Goal: Task Accomplishment & Management: Manage account settings

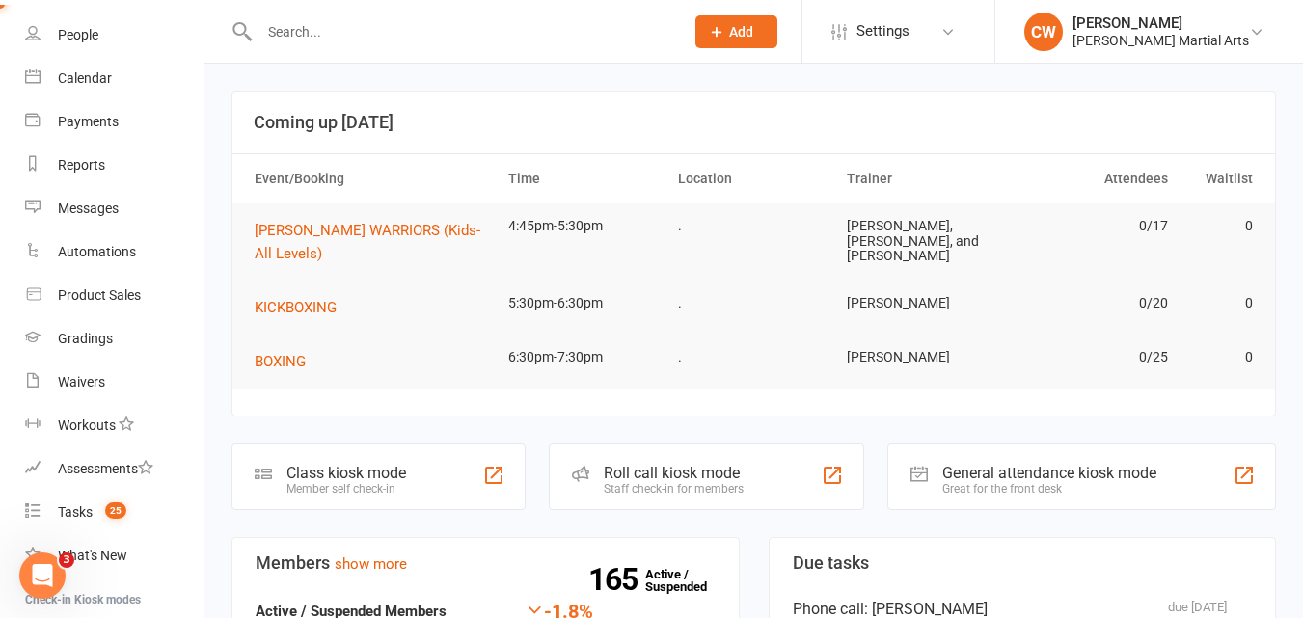
scroll to position [110, 0]
click at [78, 516] on div "Tasks" at bounding box center [75, 513] width 35 height 15
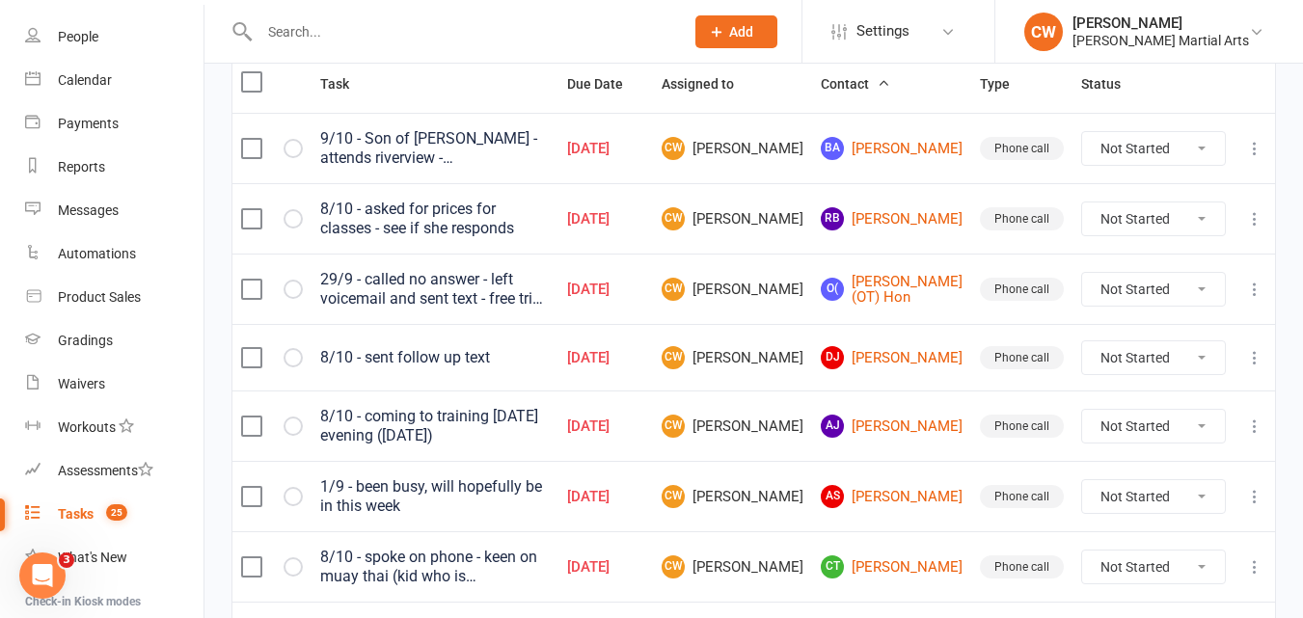
scroll to position [529, 0]
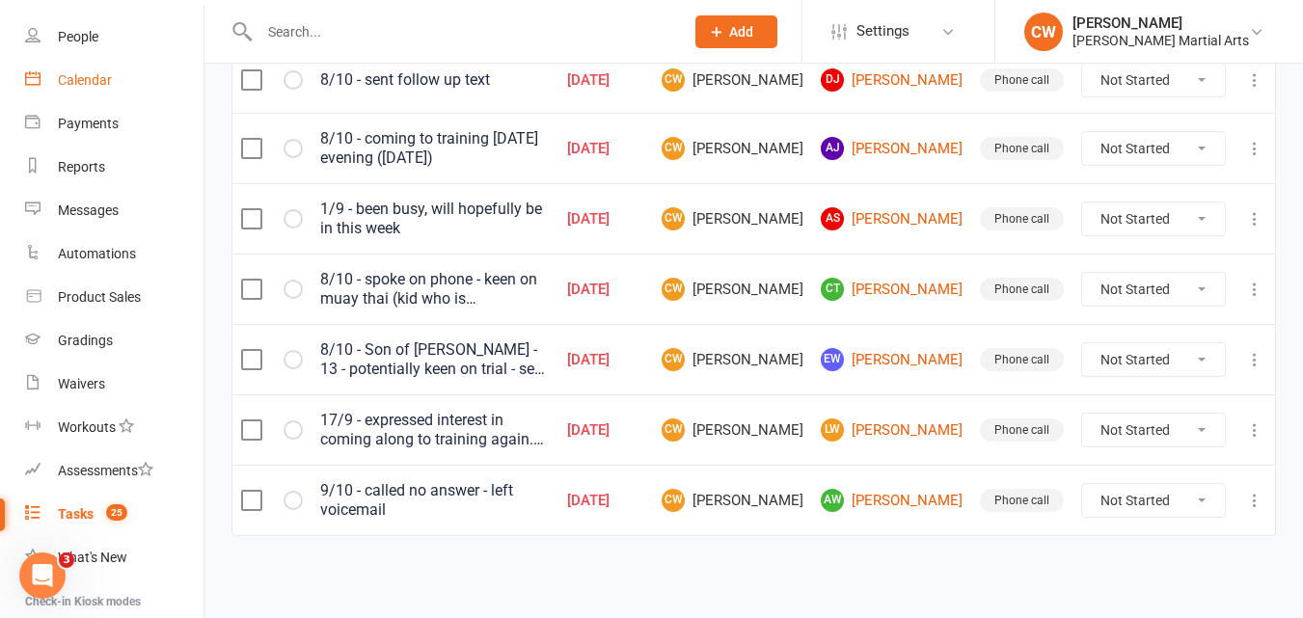
click at [92, 73] on div "Calendar" at bounding box center [85, 79] width 54 height 15
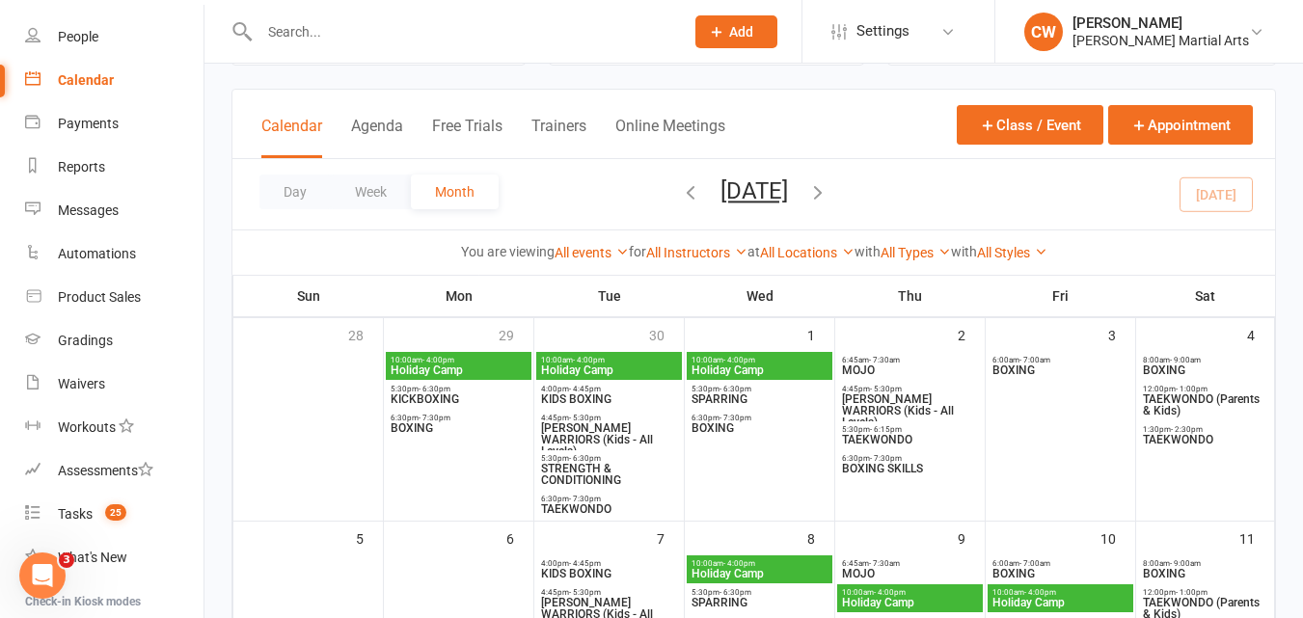
scroll to position [69, 0]
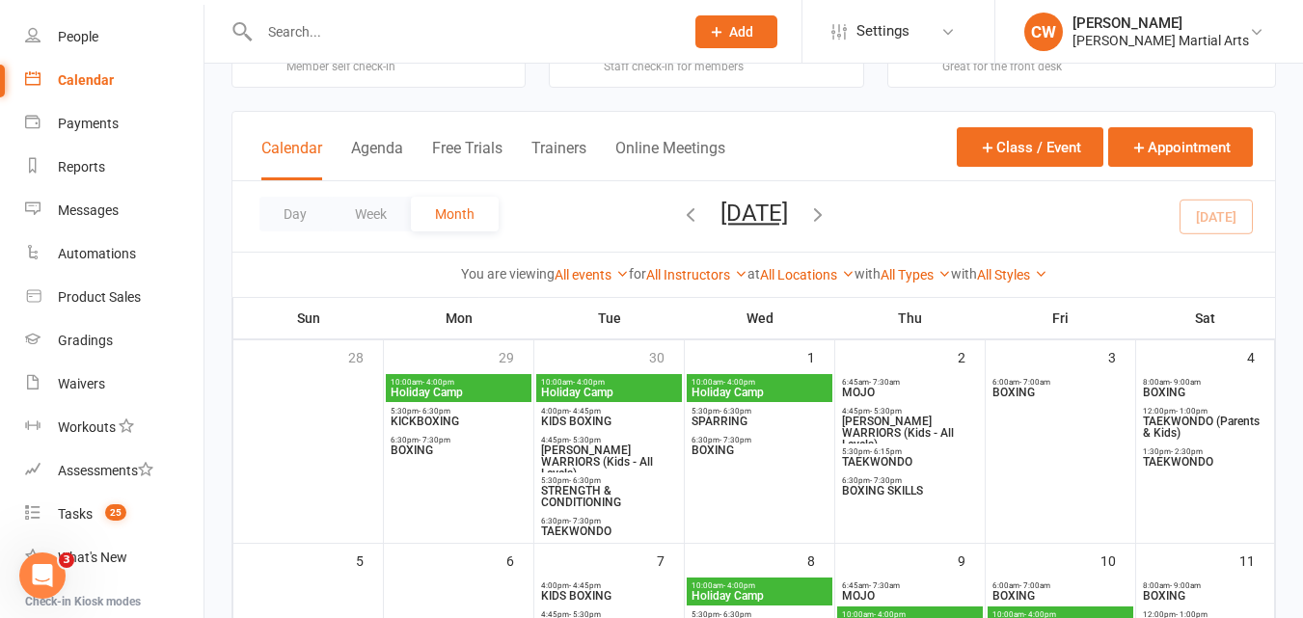
click at [708, 436] on span "6:30pm - 7:30pm" at bounding box center [760, 440] width 138 height 9
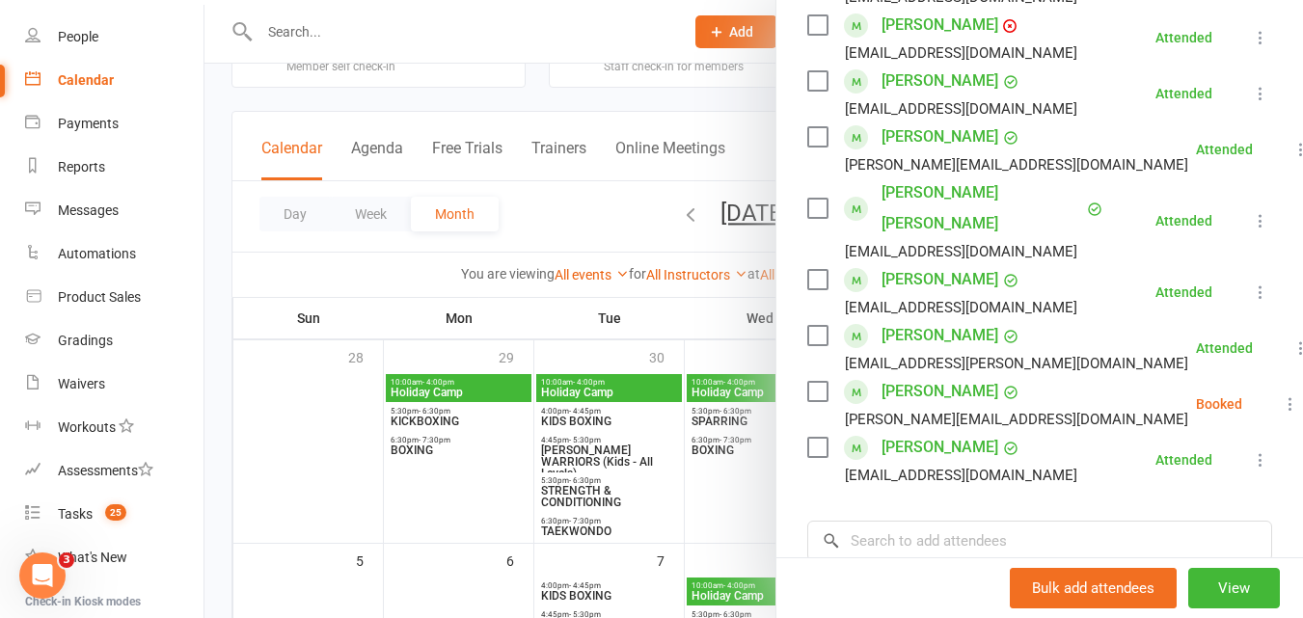
scroll to position [657, 0]
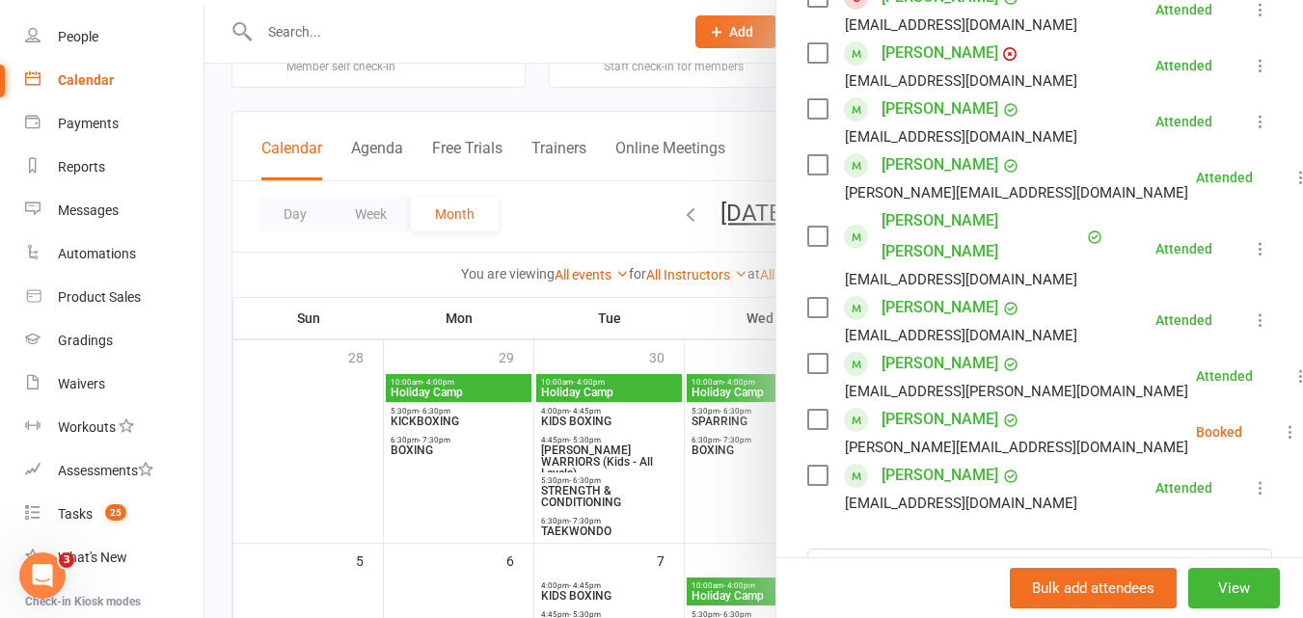
click at [674, 331] on div at bounding box center [754, 309] width 1099 height 618
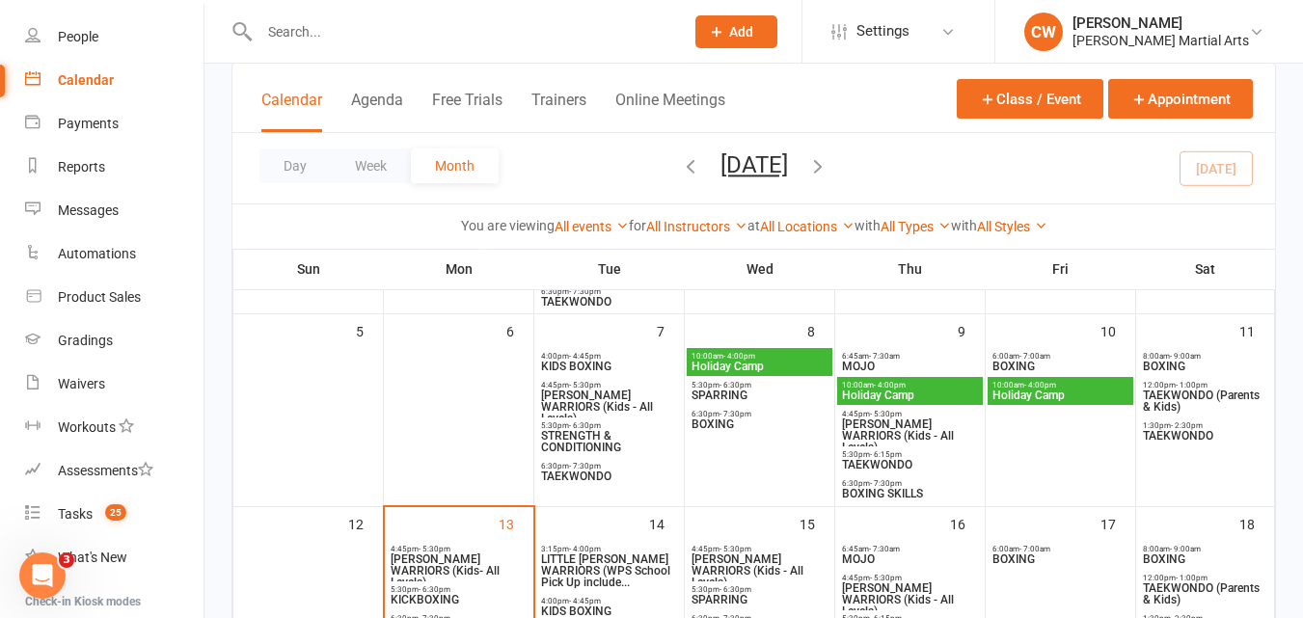
scroll to position [298, 0]
click at [878, 467] on span "TAEKWONDO" at bounding box center [910, 466] width 138 height 12
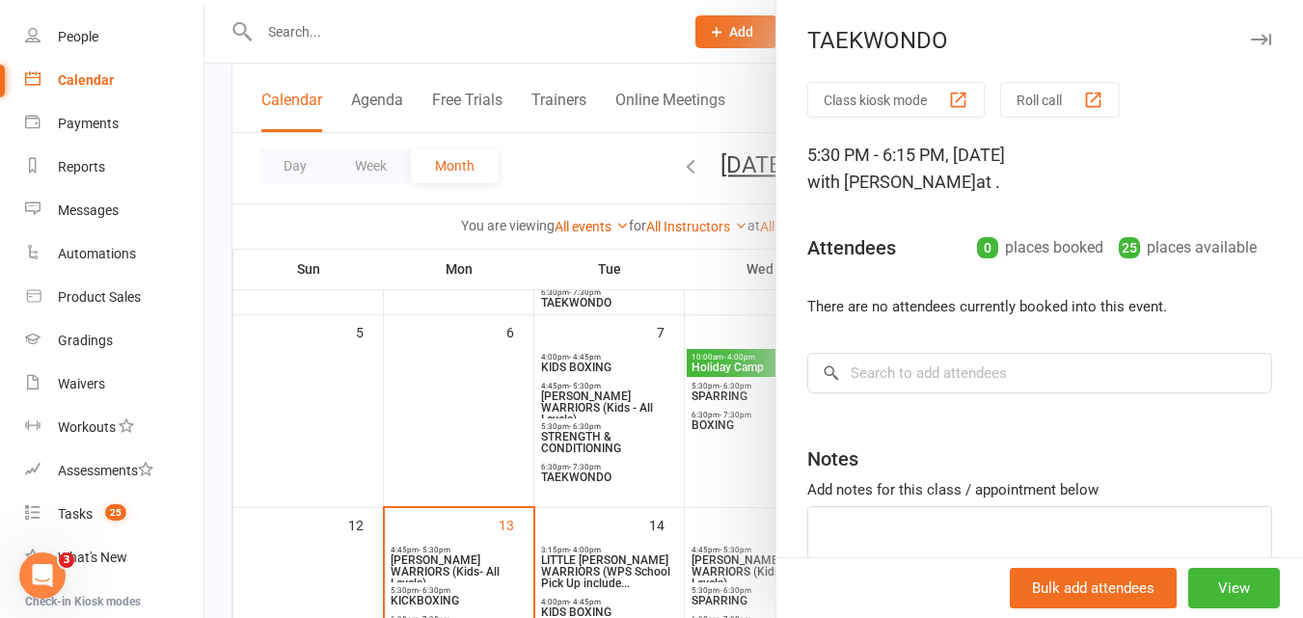
click at [672, 252] on div at bounding box center [754, 309] width 1099 height 618
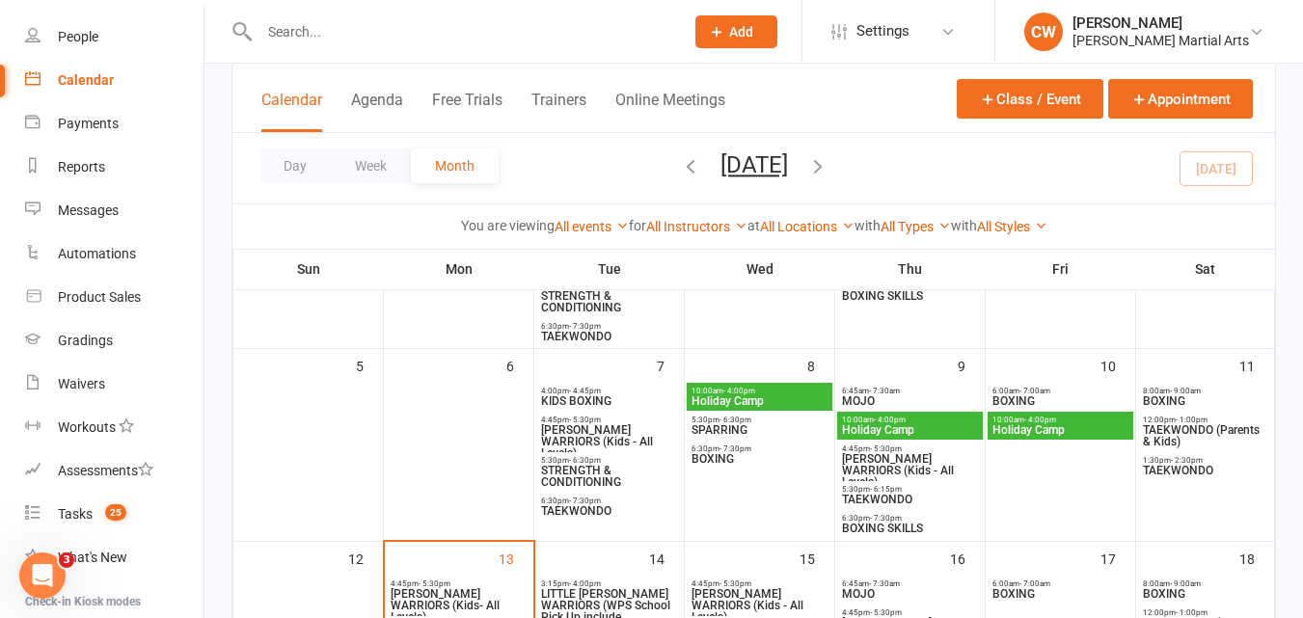
scroll to position [263, 0]
click at [582, 509] on span "TAEKWONDO" at bounding box center [609, 512] width 138 height 12
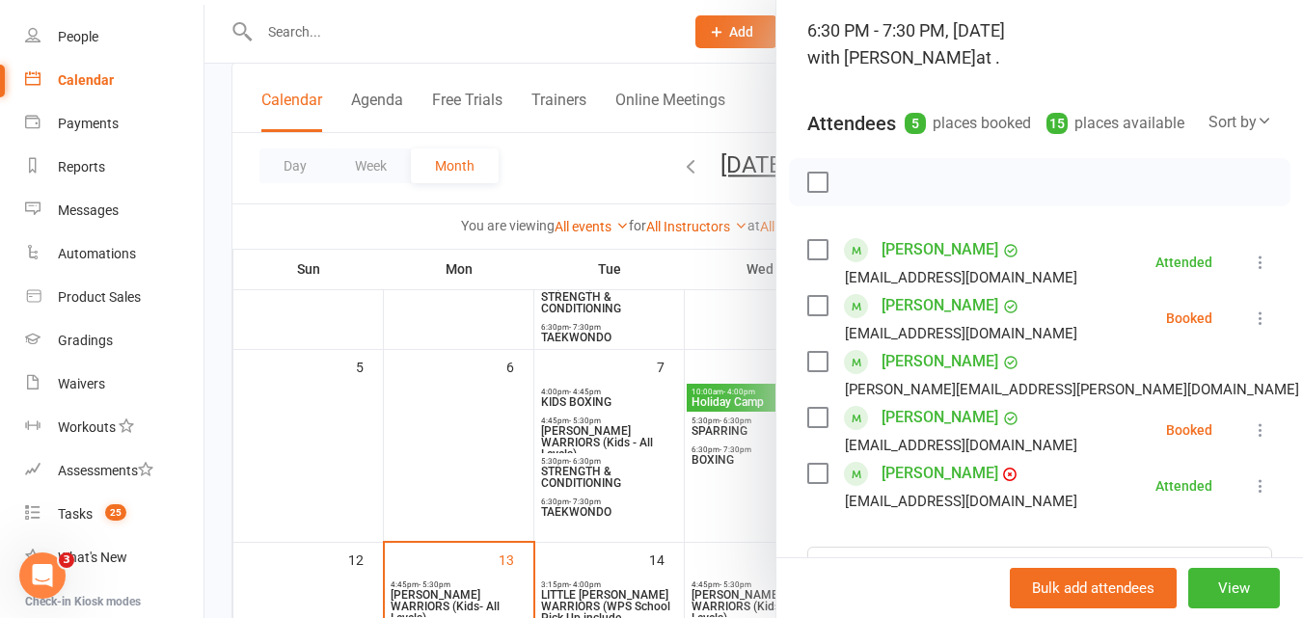
scroll to position [139, 0]
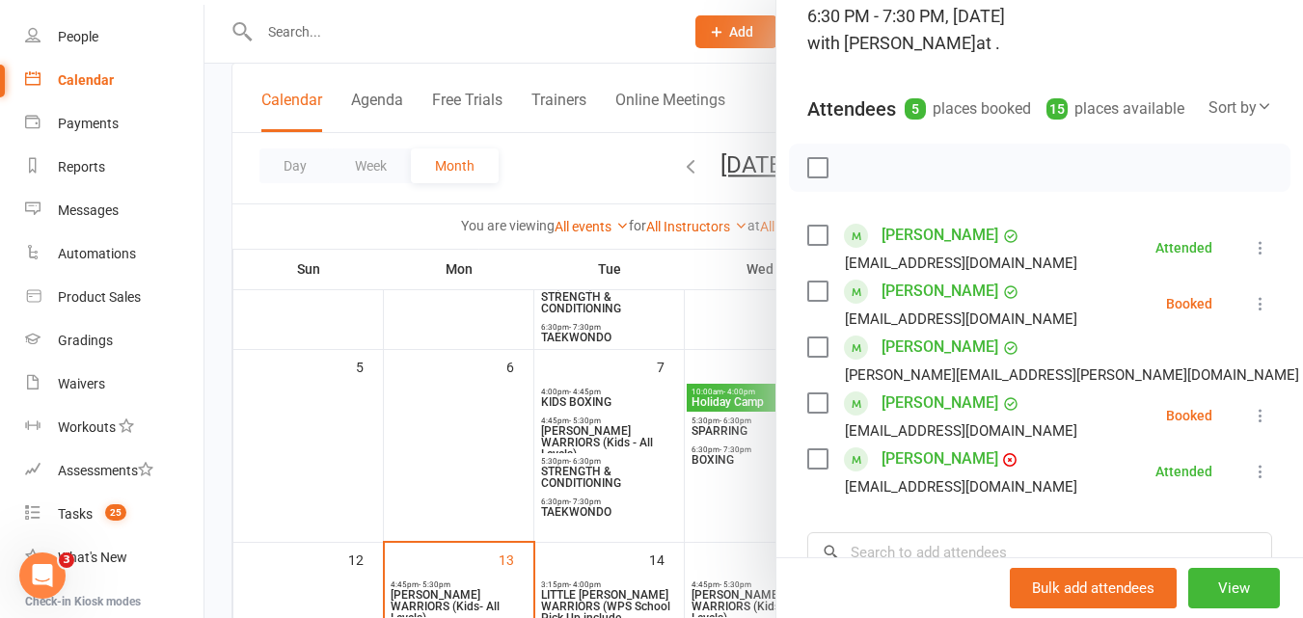
click at [664, 201] on div at bounding box center [754, 309] width 1099 height 618
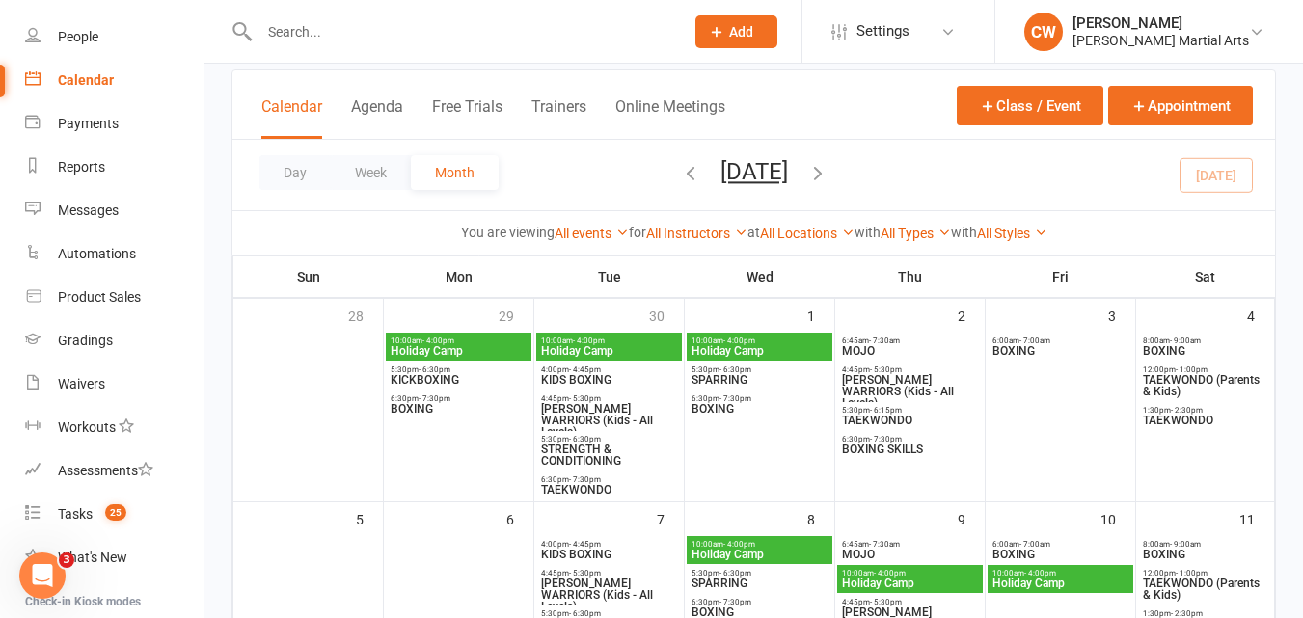
scroll to position [127, 0]
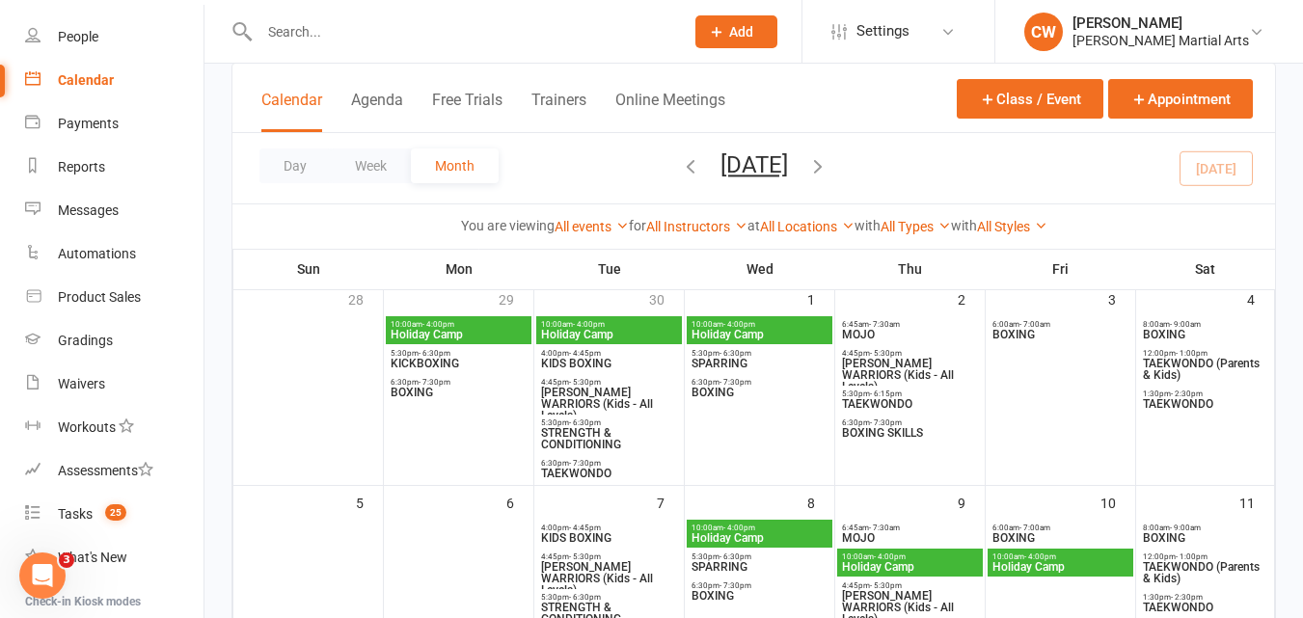
click at [435, 396] on span "BOXING" at bounding box center [459, 393] width 138 height 12
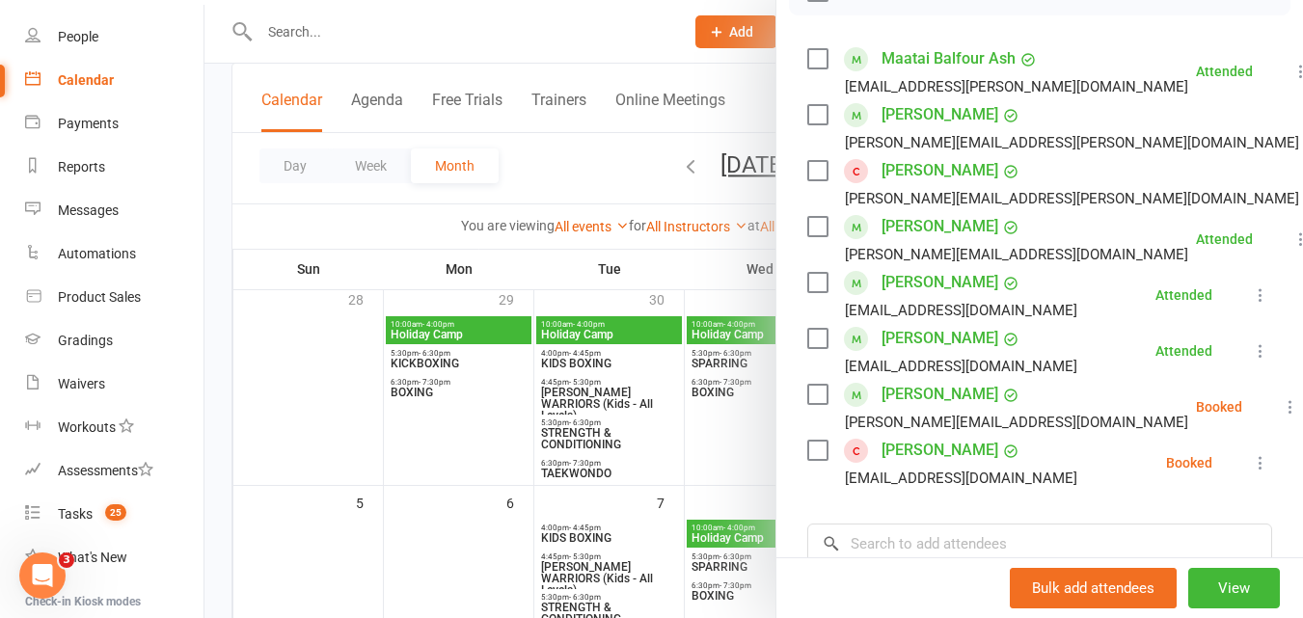
scroll to position [317, 0]
click at [623, 162] on div at bounding box center [754, 309] width 1099 height 618
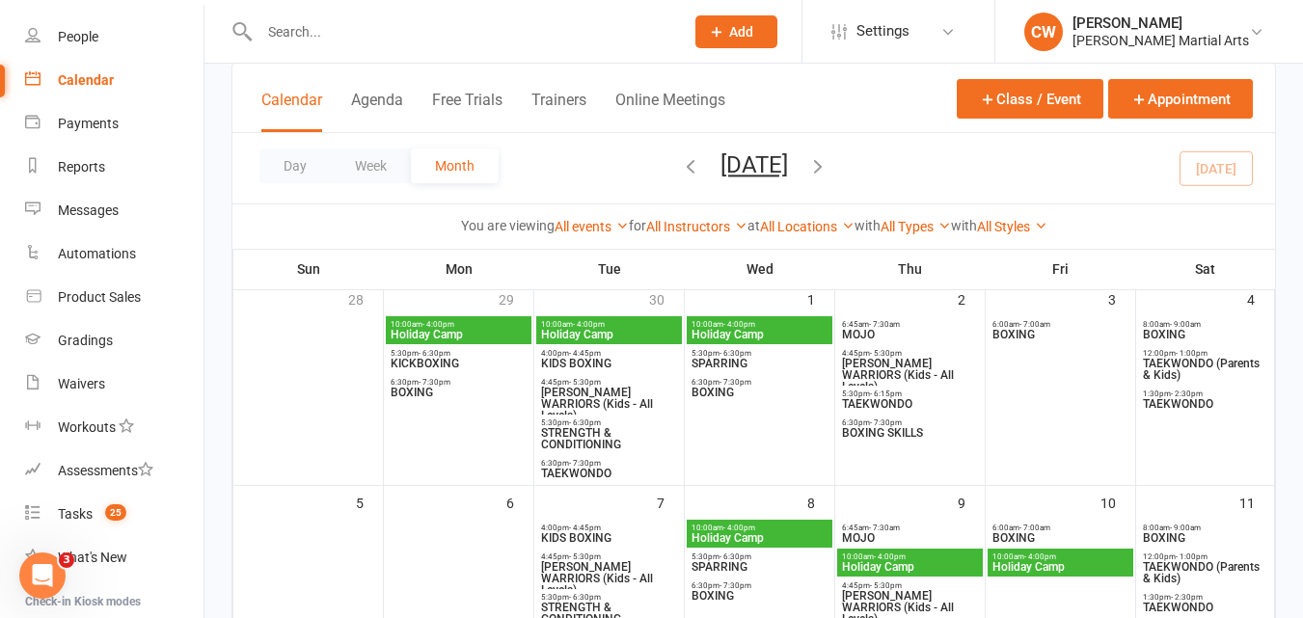
click at [577, 480] on div "6:30pm - 7:30pm TAEKWONDO" at bounding box center [609, 469] width 146 height 28
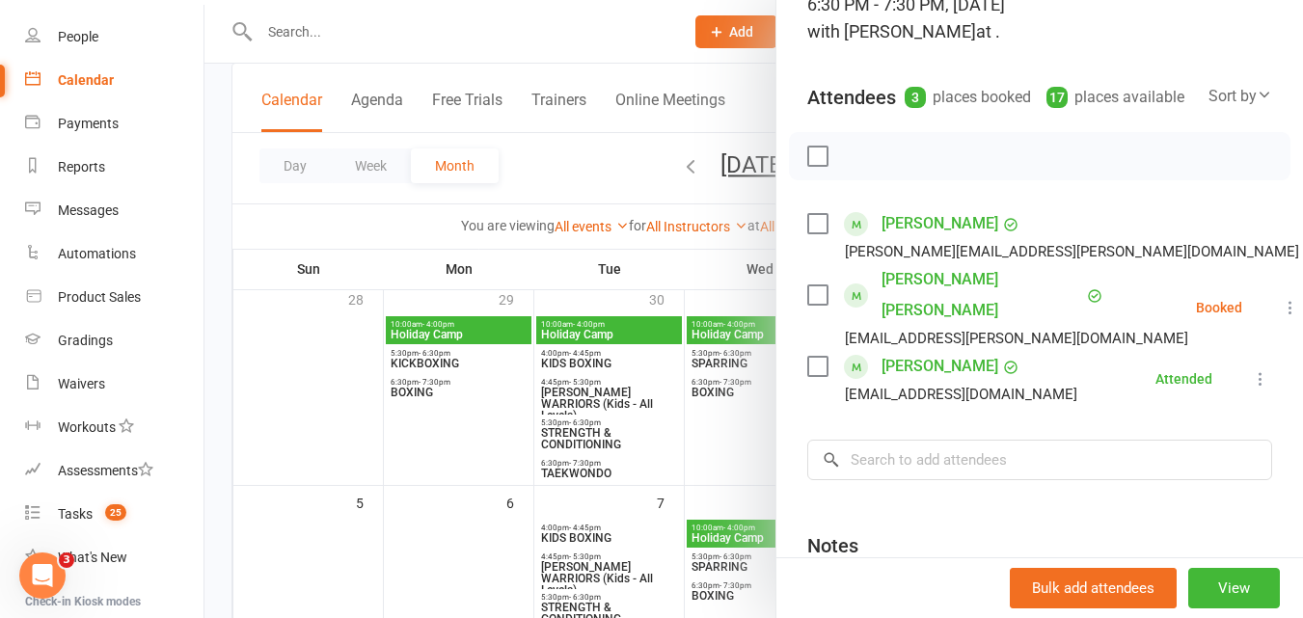
scroll to position [119, 0]
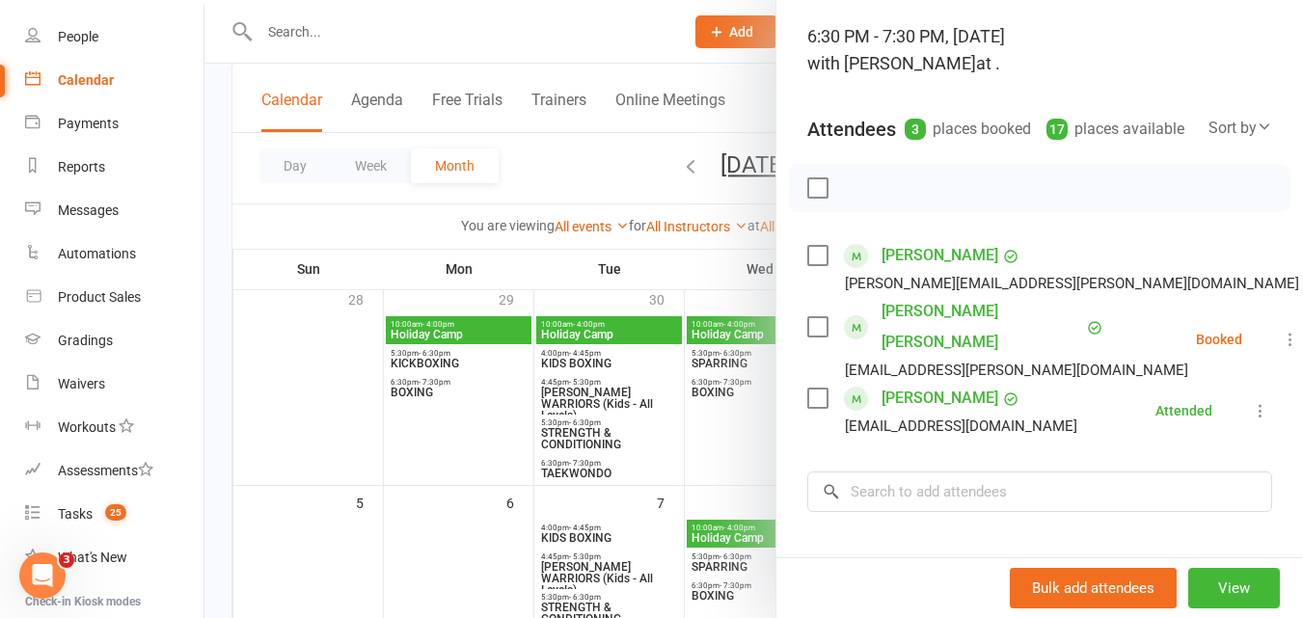
click at [701, 249] on div at bounding box center [754, 309] width 1099 height 618
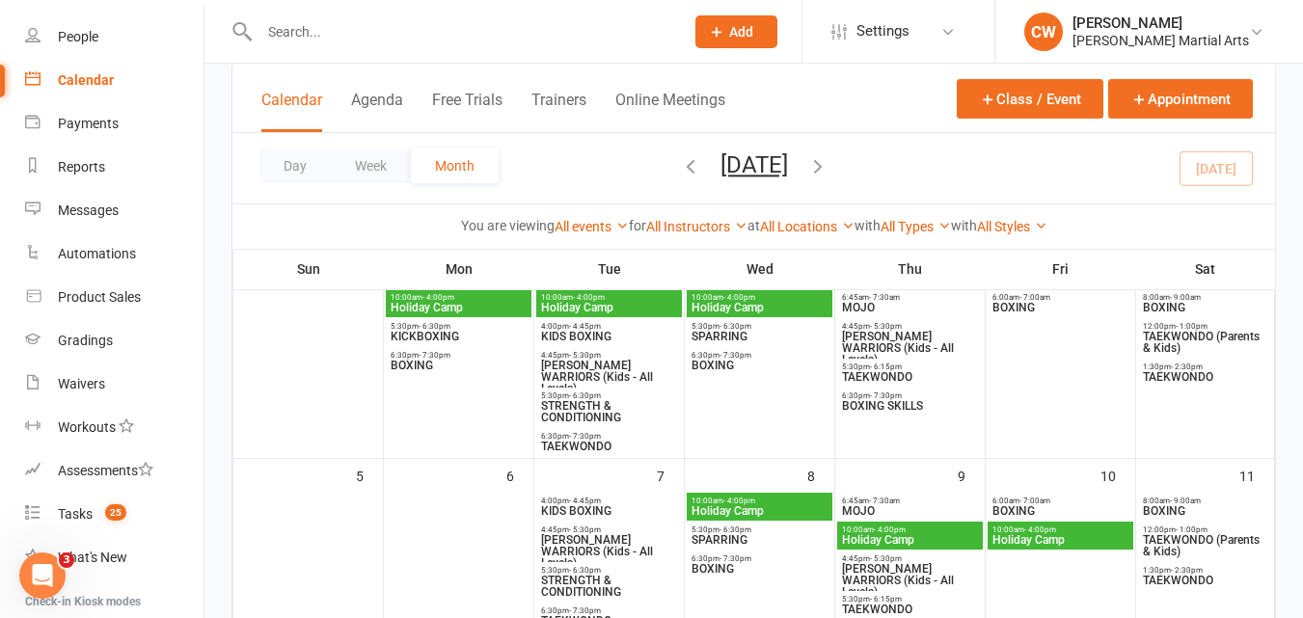
scroll to position [163, 0]
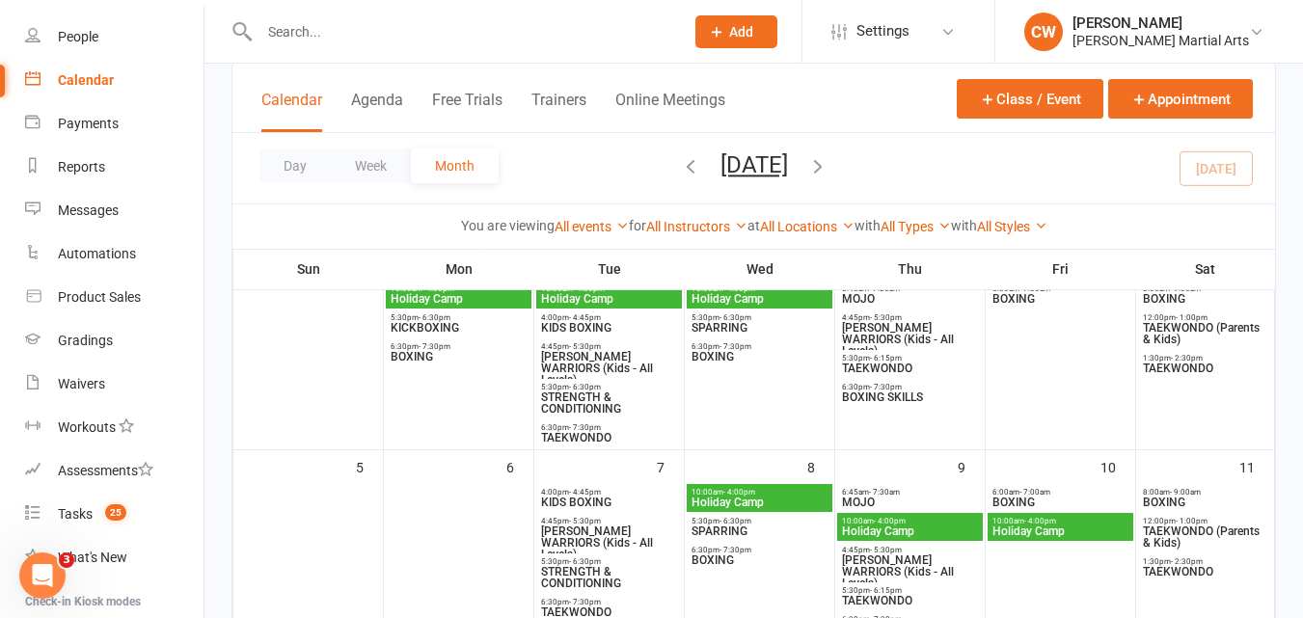
click at [413, 341] on div "6:30pm - 7:30pm BOXING" at bounding box center [459, 353] width 146 height 28
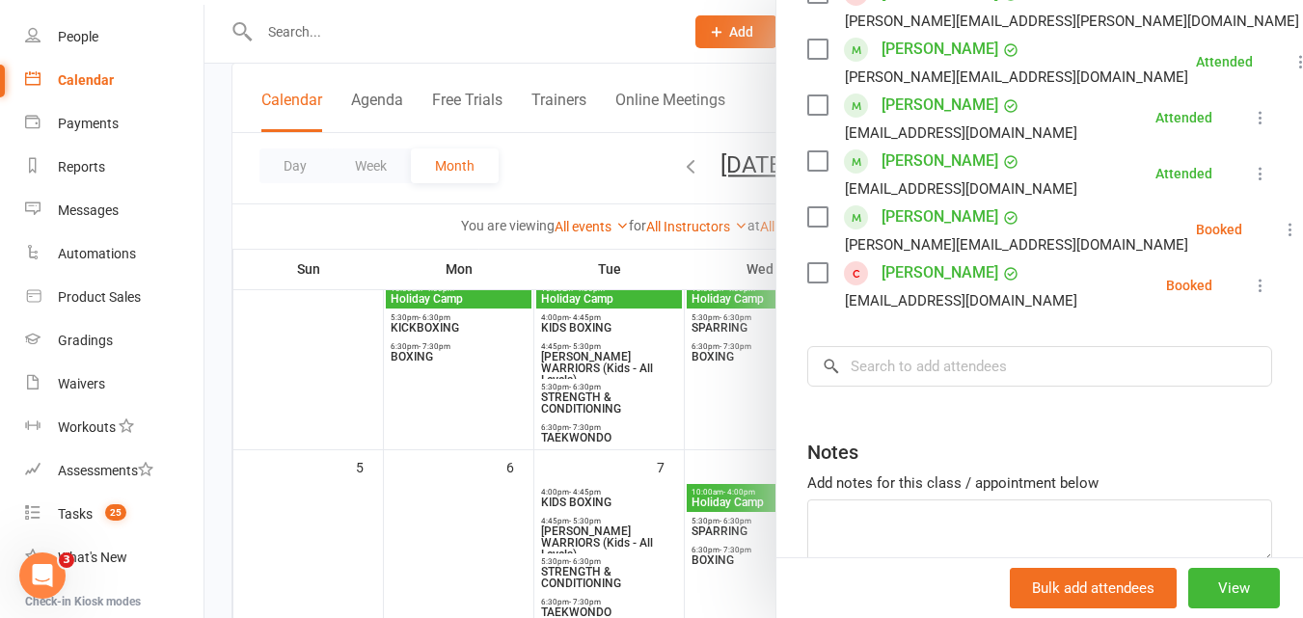
scroll to position [494, 0]
click at [615, 181] on div at bounding box center [754, 309] width 1099 height 618
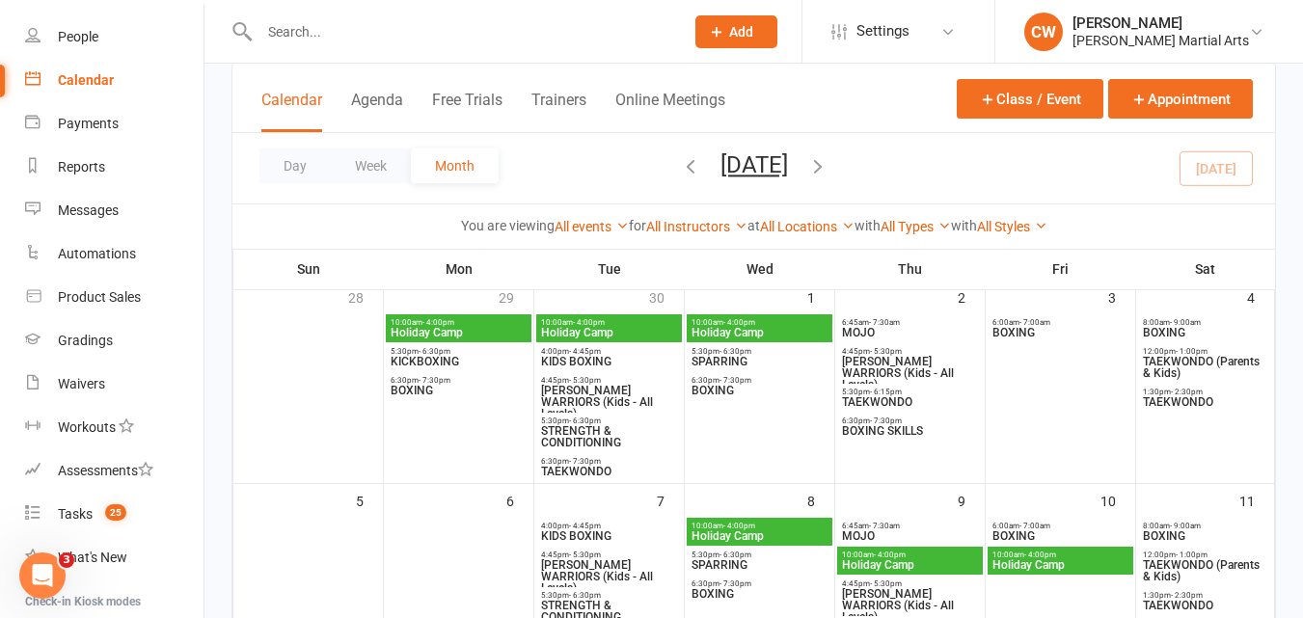
scroll to position [128, 0]
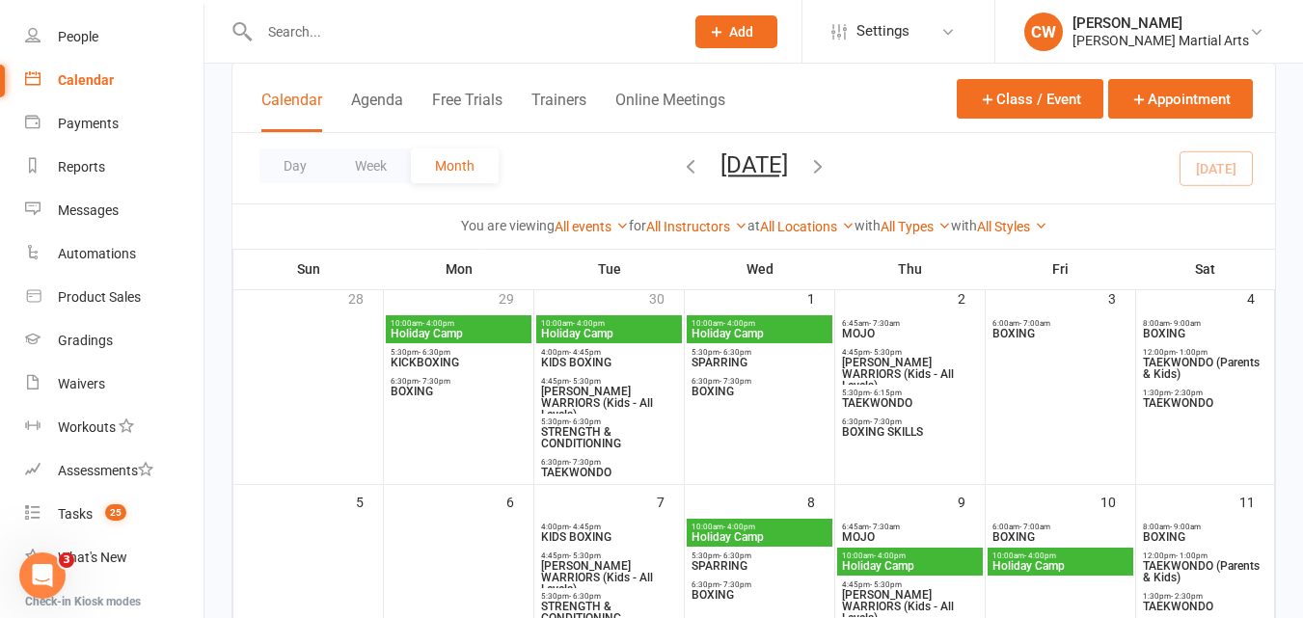
click at [587, 472] on span "TAEKWONDO" at bounding box center [609, 473] width 138 height 12
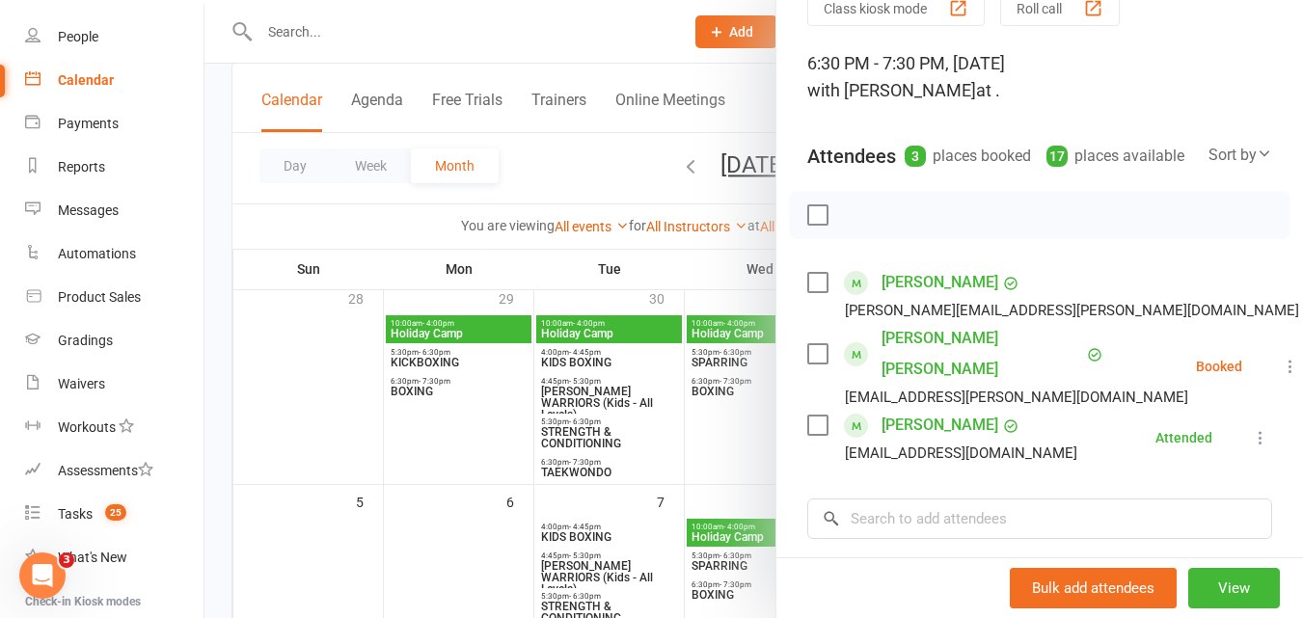
scroll to position [105, 0]
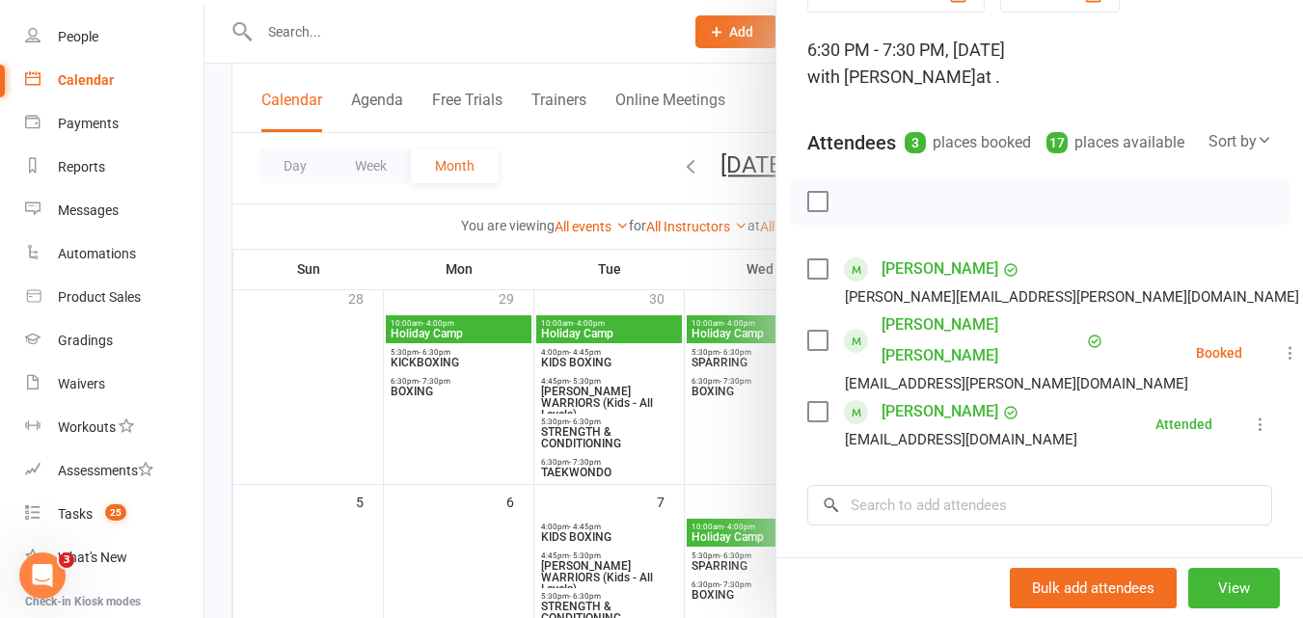
click at [656, 146] on div at bounding box center [754, 309] width 1099 height 618
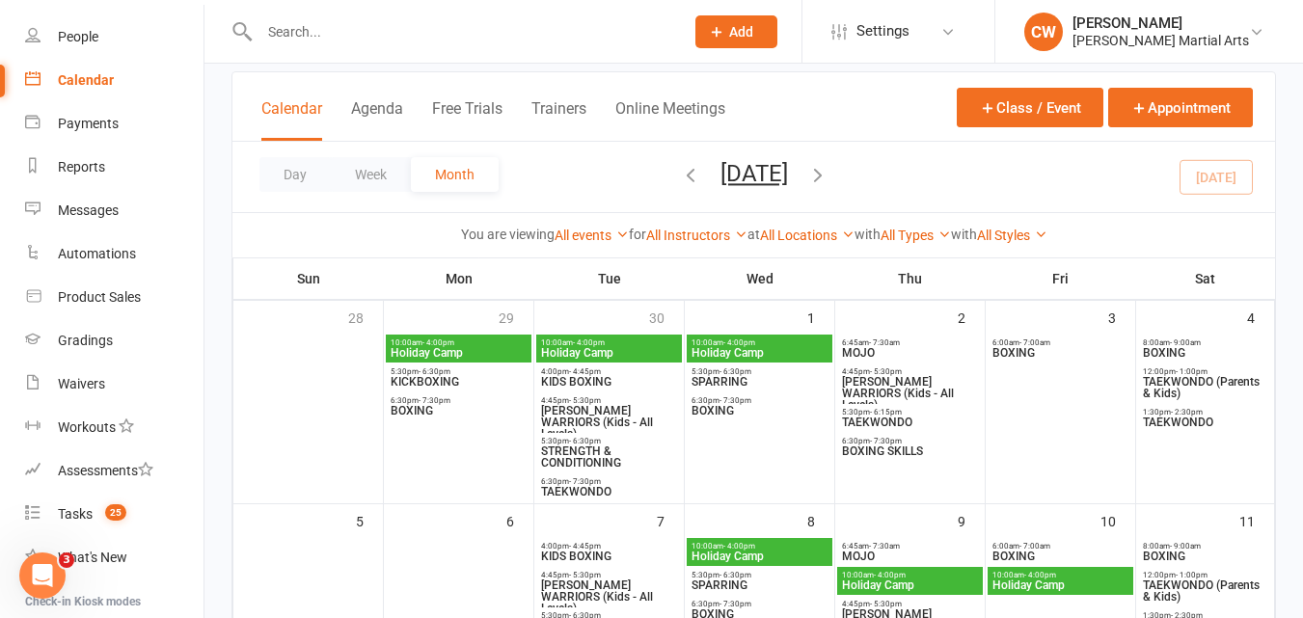
scroll to position [102, 0]
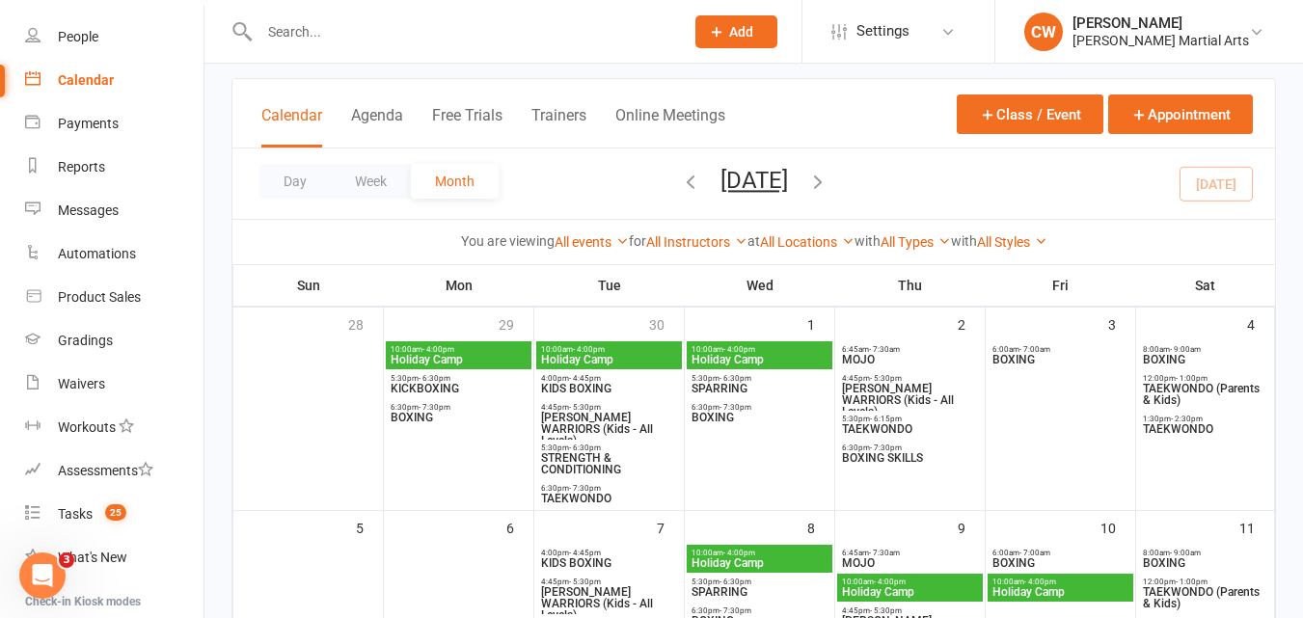
click at [879, 426] on span "TAEKWONDO" at bounding box center [910, 429] width 138 height 12
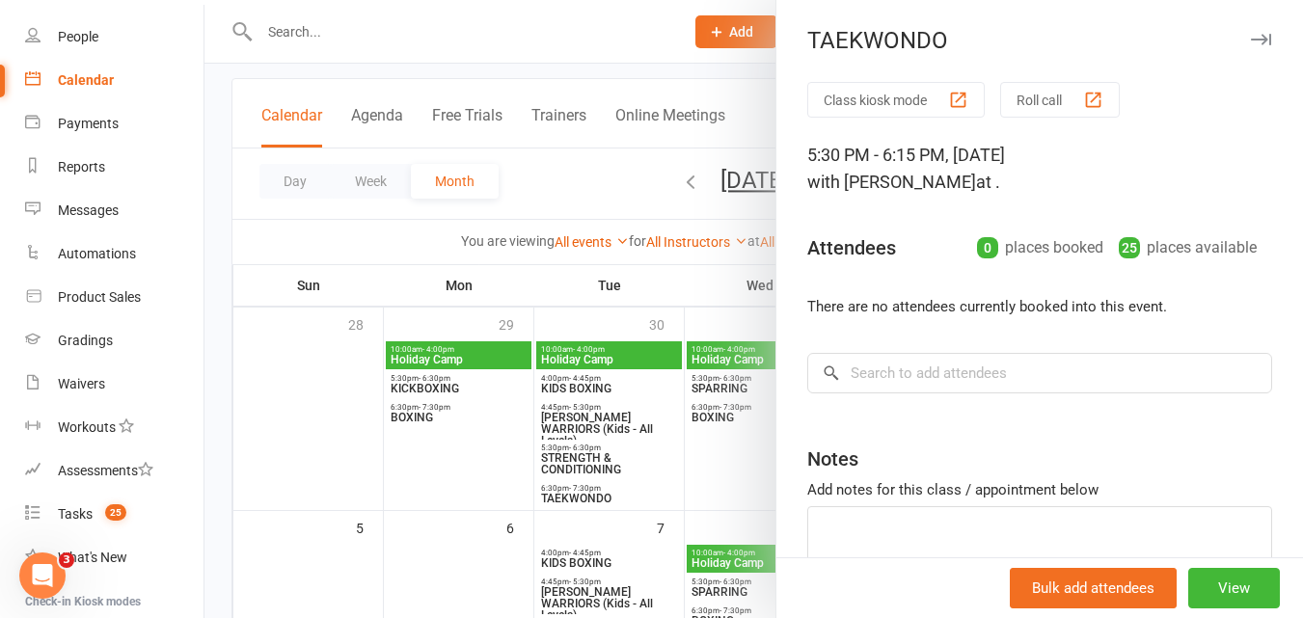
click at [609, 209] on div at bounding box center [754, 309] width 1099 height 618
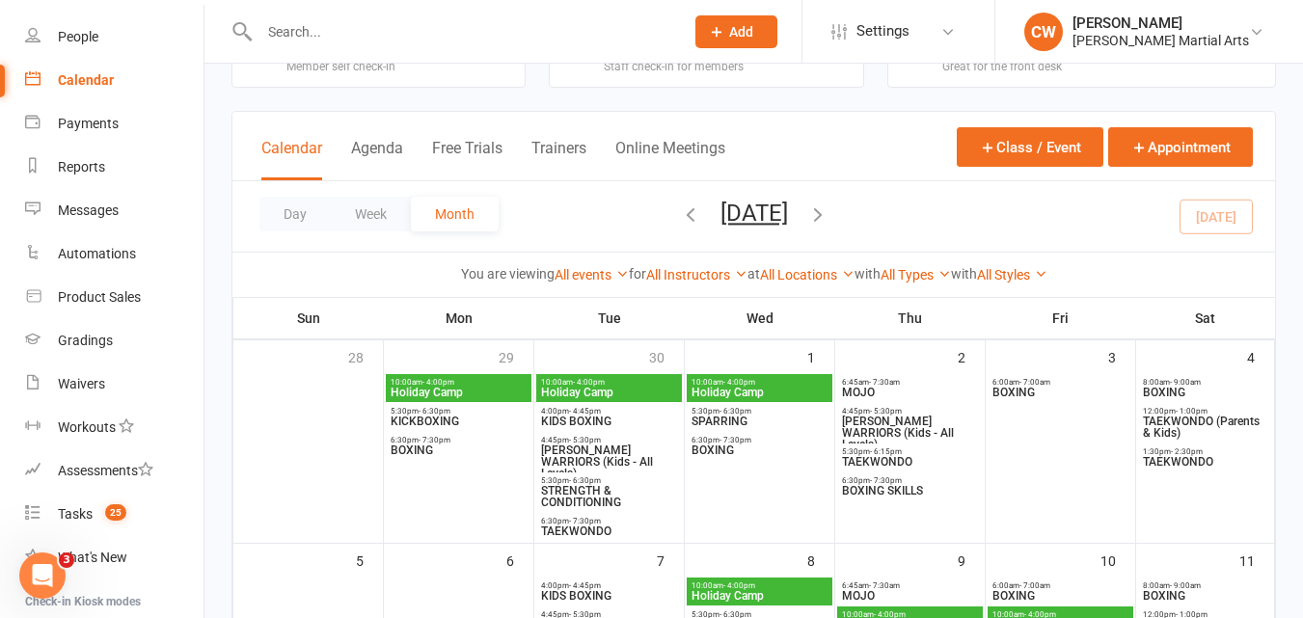
scroll to position [61, 0]
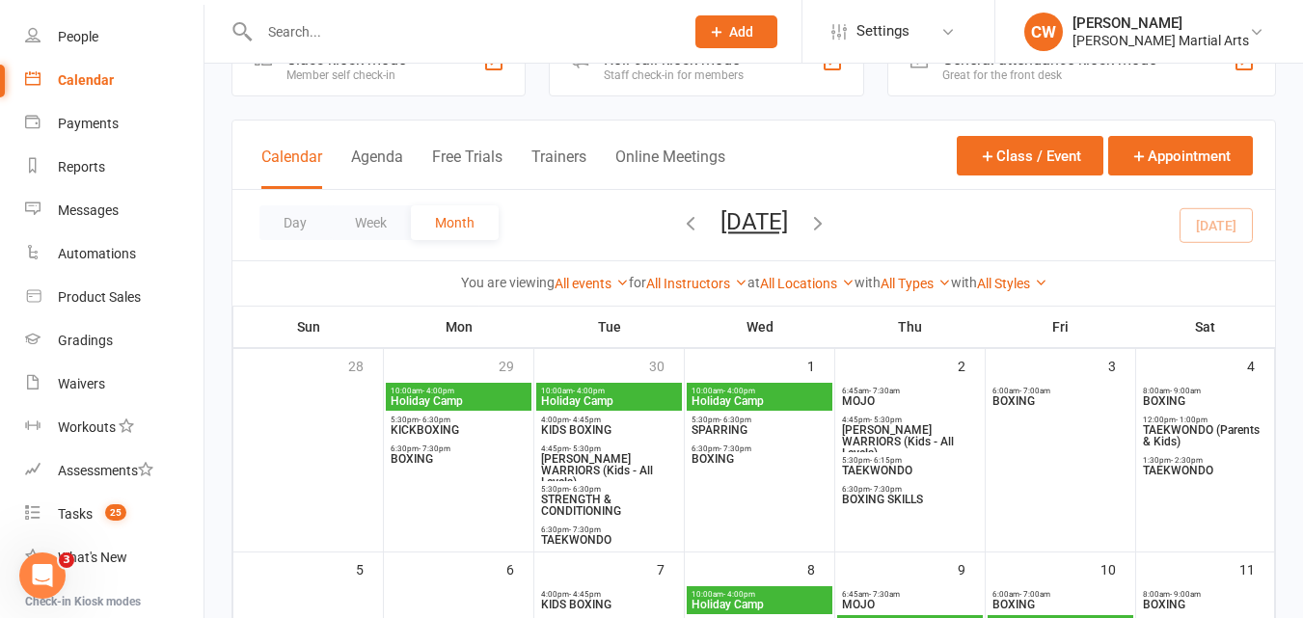
click at [1180, 396] on span "BOXING" at bounding box center [1205, 402] width 126 height 12
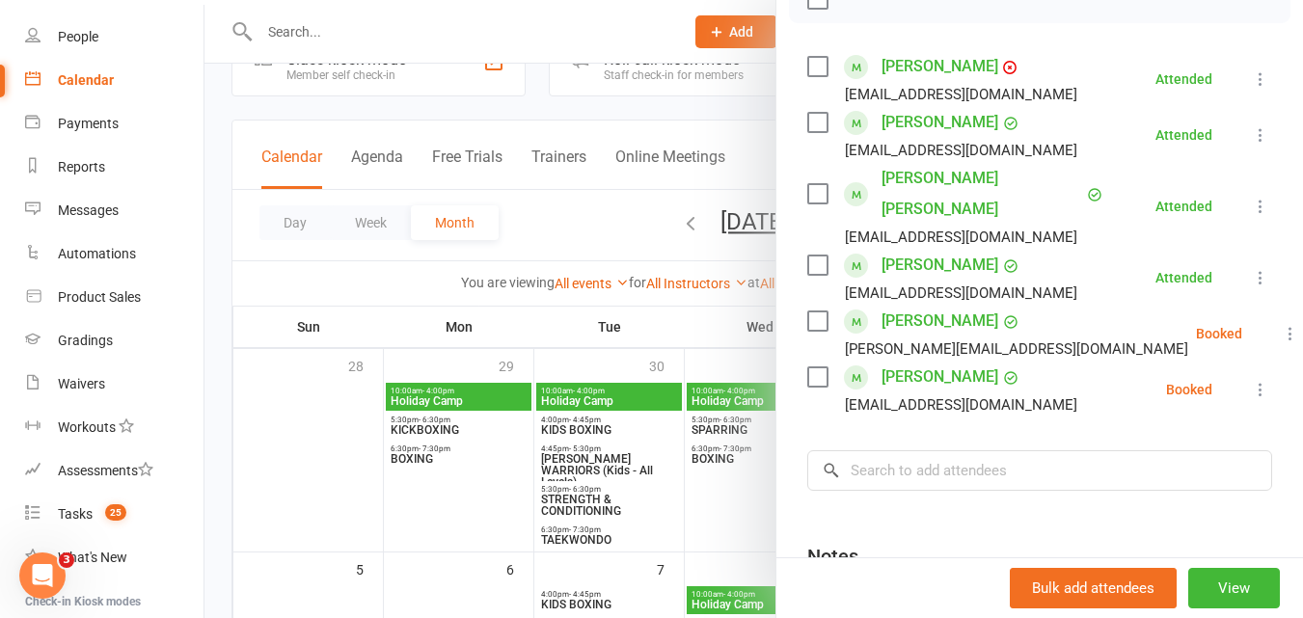
scroll to position [317, 0]
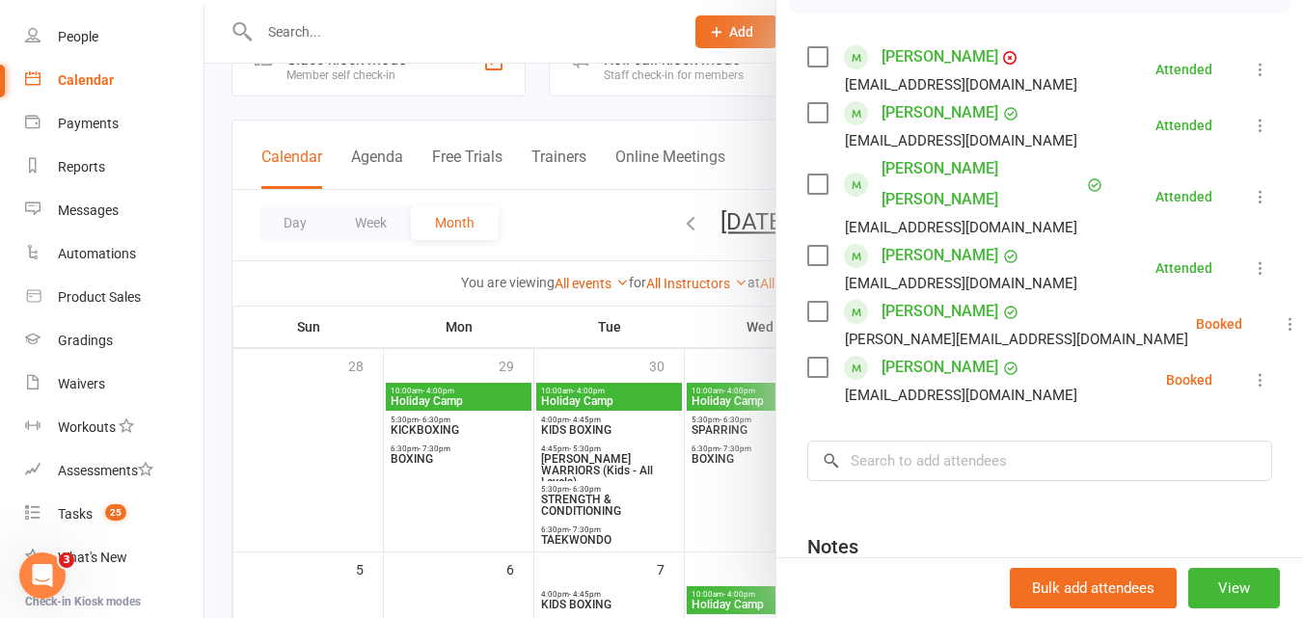
click at [756, 156] on div at bounding box center [754, 309] width 1099 height 618
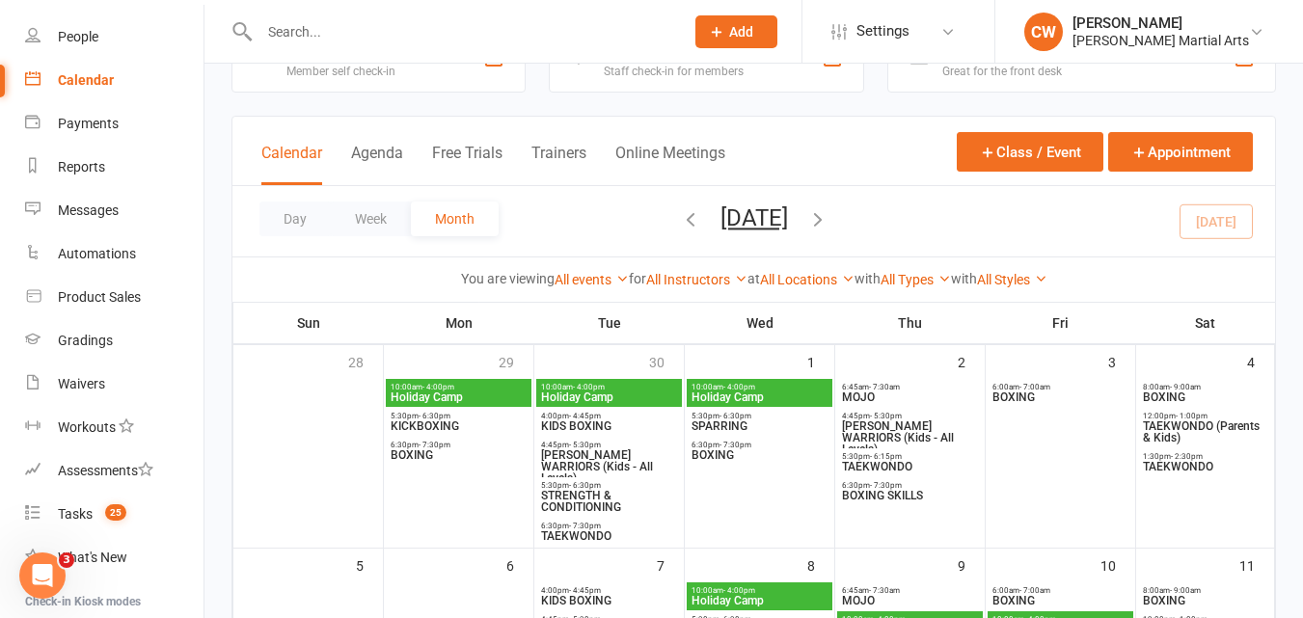
scroll to position [42, 0]
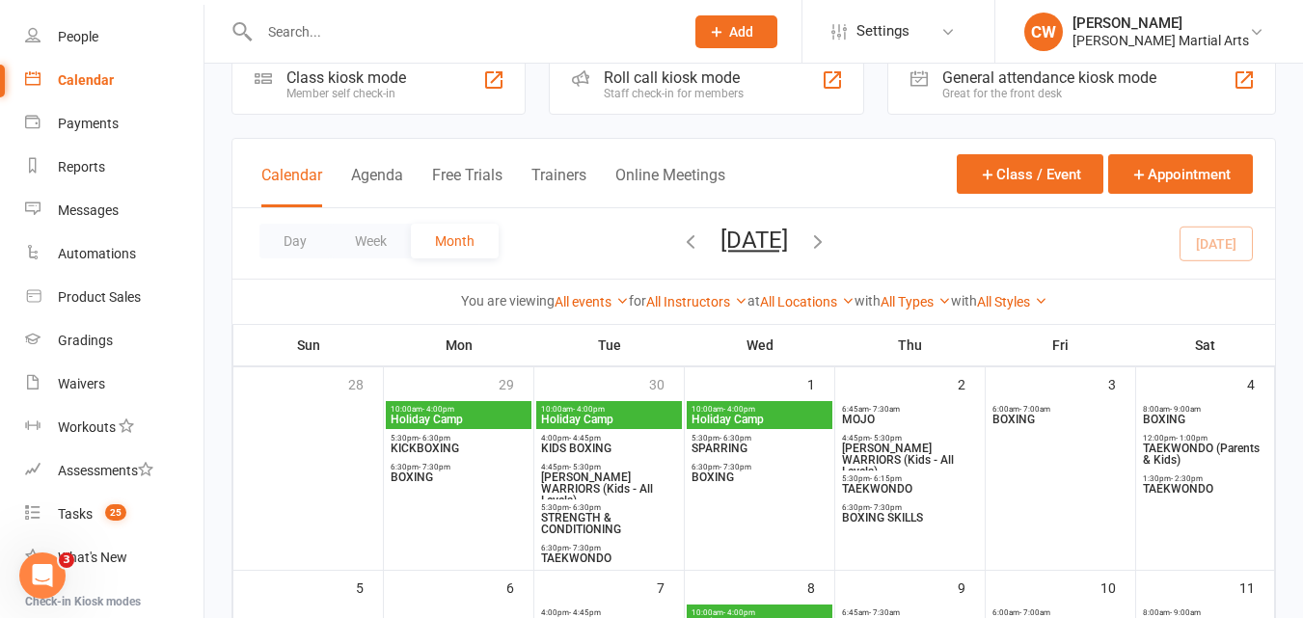
click at [642, 250] on div "Day Week Month October 2025 October 2025 Sun Mon Tue Wed Thu Fri Sat 28 29 30 0…" at bounding box center [753, 243] width 1043 height 70
click at [680, 241] on icon "button" at bounding box center [690, 241] width 21 height 21
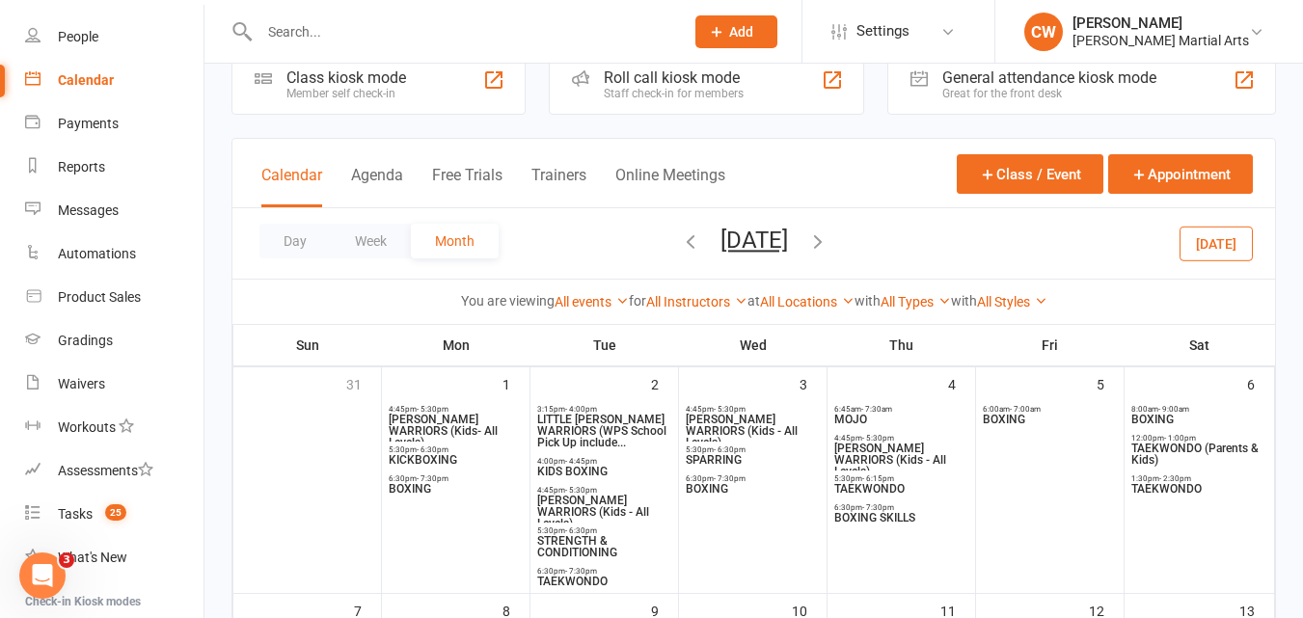
click at [420, 484] on span "BOXING" at bounding box center [456, 489] width 136 height 12
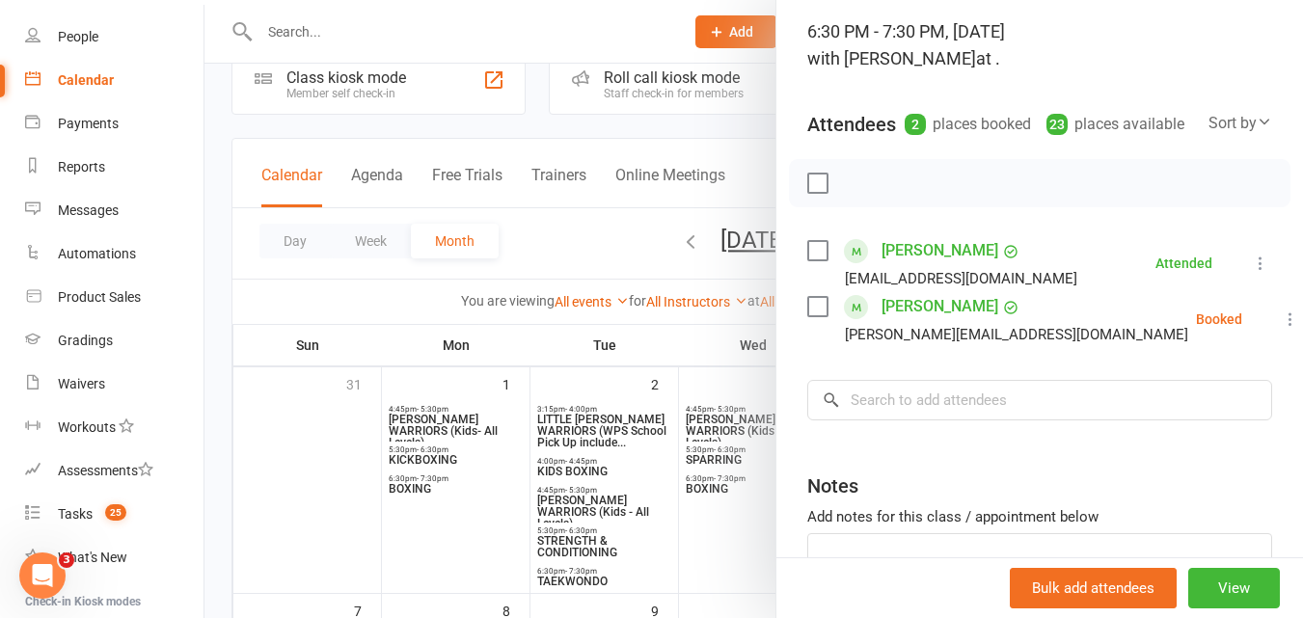
scroll to position [146, 0]
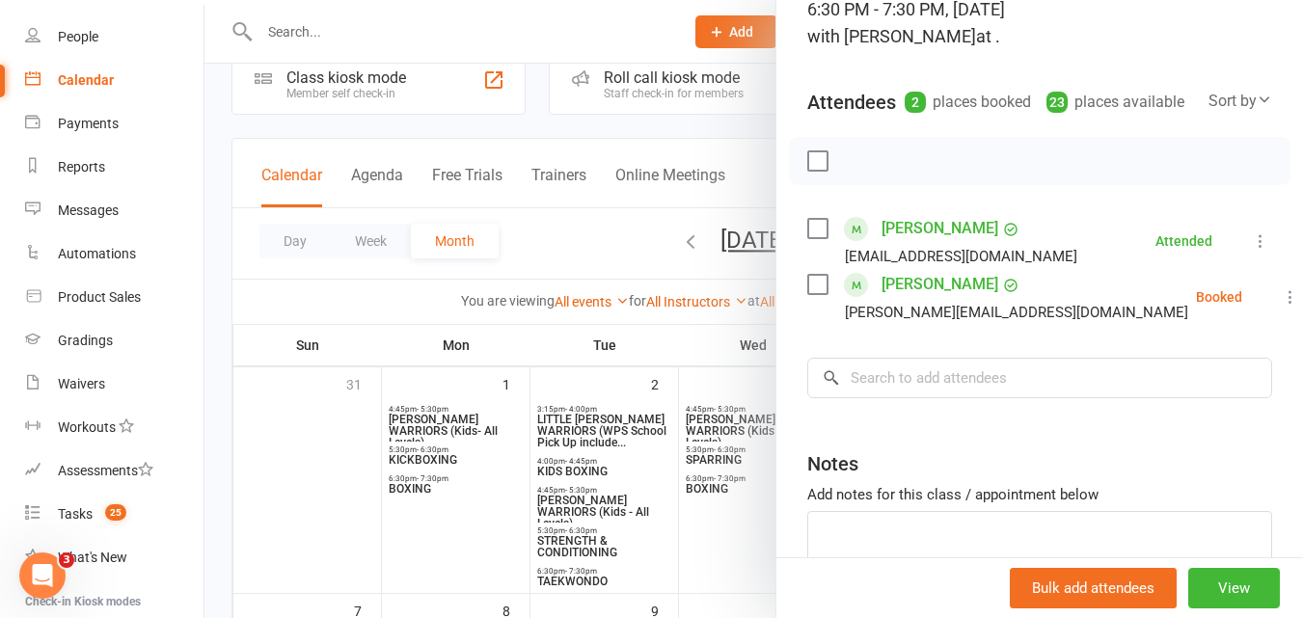
click at [727, 140] on div at bounding box center [754, 309] width 1099 height 618
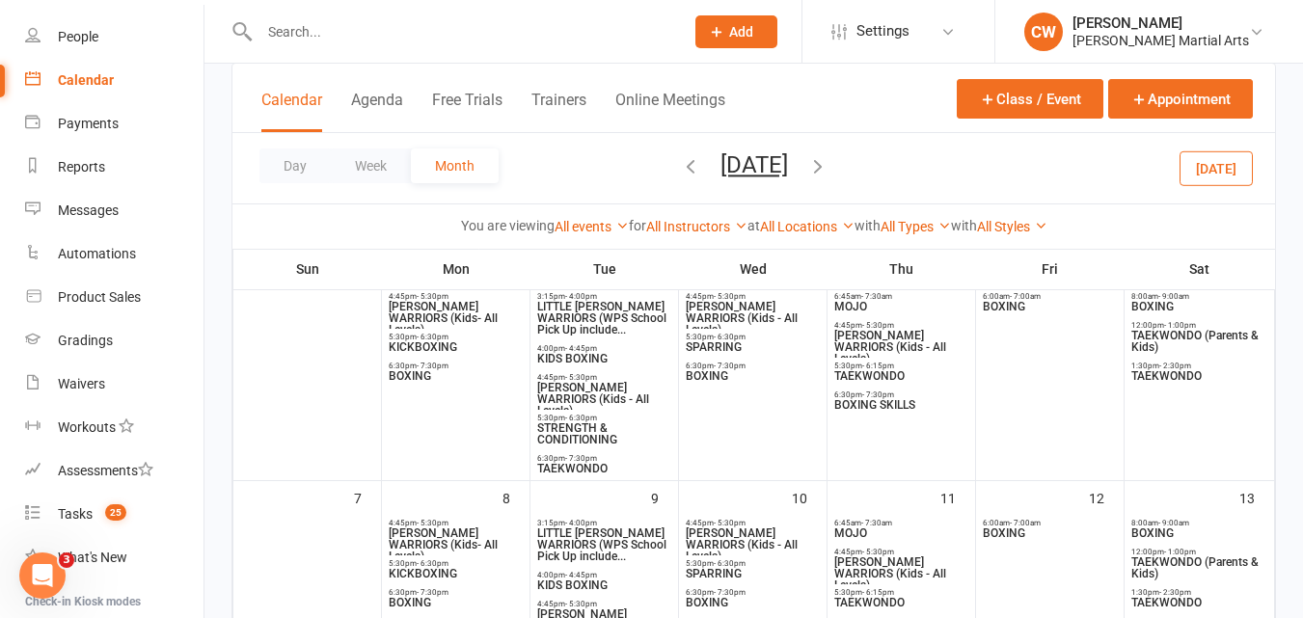
scroll to position [167, 0]
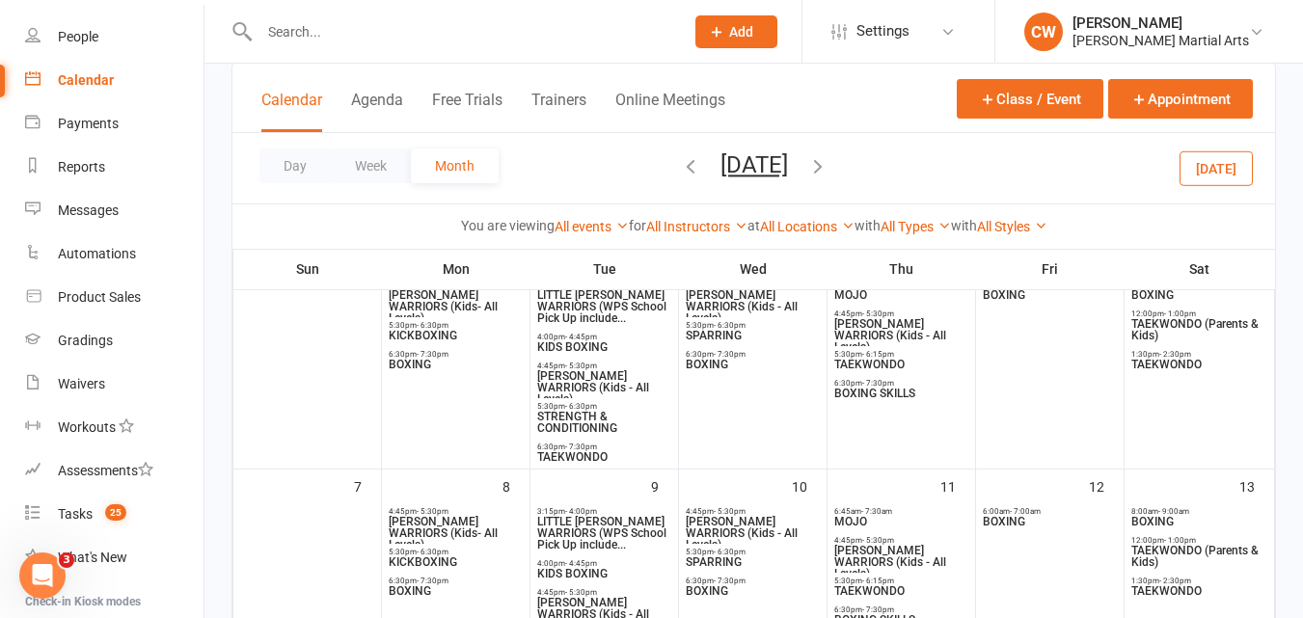
click at [587, 460] on span "TAEKWONDO" at bounding box center [604, 457] width 136 height 12
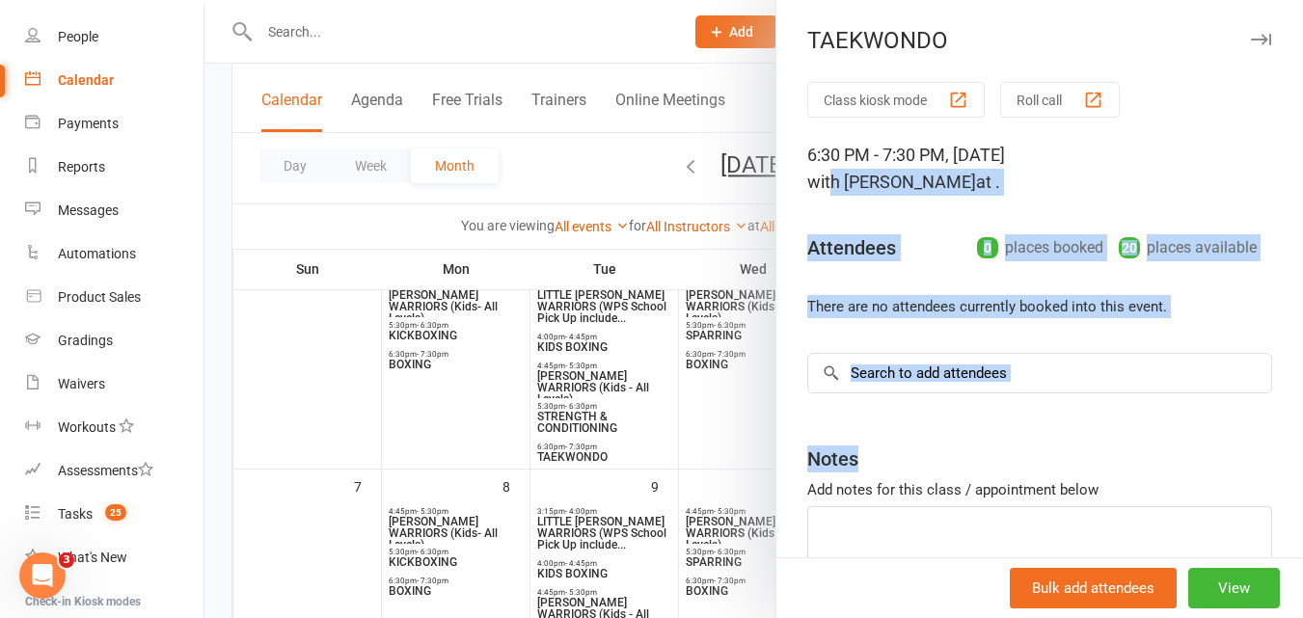
drag, startPoint x: 957, startPoint y: 466, endPoint x: 821, endPoint y: 190, distance: 307.6
click at [821, 190] on div "Class kiosk mode Roll call 6:30 PM - 7:30 PM, Tuesday, September, 2, 2025 with …" at bounding box center [1040, 374] width 527 height 585
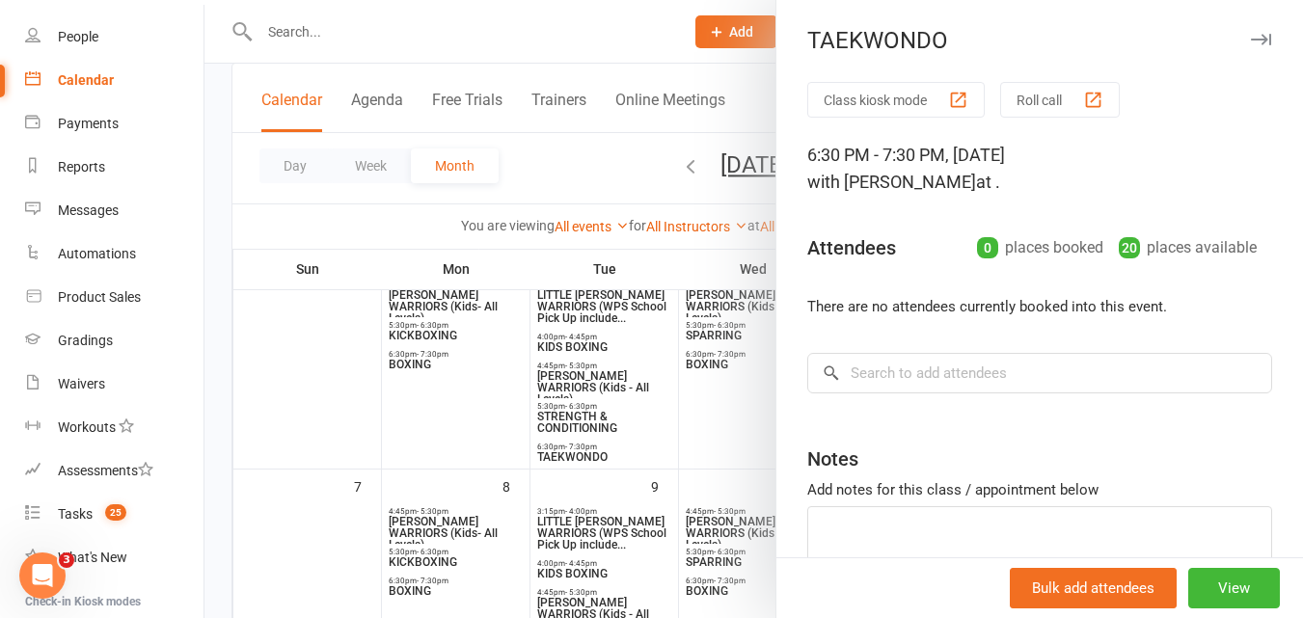
click at [575, 135] on div at bounding box center [754, 309] width 1099 height 618
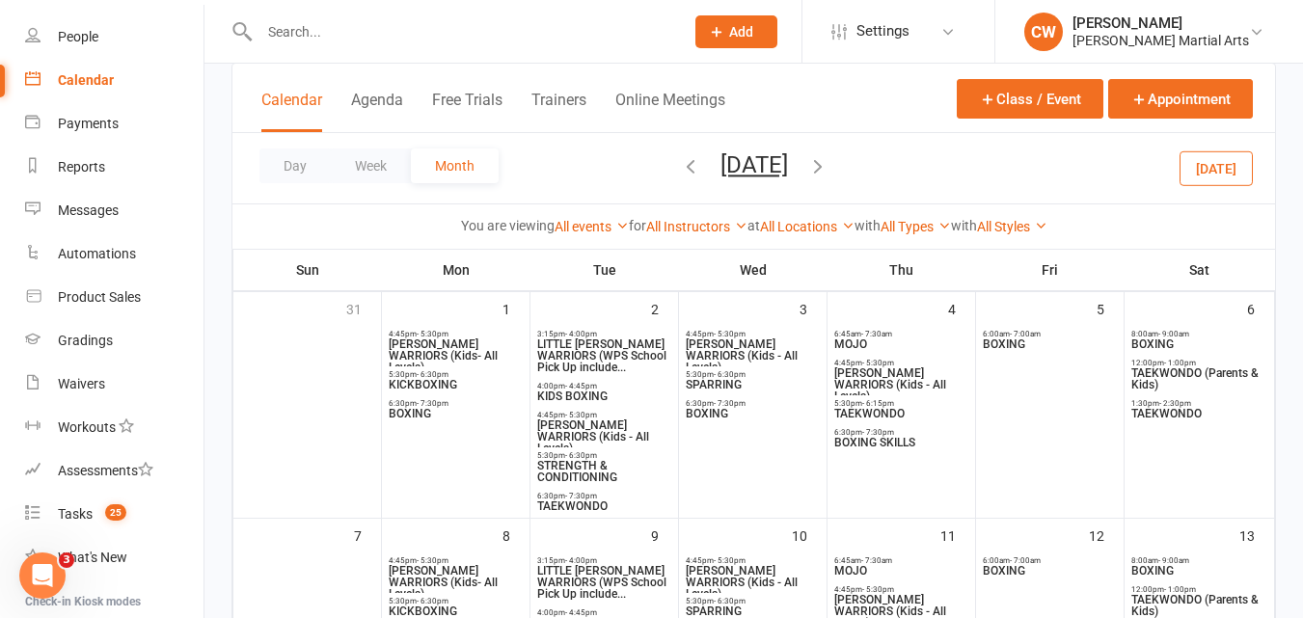
scroll to position [117, 0]
click at [886, 410] on span "TAEKWONDO" at bounding box center [901, 415] width 136 height 12
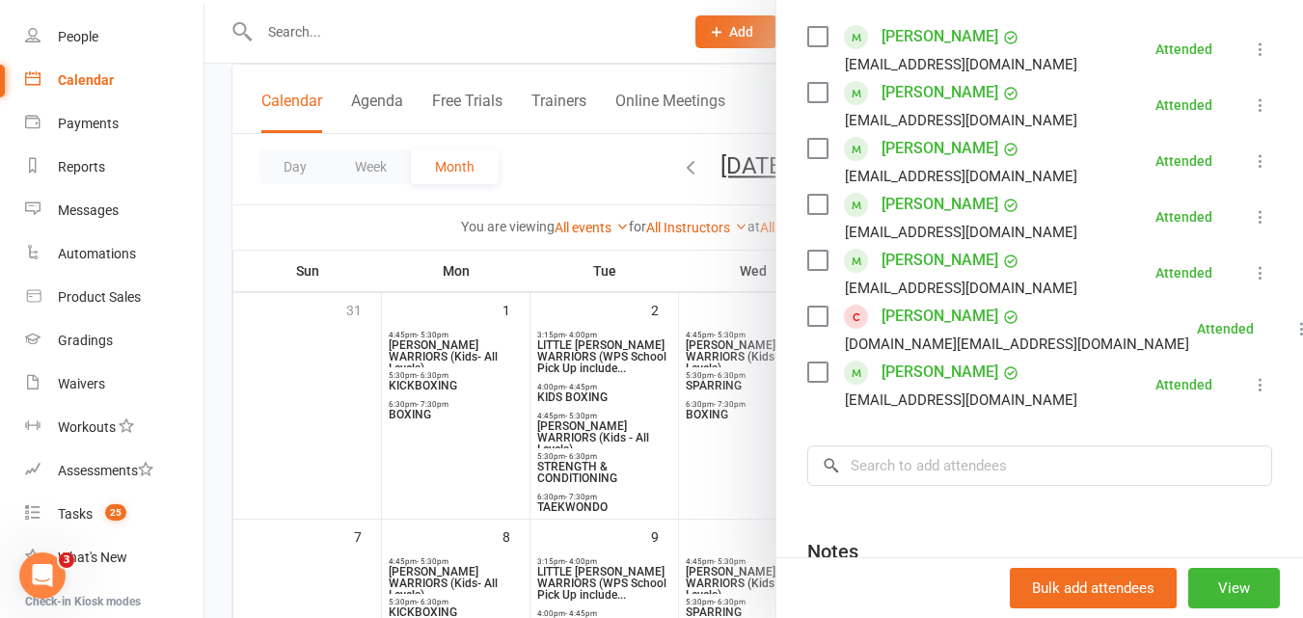
scroll to position [352, 0]
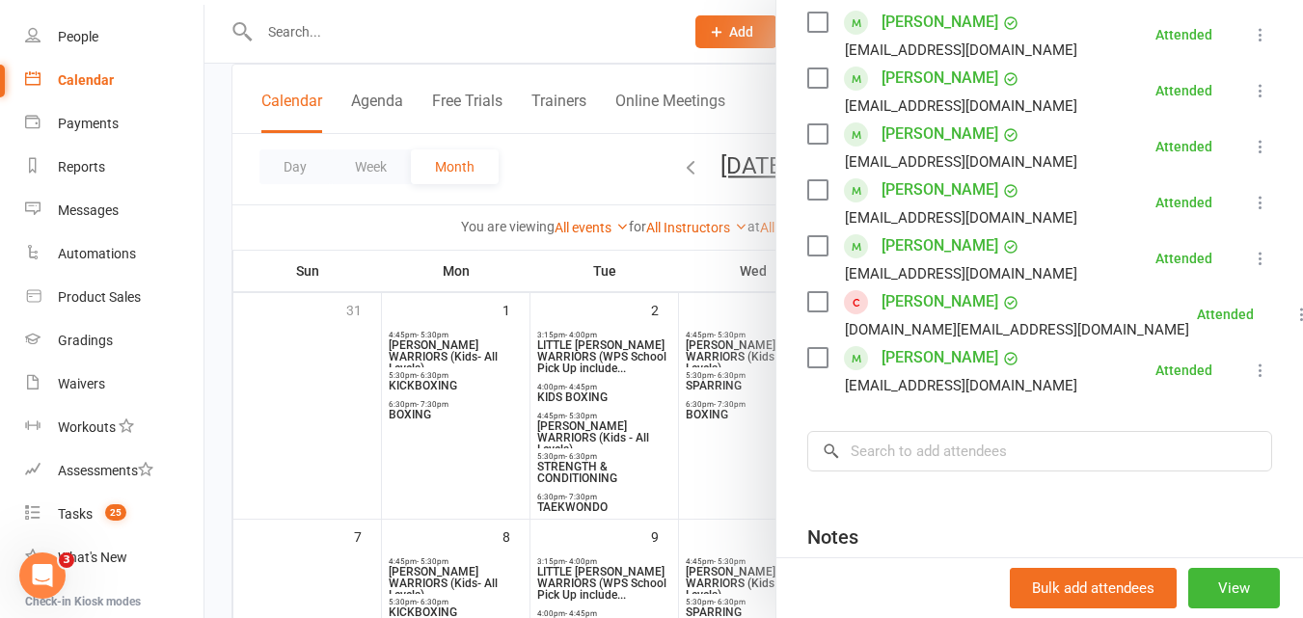
click at [686, 133] on div at bounding box center [754, 309] width 1099 height 618
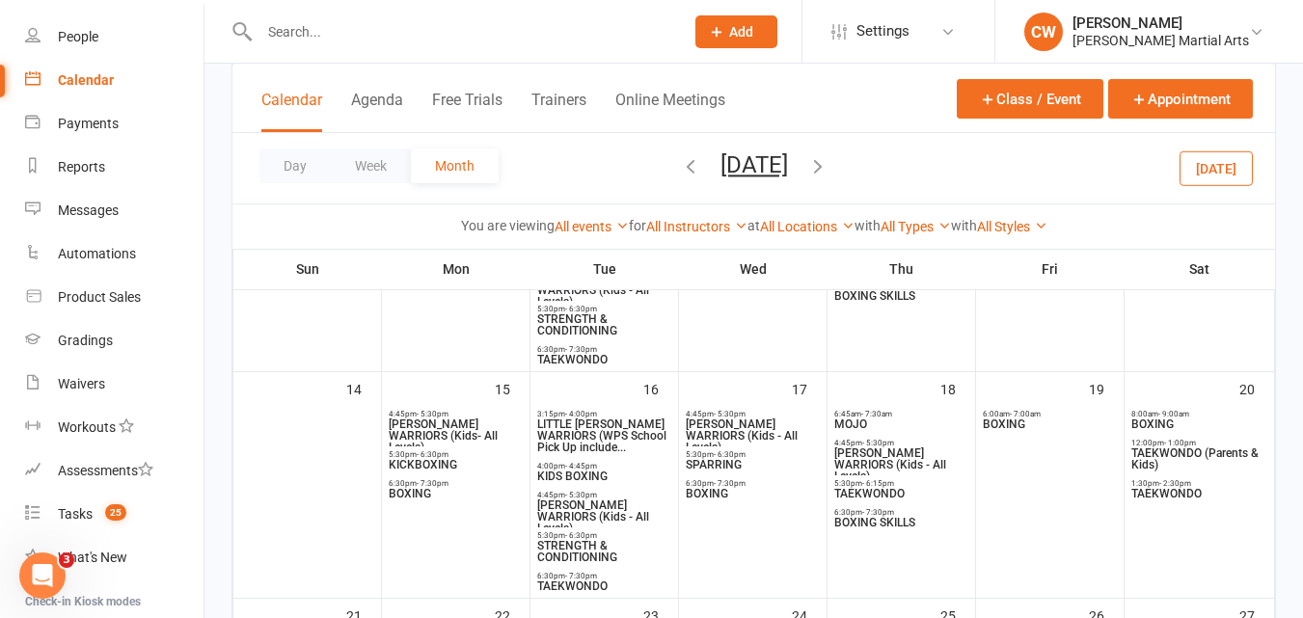
scroll to position [518, 0]
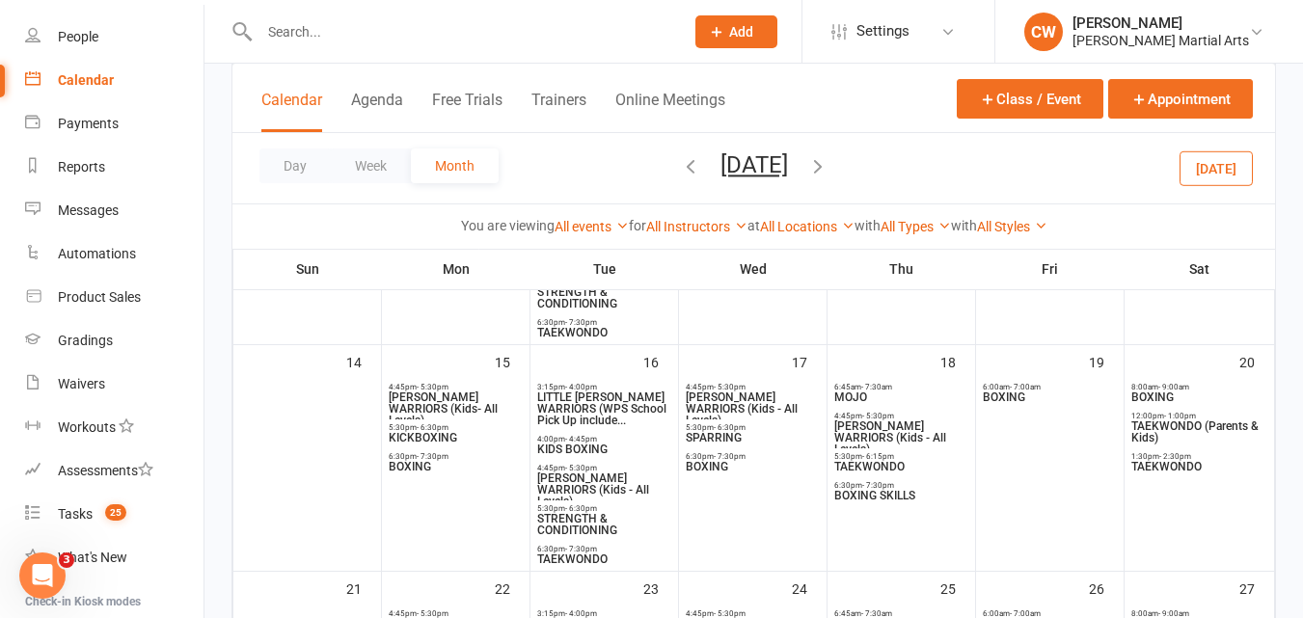
click at [1182, 404] on div "8:00am - 9:00am BOXING" at bounding box center [1200, 393] width 146 height 28
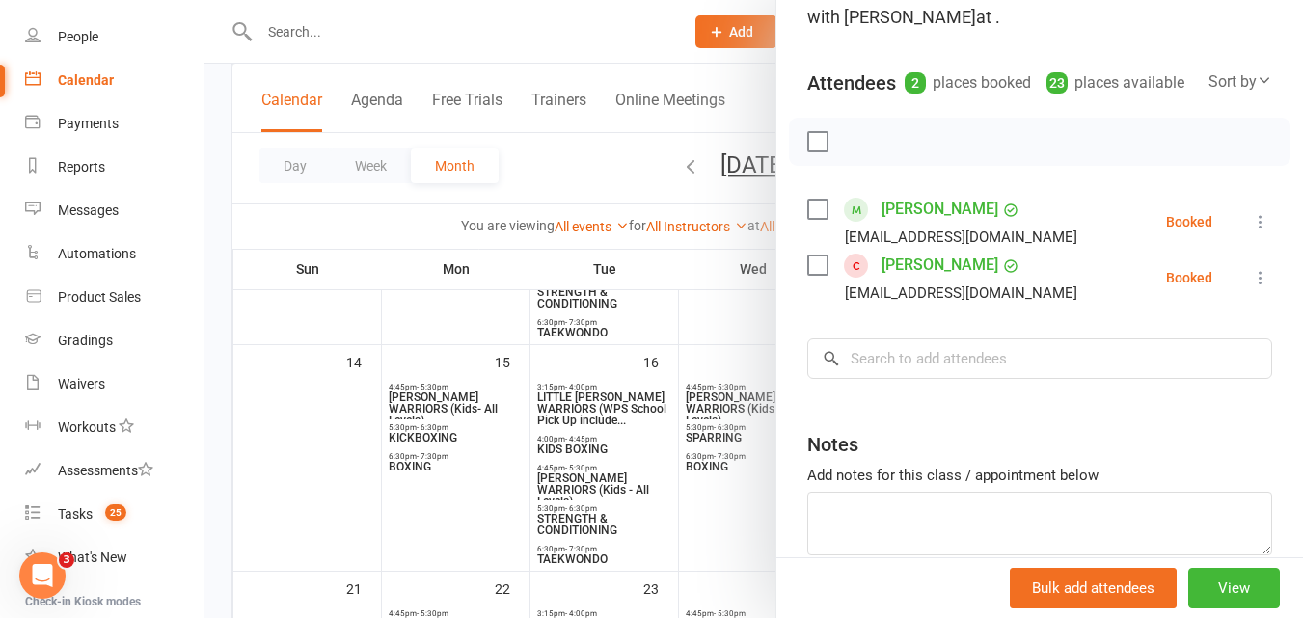
scroll to position [171, 0]
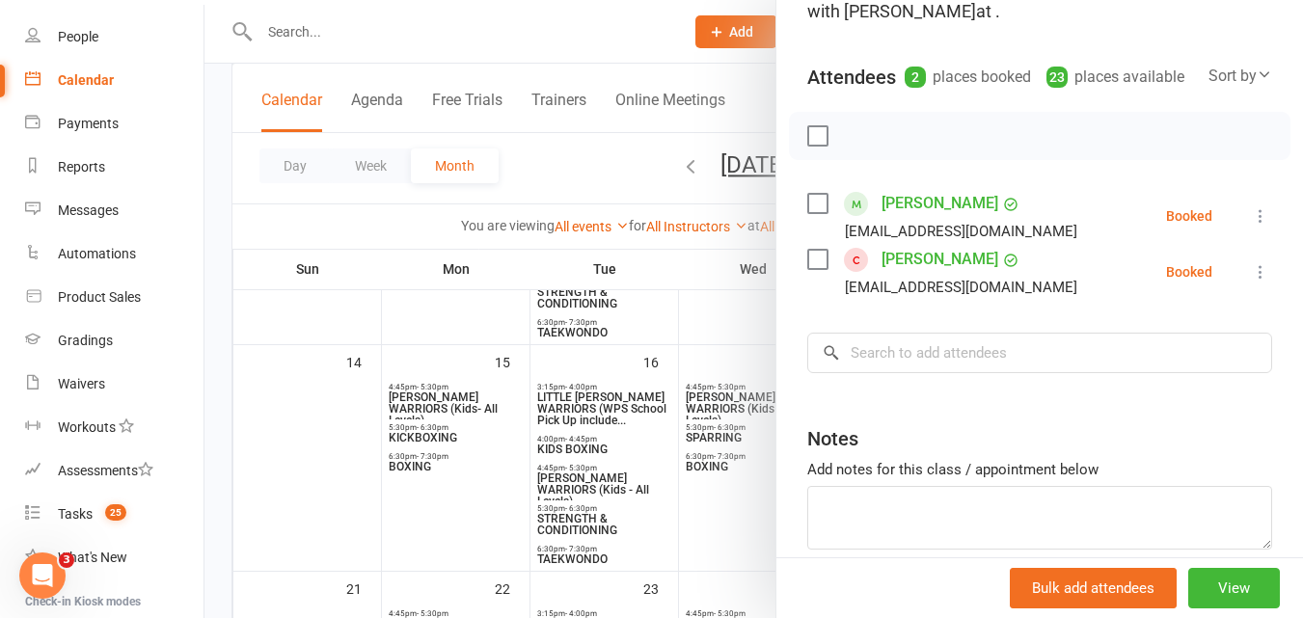
click at [614, 139] on div at bounding box center [754, 309] width 1099 height 618
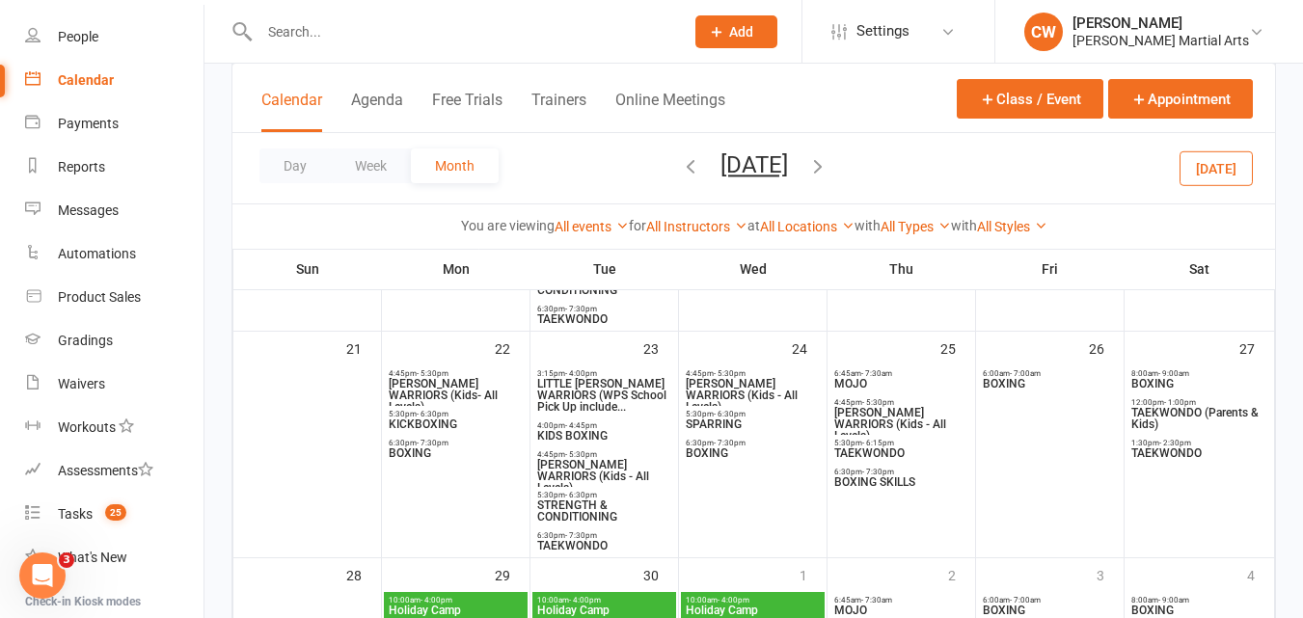
scroll to position [782, 0]
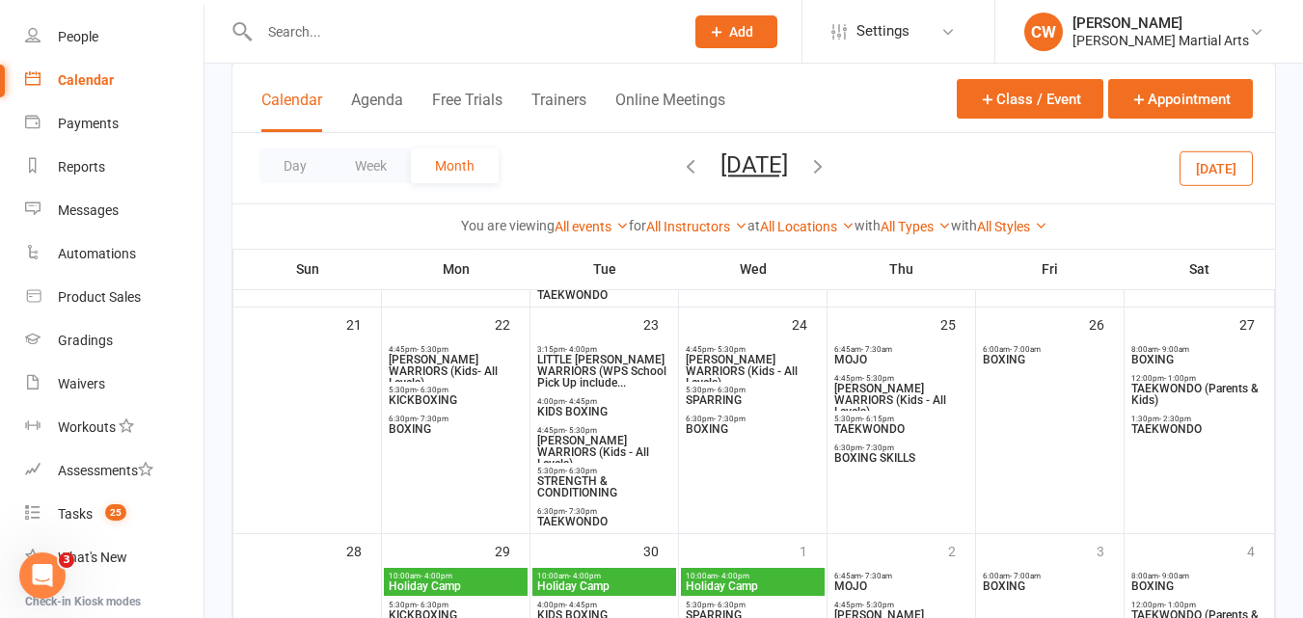
click at [840, 456] on span "BOXING SKILLS" at bounding box center [901, 458] width 136 height 12
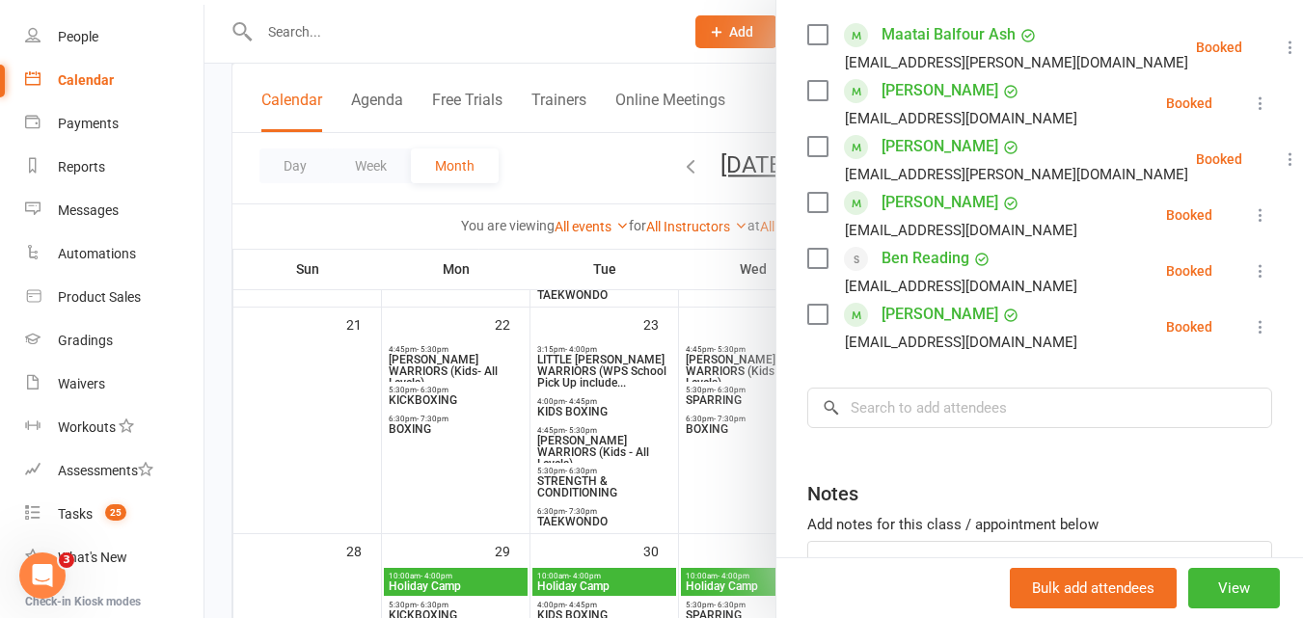
scroll to position [341, 0]
click at [613, 189] on div at bounding box center [754, 309] width 1099 height 618
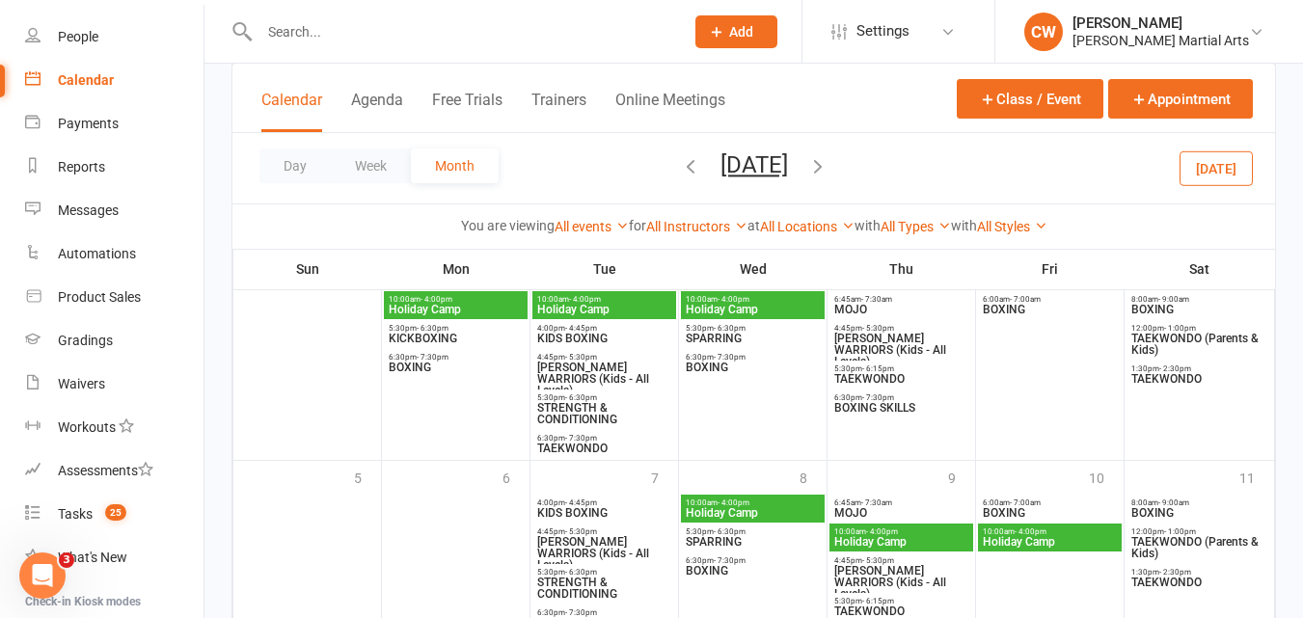
scroll to position [1114, 0]
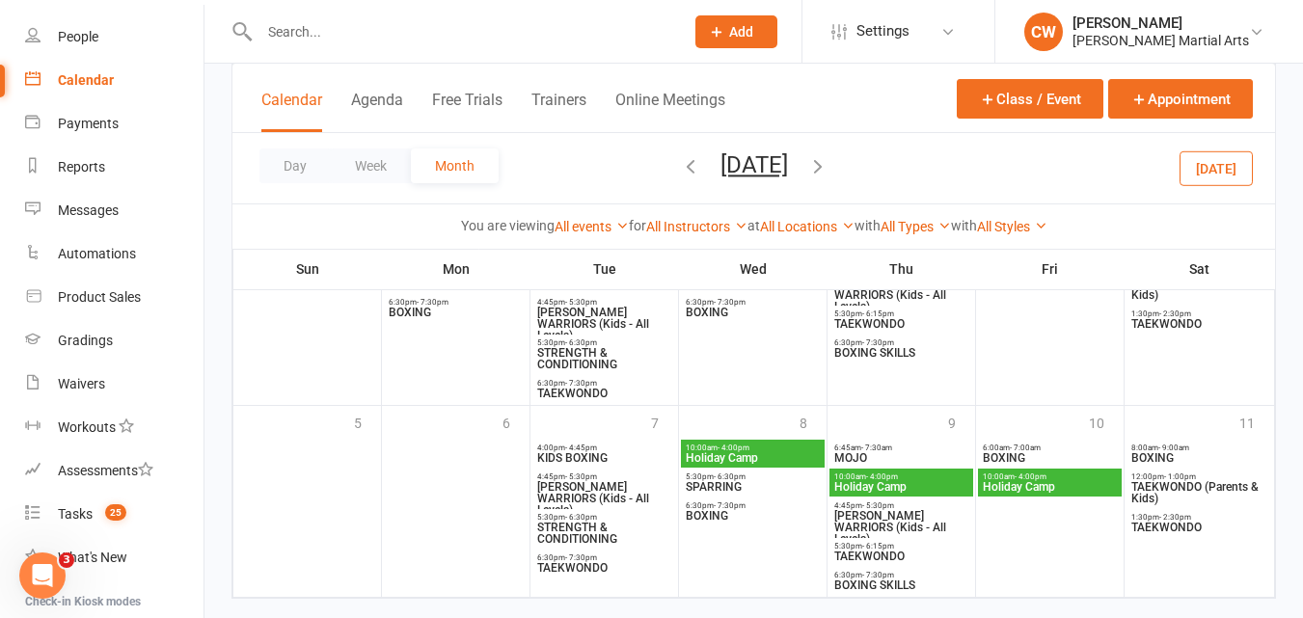
click at [723, 516] on span "BOXING" at bounding box center [753, 516] width 136 height 12
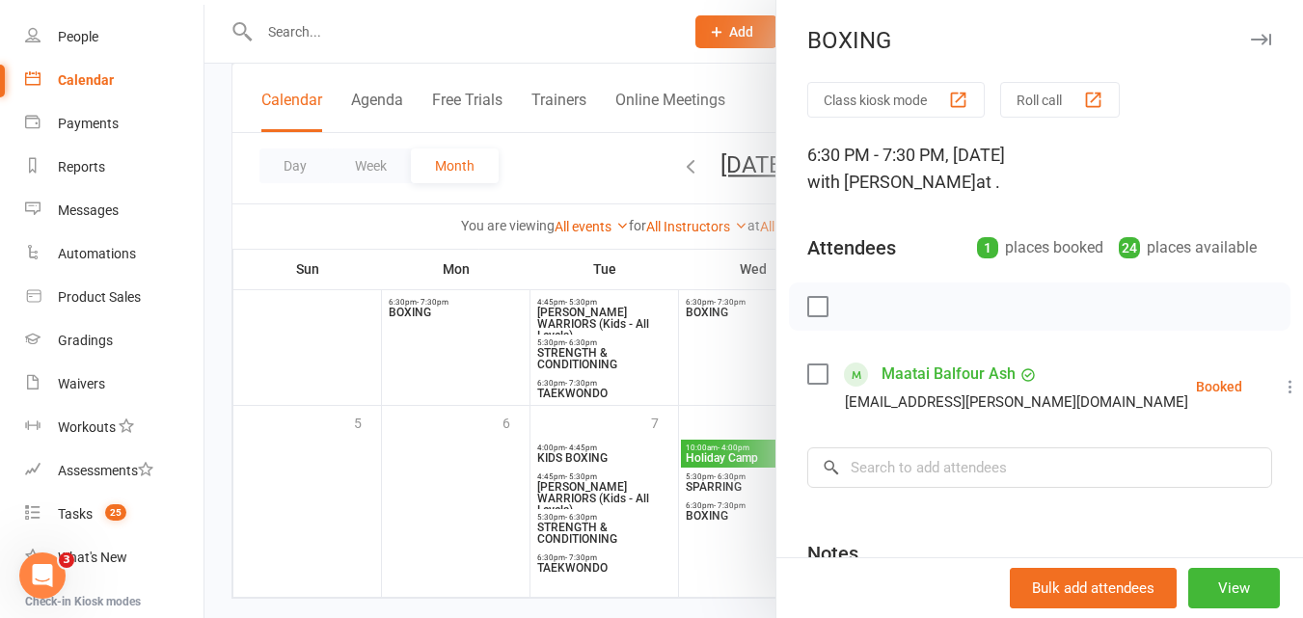
click at [499, 282] on div at bounding box center [754, 309] width 1099 height 618
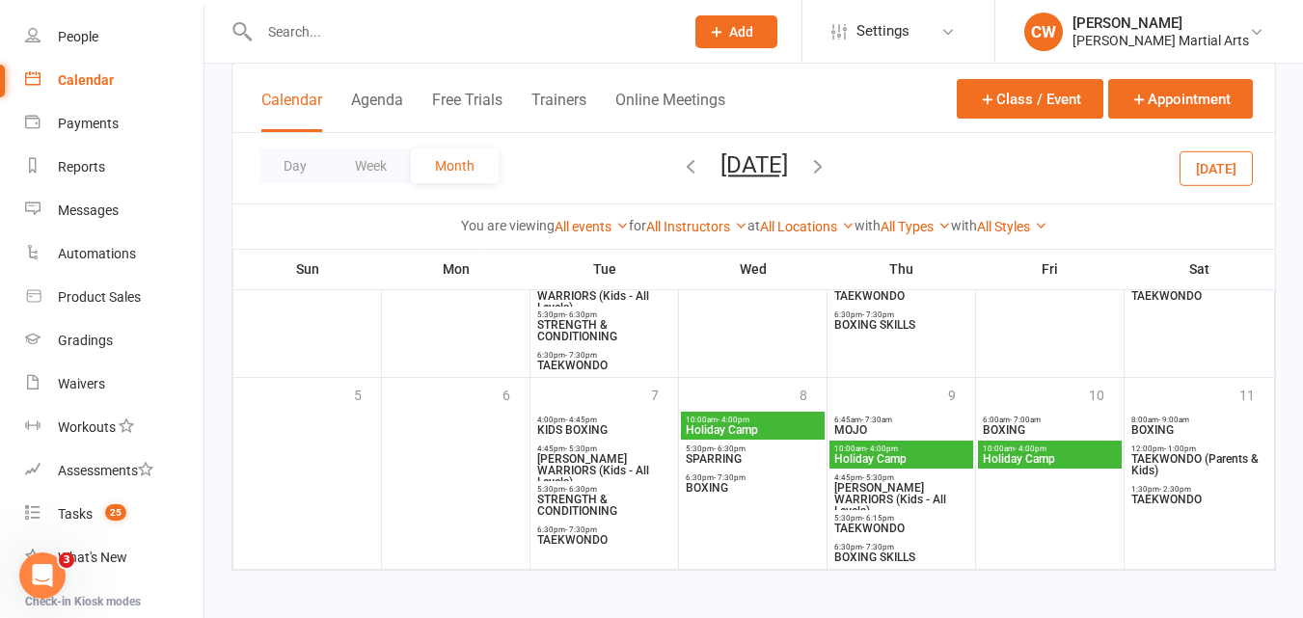
scroll to position [1150, 0]
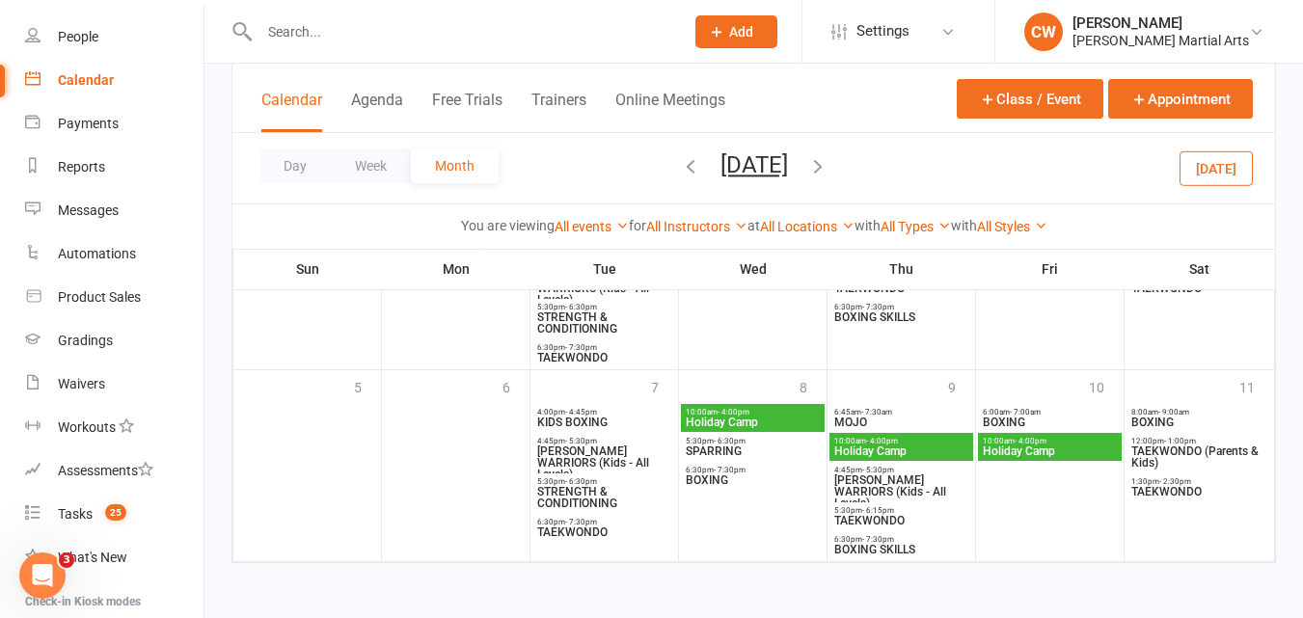
click at [899, 547] on span "BOXING SKILLS" at bounding box center [901, 550] width 136 height 12
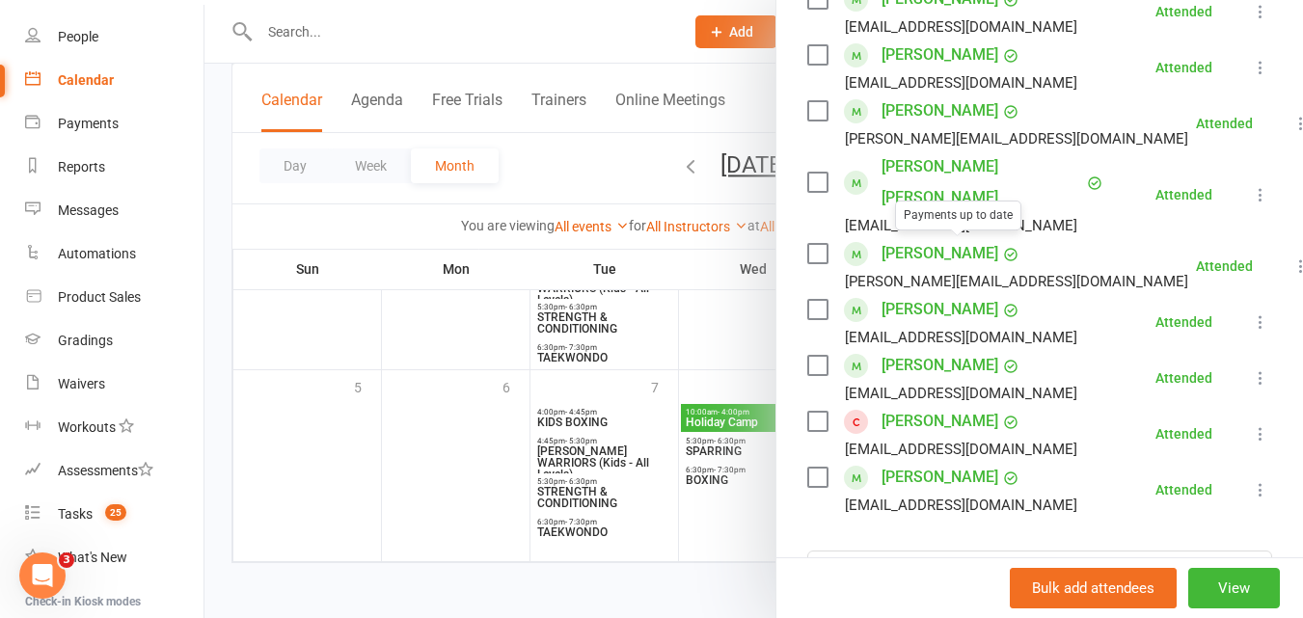
scroll to position [669, 0]
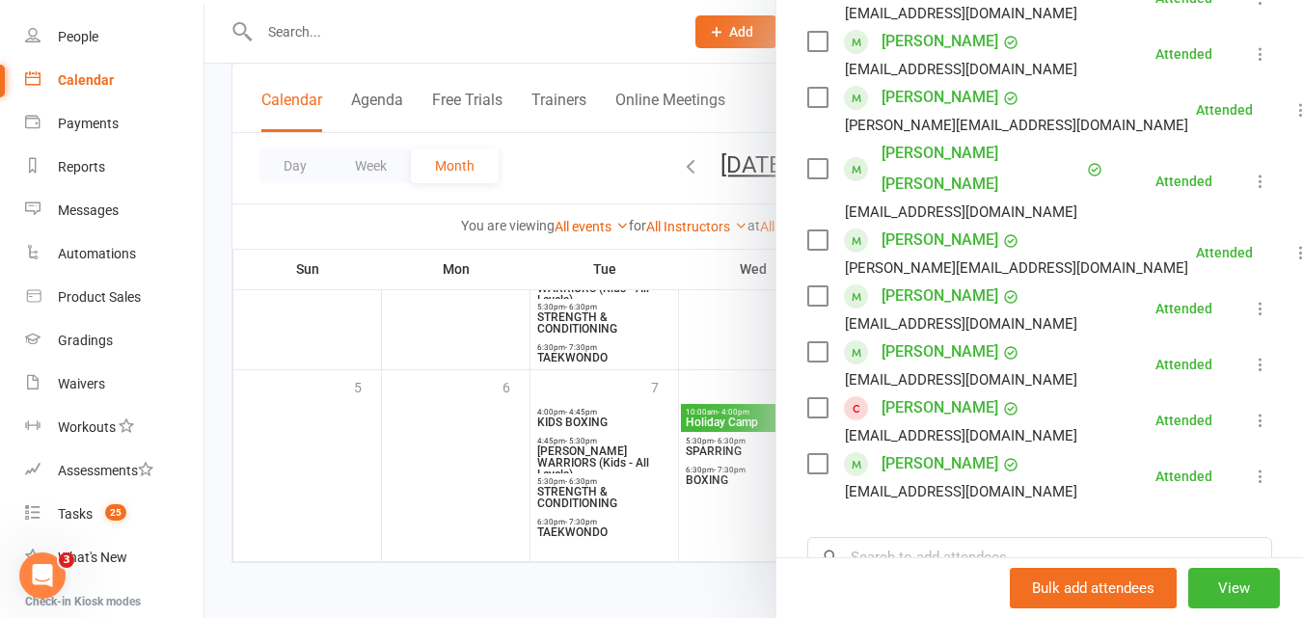
click at [611, 190] on div at bounding box center [754, 309] width 1099 height 618
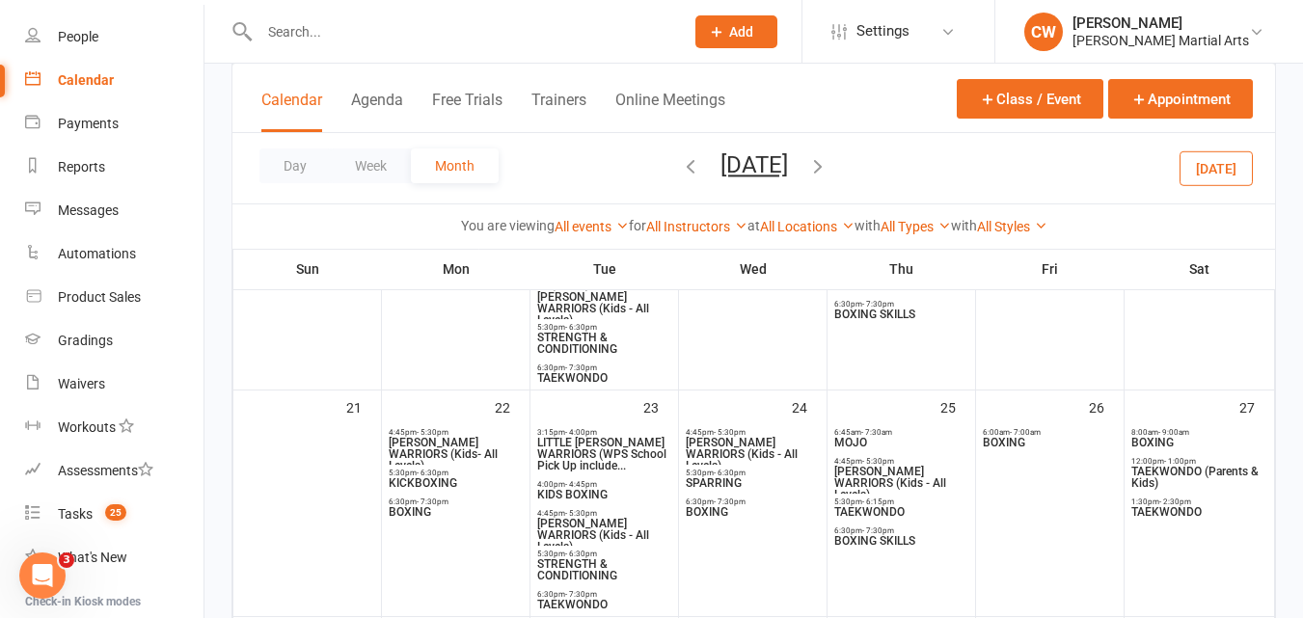
scroll to position [698, 0]
click at [587, 338] on span "STRENGTH & CONDITIONING" at bounding box center [604, 344] width 136 height 23
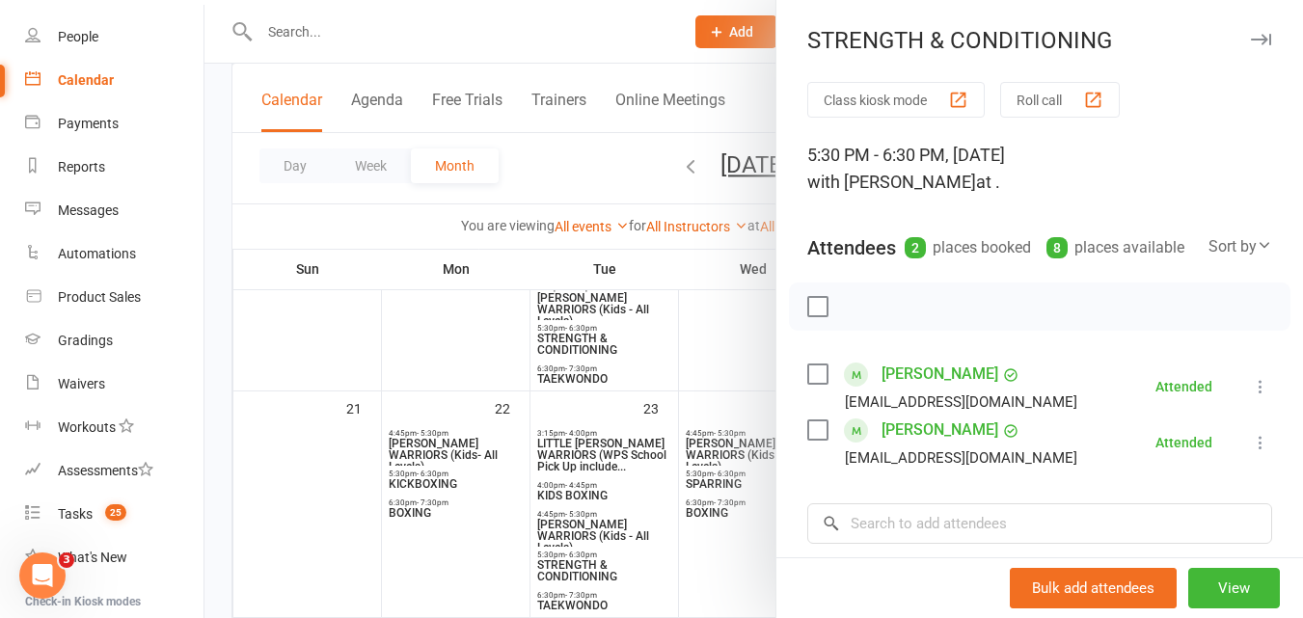
click at [390, 24] on div at bounding box center [754, 309] width 1099 height 618
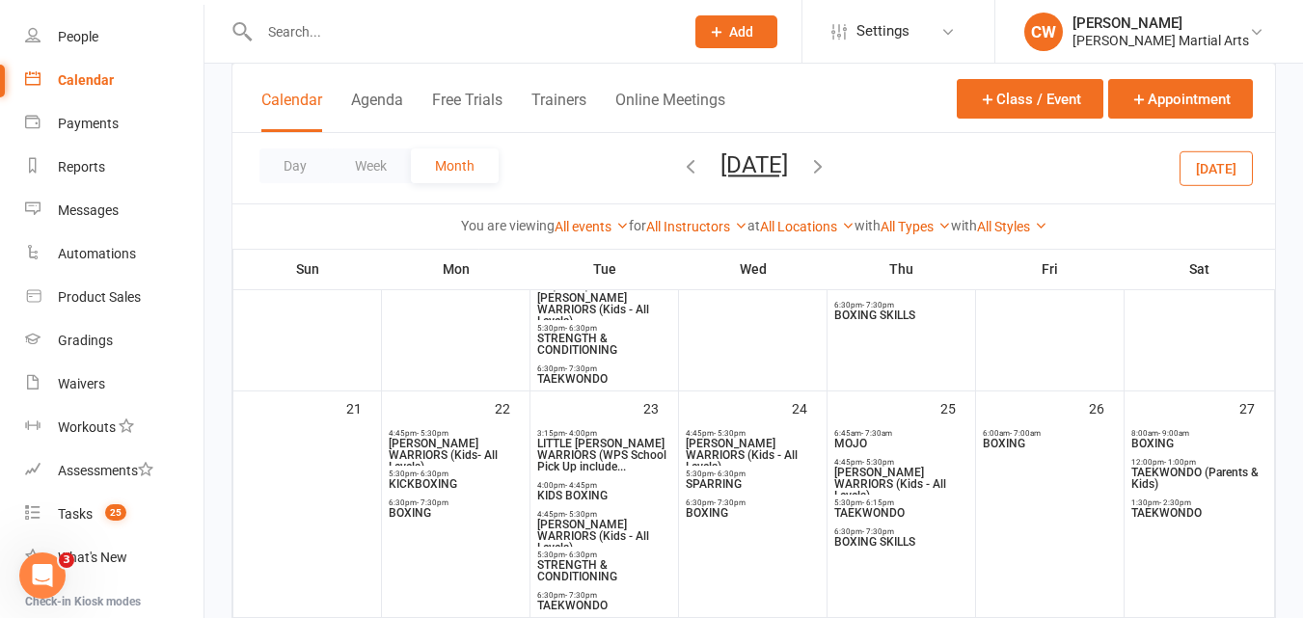
click at [326, 33] on input "text" at bounding box center [462, 31] width 417 height 27
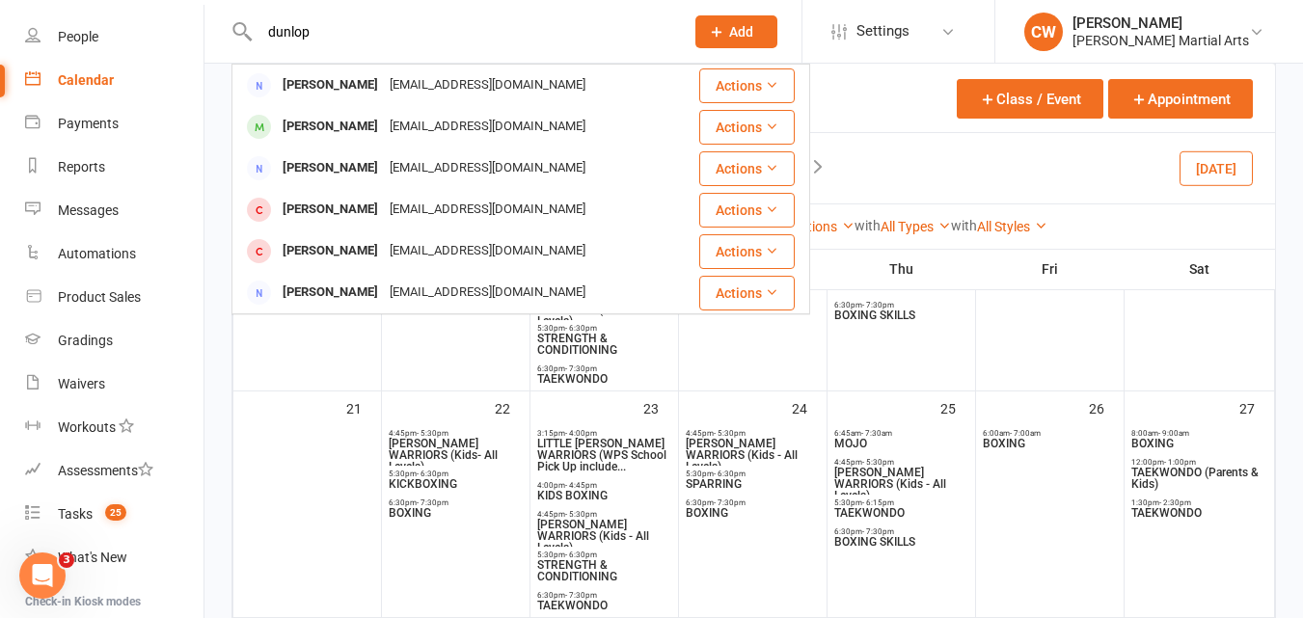
type input "dunlop"
click at [333, 121] on div "[PERSON_NAME]" at bounding box center [330, 127] width 107 height 28
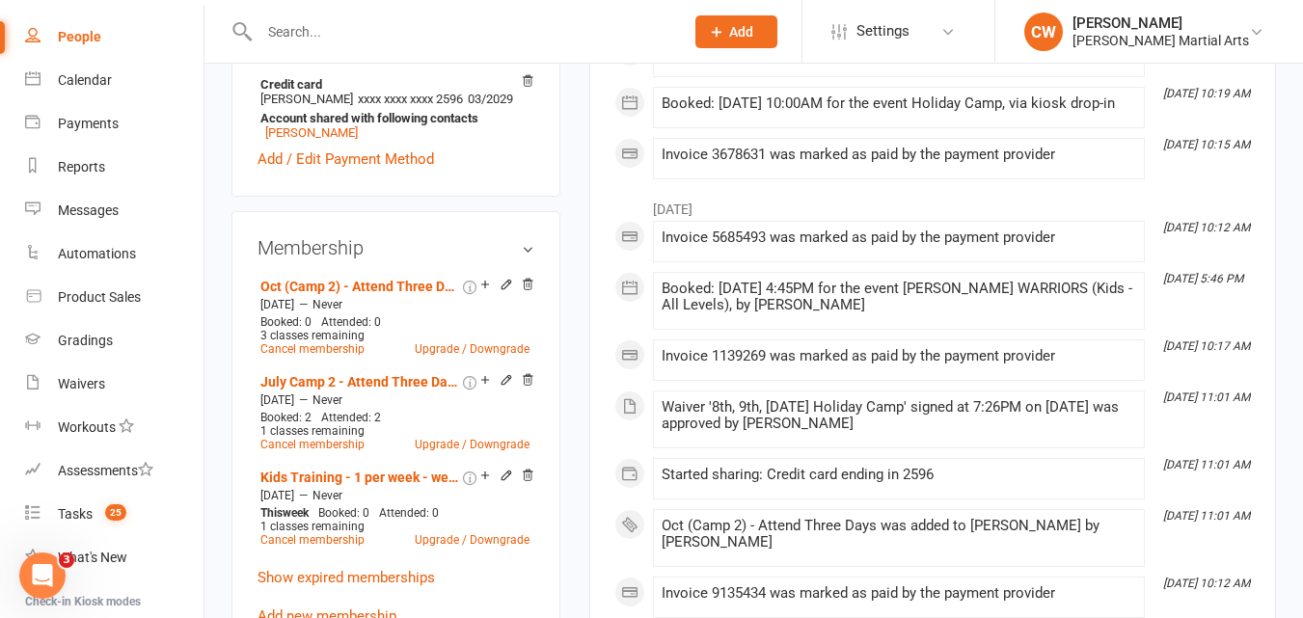
scroll to position [639, 0]
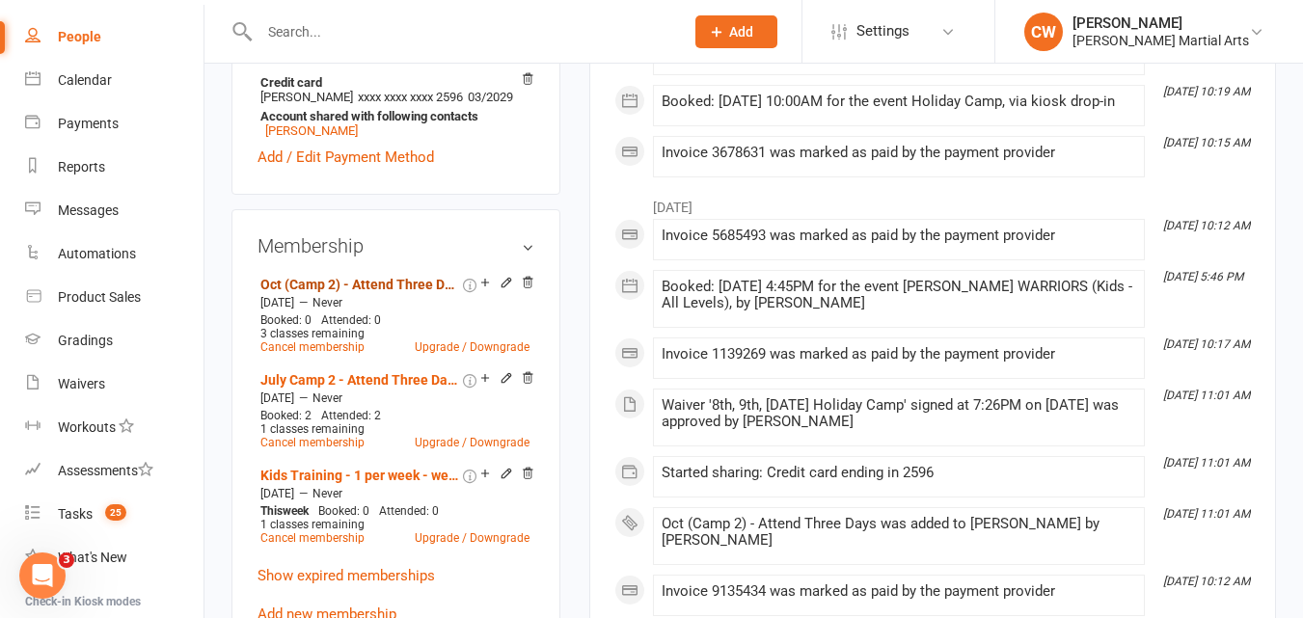
click at [288, 292] on link "Oct (Camp 2) - Attend Three Days" at bounding box center [359, 284] width 199 height 15
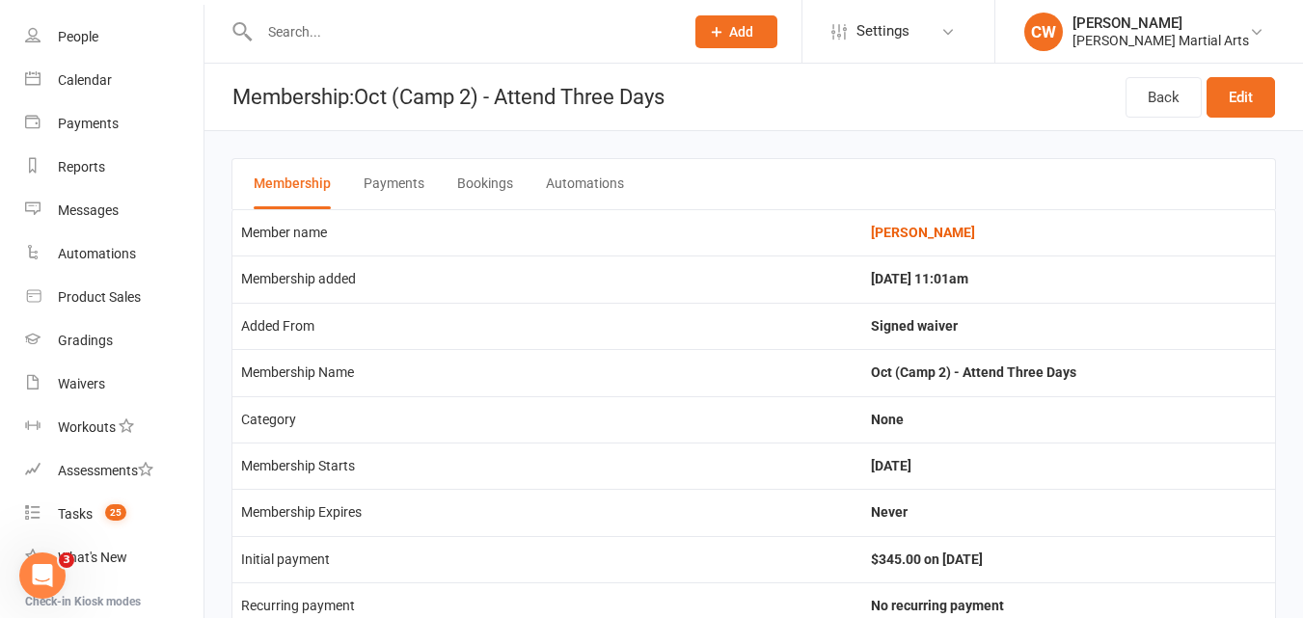
click at [317, 39] on input "text" at bounding box center [462, 31] width 417 height 27
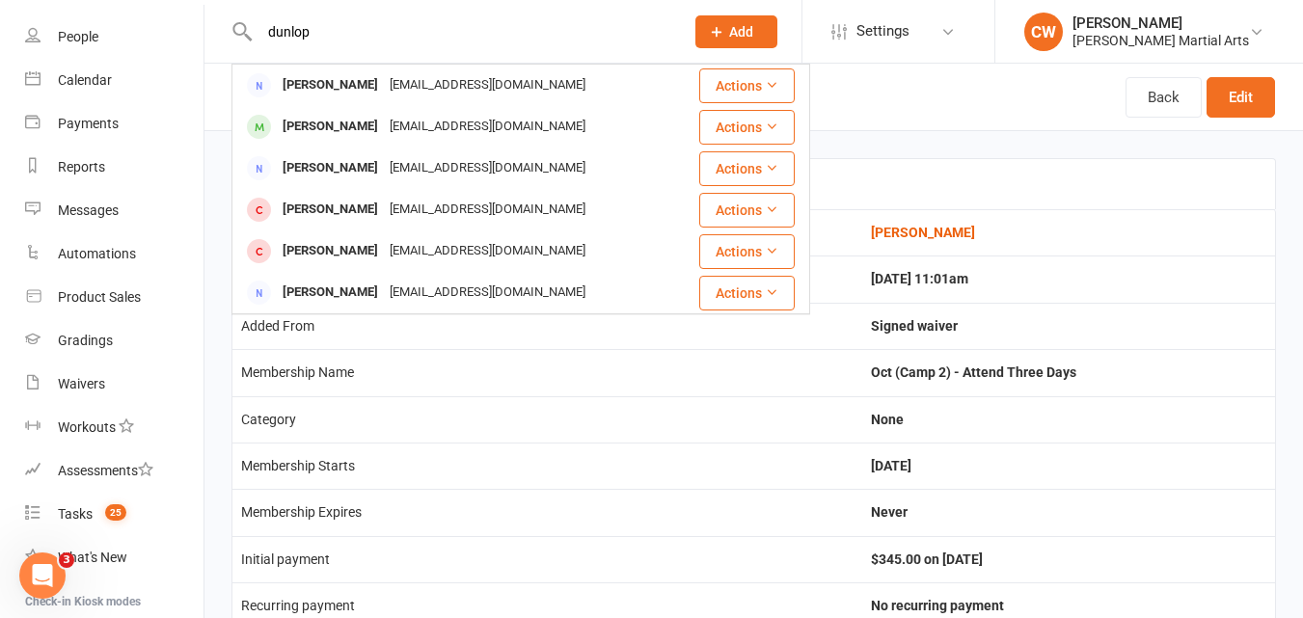
type input "dunlop"
click at [346, 78] on div "bruce dunlop" at bounding box center [330, 85] width 107 height 28
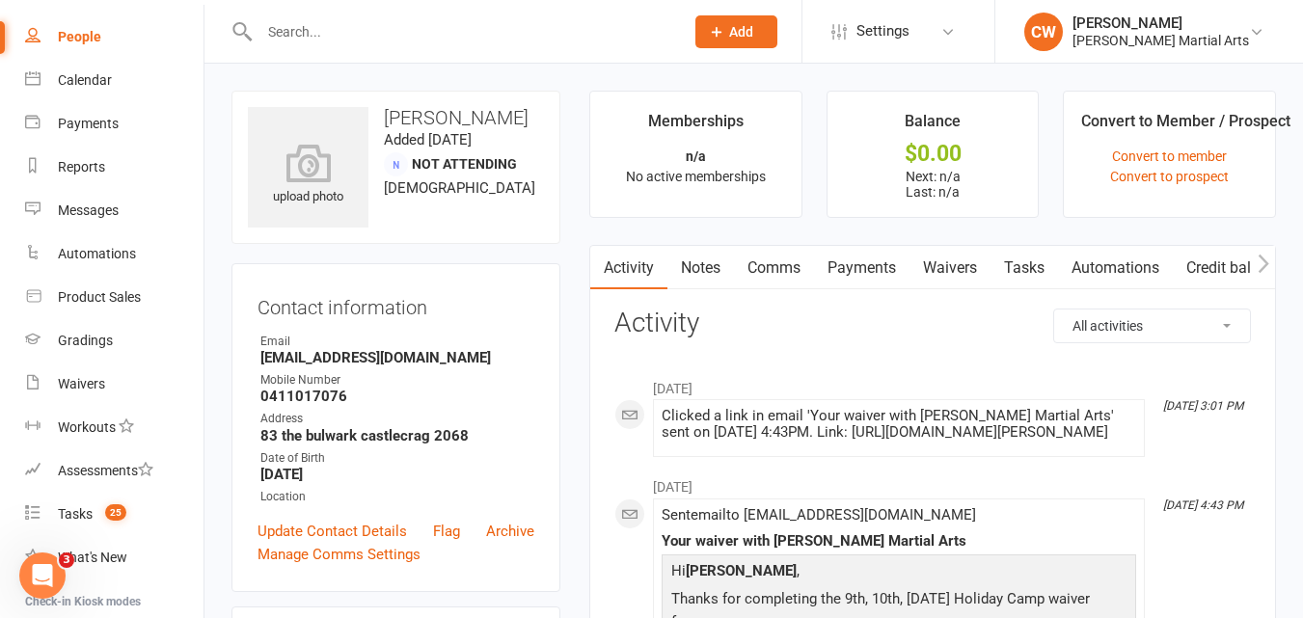
click at [895, 267] on link "Payments" at bounding box center [862, 268] width 96 height 44
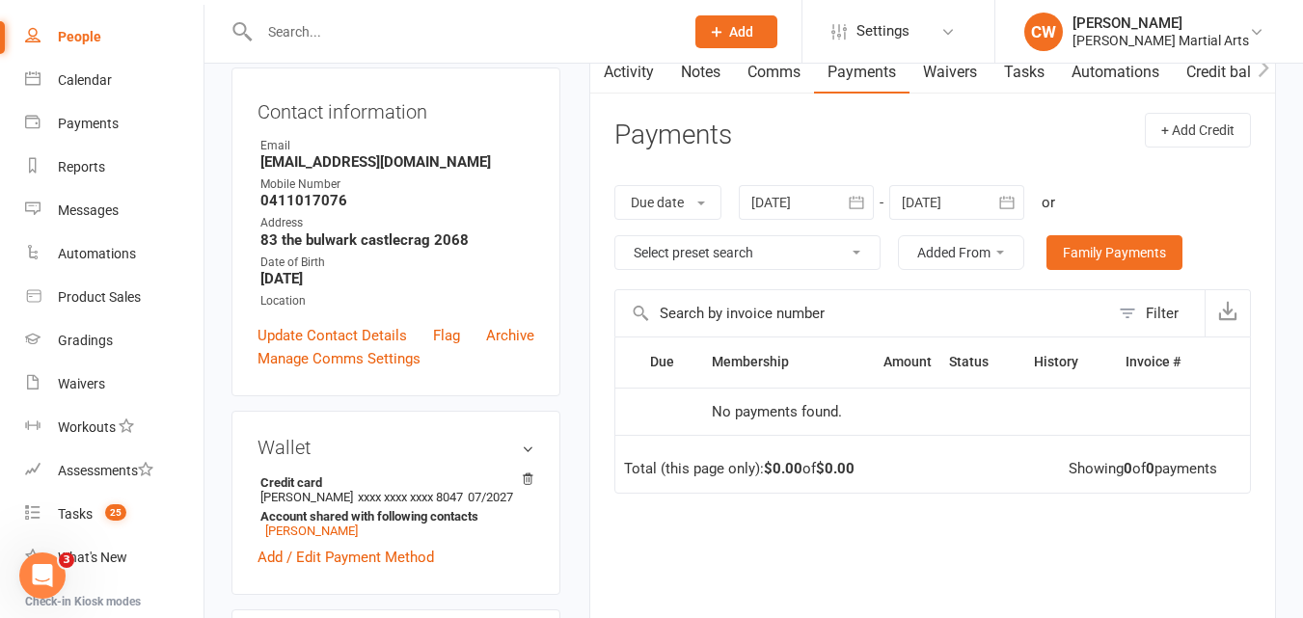
scroll to position [191, 0]
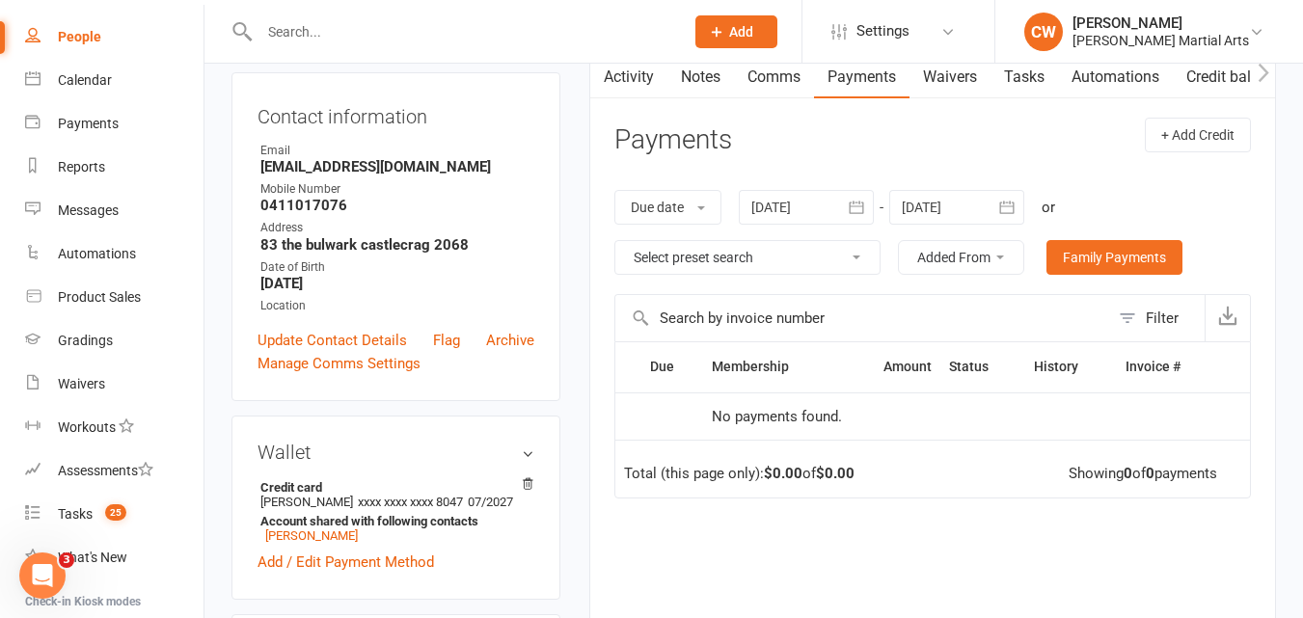
click at [844, 208] on button "button" at bounding box center [856, 207] width 35 height 35
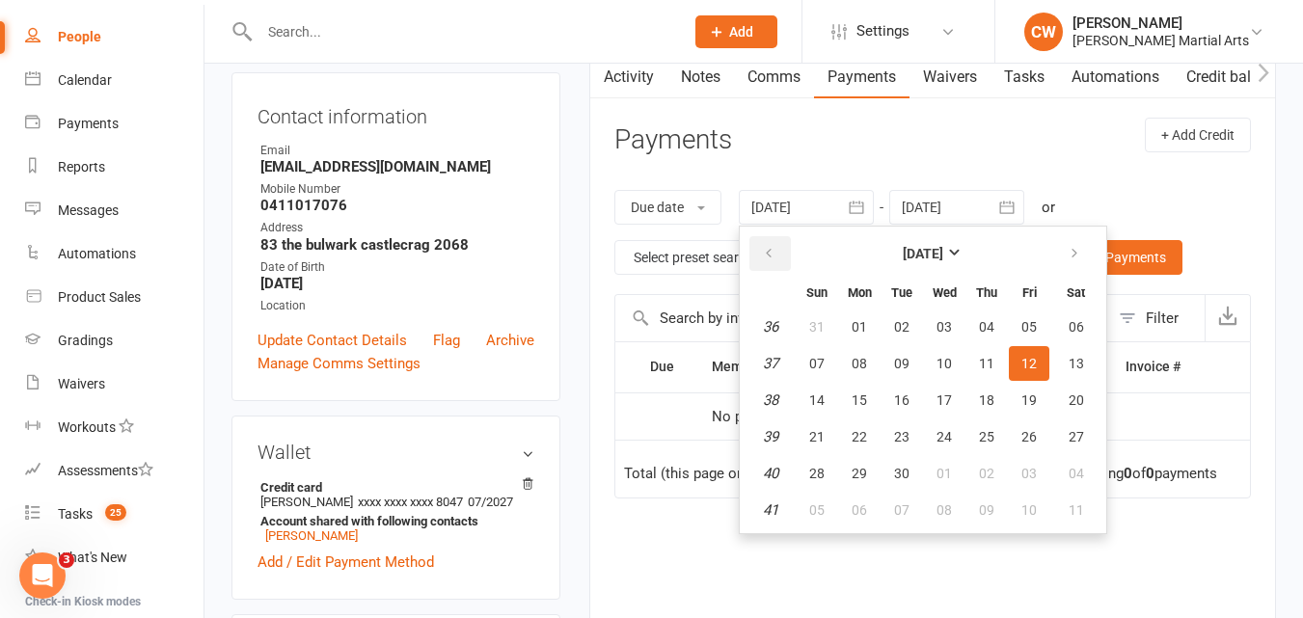
click at [766, 255] on icon "button" at bounding box center [769, 253] width 14 height 15
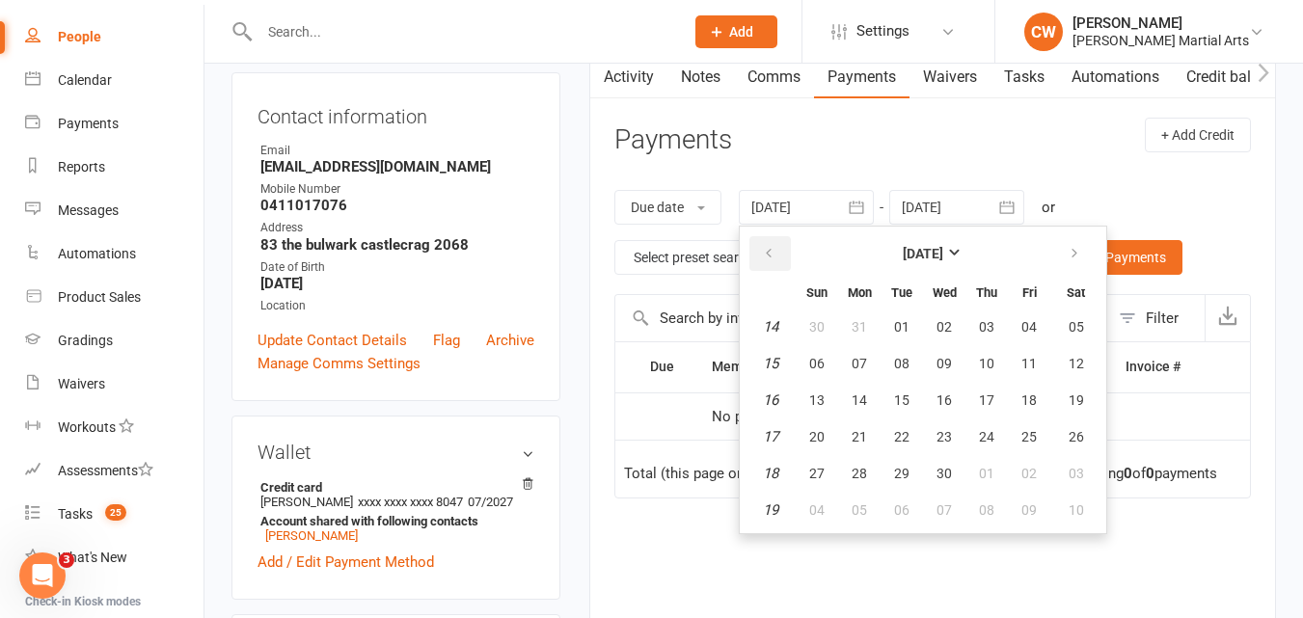
click at [766, 255] on icon "button" at bounding box center [769, 253] width 14 height 15
click at [938, 365] on button "05" at bounding box center [944, 363] width 41 height 35
type input "05 Mar 2025"
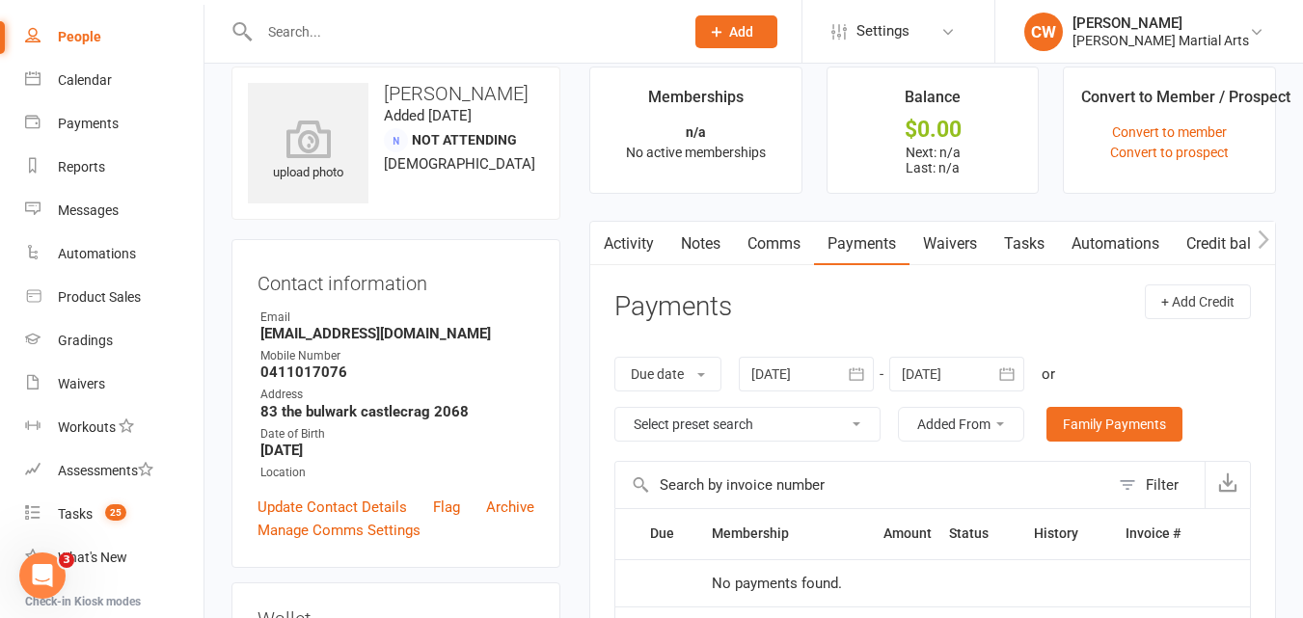
scroll to position [13, 0]
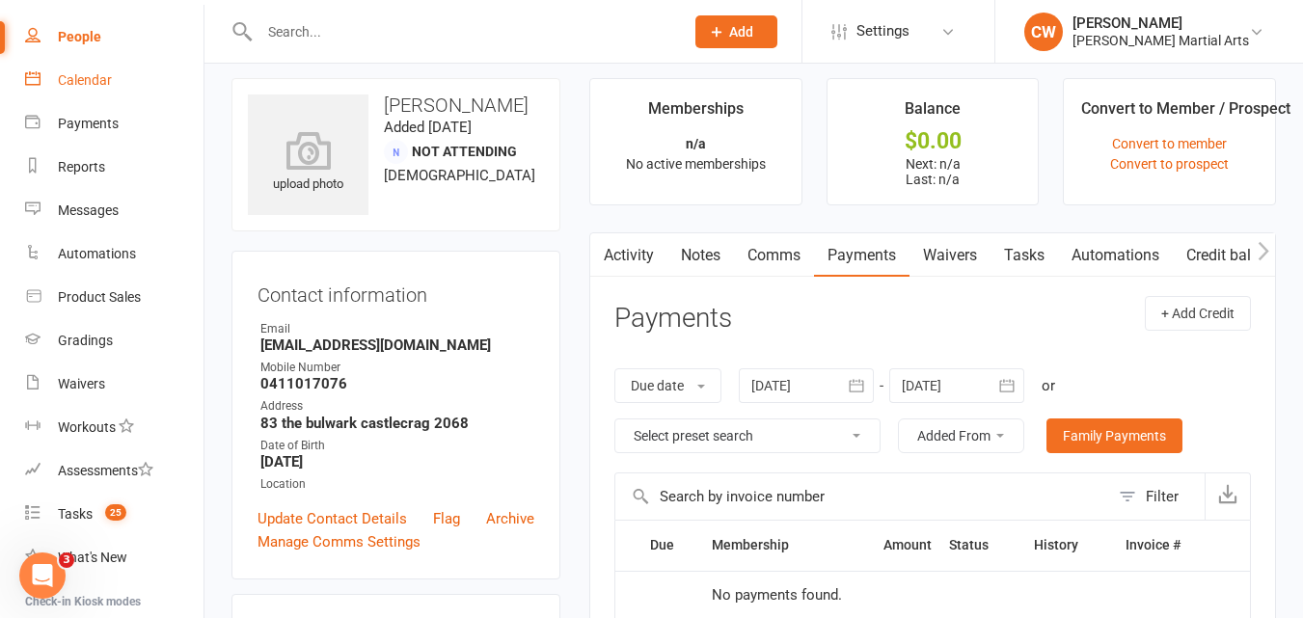
click at [107, 70] on link "Calendar" at bounding box center [114, 80] width 178 height 43
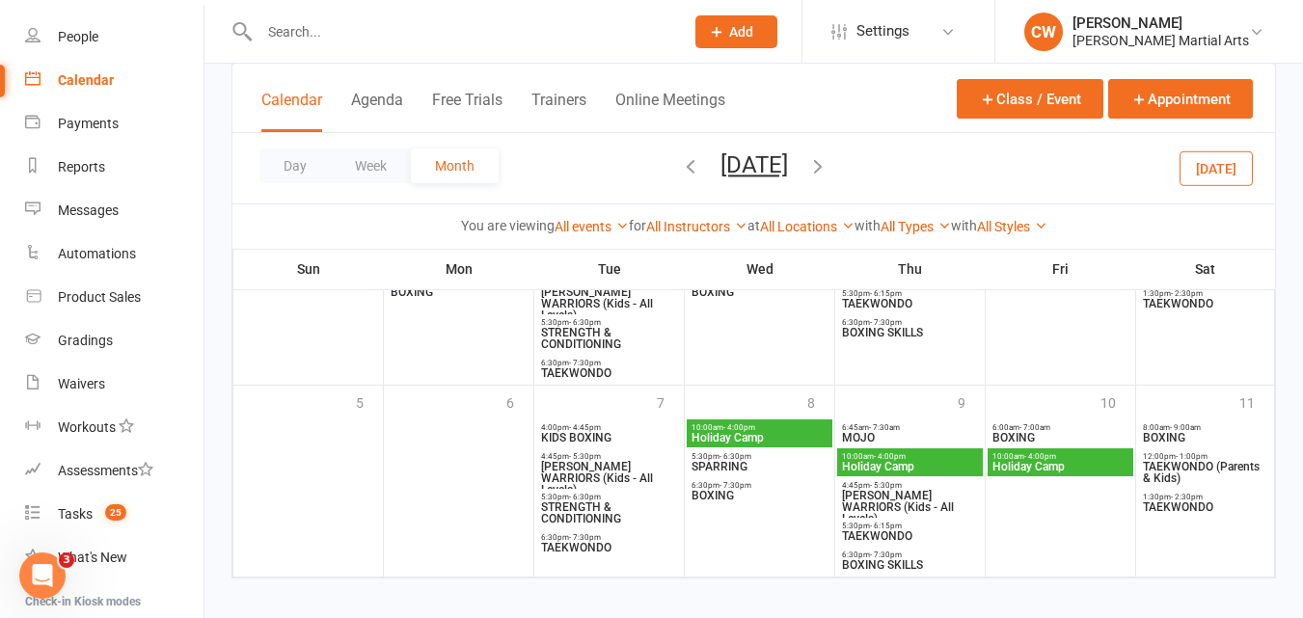
scroll to position [1150, 0]
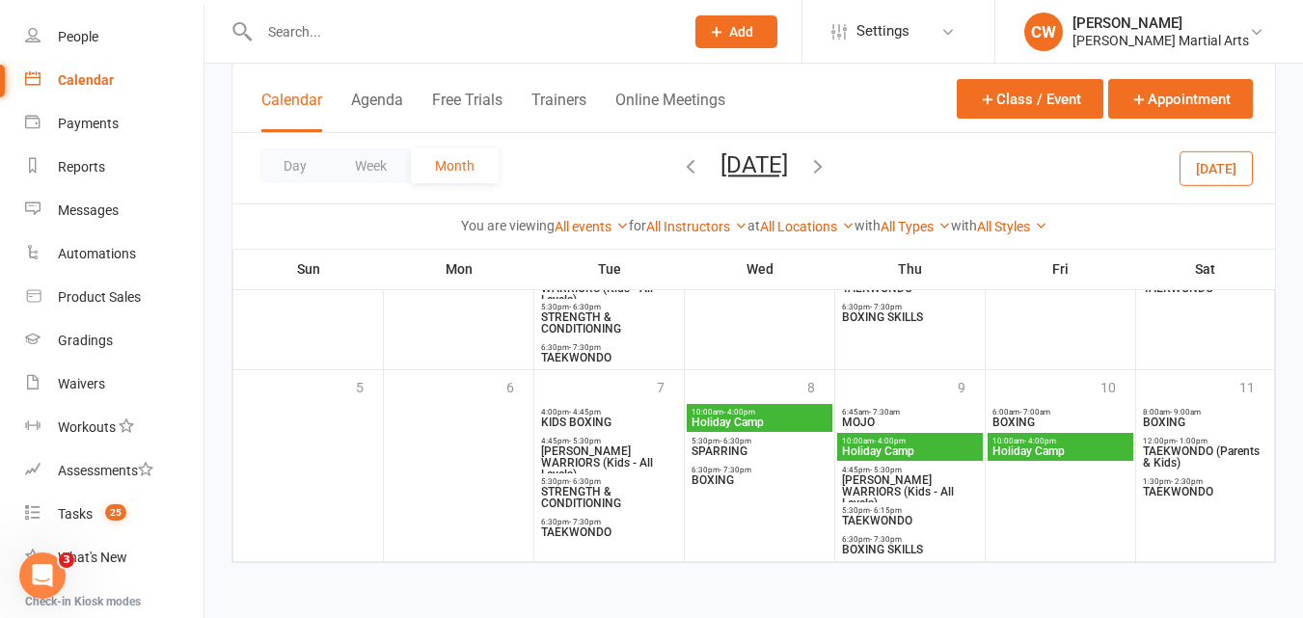
click at [775, 410] on span "10:00am - 4:00pm" at bounding box center [760, 412] width 138 height 9
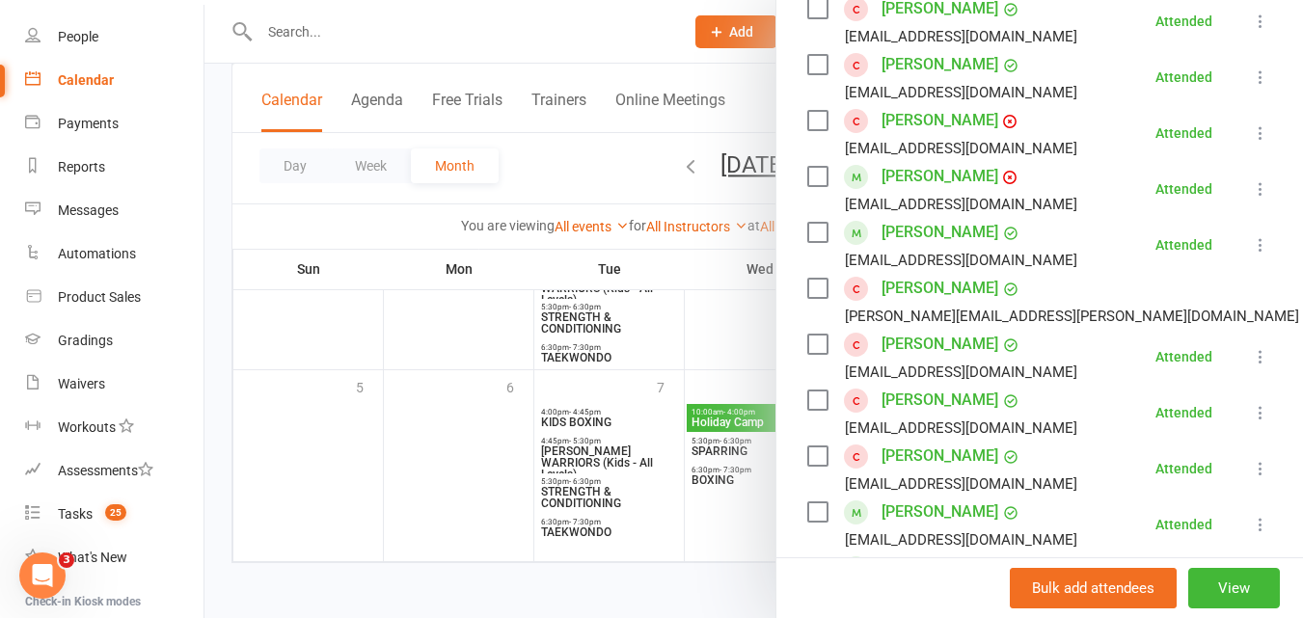
scroll to position [409, 0]
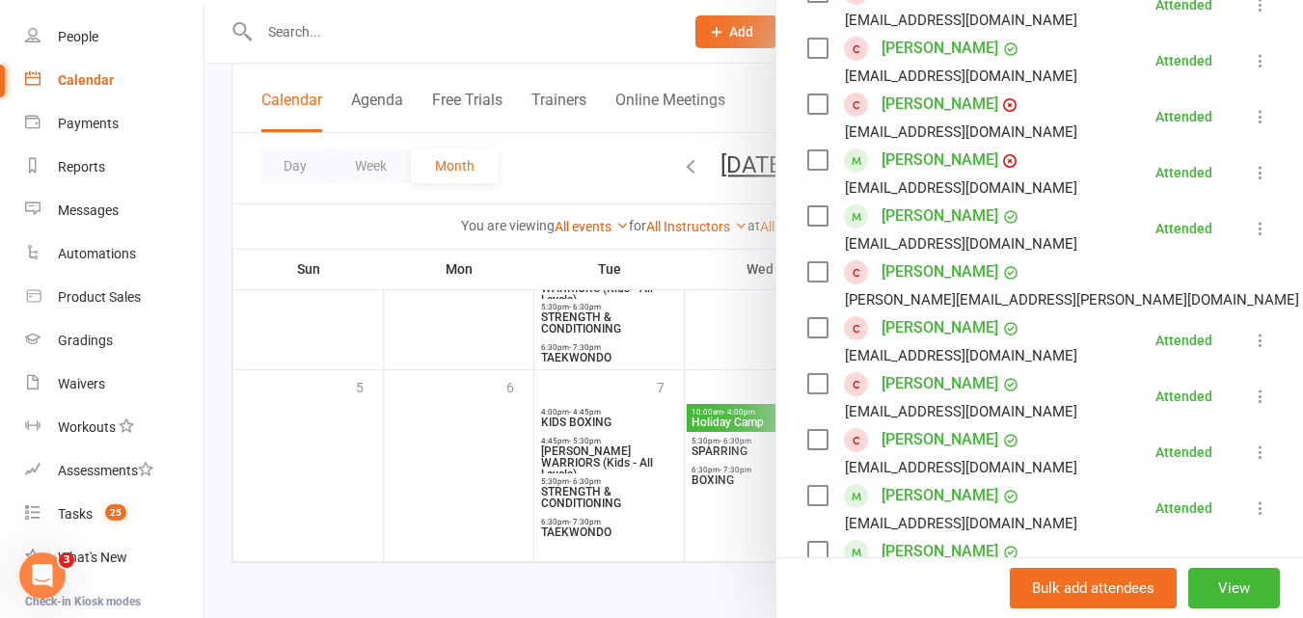
click at [738, 278] on div at bounding box center [754, 309] width 1099 height 618
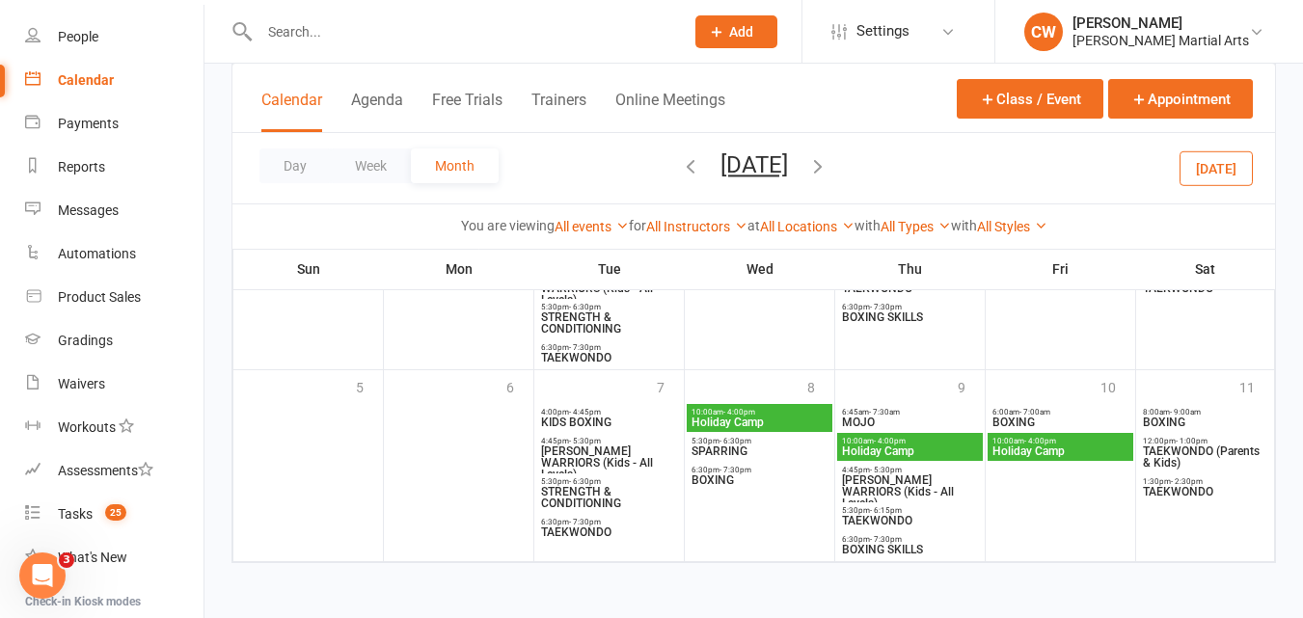
click at [905, 454] on span "Holiday Camp" at bounding box center [910, 452] width 138 height 12
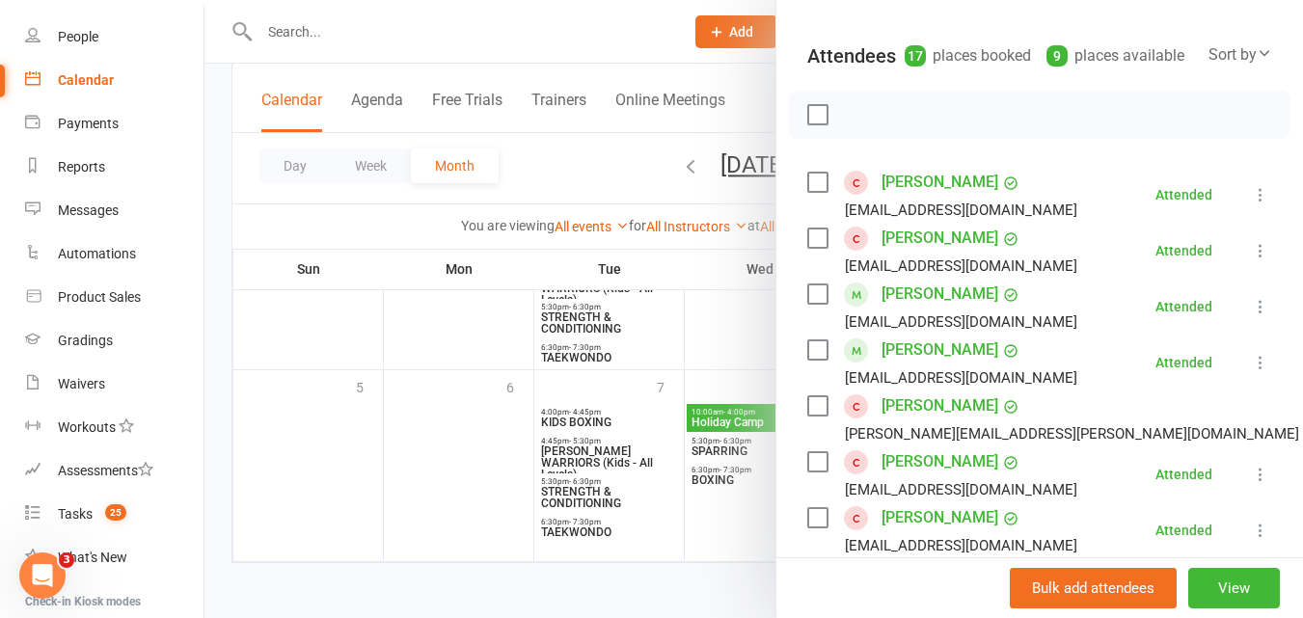
scroll to position [224, 0]
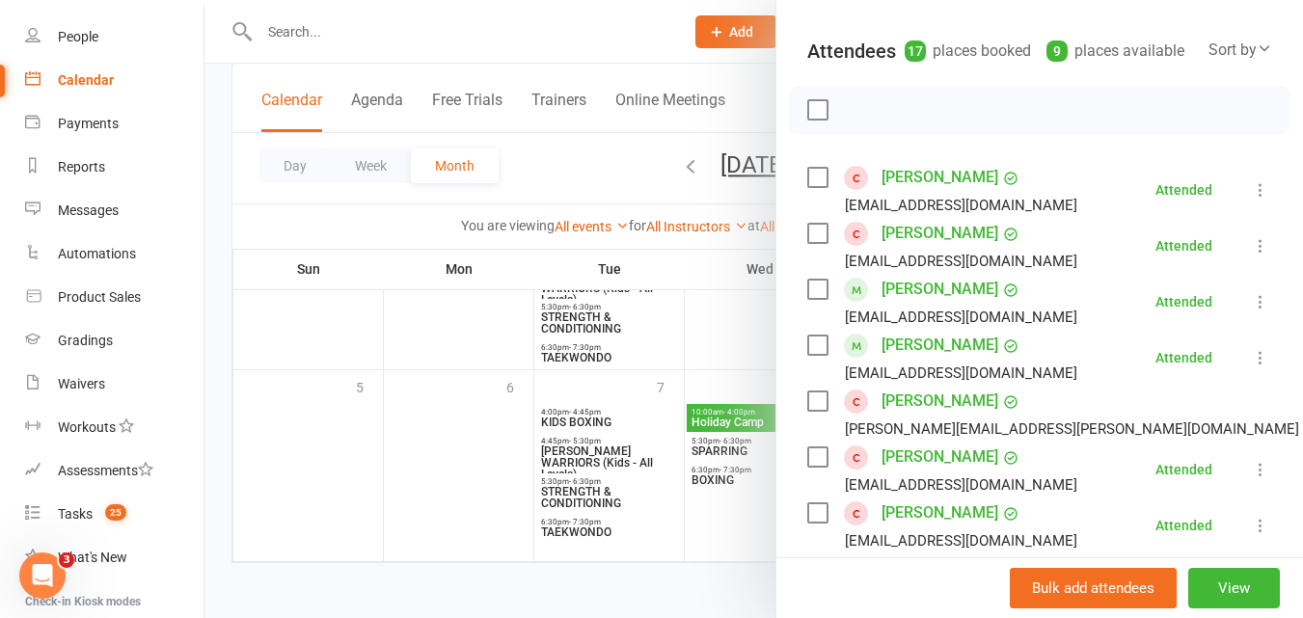
click at [701, 287] on div at bounding box center [754, 309] width 1099 height 618
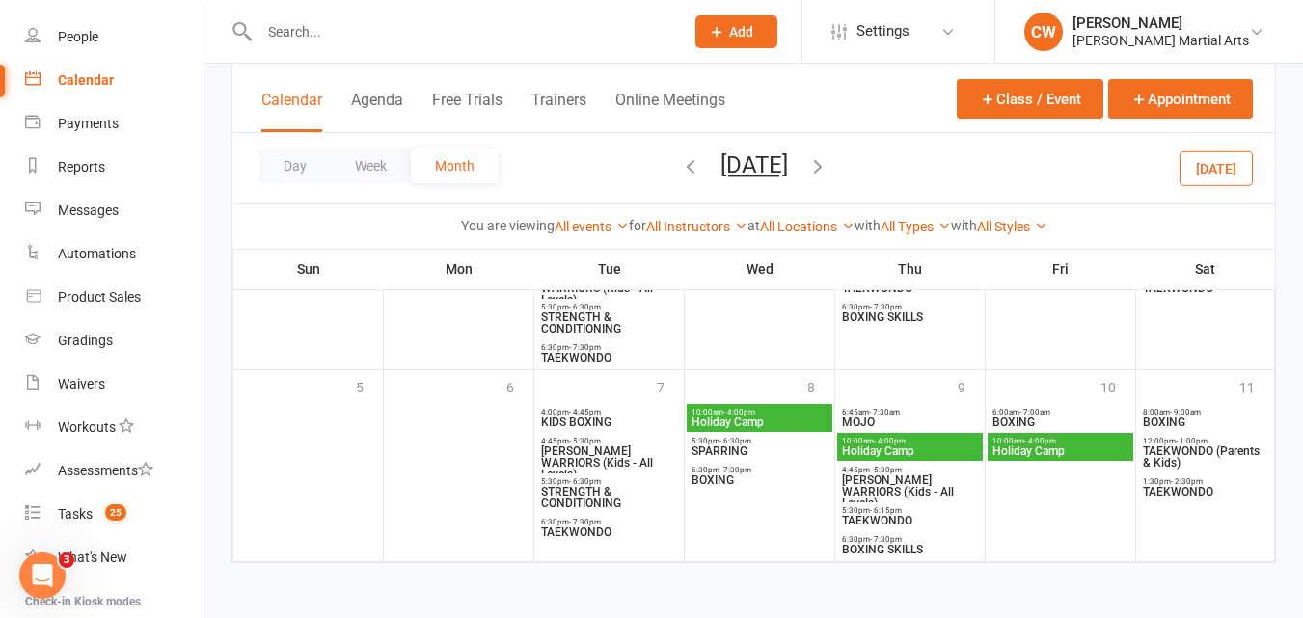
click at [1002, 440] on span "10:00am - 4:00pm" at bounding box center [1061, 441] width 138 height 9
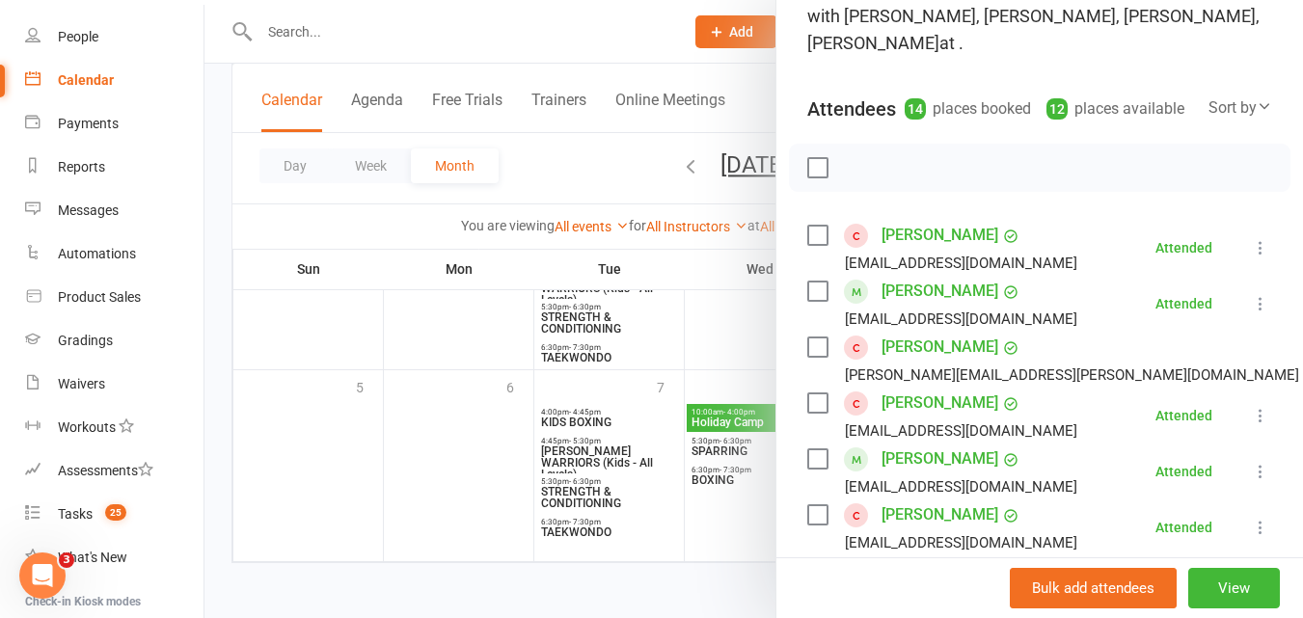
scroll to position [167, 0]
click at [711, 202] on div at bounding box center [754, 309] width 1099 height 618
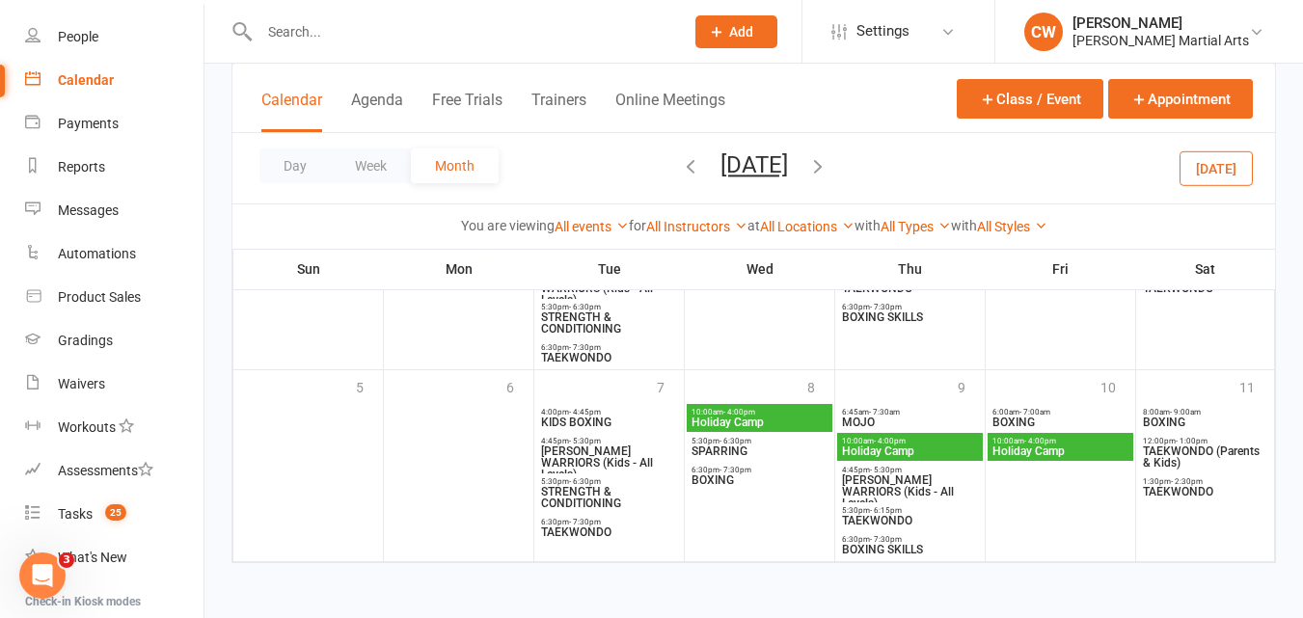
click at [385, 38] on input "text" at bounding box center [462, 31] width 417 height 27
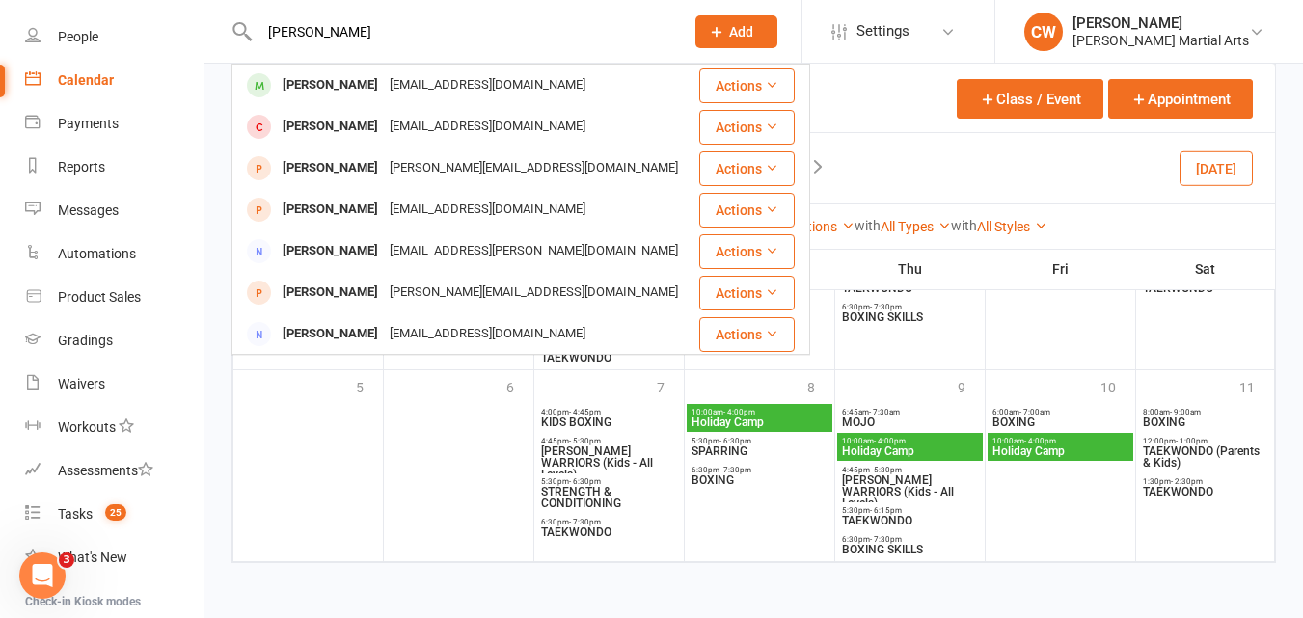
type input "angus dun"
click at [384, 77] on div "alexdunlop0102@gmail.com" at bounding box center [487, 85] width 207 height 28
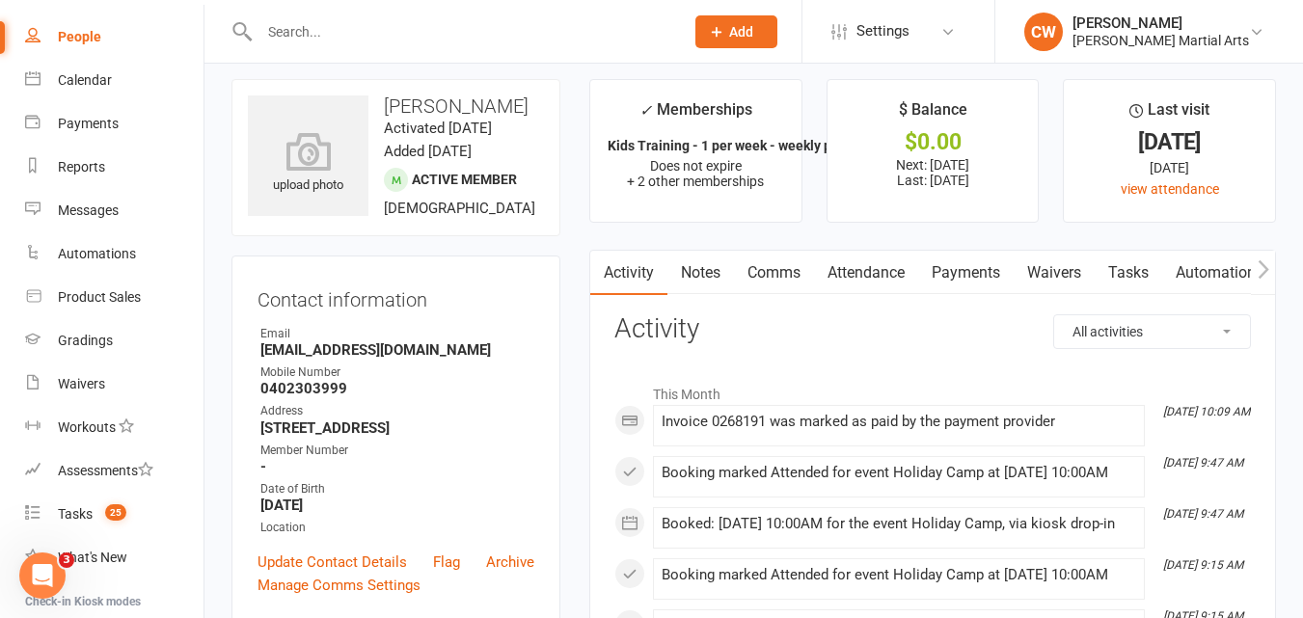
scroll to position [13, 0]
click at [968, 286] on link "Payments" at bounding box center [966, 272] width 96 height 44
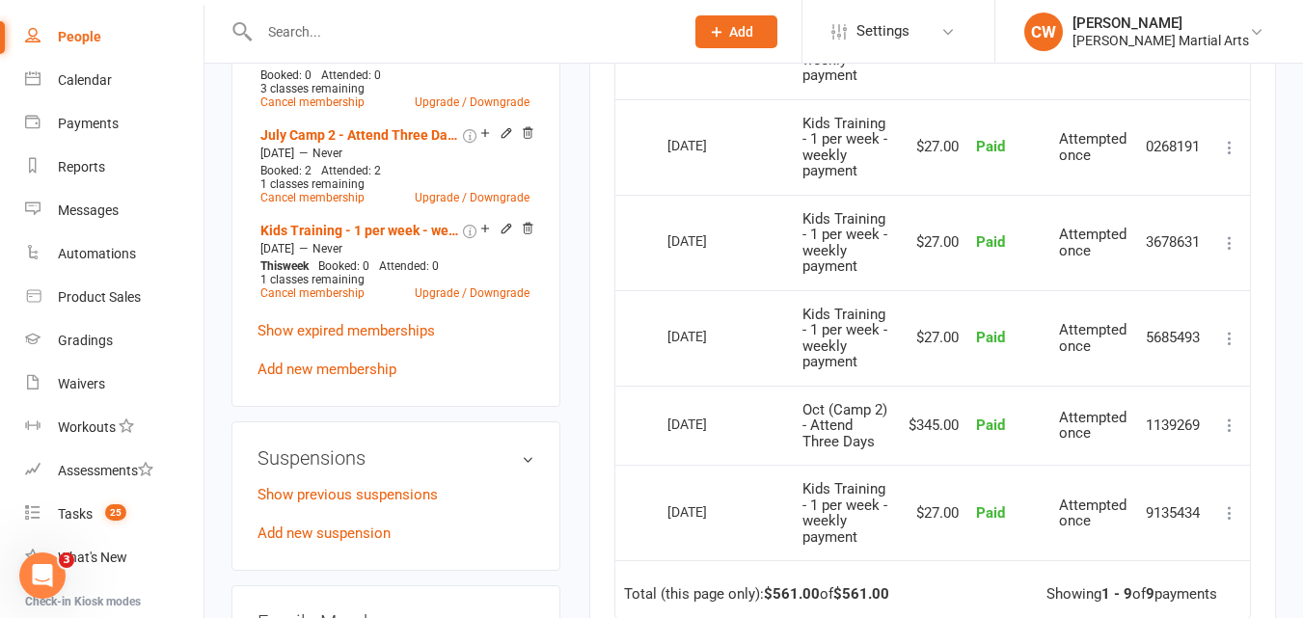
scroll to position [881, 0]
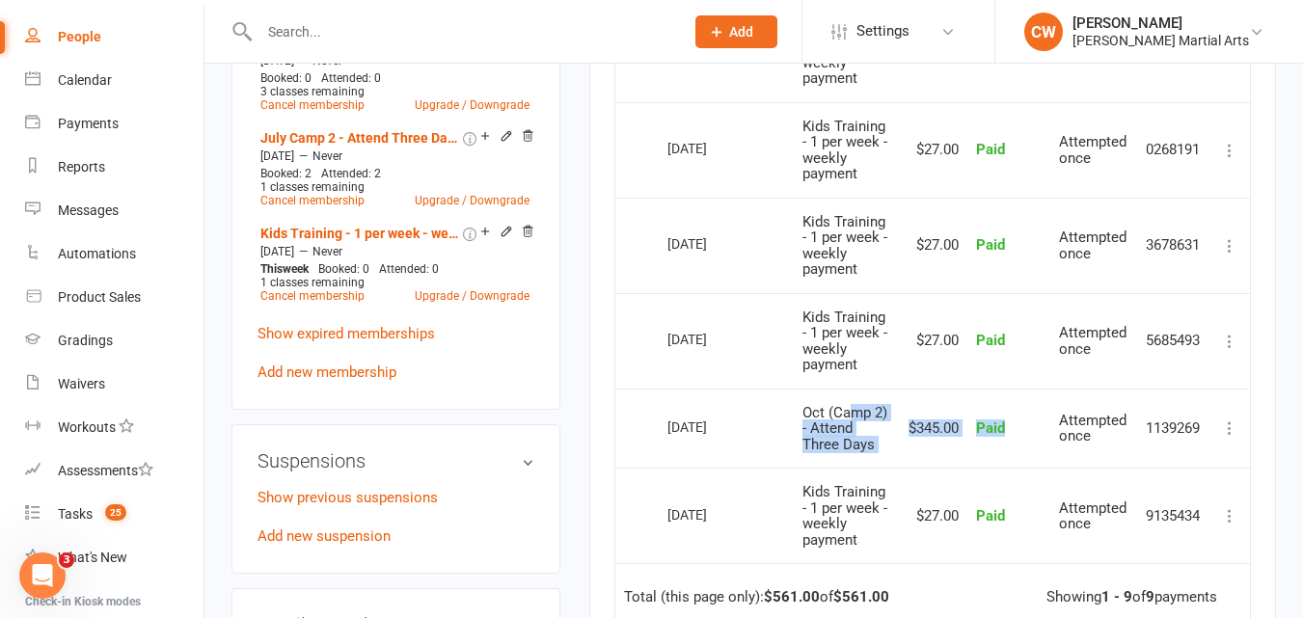
drag, startPoint x: 1024, startPoint y: 396, endPoint x: 848, endPoint y: 407, distance: 176.9
click at [848, 407] on tr "Select this 23 Sep 2025 Angus Dunlop Oct (Camp 2) - Attend Three Days $345.00 P…" at bounding box center [932, 429] width 635 height 80
click at [1012, 370] on td "Paid" at bounding box center [1009, 341] width 83 height 96
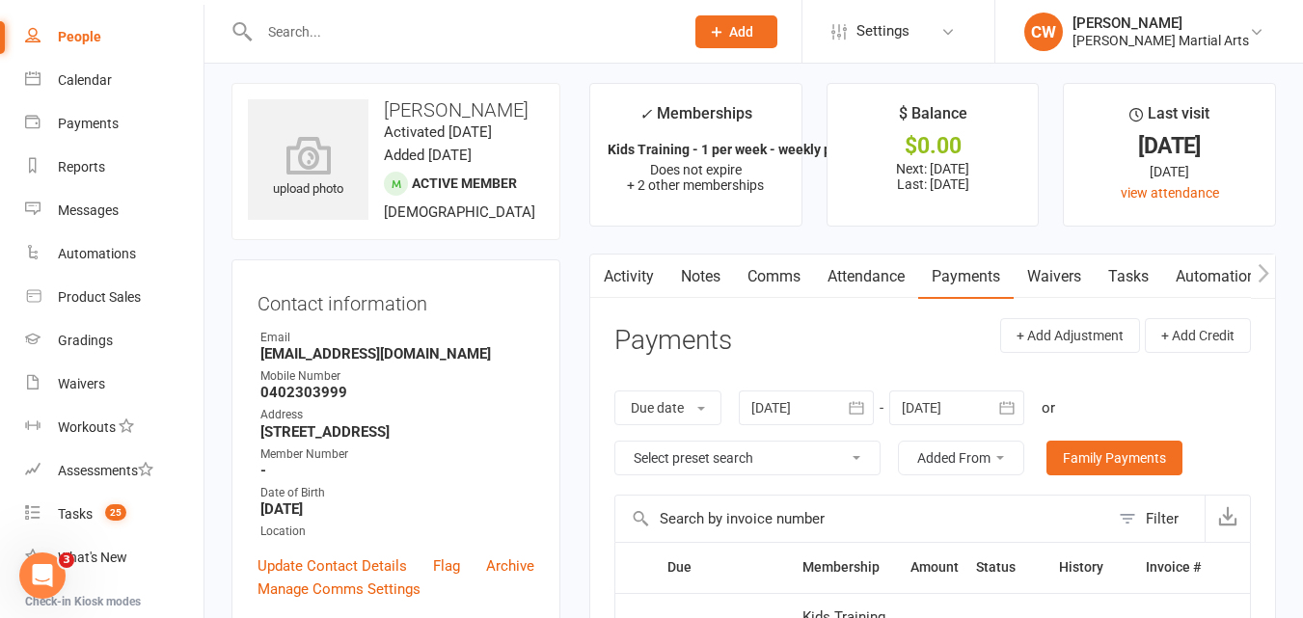
scroll to position [0, 0]
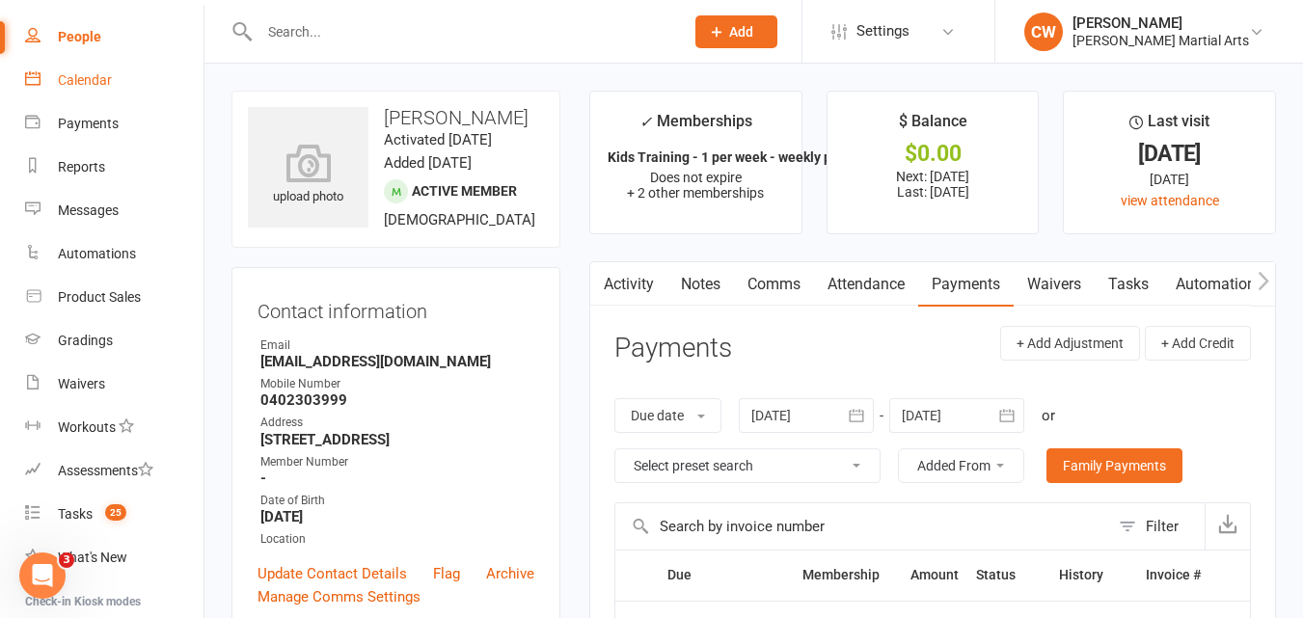
click at [89, 80] on div "Calendar" at bounding box center [85, 79] width 54 height 15
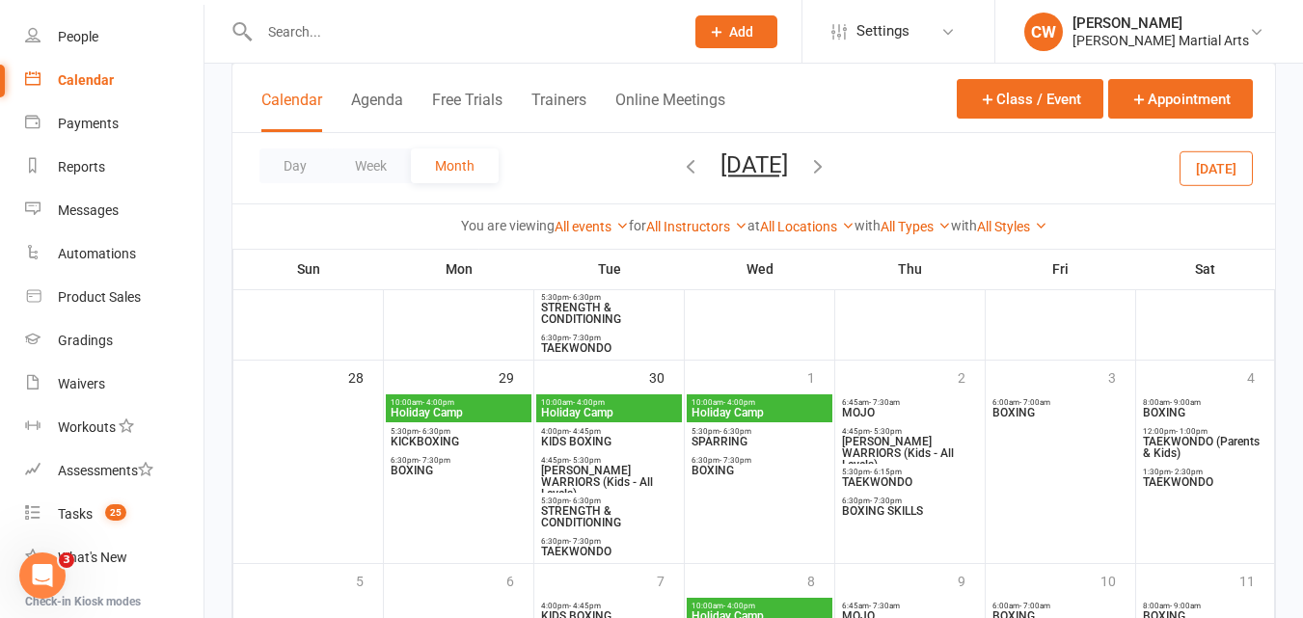
scroll to position [937, 0]
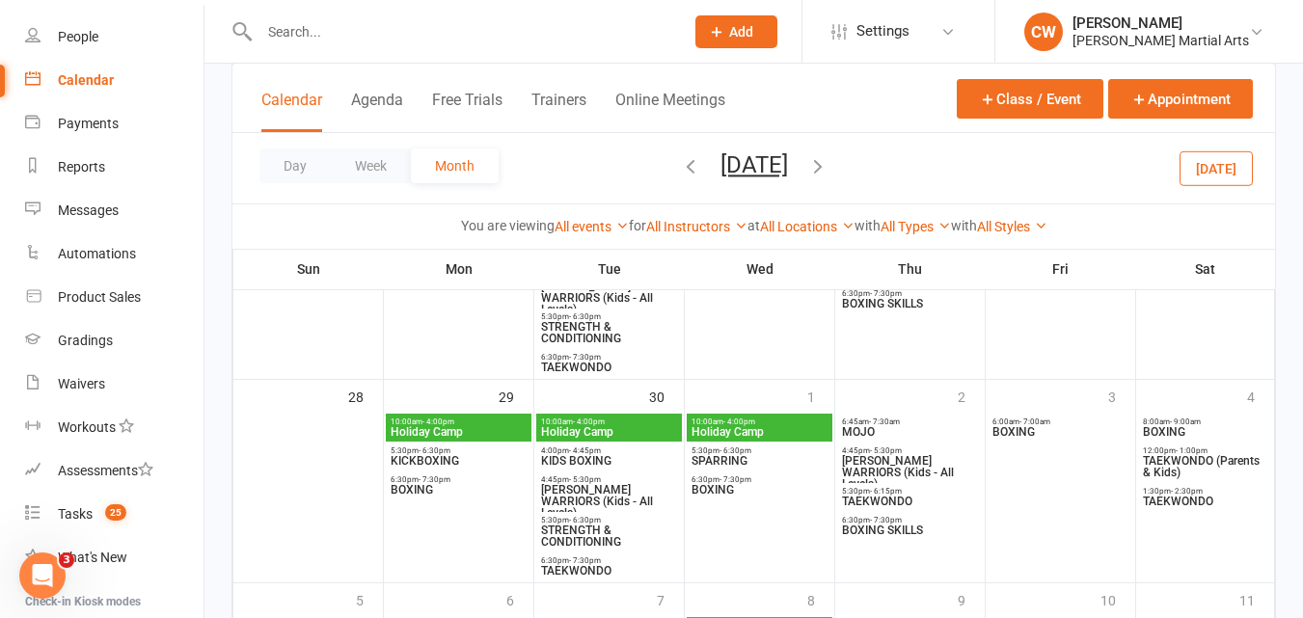
click at [451, 431] on span "Holiday Camp" at bounding box center [459, 432] width 138 height 12
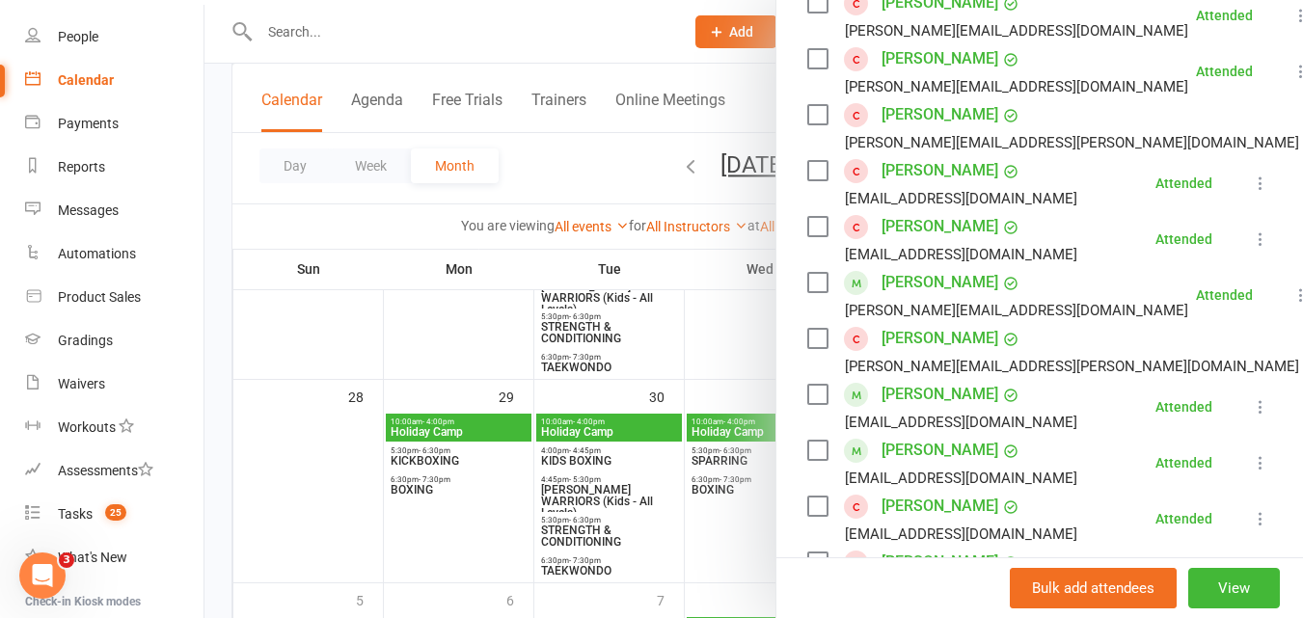
scroll to position [387, 0]
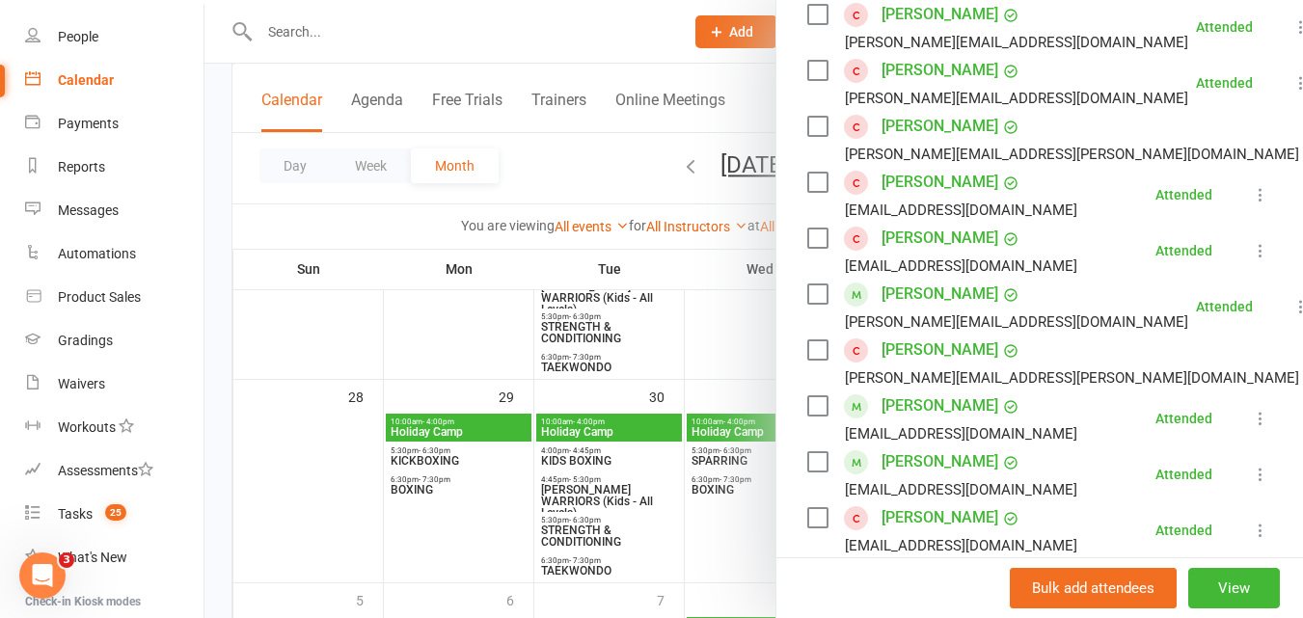
click at [559, 215] on div at bounding box center [754, 309] width 1099 height 618
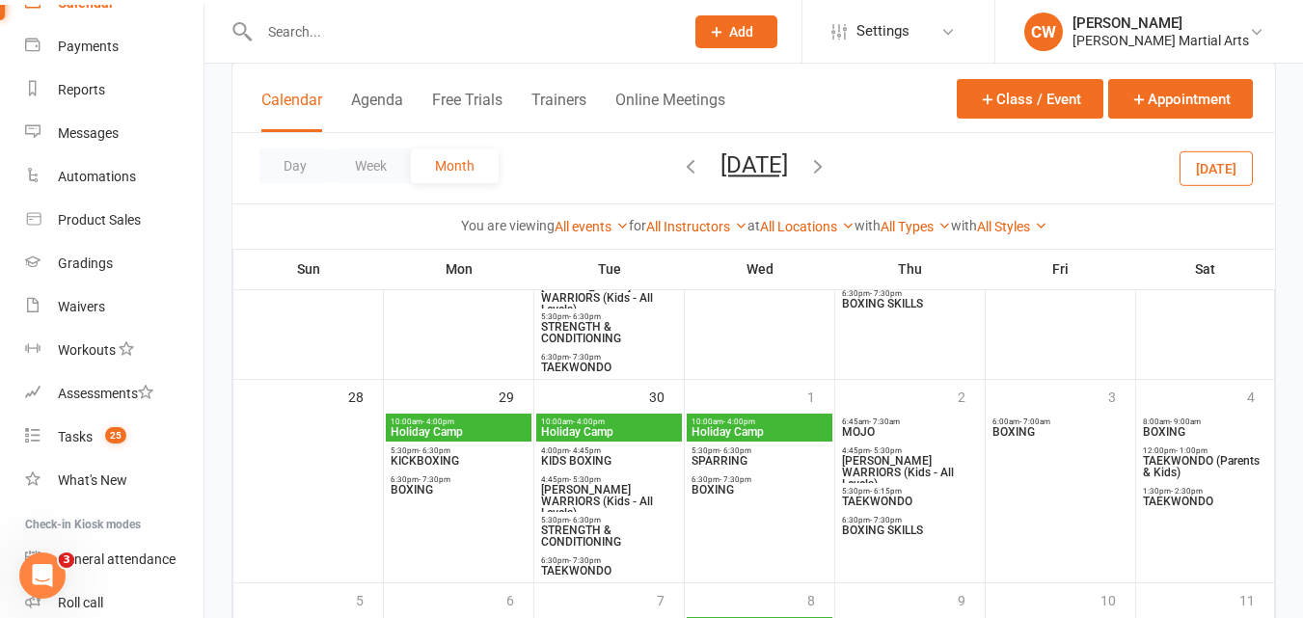
scroll to position [208, 0]
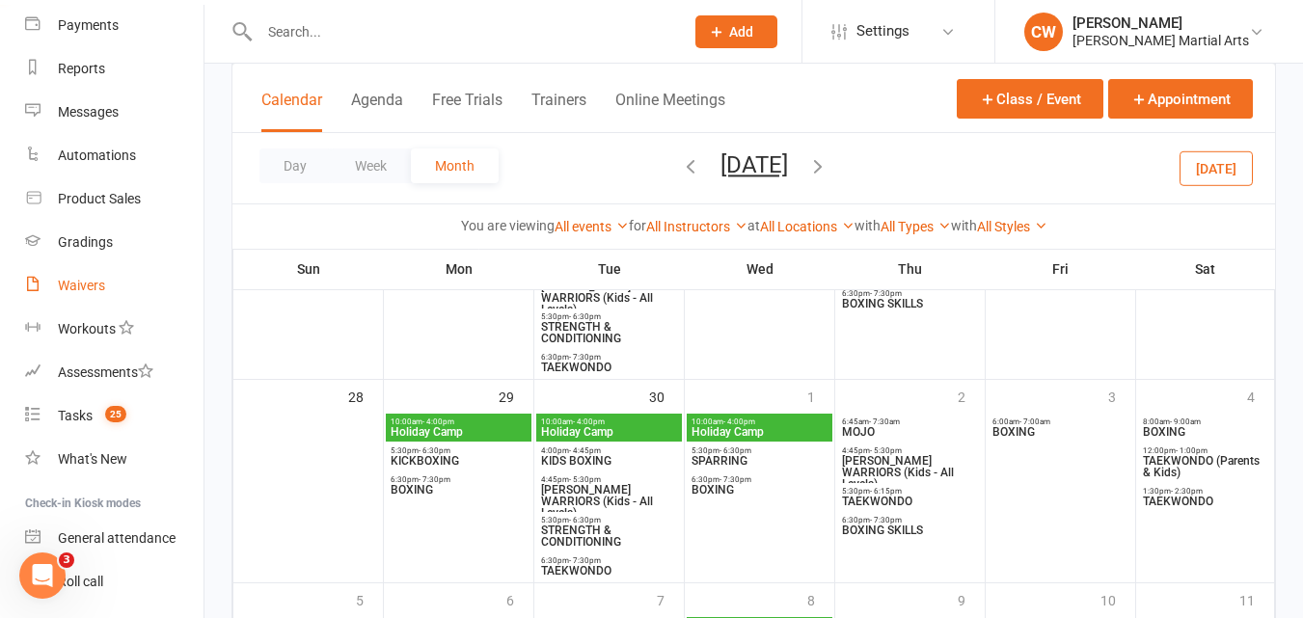
click at [93, 281] on div "Waivers" at bounding box center [81, 285] width 47 height 15
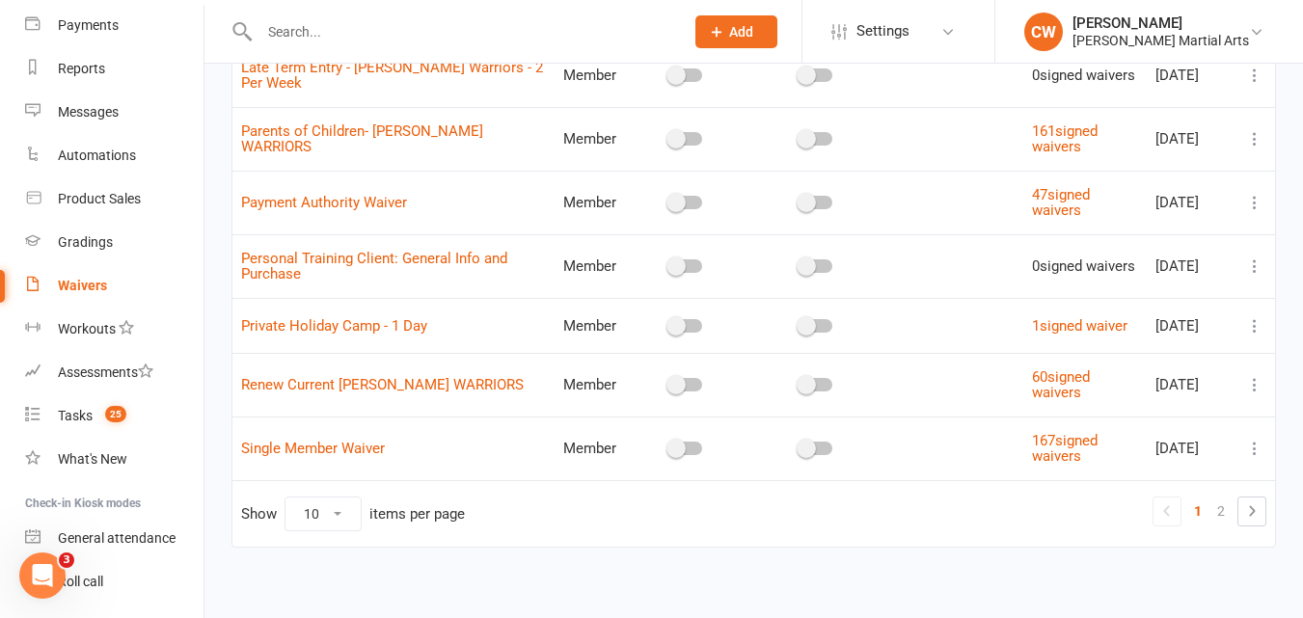
scroll to position [437, 0]
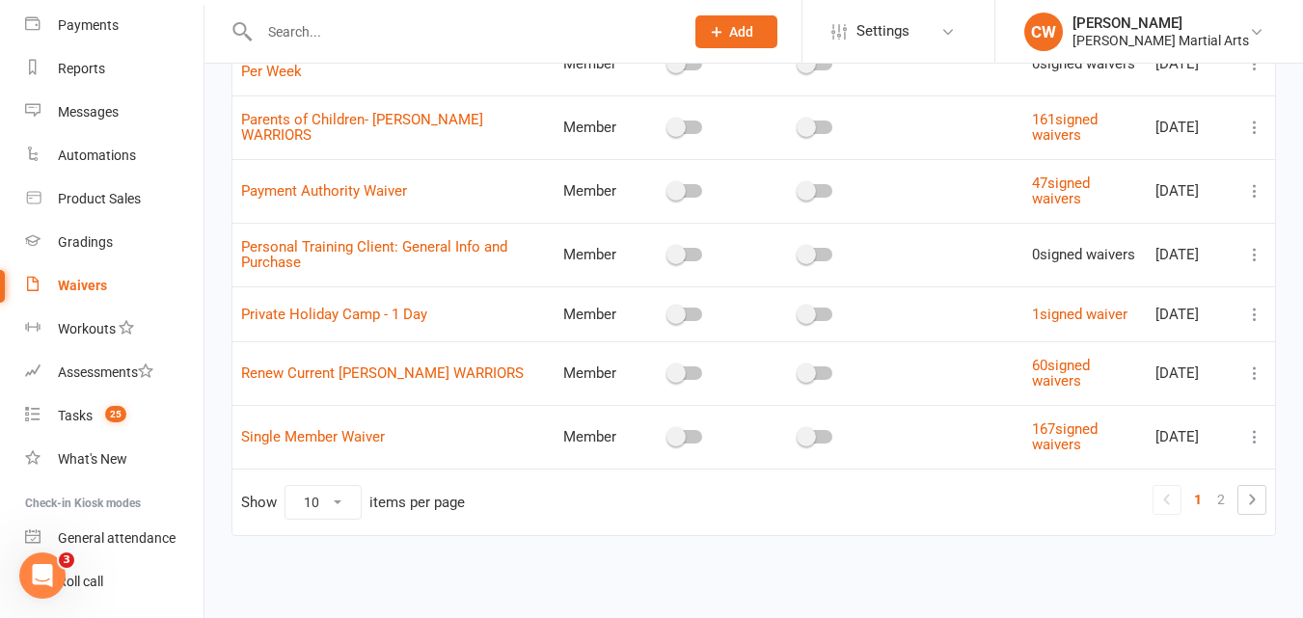
click at [1219, 505] on link "2" at bounding box center [1221, 499] width 23 height 27
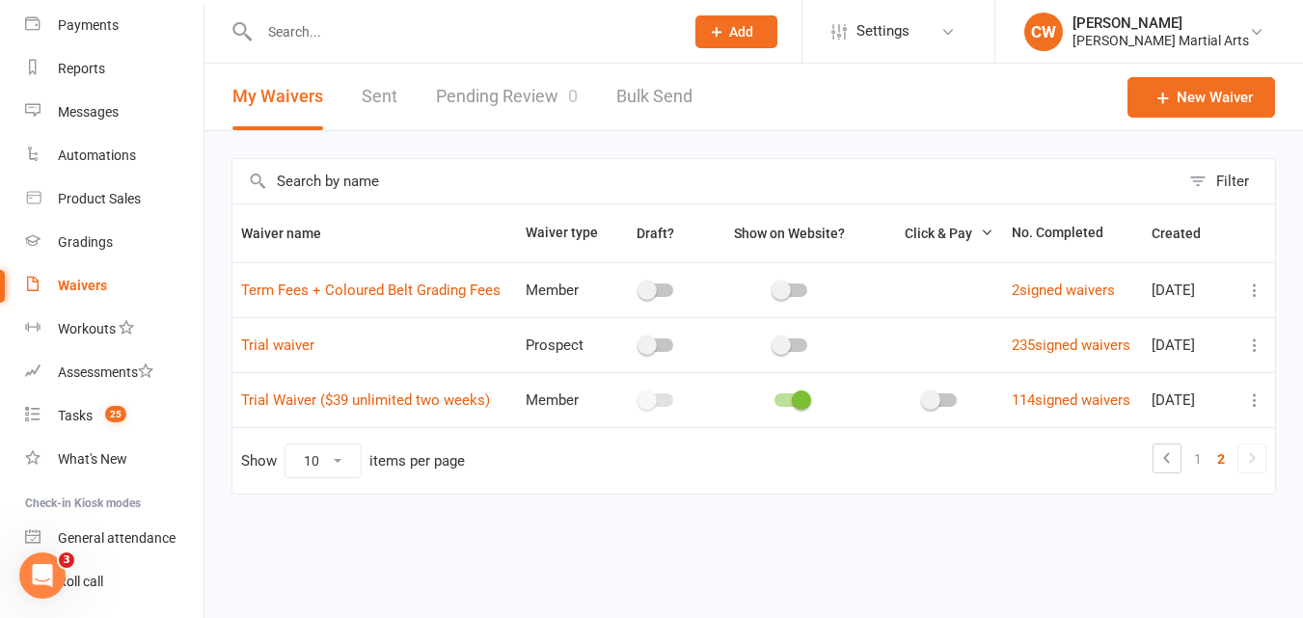
scroll to position [0, 0]
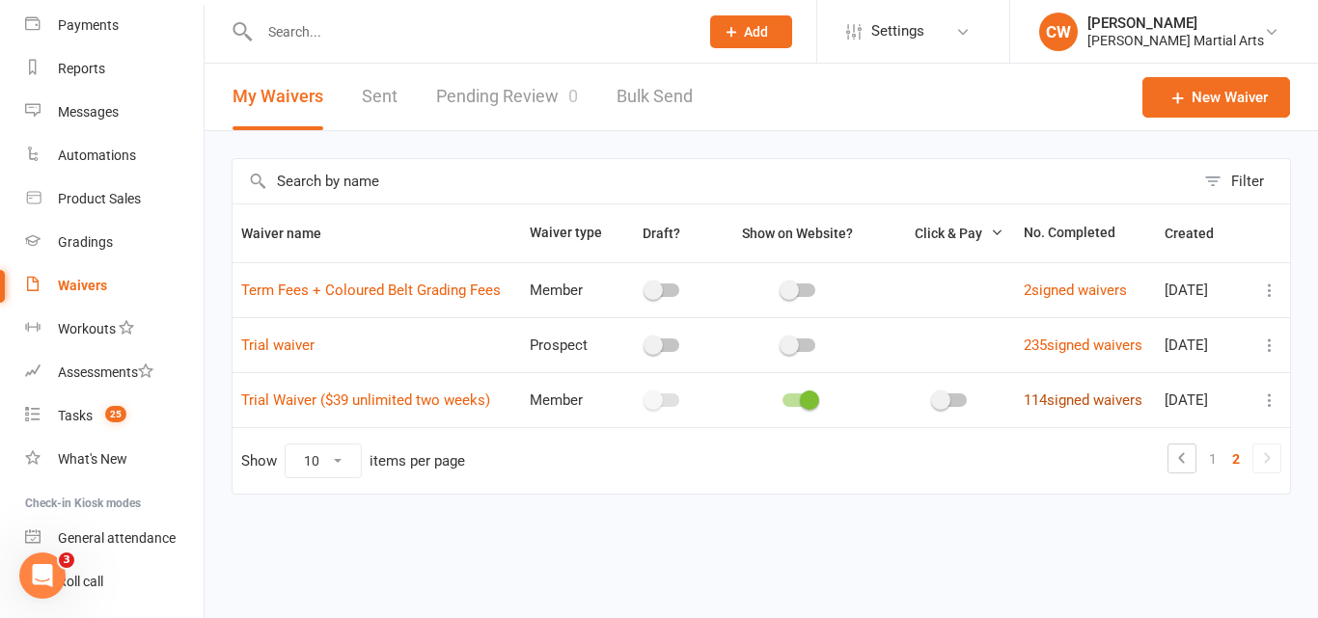
click at [1045, 397] on link "114 signed waivers" at bounding box center [1082, 400] width 119 height 17
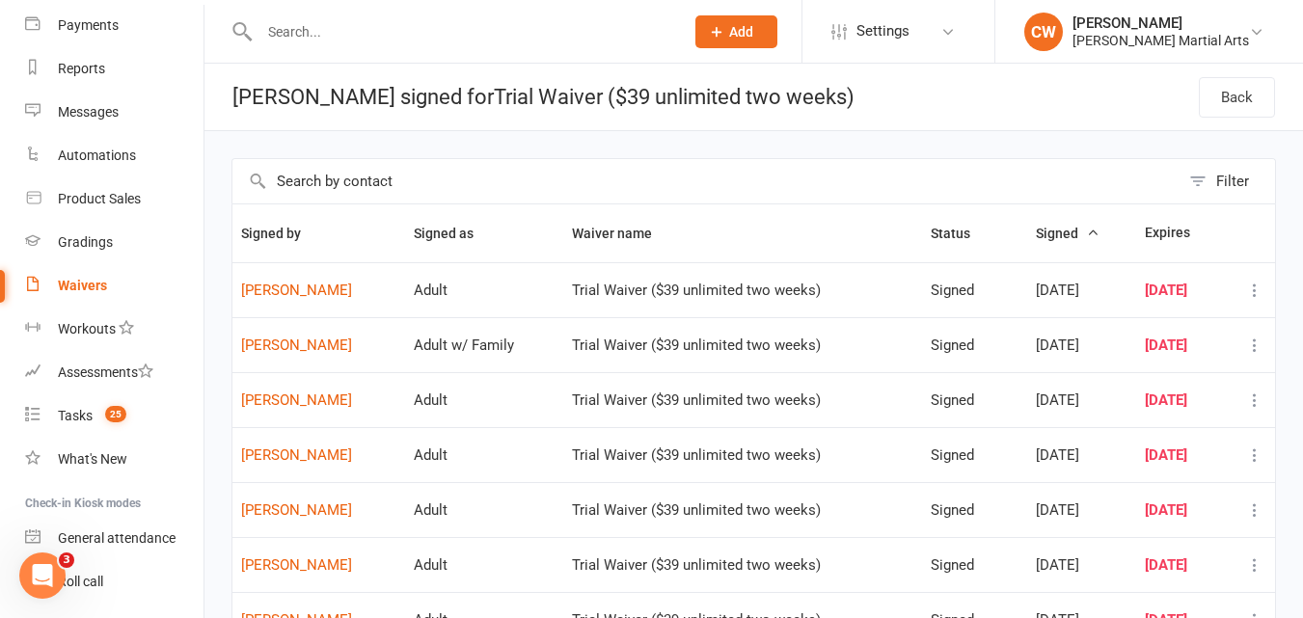
scroll to position [343, 0]
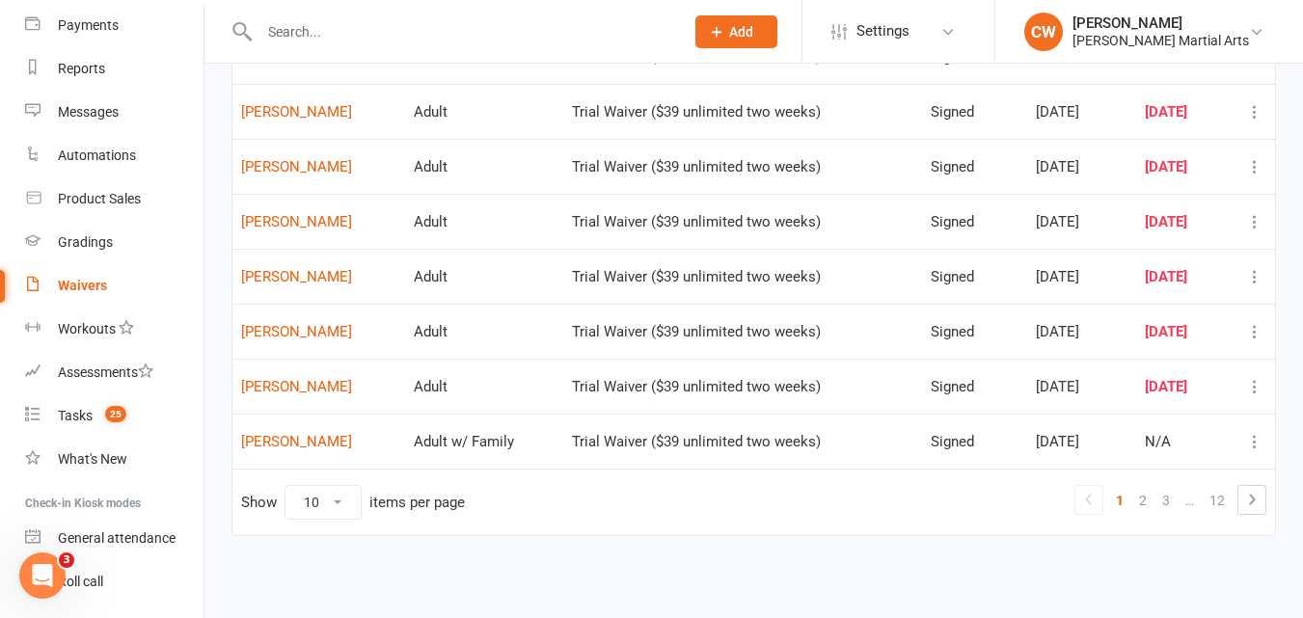
click at [1214, 492] on link "12" at bounding box center [1217, 500] width 31 height 27
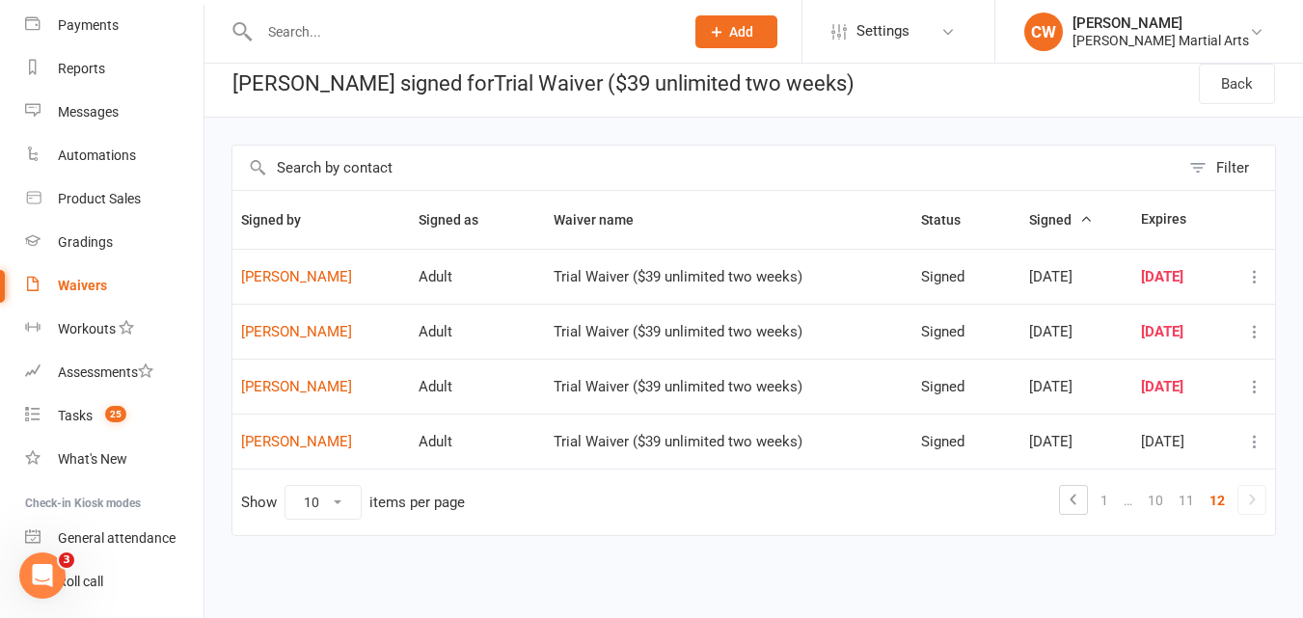
scroll to position [14, 0]
drag, startPoint x: 310, startPoint y: 334, endPoint x: 341, endPoint y: 338, distance: 31.1
click at [341, 338] on link "[PERSON_NAME]" at bounding box center [321, 332] width 160 height 16
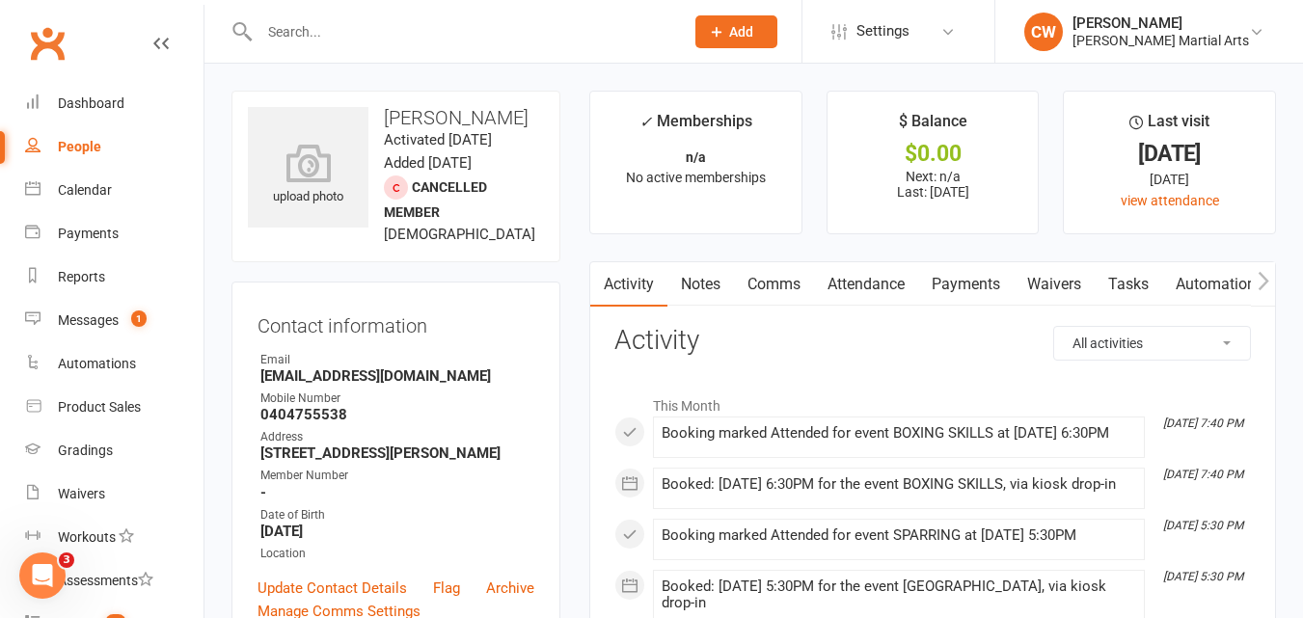
click at [697, 279] on link "Notes" at bounding box center [701, 284] width 67 height 44
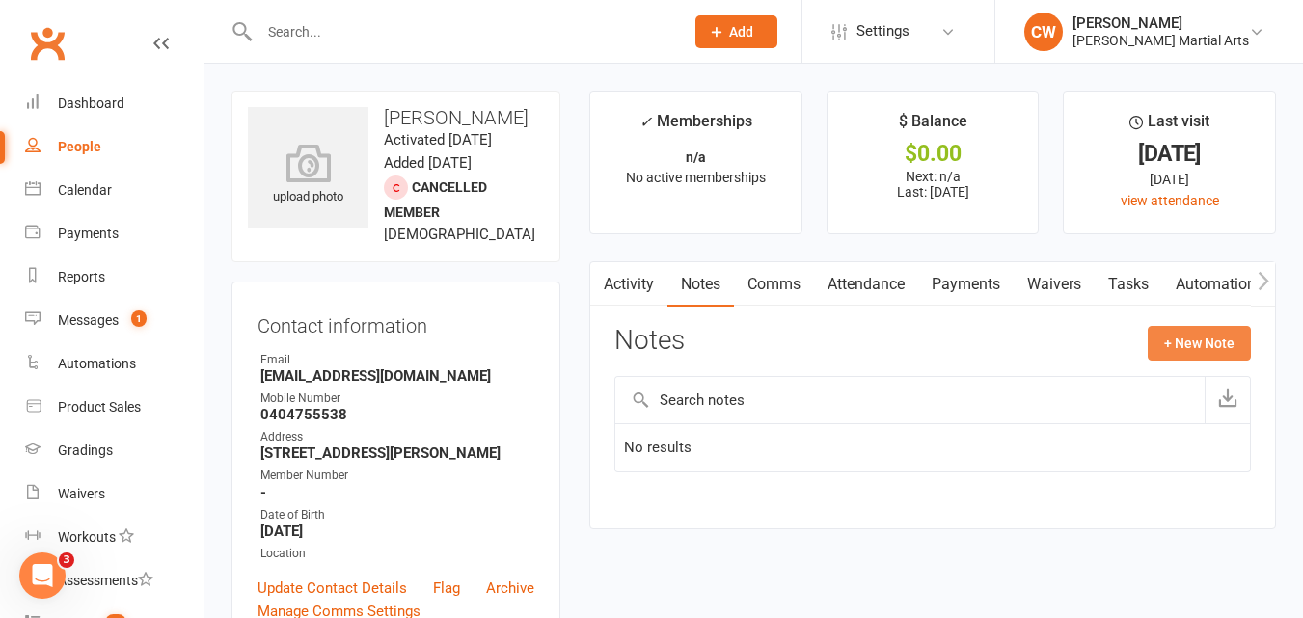
click at [1170, 338] on button "+ New Note" at bounding box center [1199, 343] width 103 height 35
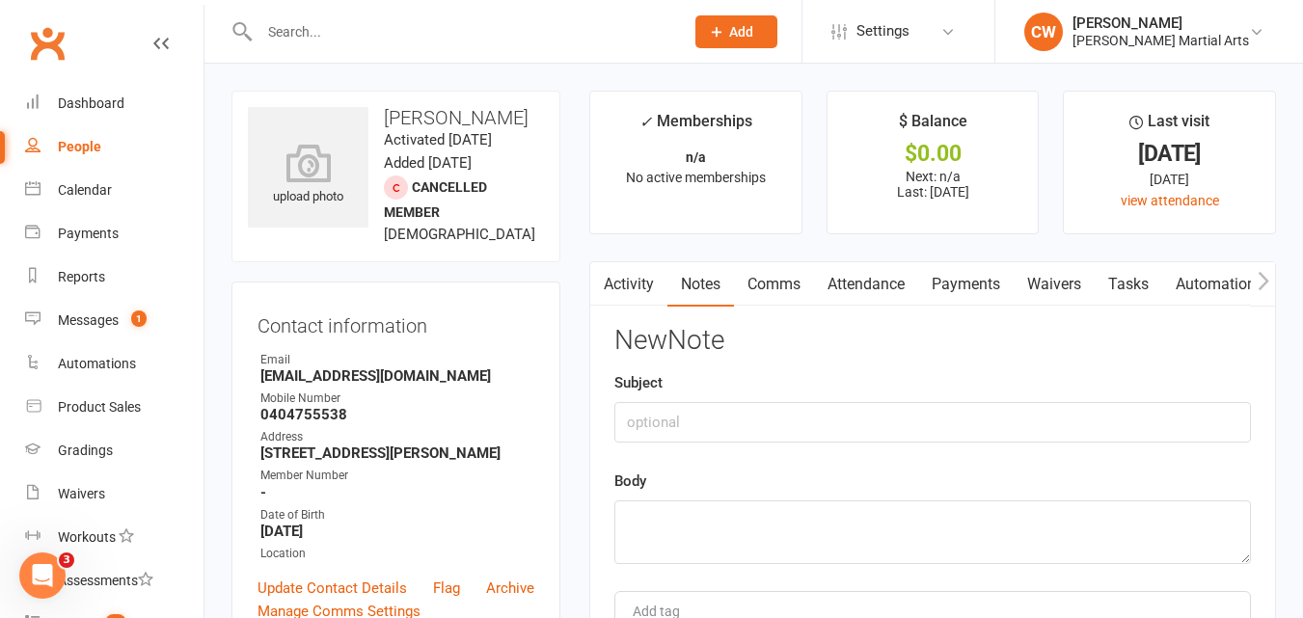
click at [793, 578] on div "New Note Subject Body Add tag Save Note Cancel" at bounding box center [932, 512] width 637 height 373
click at [791, 546] on textarea at bounding box center [932, 533] width 637 height 64
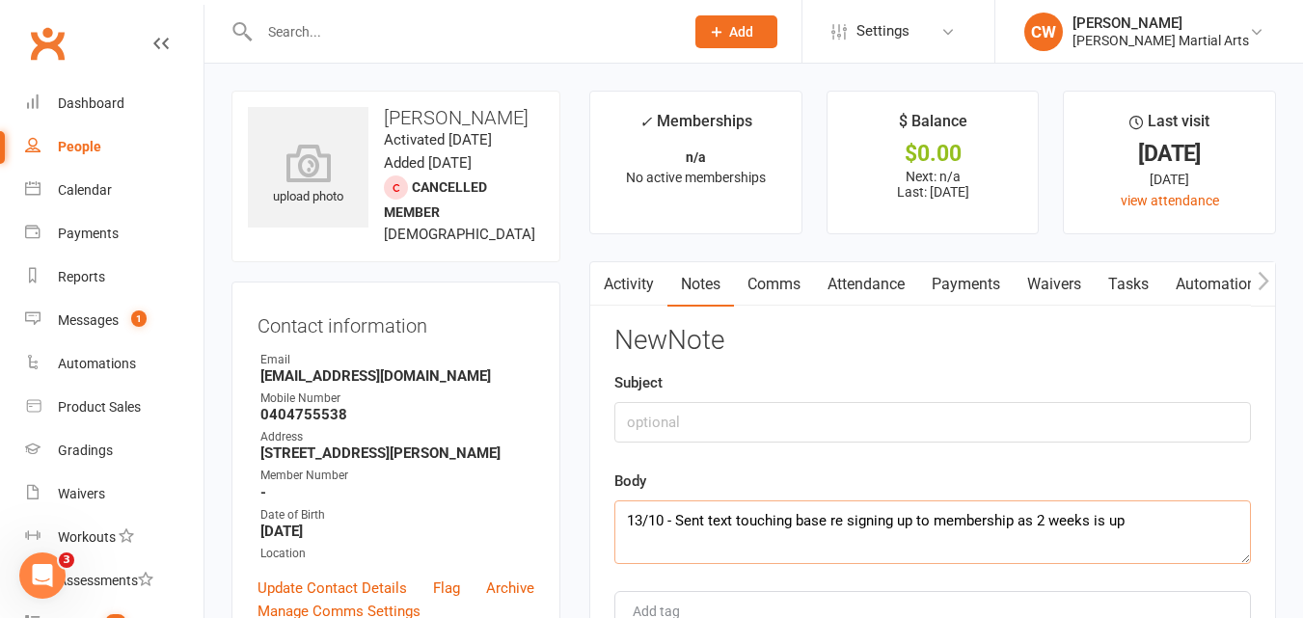
drag, startPoint x: 1160, startPoint y: 532, endPoint x: 0, endPoint y: 582, distance: 1160.6
click at [1124, 534] on textarea "13/10 - Sent text touching base re signing up to membership as 2 weeks is up" at bounding box center [932, 533] width 637 height 64
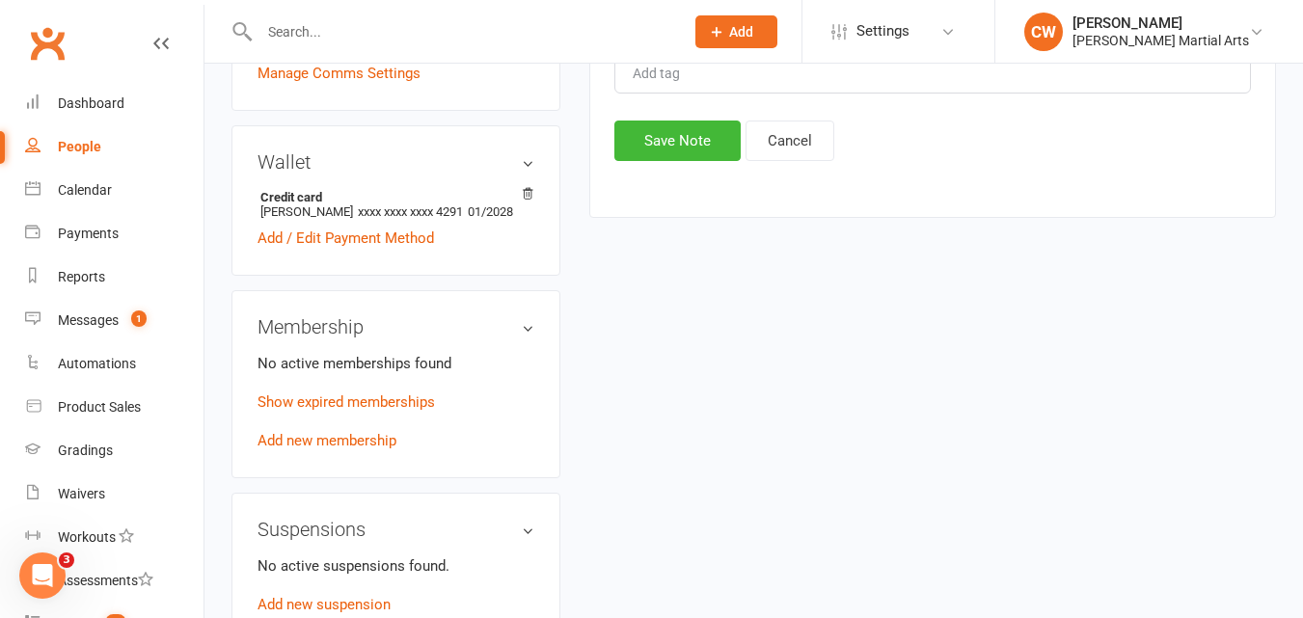
scroll to position [557, 0]
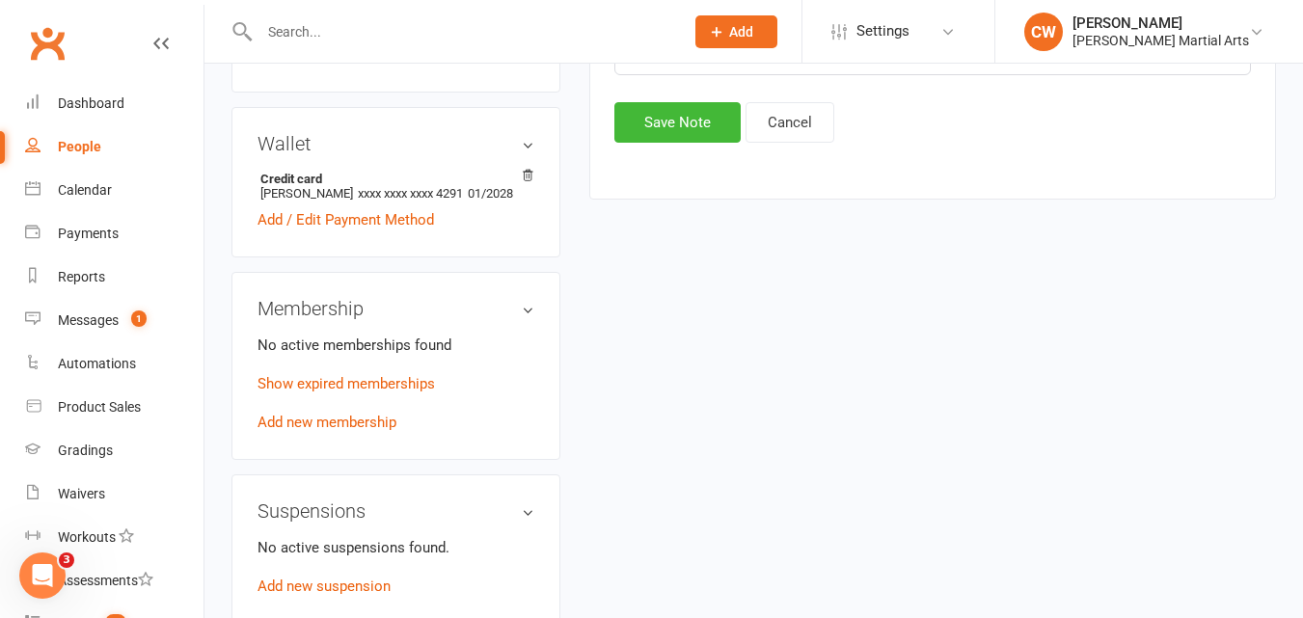
type textarea "13/10 - Sent text touching base re signing up to membership as 2 weeks is up"
click at [669, 117] on button "Save Note" at bounding box center [677, 122] width 126 height 41
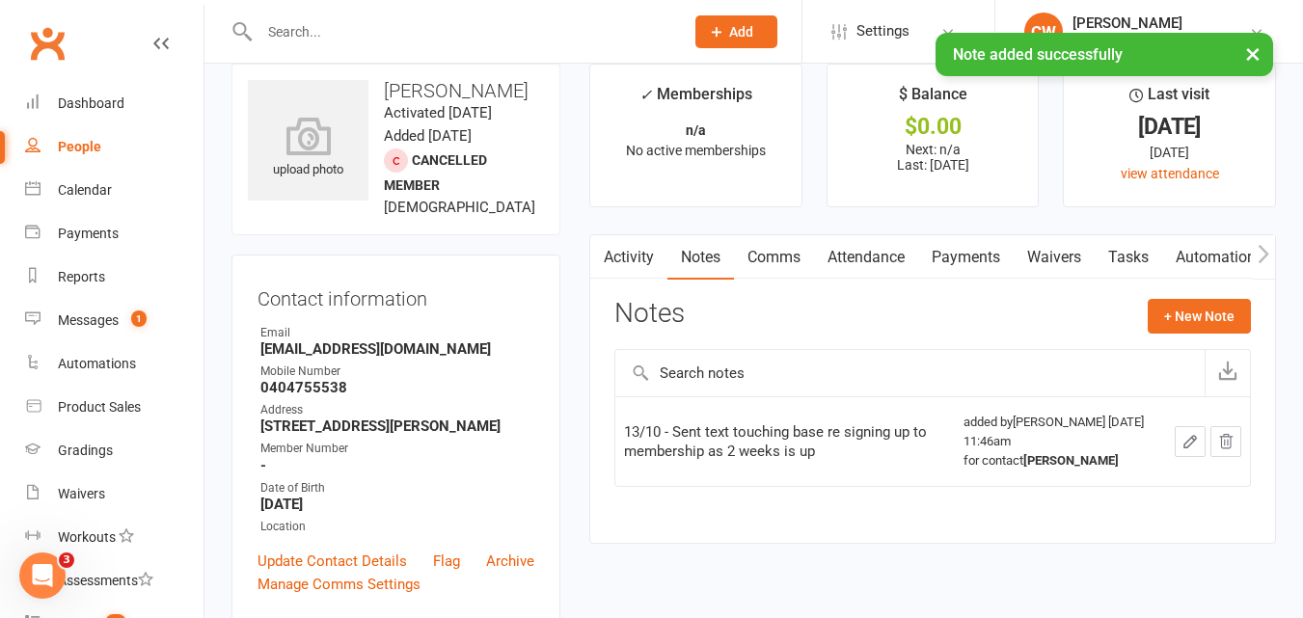
scroll to position [0, 0]
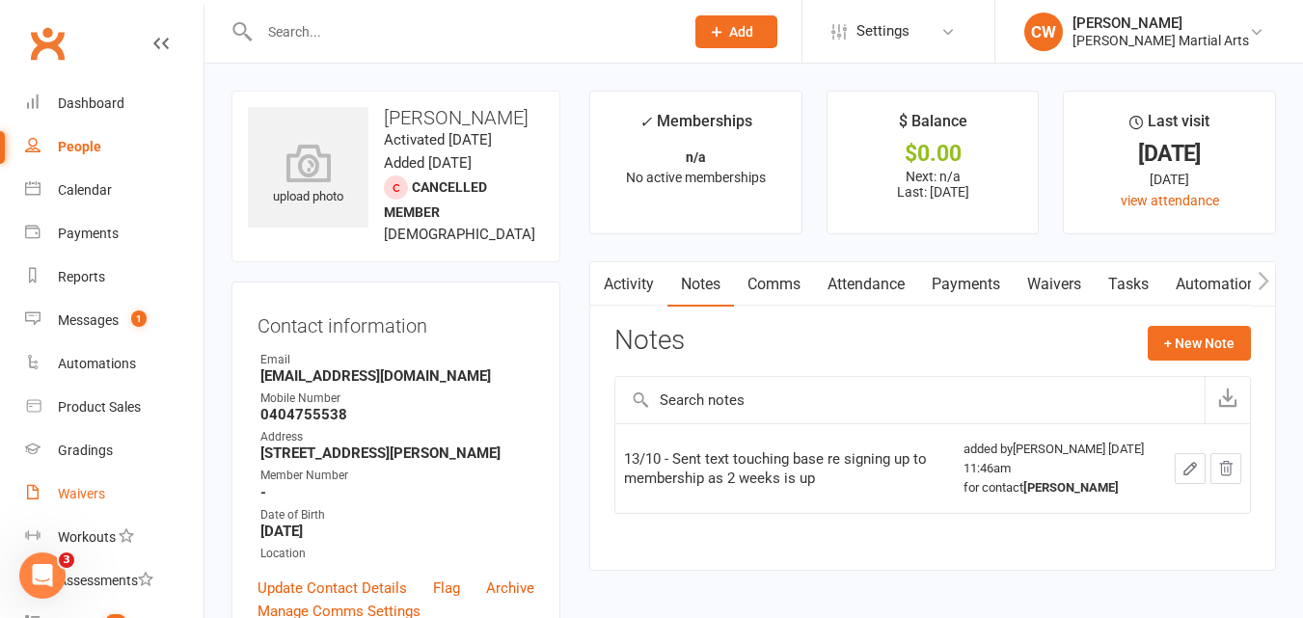
click at [99, 489] on div "Waivers" at bounding box center [81, 493] width 47 height 15
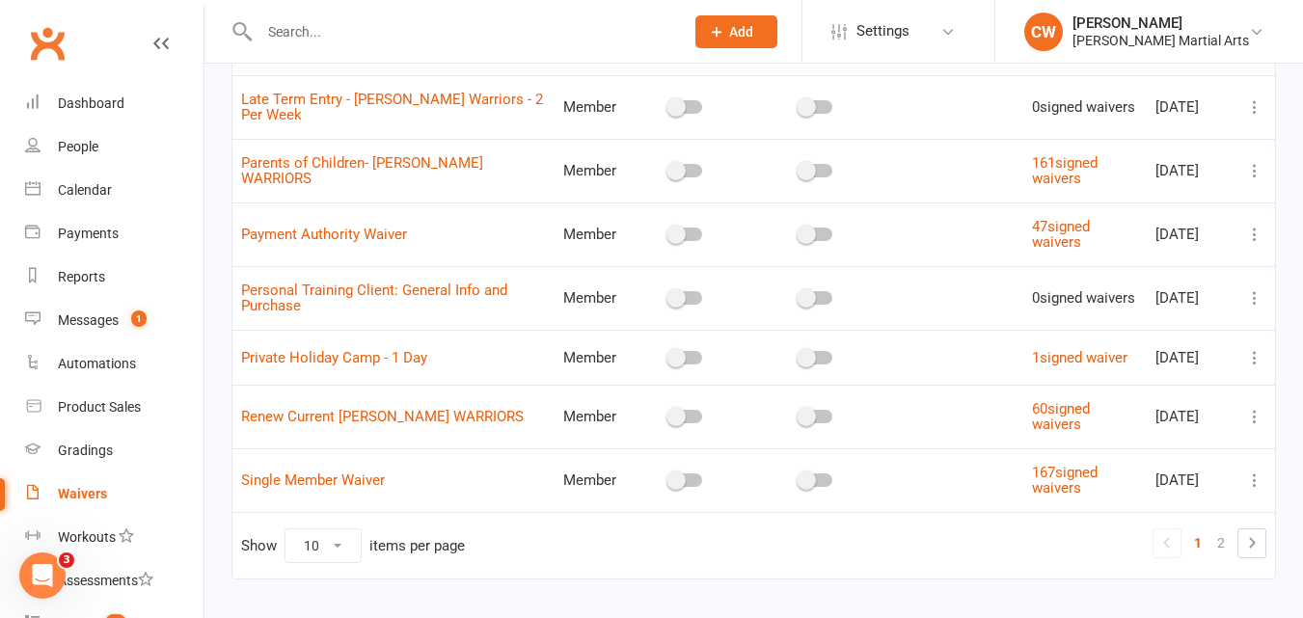
scroll to position [437, 0]
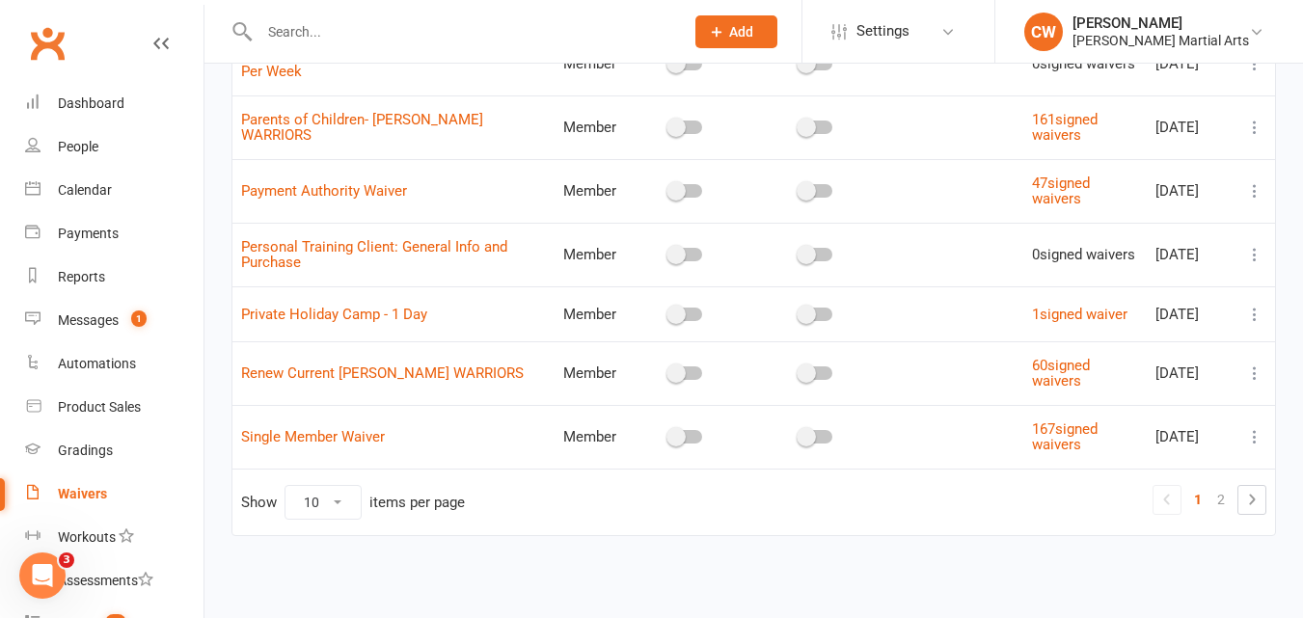
click at [1227, 491] on link "2" at bounding box center [1221, 499] width 23 height 27
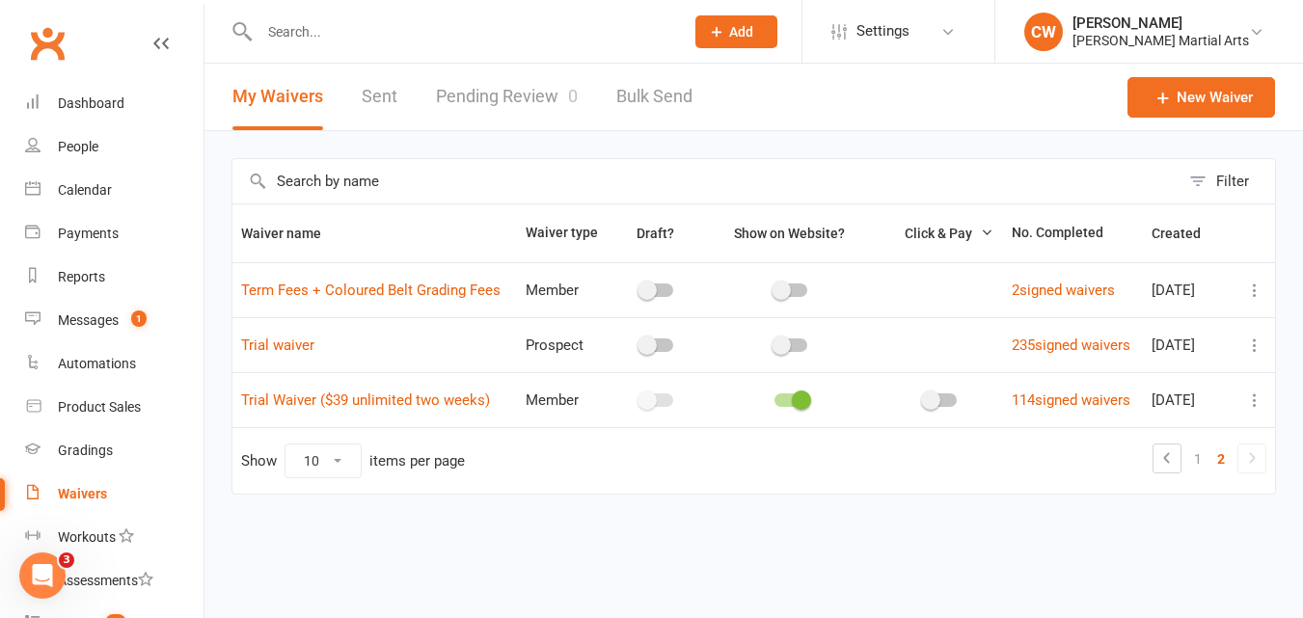
scroll to position [0, 0]
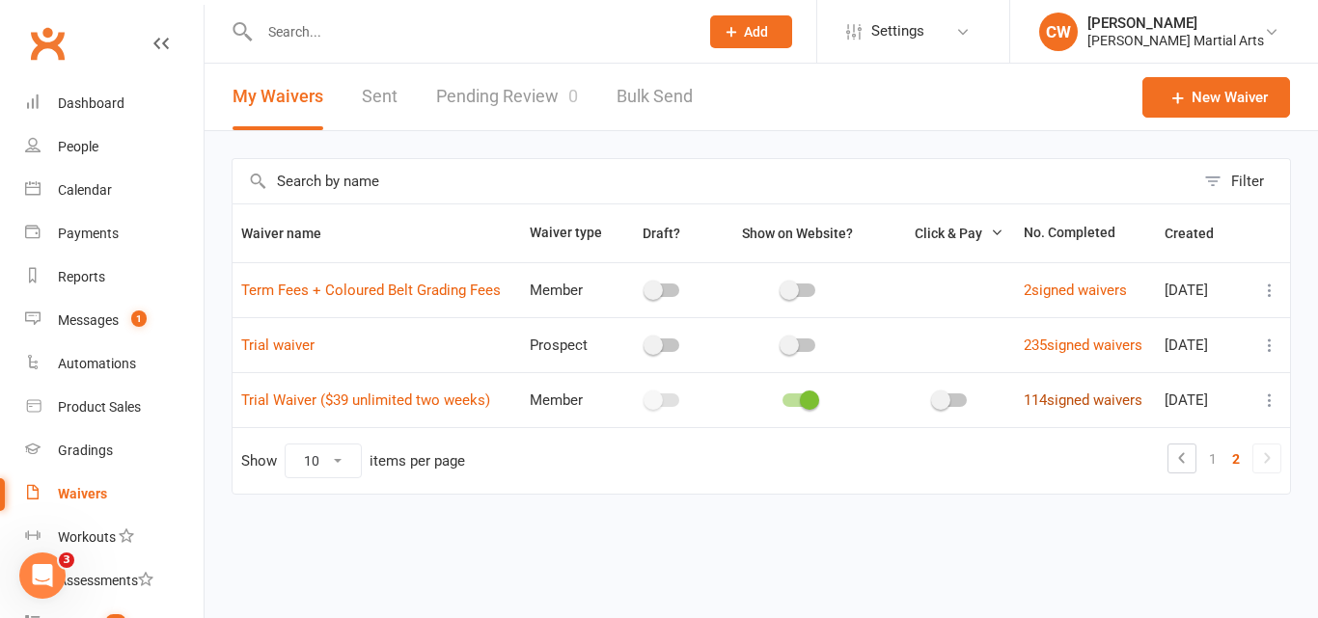
click at [1064, 395] on link "114 signed waivers" at bounding box center [1082, 400] width 119 height 17
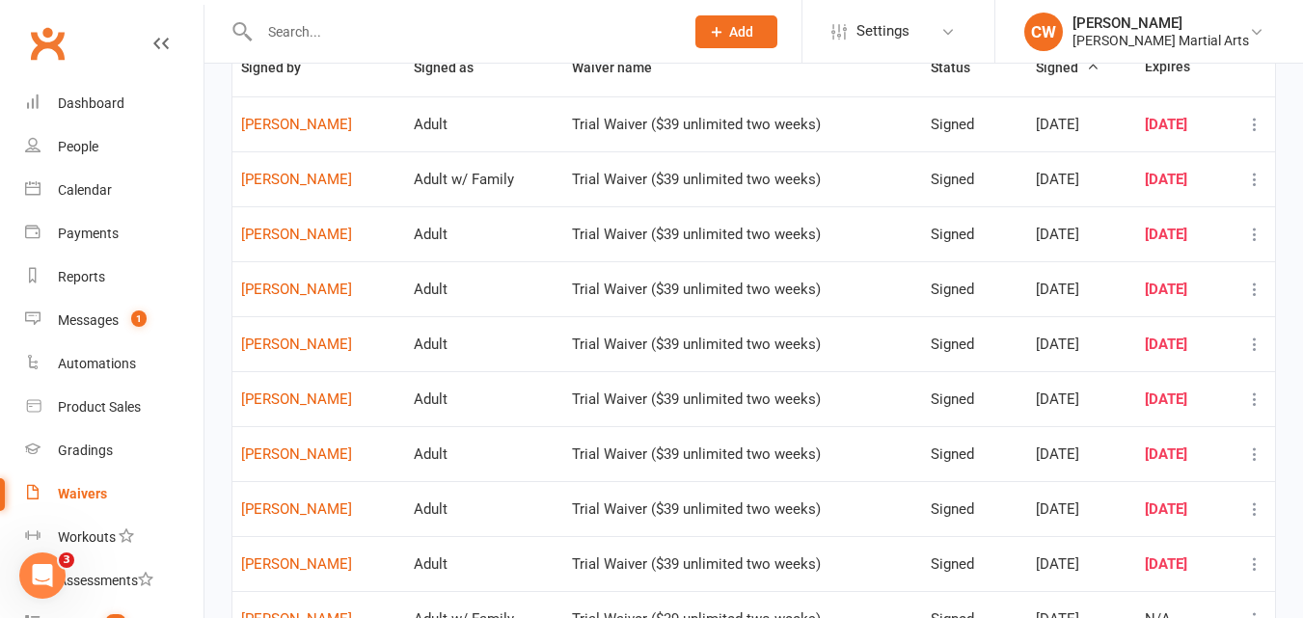
scroll to position [343, 0]
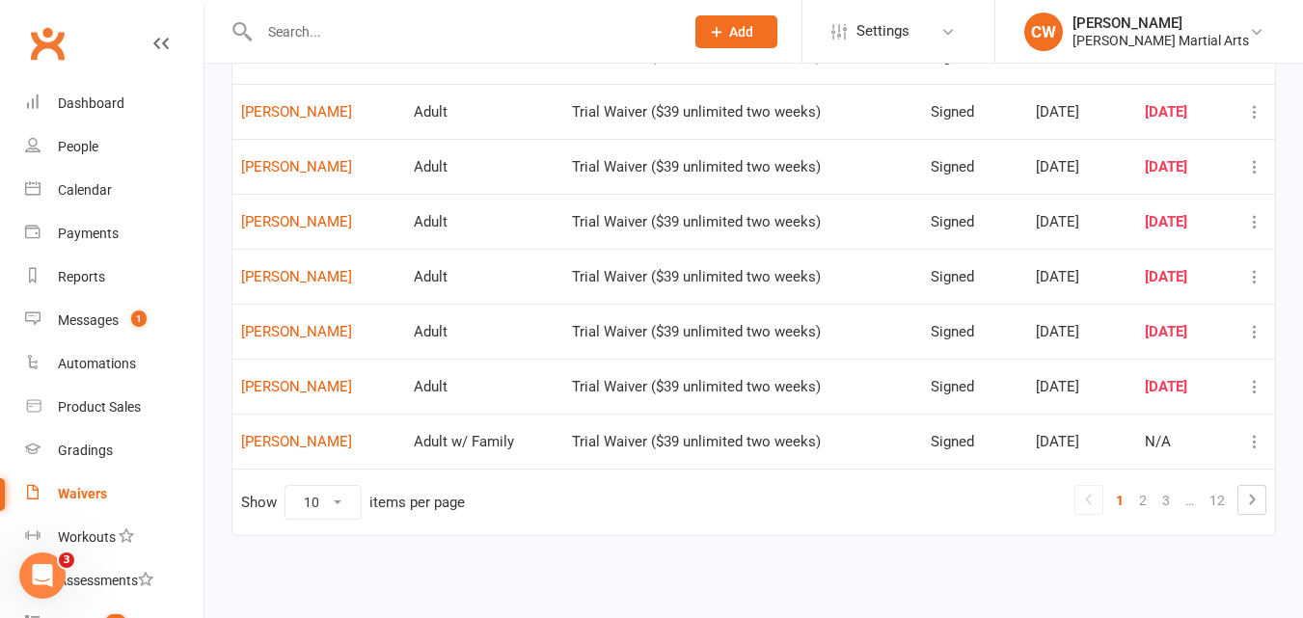
click at [1222, 489] on link "12" at bounding box center [1217, 500] width 31 height 27
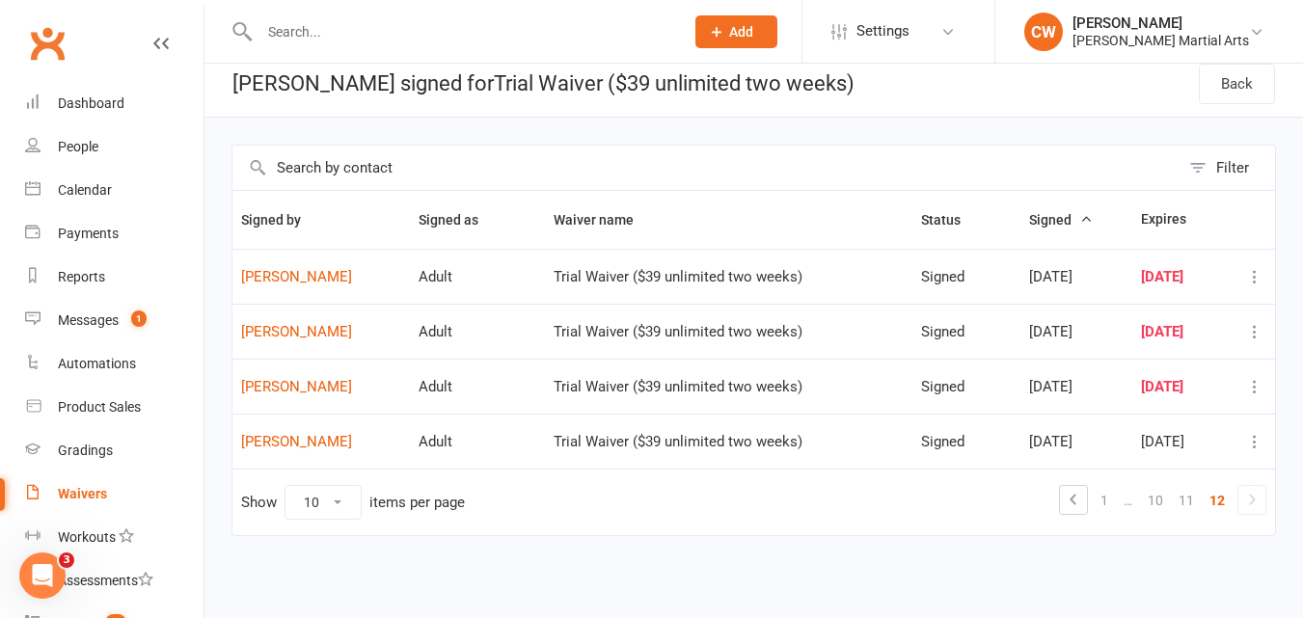
scroll to position [14, 0]
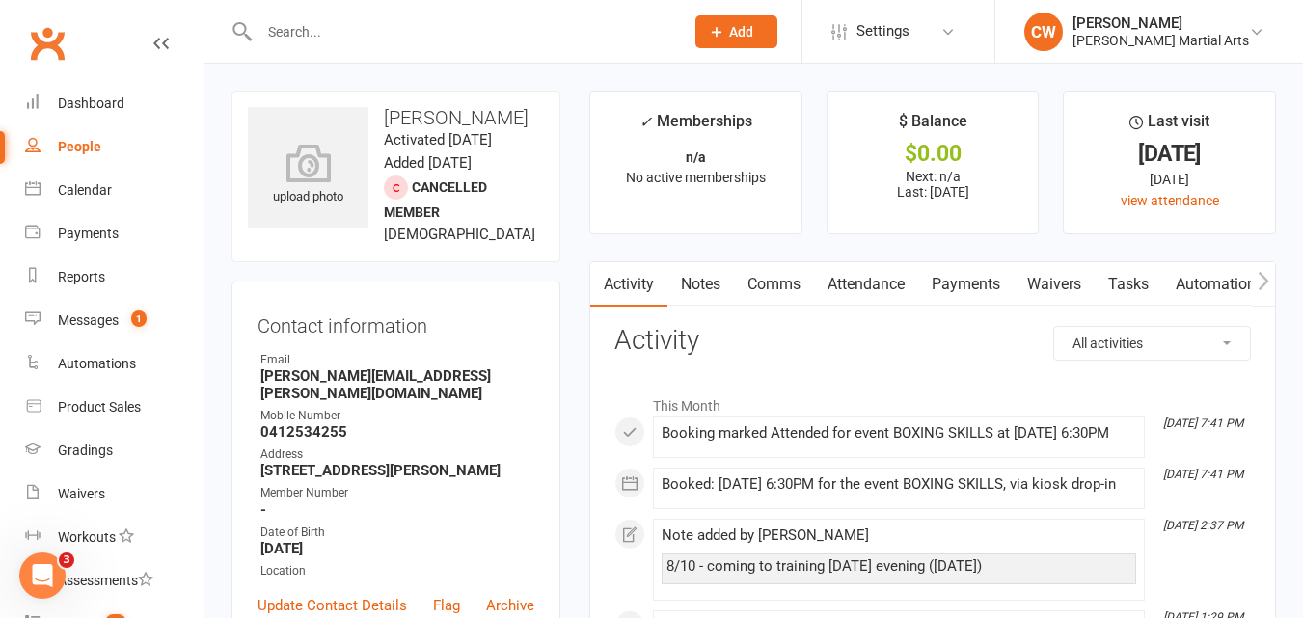
click at [716, 272] on link "Notes" at bounding box center [701, 284] width 67 height 44
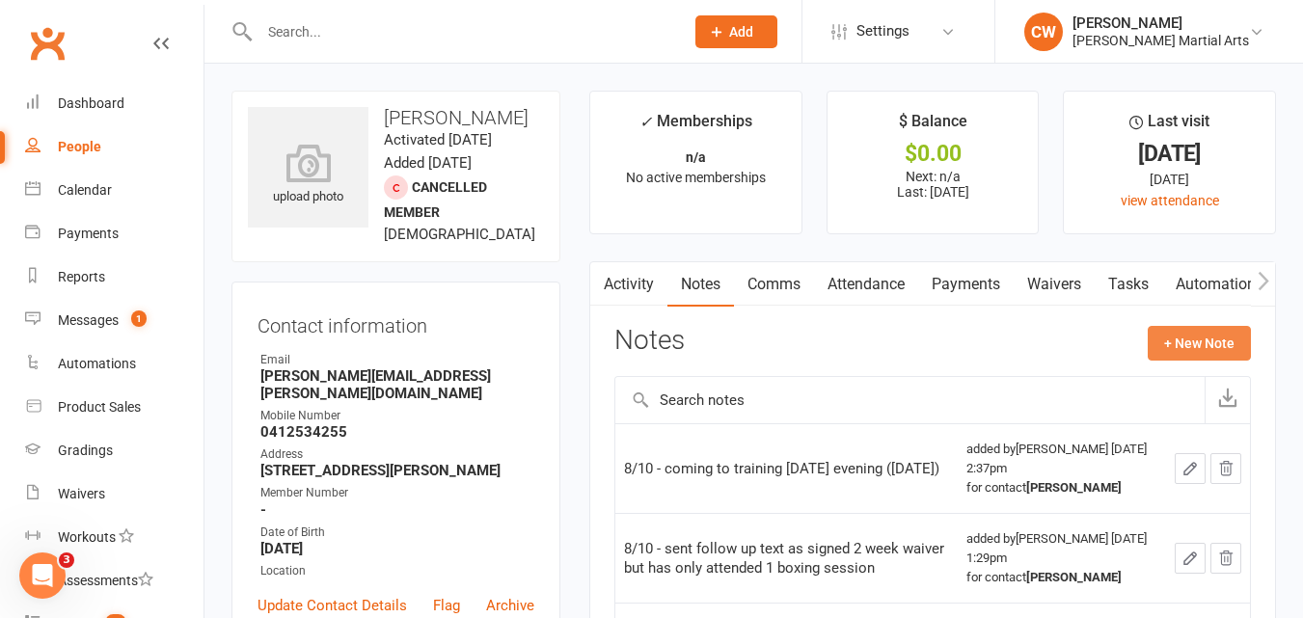
click at [1192, 329] on button "+ New Note" at bounding box center [1199, 343] width 103 height 35
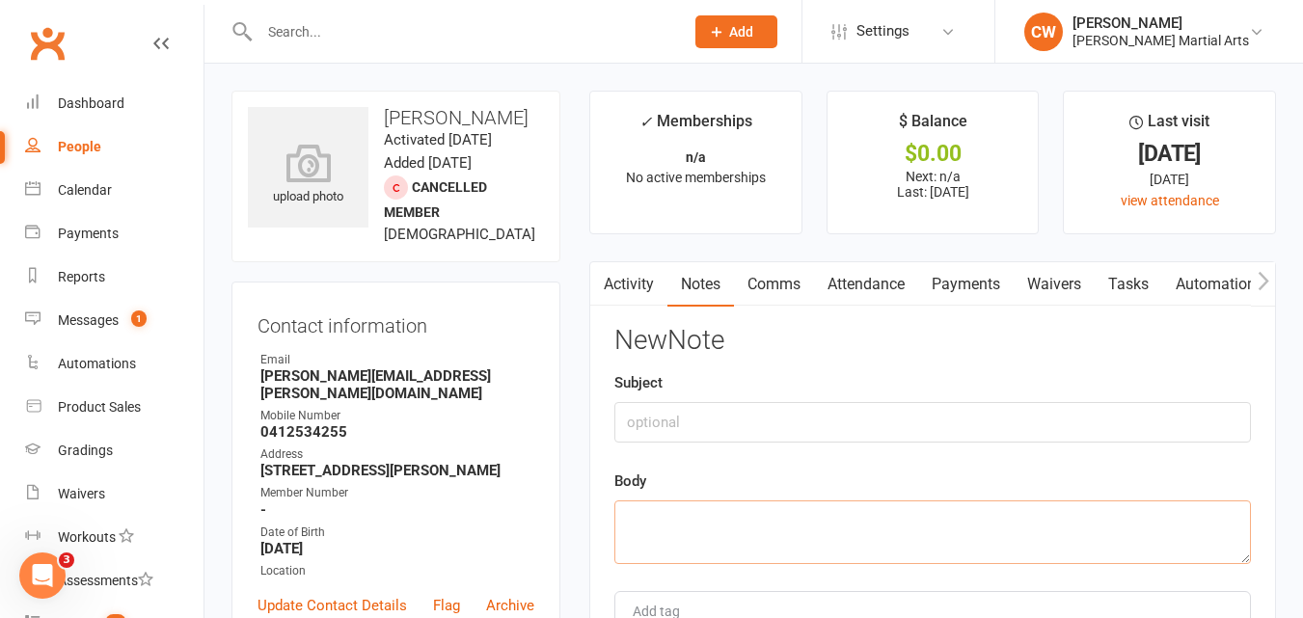
click at [741, 536] on textarea at bounding box center [932, 533] width 637 height 64
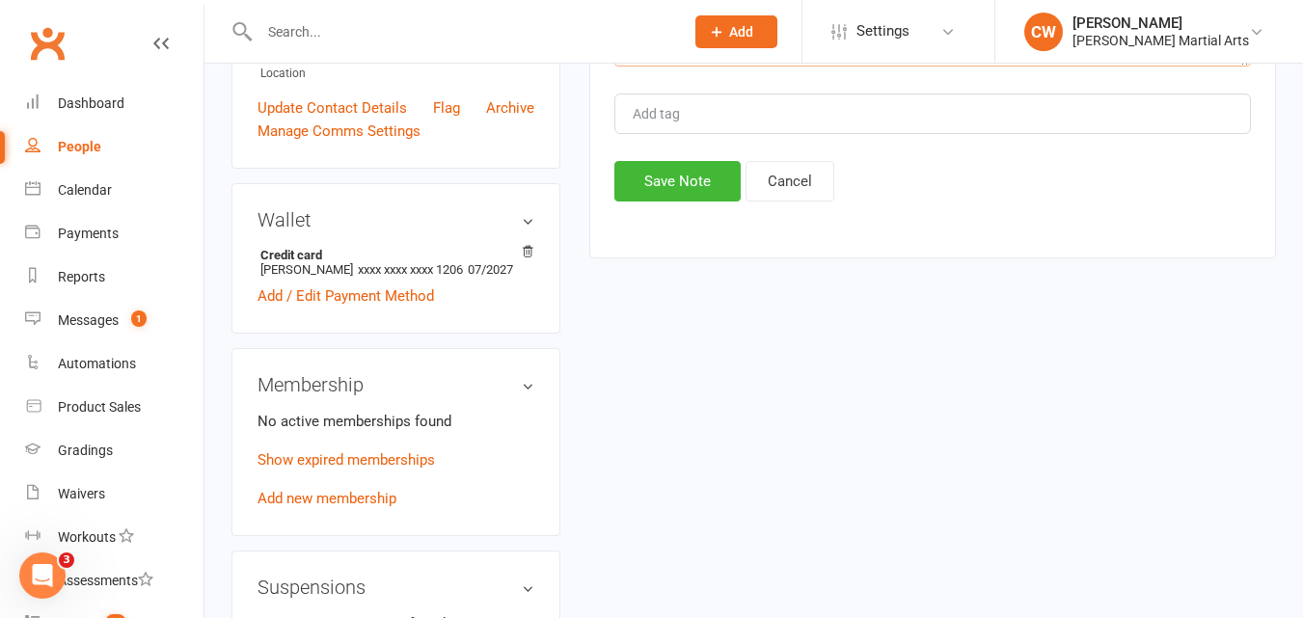
scroll to position [497, 0]
type textarea "13/10 - sent text reaching out as 2 week trial is done - seeing if he'd like to…"
click at [693, 172] on button "Save Note" at bounding box center [677, 182] width 126 height 41
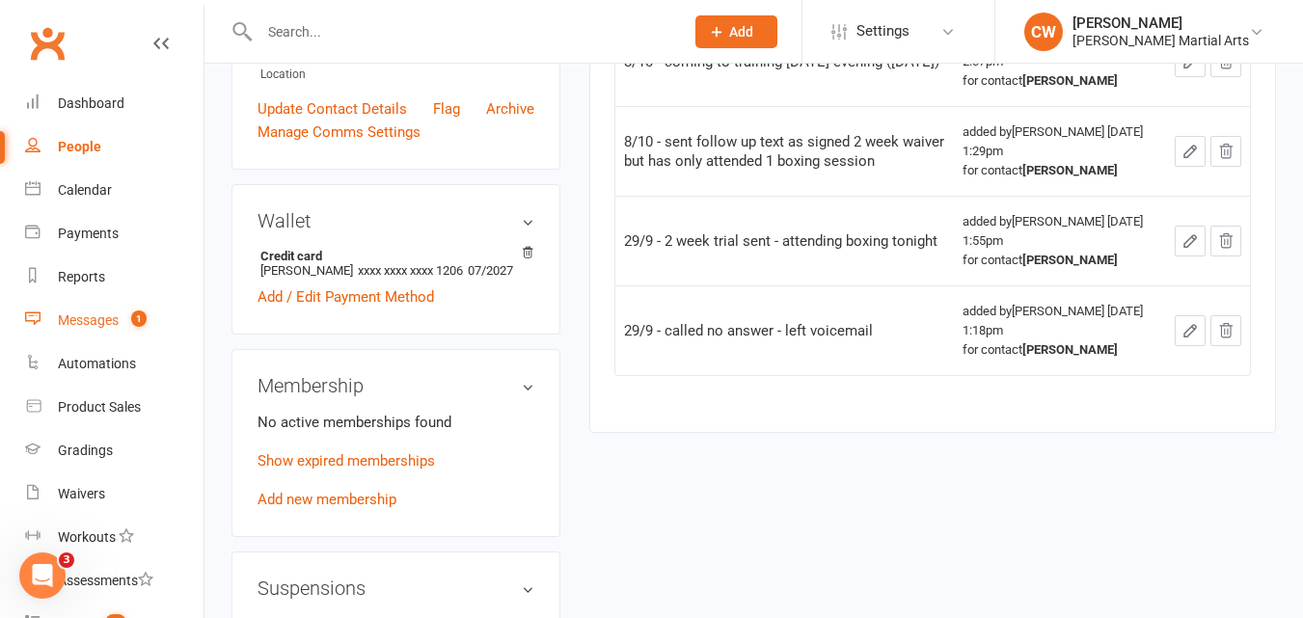
click at [97, 319] on div "Messages" at bounding box center [88, 320] width 61 height 15
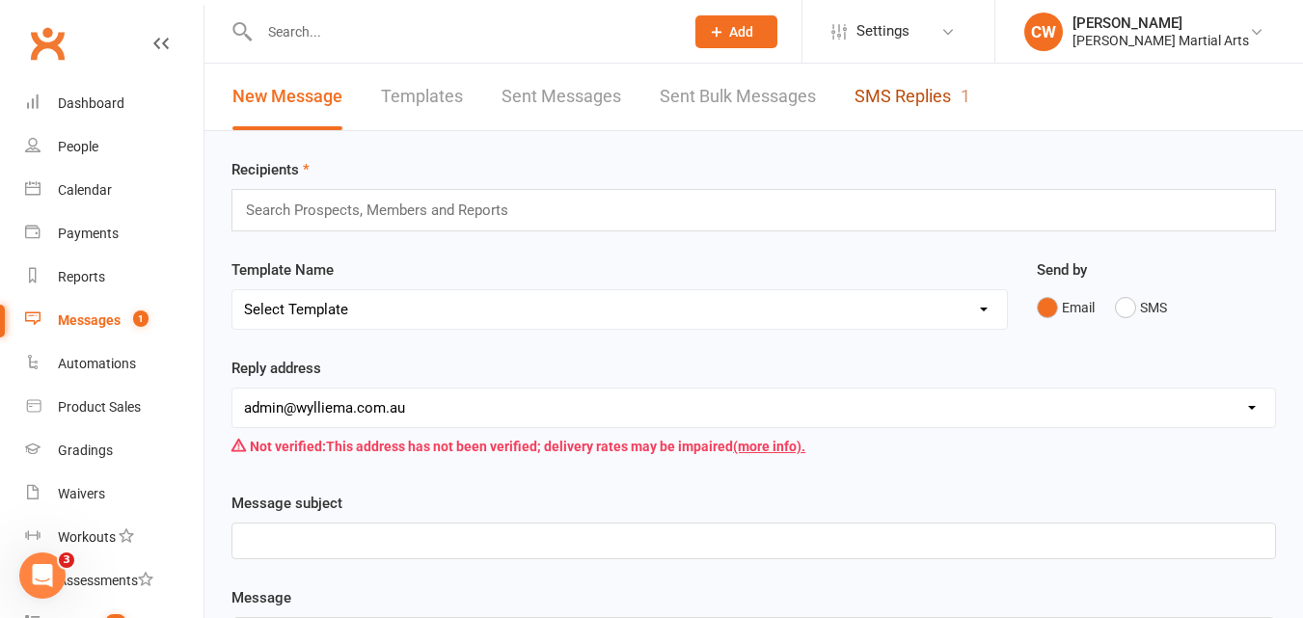
click at [918, 96] on link "SMS Replies 1" at bounding box center [913, 97] width 116 height 67
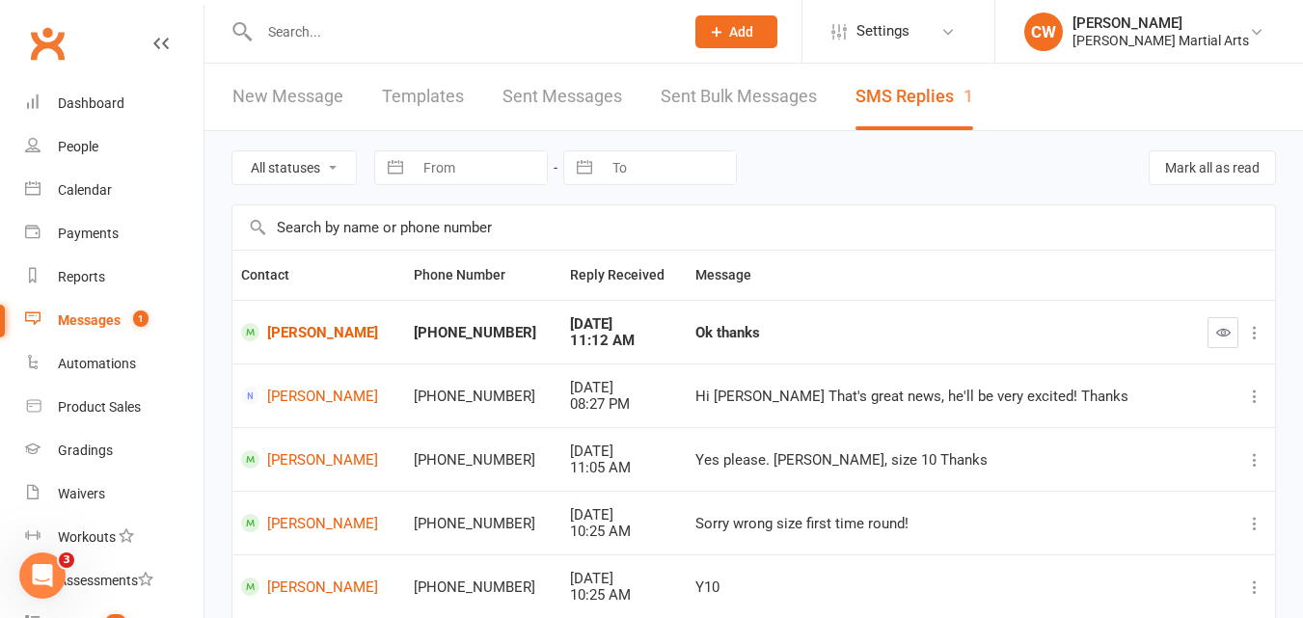
scroll to position [41, 0]
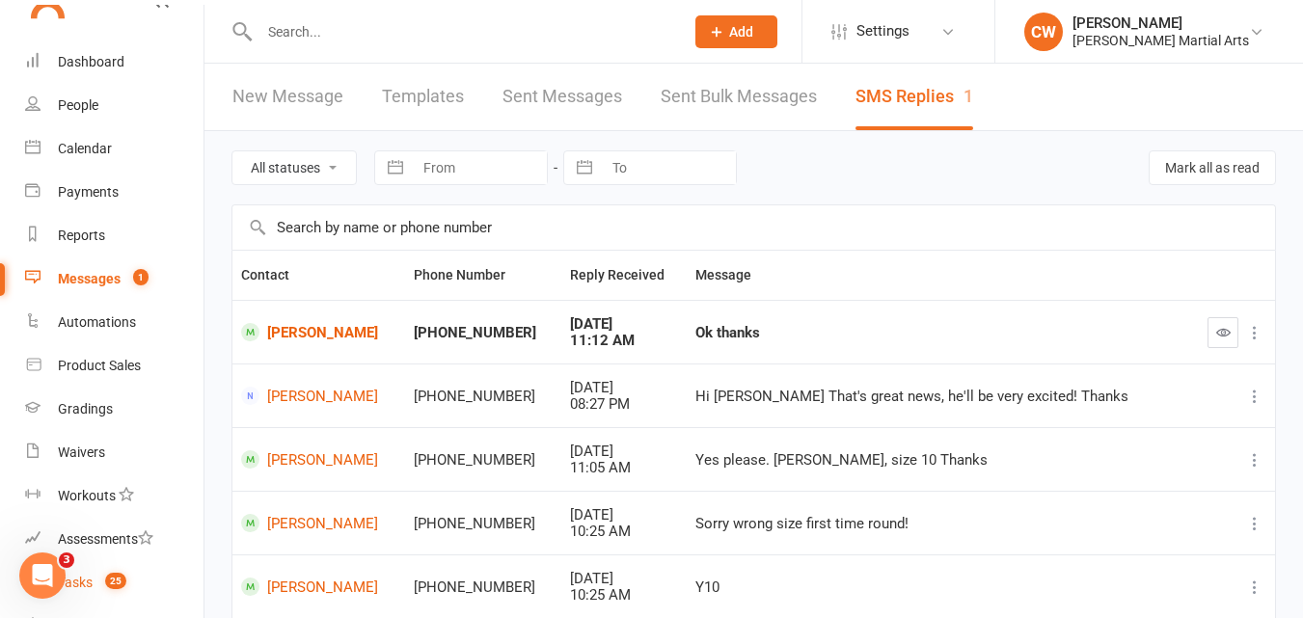
click at [117, 584] on span "25" at bounding box center [115, 581] width 21 height 16
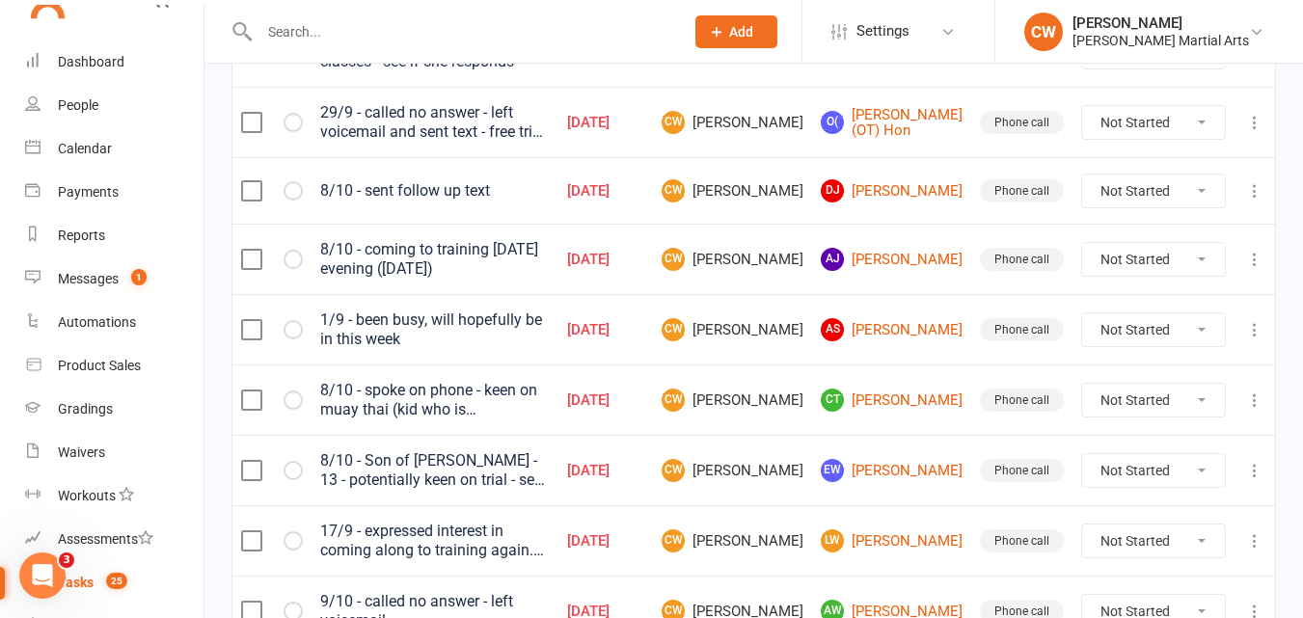
scroll to position [529, 0]
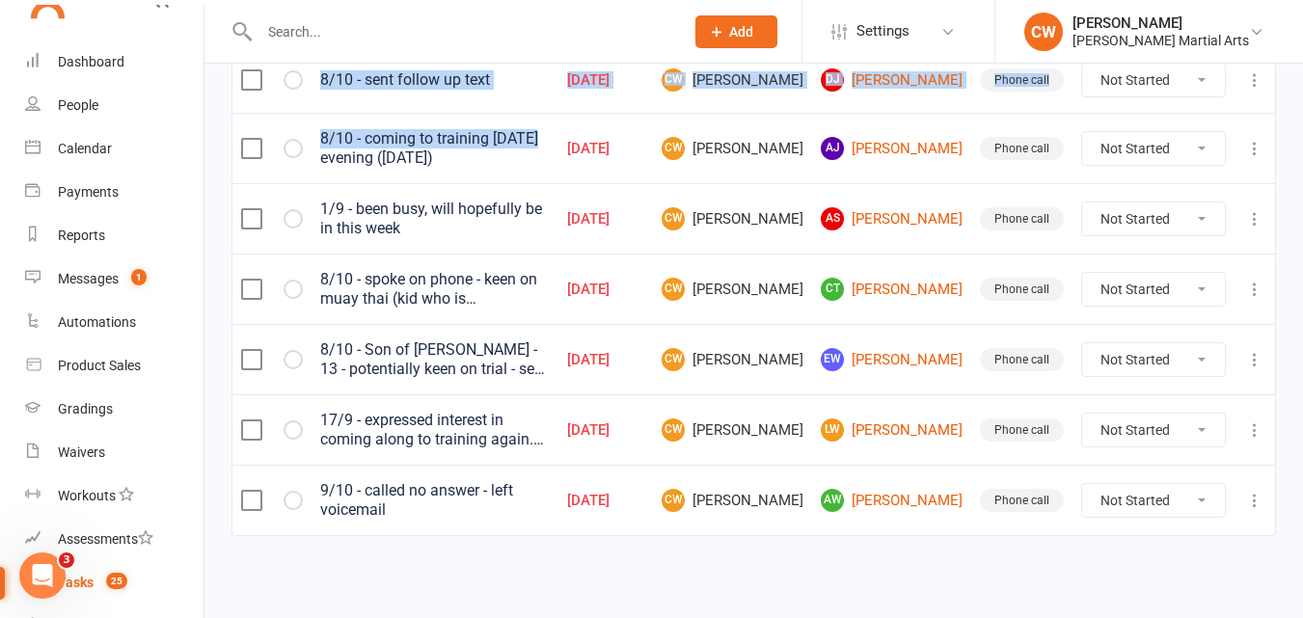
drag, startPoint x: 976, startPoint y: 564, endPoint x: 538, endPoint y: 137, distance: 611.9
click at [538, 137] on div "Due date Navigate forward to interact with the calendar and select a date. Pres…" at bounding box center [754, 97] width 1099 height 987
click at [982, 568] on div "Due date Navigate forward to interact with the calendar and select a date. Pres…" at bounding box center [754, 97] width 1099 height 987
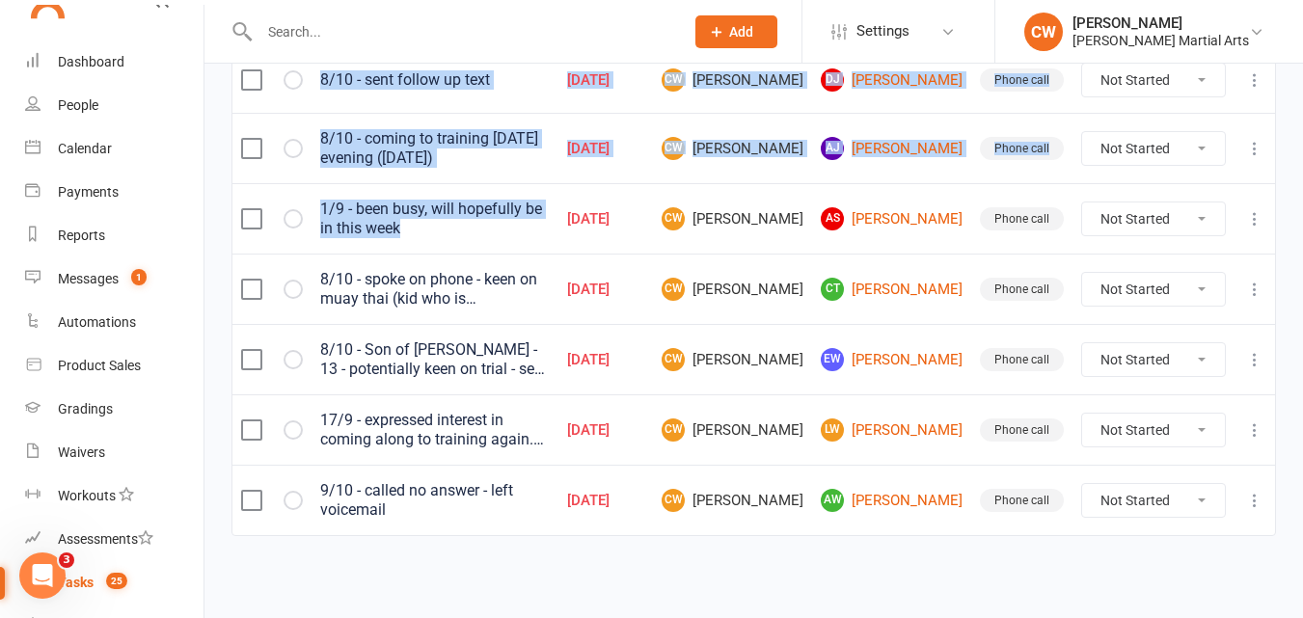
drag, startPoint x: 1300, startPoint y: 554, endPoint x: 617, endPoint y: 169, distance: 784.0
click at [617, 169] on div "Due date Navigate forward to interact with the calendar and select a date. Pres…" at bounding box center [754, 97] width 1099 height 987
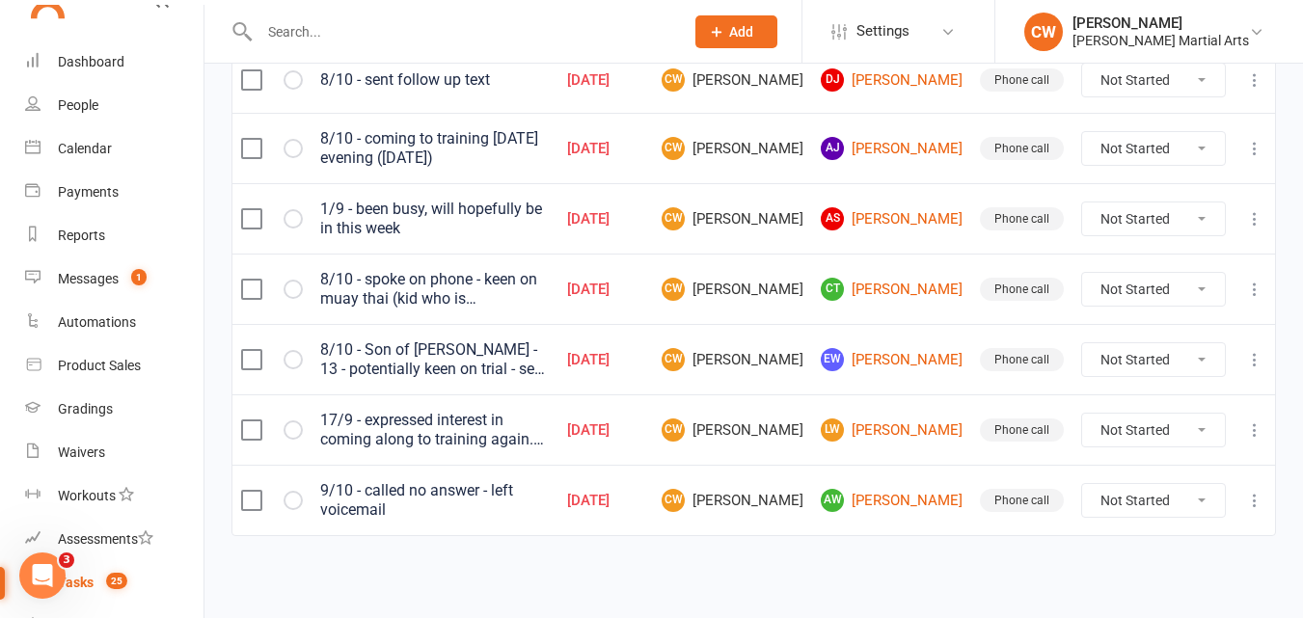
click at [559, 110] on td "8/10 - sent follow up text" at bounding box center [435, 79] width 247 height 67
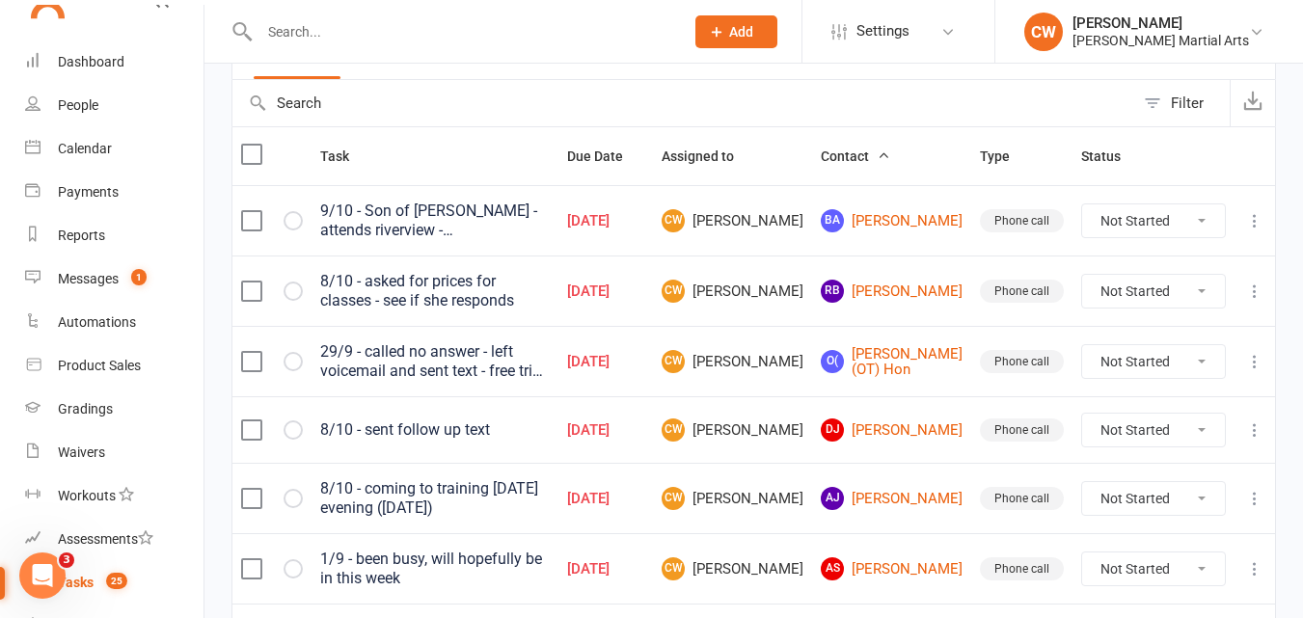
scroll to position [0, 0]
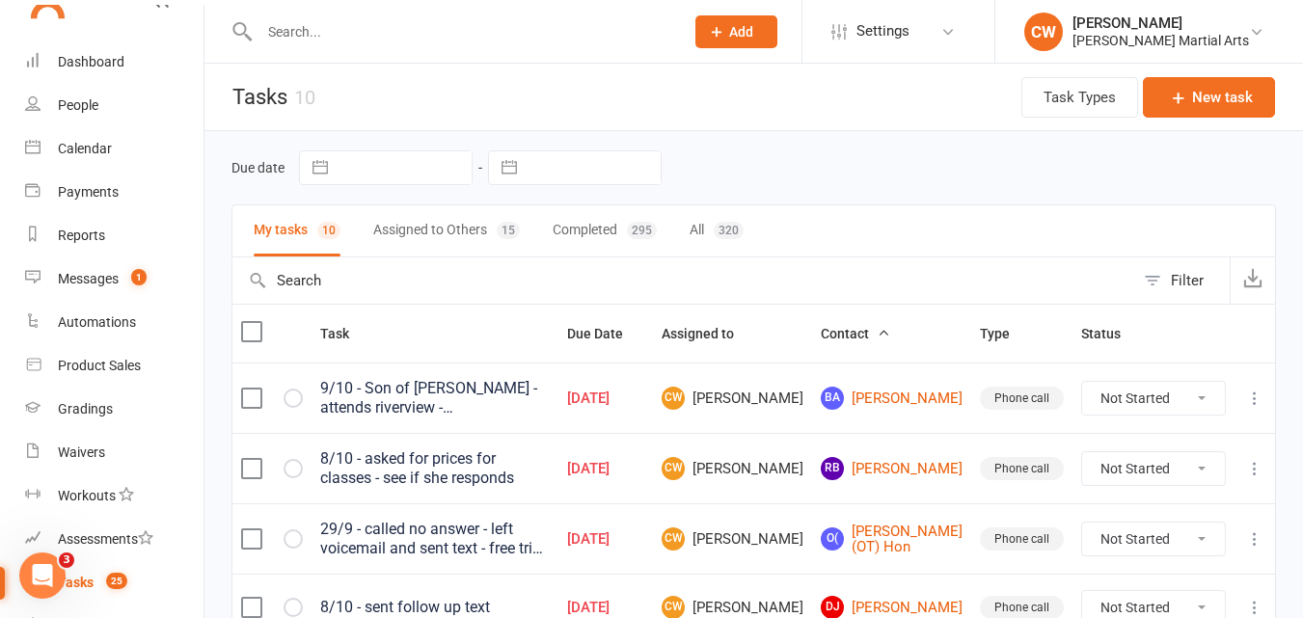
drag, startPoint x: 381, startPoint y: 296, endPoint x: 1317, endPoint y: 359, distance: 937.8
click at [1303, 359] on html "Prospect Member Non-attending contact Class / event Appointment Grading event T…" at bounding box center [651, 572] width 1303 height 1145
click at [998, 219] on div "My tasks 10 Assigned to Others 15 Completed 295 All 320" at bounding box center [754, 231] width 1045 height 53
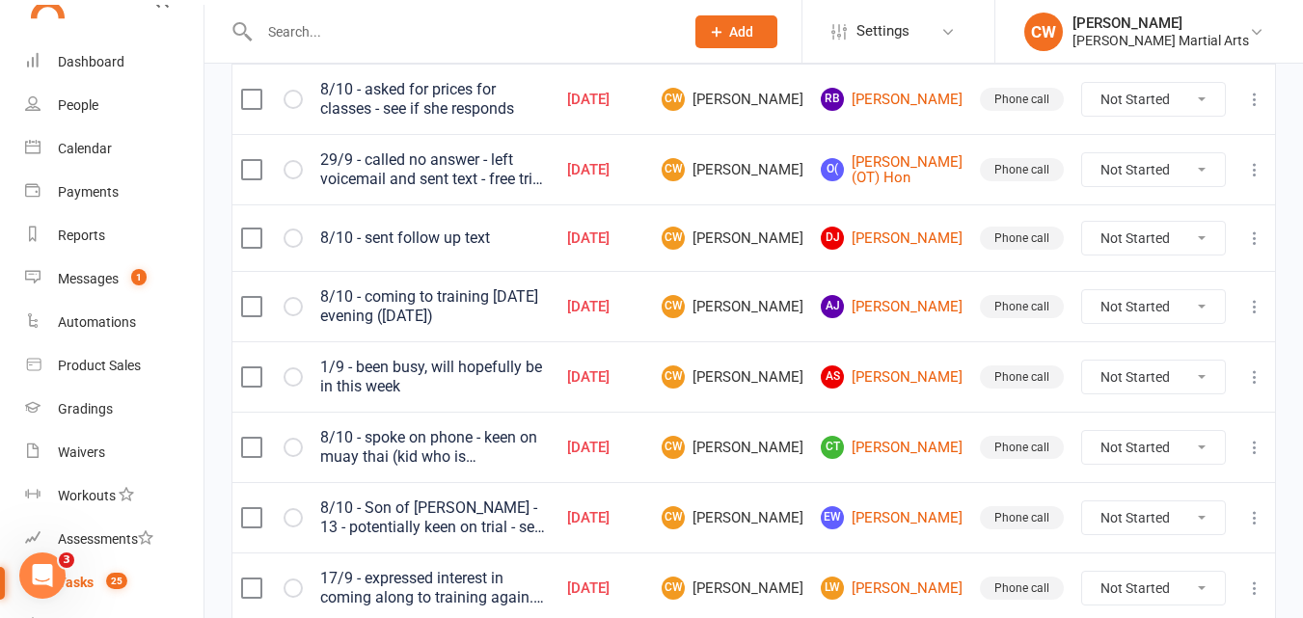
scroll to position [382, 0]
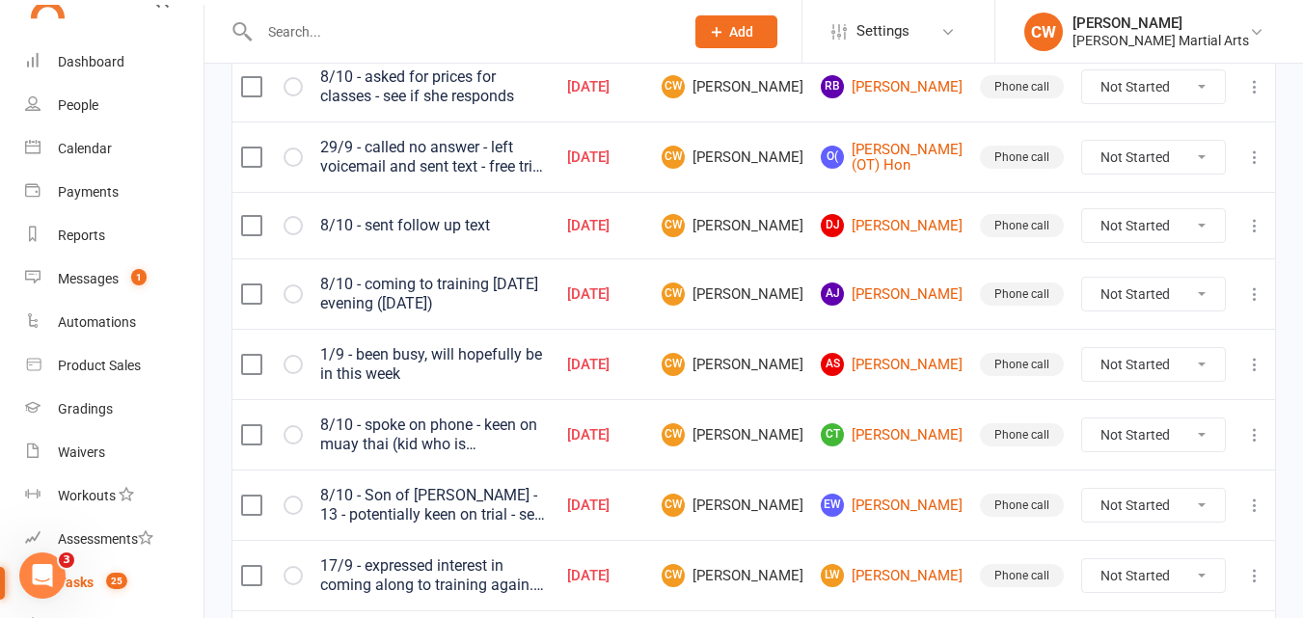
click at [396, 285] on div "8/10 - coming to training tomorrow evening (Thursday)" at bounding box center [435, 294] width 230 height 39
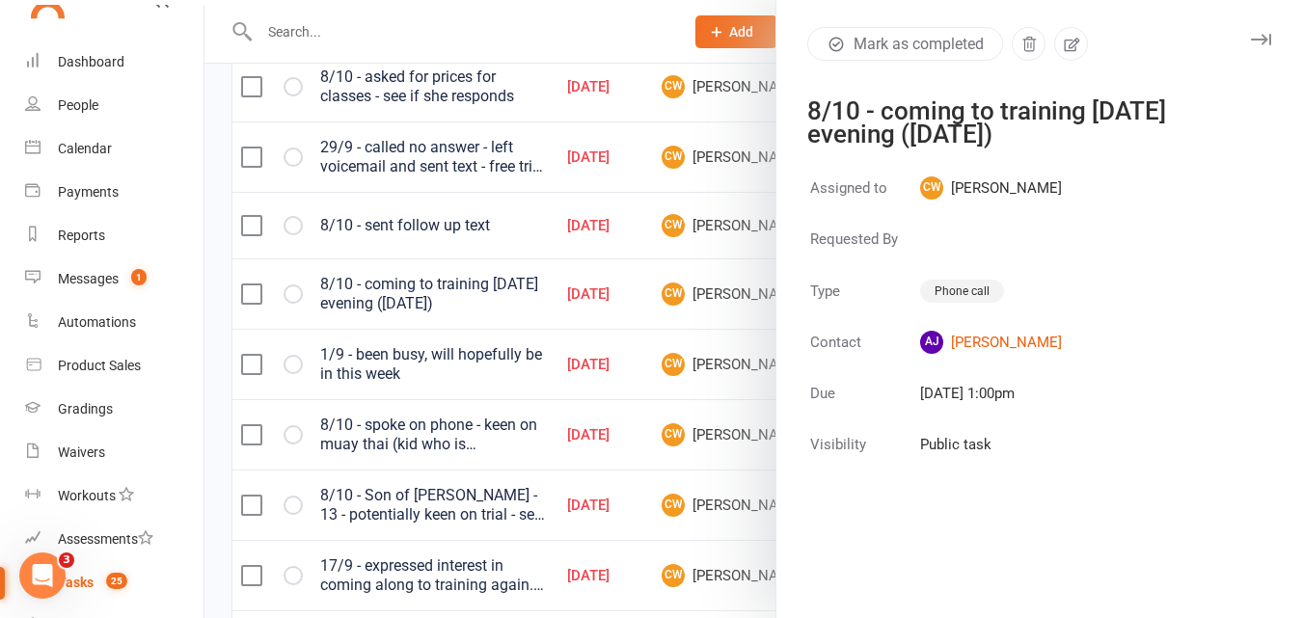
click at [1067, 44] on icon "button" at bounding box center [1071, 44] width 17 height 17
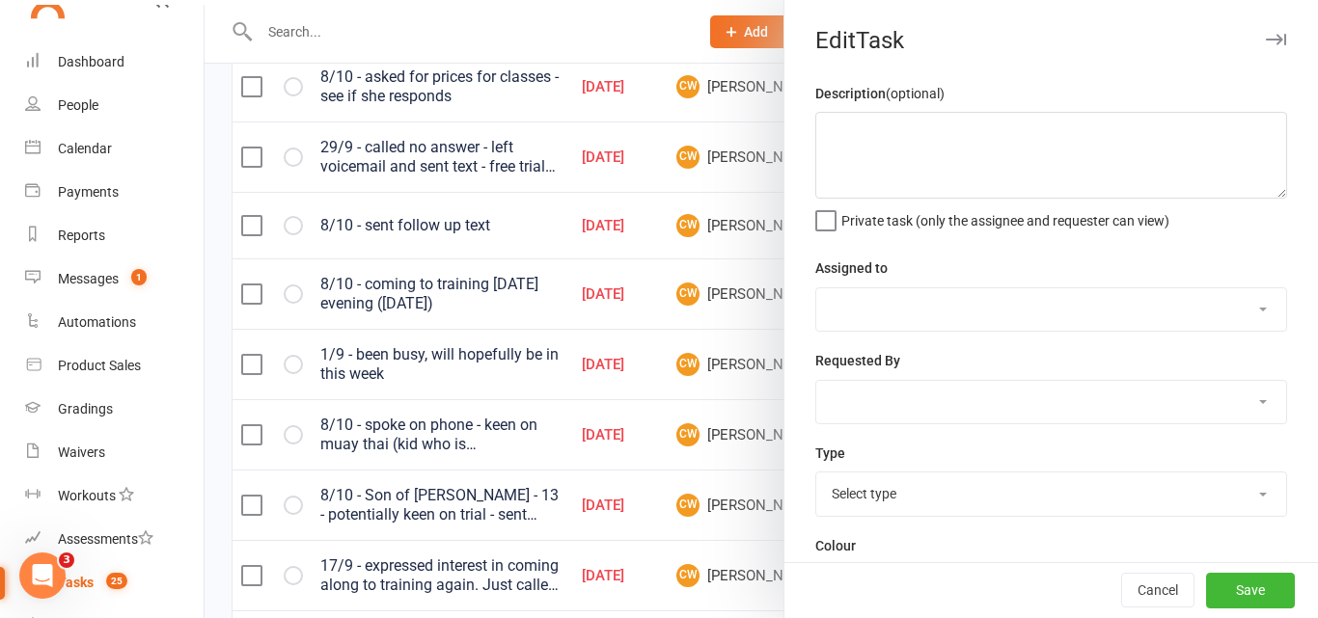
type textarea "8/10 - coming to training tomorrow evening (Thursday)"
select select "46356"
type input "30 Sep 2025"
type input "1:00pm"
select select "23291"
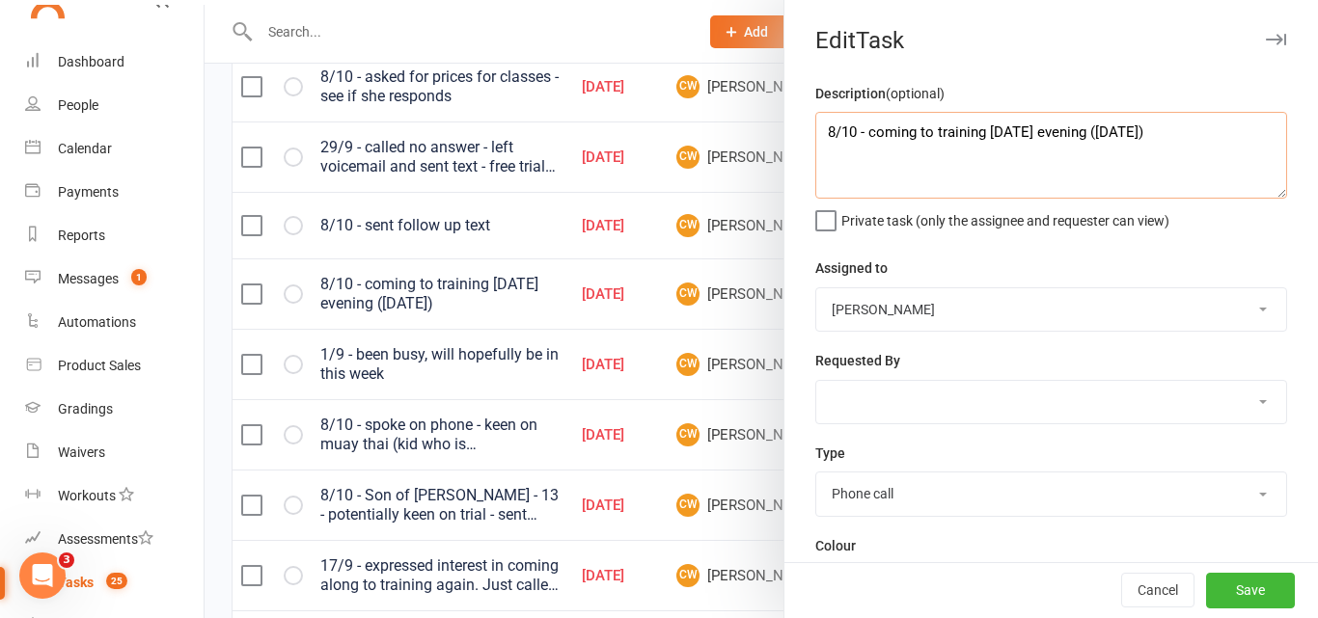
drag, startPoint x: 1192, startPoint y: 135, endPoint x: 606, endPoint y: -6, distance: 603.2
click at [606, 0] on html "Prospect Member Non-attending contact Class / event Appointment Grading event T…" at bounding box center [659, 190] width 1318 height 1145
type textarea "13/10 - sent link to sign up as member"
click at [1214, 595] on button "Save" at bounding box center [1250, 591] width 89 height 35
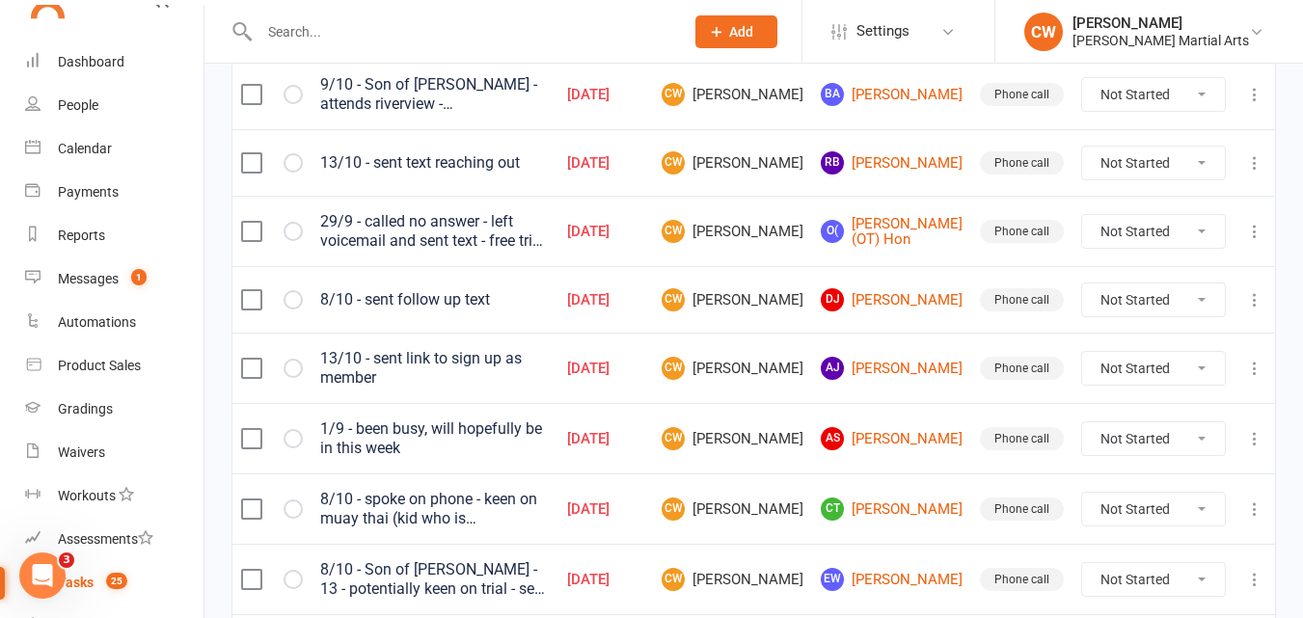
scroll to position [308, 0]
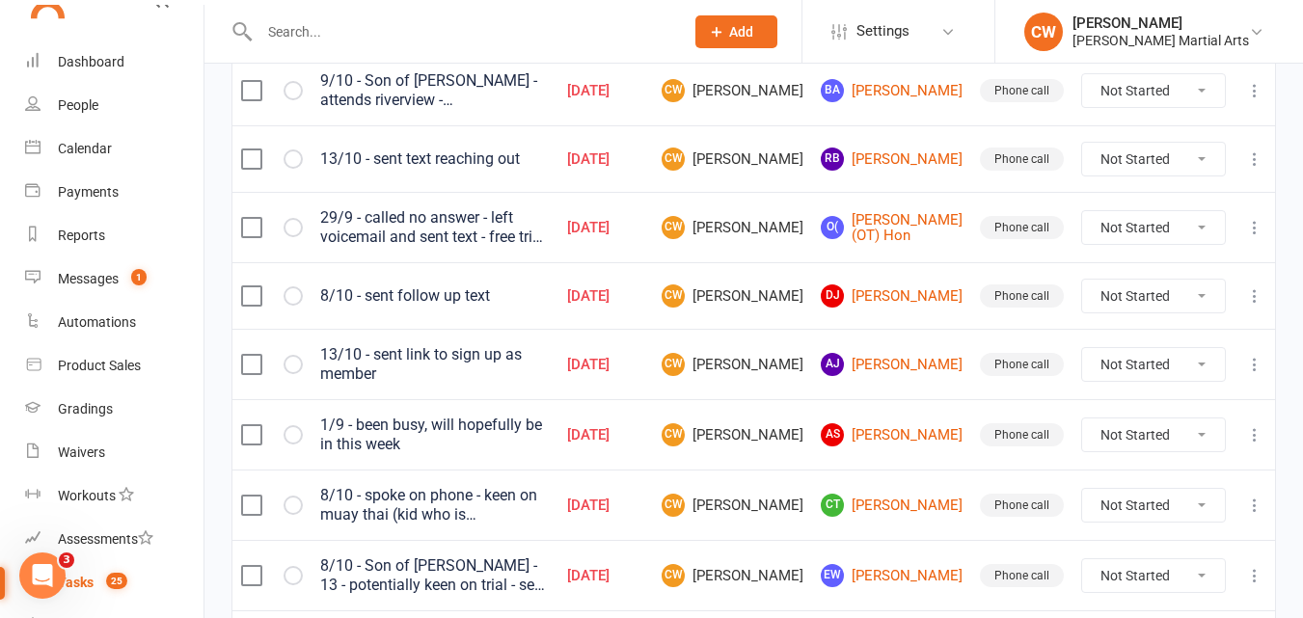
click at [1260, 291] on icon at bounding box center [1254, 296] width 19 height 19
click at [1135, 415] on link "Delete" at bounding box center [1155, 410] width 191 height 39
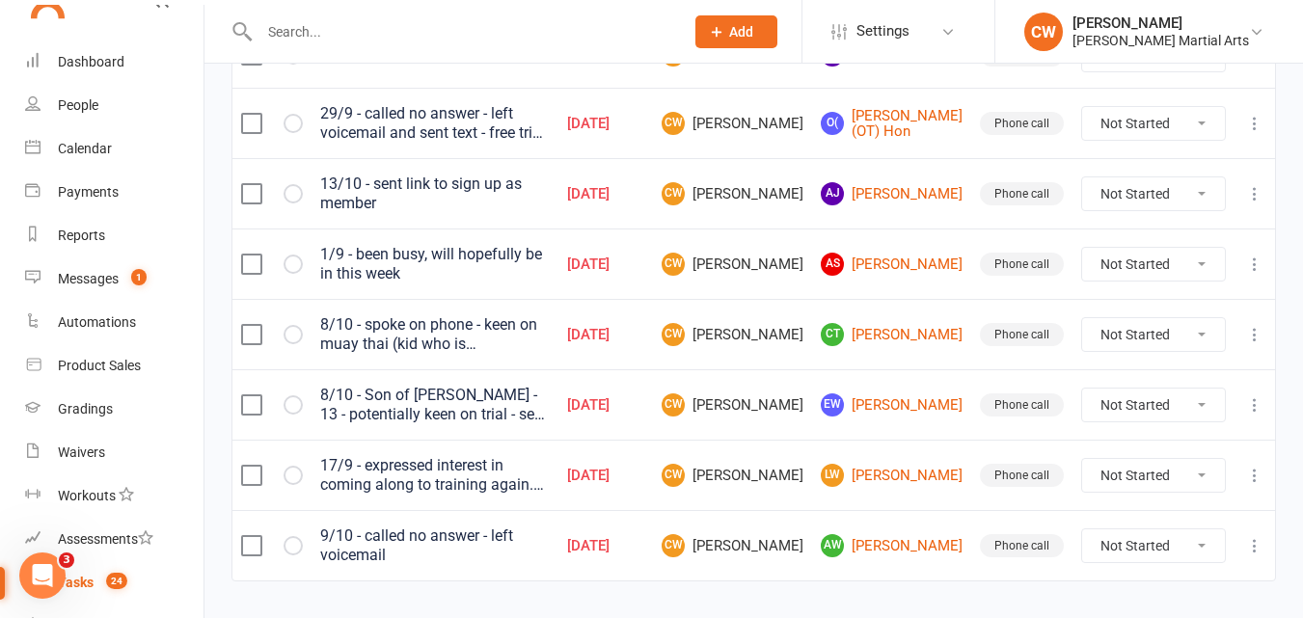
scroll to position [420, 0]
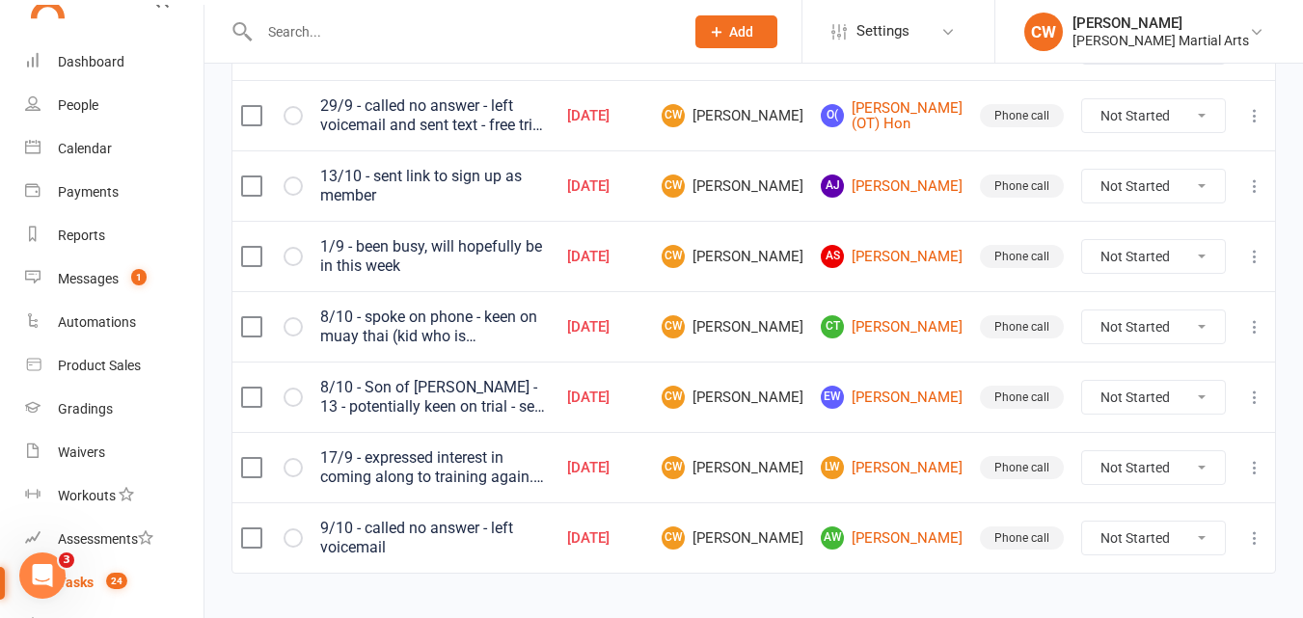
click at [461, 259] on div "1/9 - been busy, will hopefully be in this week" at bounding box center [435, 256] width 230 height 39
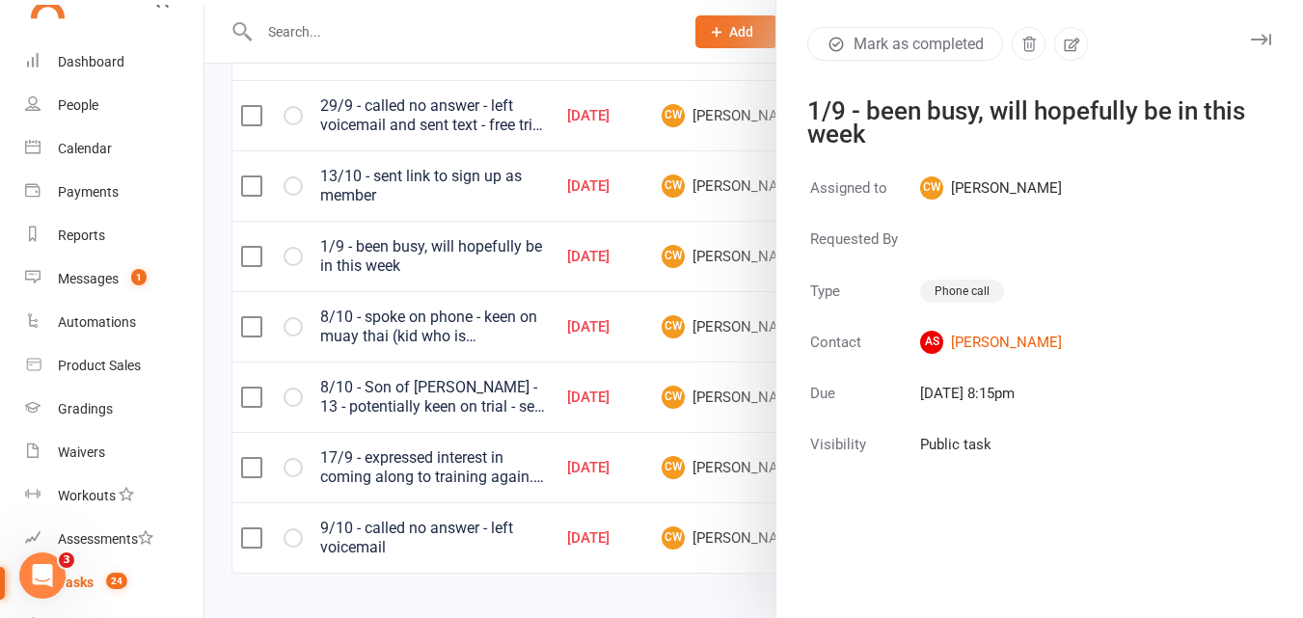
click at [1069, 57] on button "button" at bounding box center [1071, 44] width 34 height 34
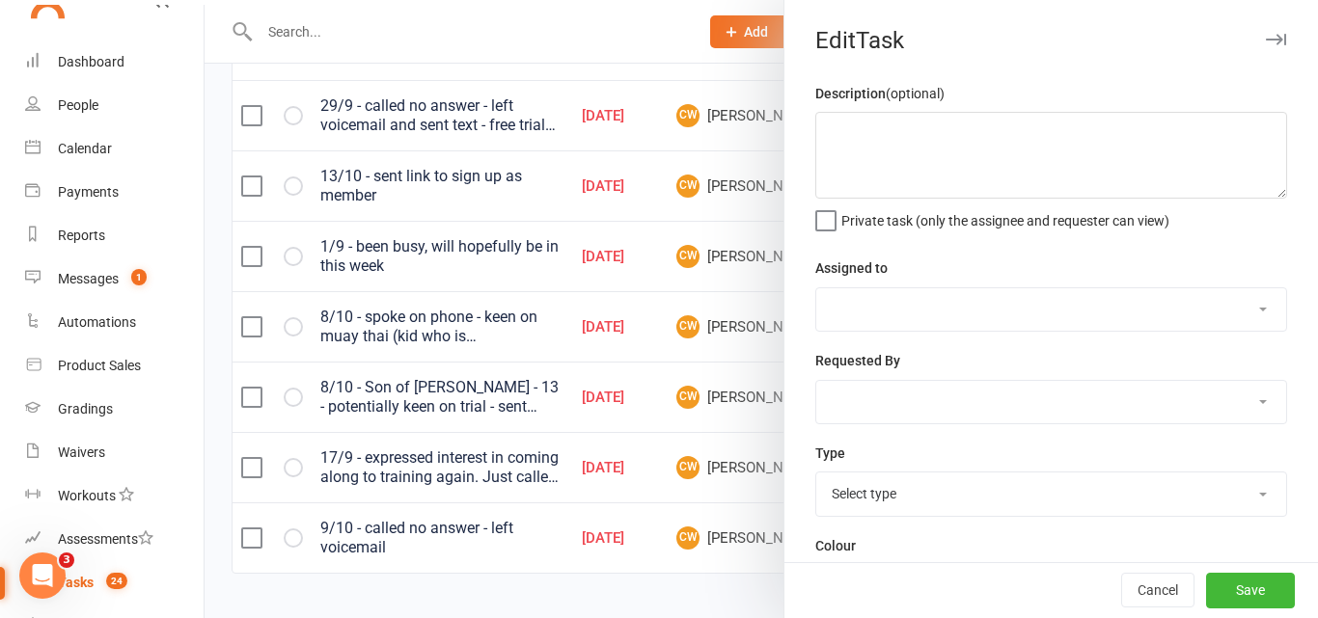
type textarea "1/9 - been busy, will hopefully be in this week"
select select "46356"
type input "20 Aug 2025"
type input "8:15pm"
select select "23291"
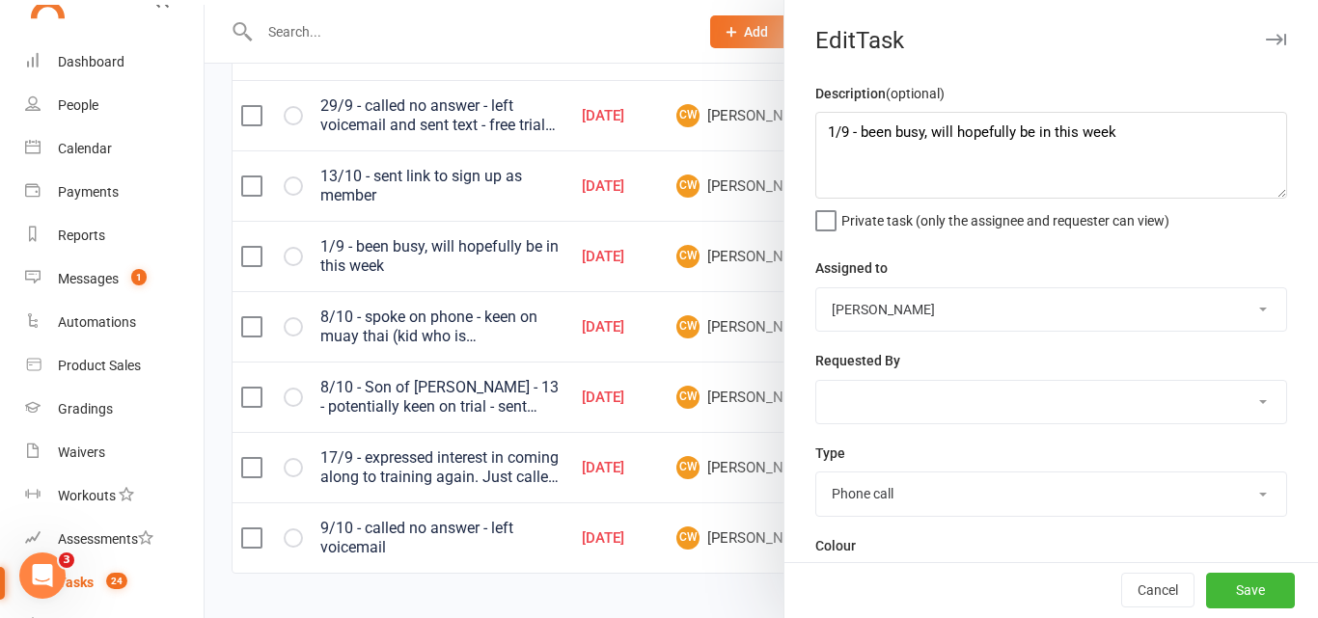
click at [735, 61] on div at bounding box center [761, 309] width 1113 height 618
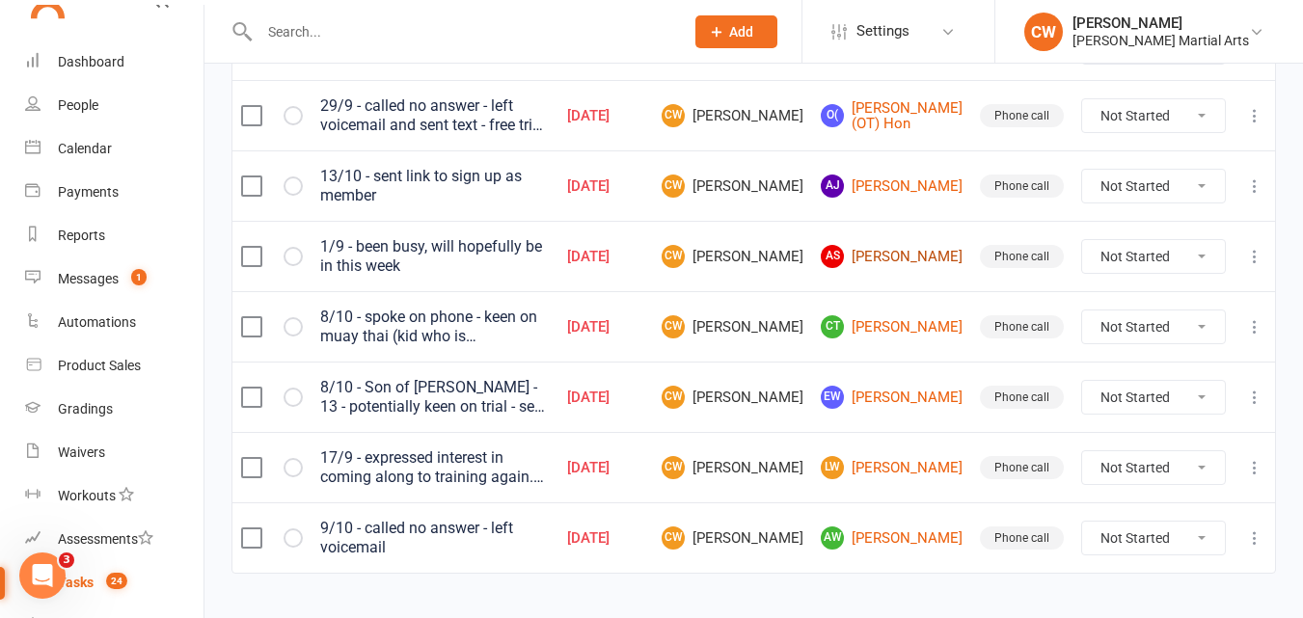
click at [917, 253] on link "AS Andrea Salins" at bounding box center [892, 256] width 142 height 23
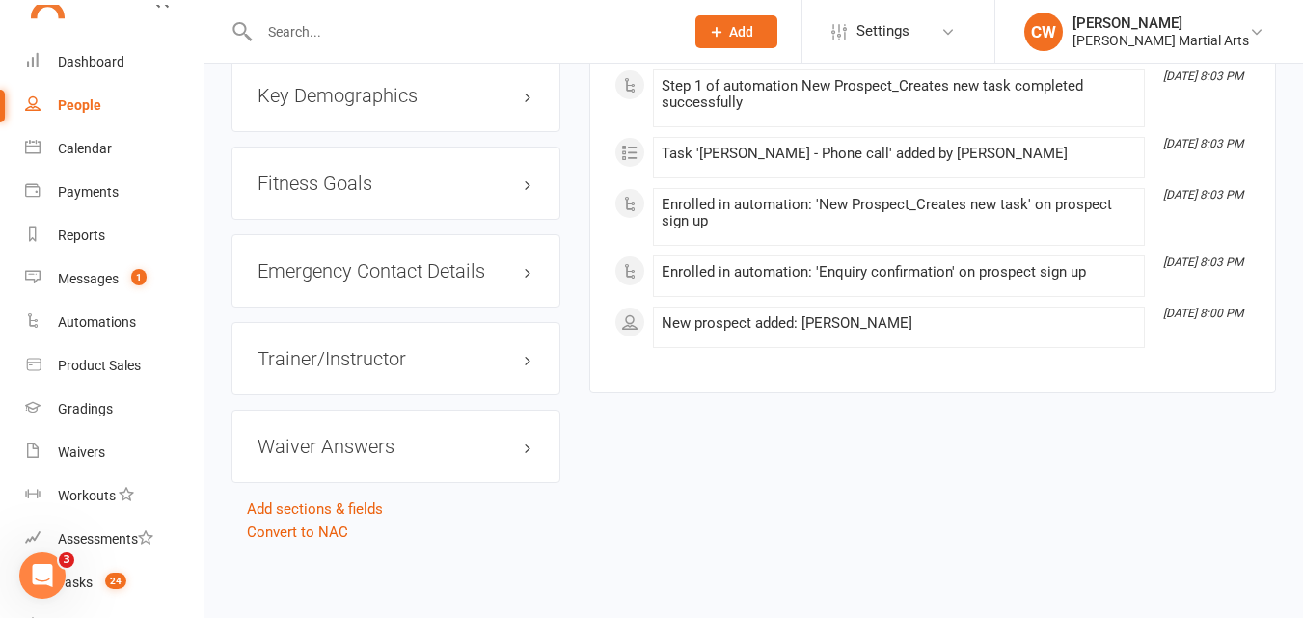
scroll to position [1183, 0]
click at [318, 525] on link "Convert to NAC" at bounding box center [297, 530] width 101 height 17
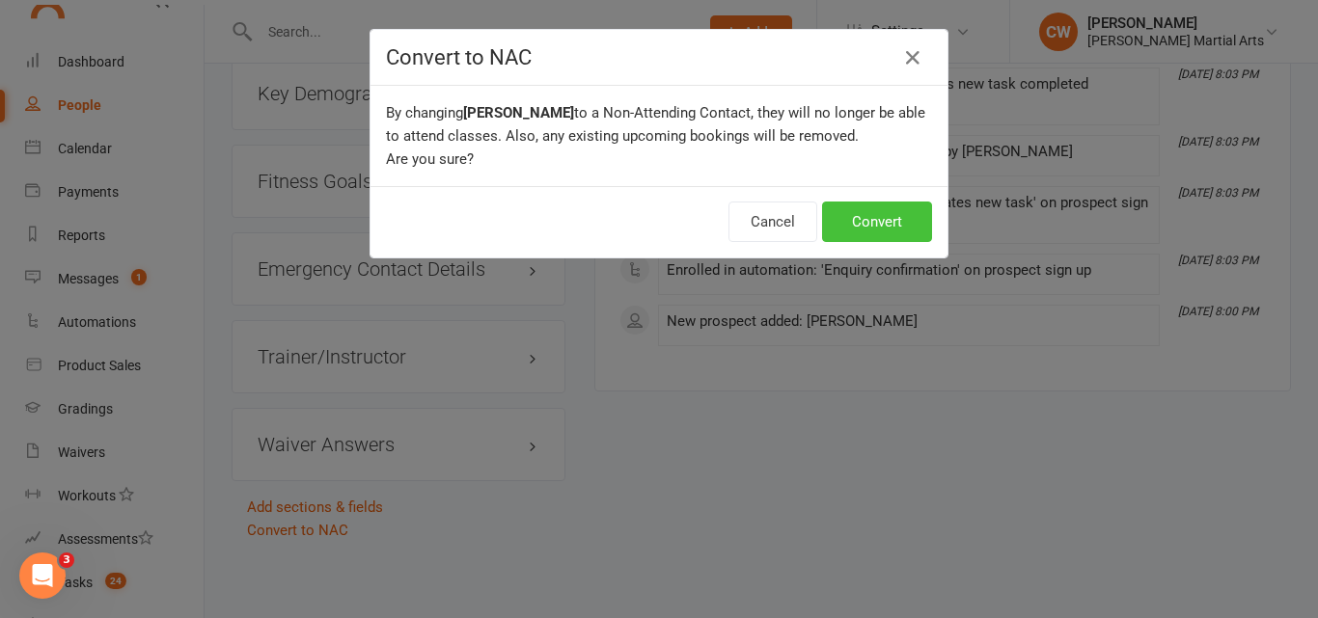
click at [878, 240] on button "Convert" at bounding box center [877, 222] width 110 height 41
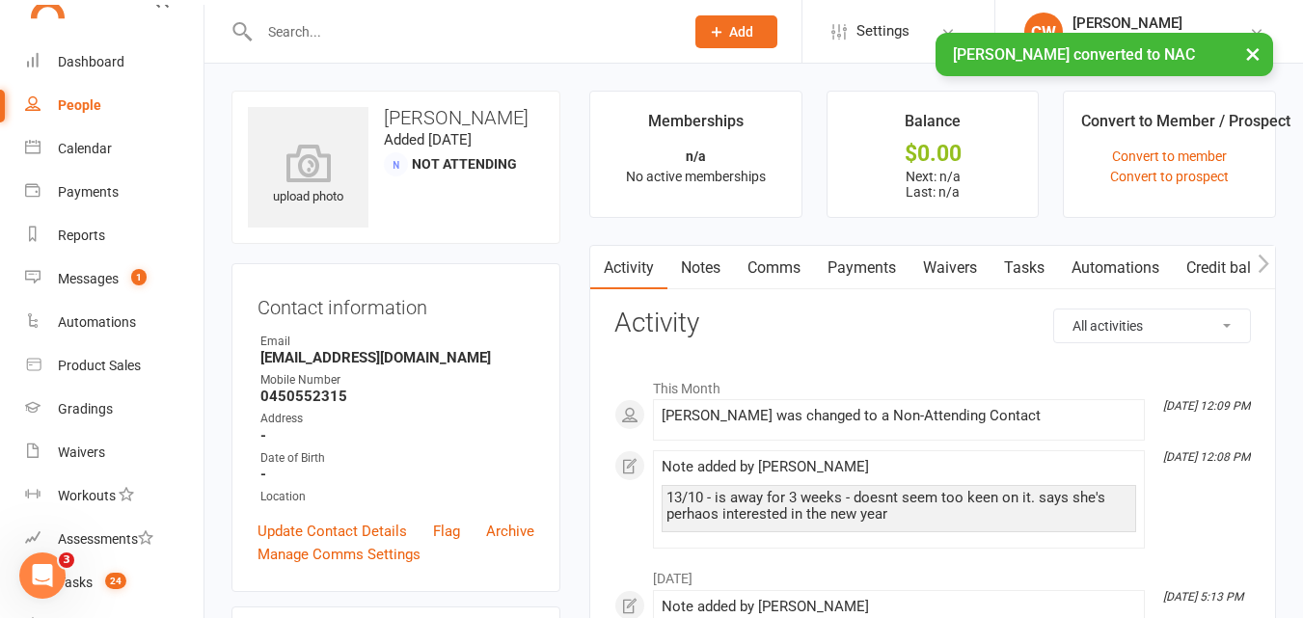
click at [1261, 59] on button "×" at bounding box center [1253, 53] width 35 height 41
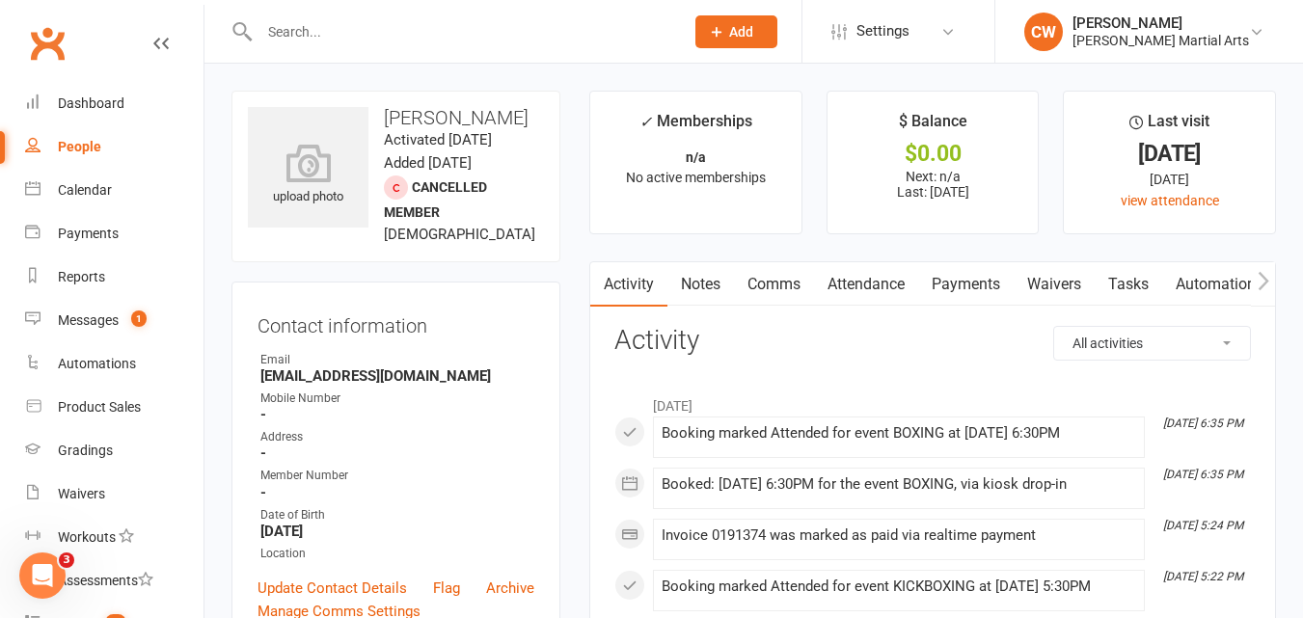
drag, startPoint x: 458, startPoint y: 563, endPoint x: 388, endPoint y: 397, distance: 180.2
click at [388, 397] on ul "Owner Email thefattybumba@gmail.com Mobile Number - Address - Member Number - D…" at bounding box center [396, 457] width 277 height 212
click at [388, 369] on div "Email" at bounding box center [397, 360] width 274 height 18
drag, startPoint x: 515, startPoint y: 249, endPoint x: 460, endPoint y: 297, distance: 73.1
click at [460, 262] on div "upload photo Carlos Vega Activated 22 September, 2025 Added 22 September, 2025 …" at bounding box center [396, 177] width 329 height 172
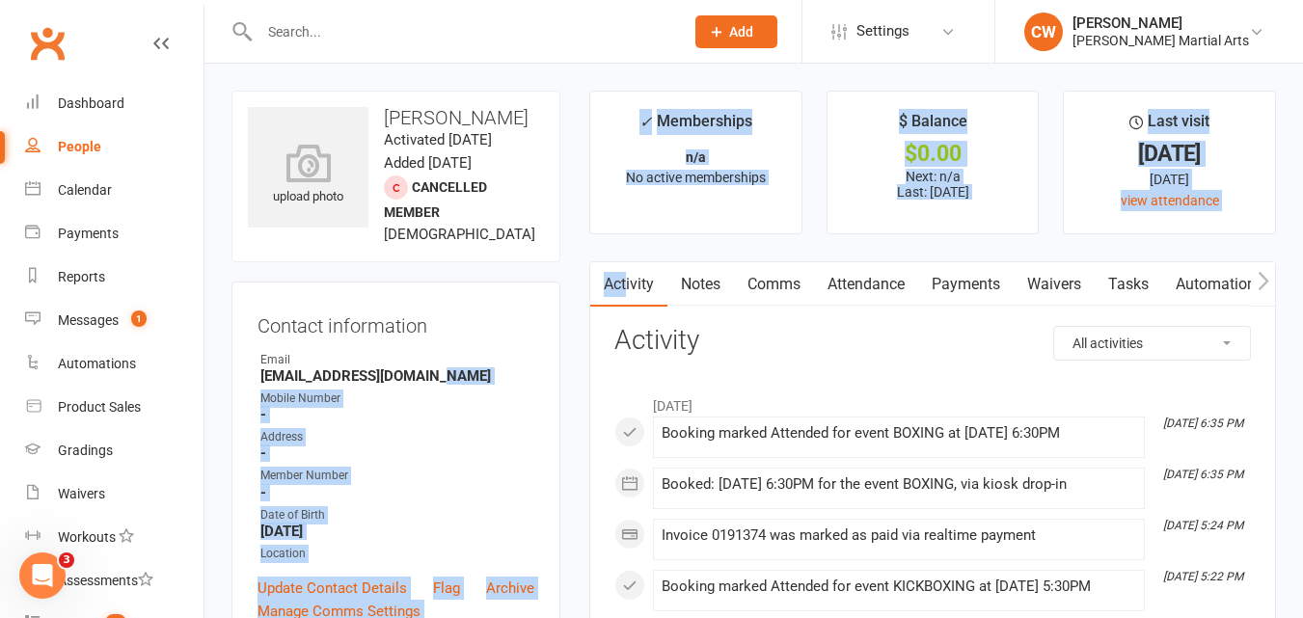
drag, startPoint x: 446, startPoint y: 417, endPoint x: 626, endPoint y: 274, distance: 230.1
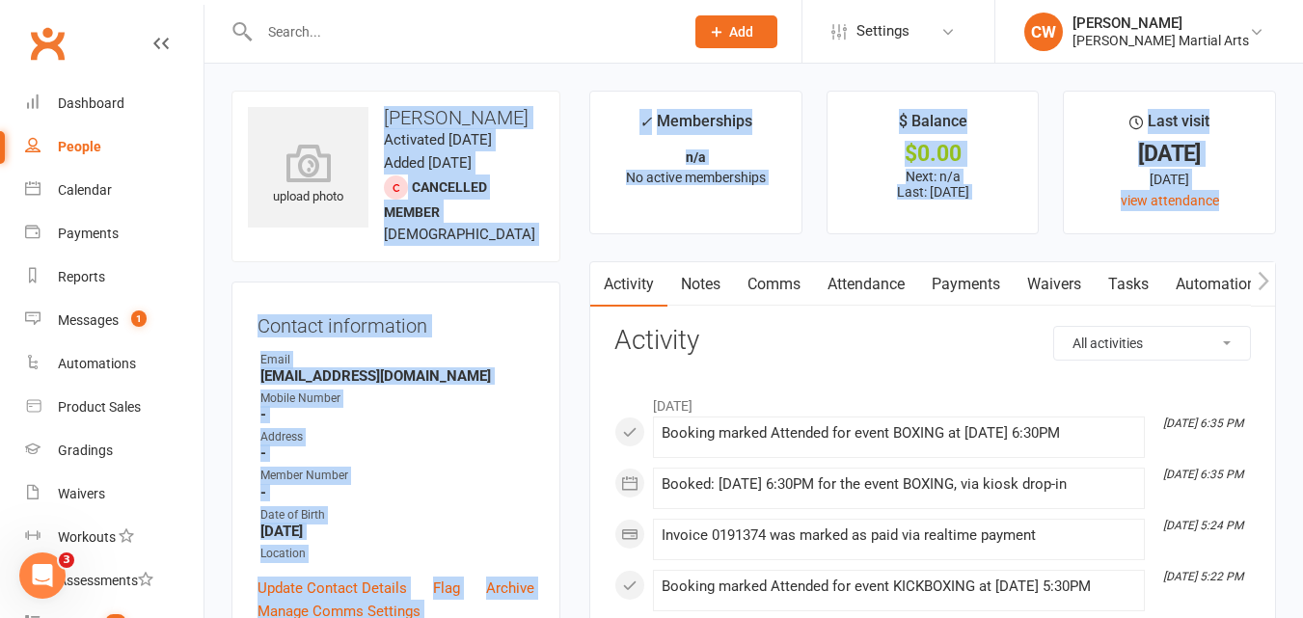
drag, startPoint x: 384, startPoint y: 118, endPoint x: 585, endPoint y: 238, distance: 234.1
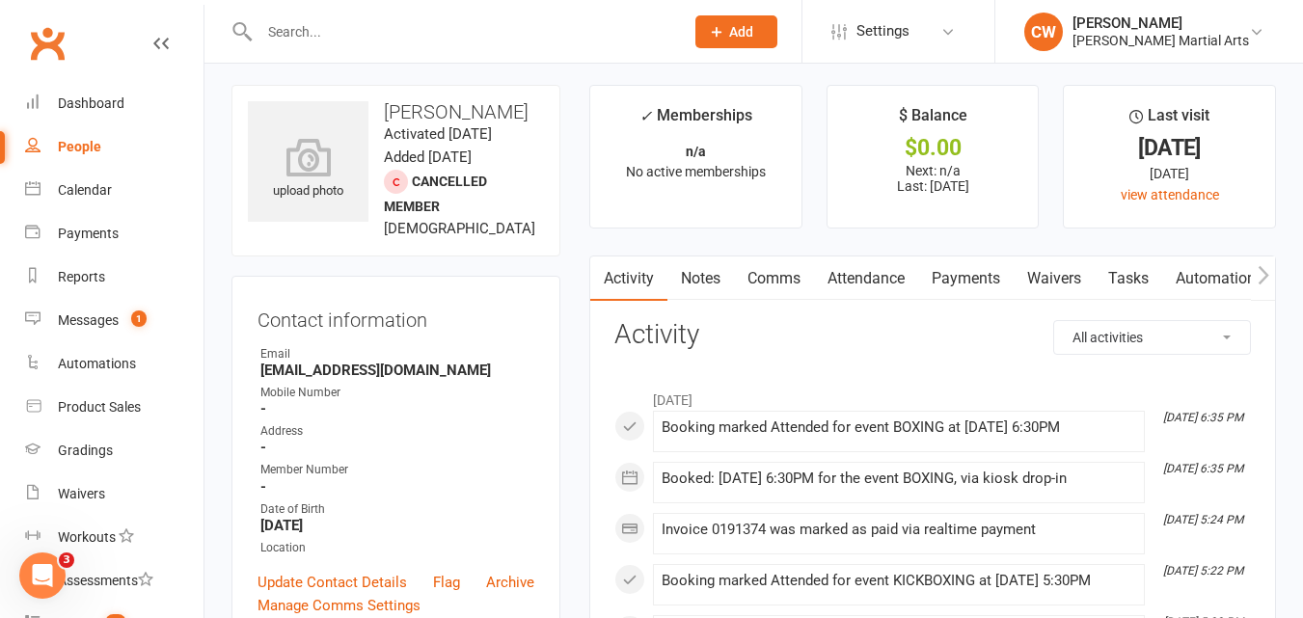
scroll to position [4, 0]
click at [704, 287] on link "Notes" at bounding box center [701, 281] width 67 height 44
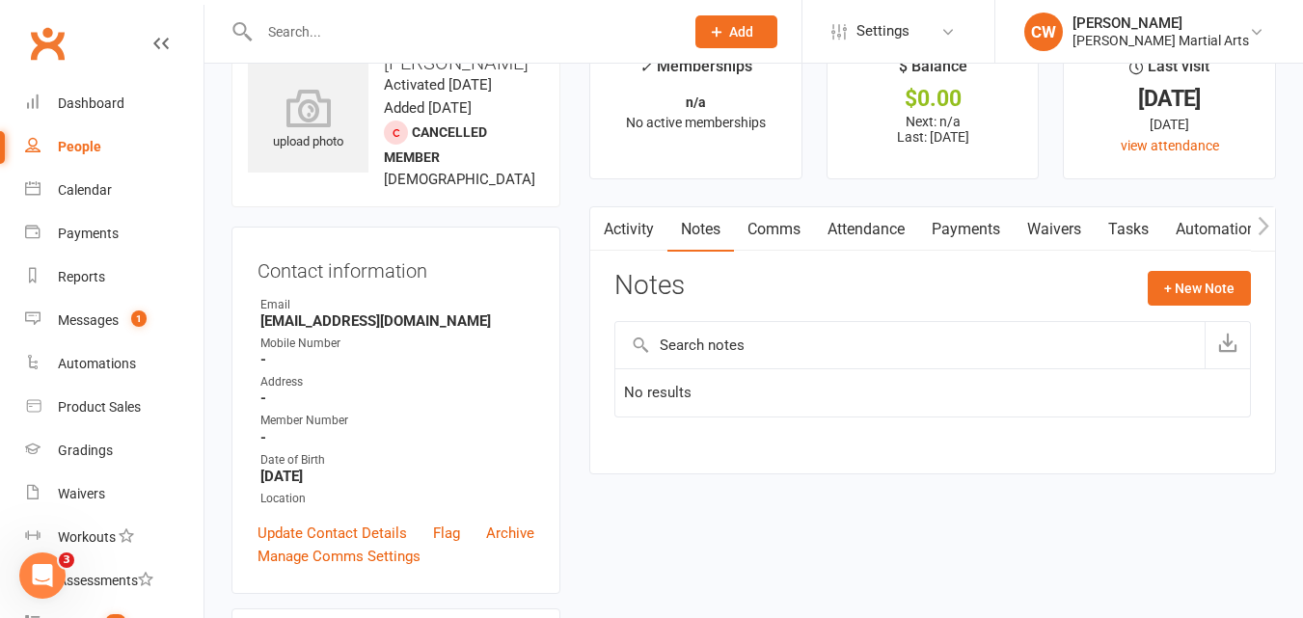
scroll to position [46, 0]
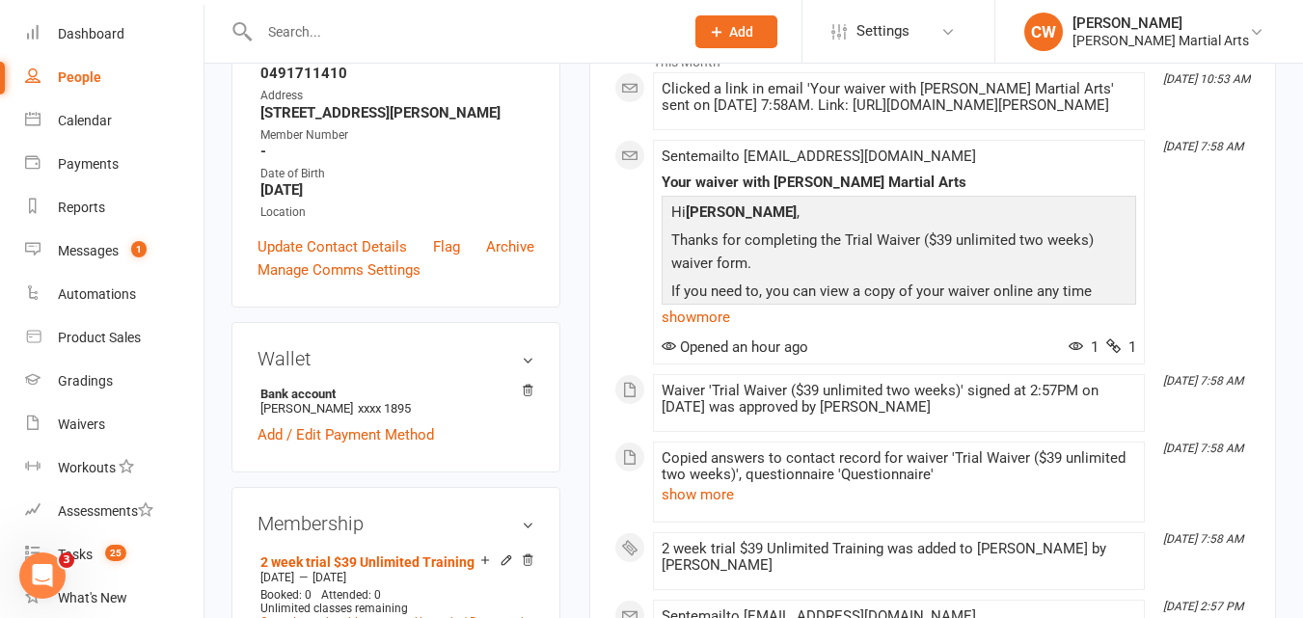
scroll to position [310, 0]
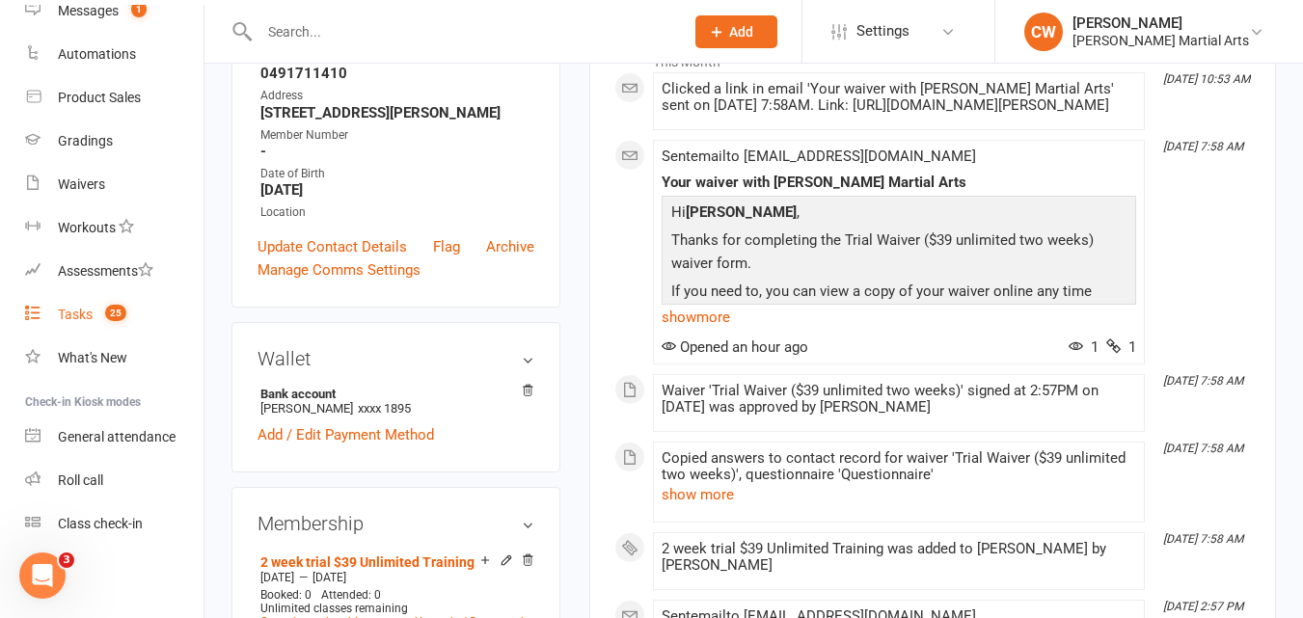
click at [84, 320] on div "Tasks" at bounding box center [75, 314] width 35 height 15
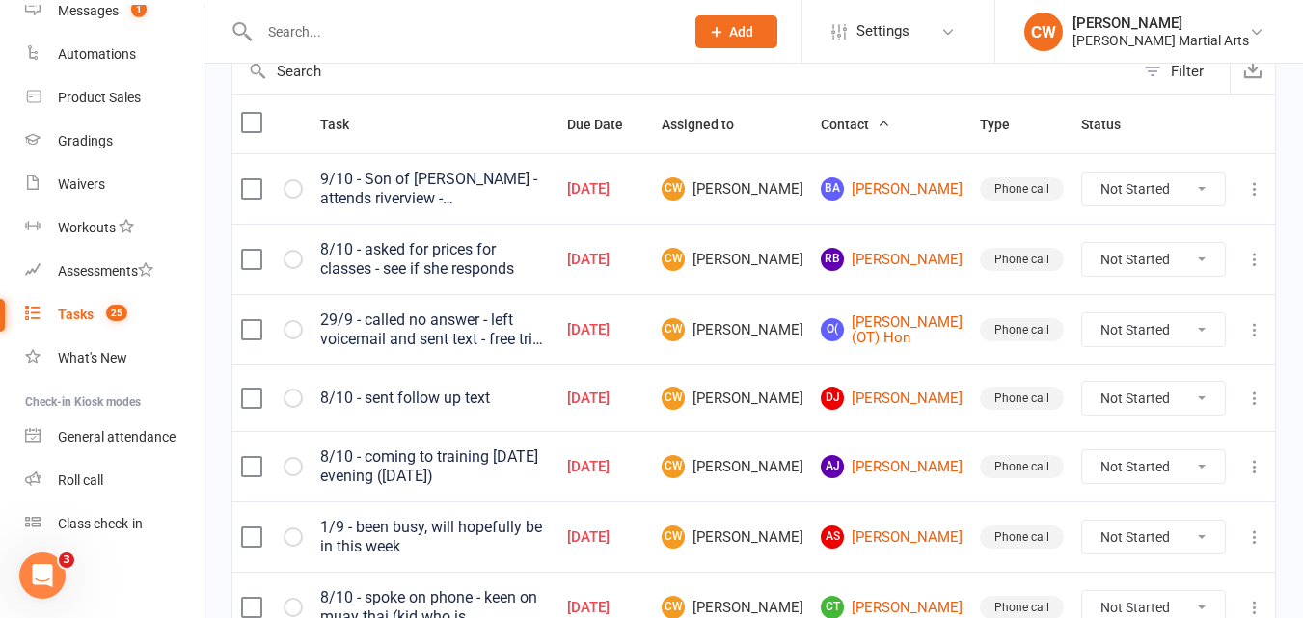
scroll to position [206, 0]
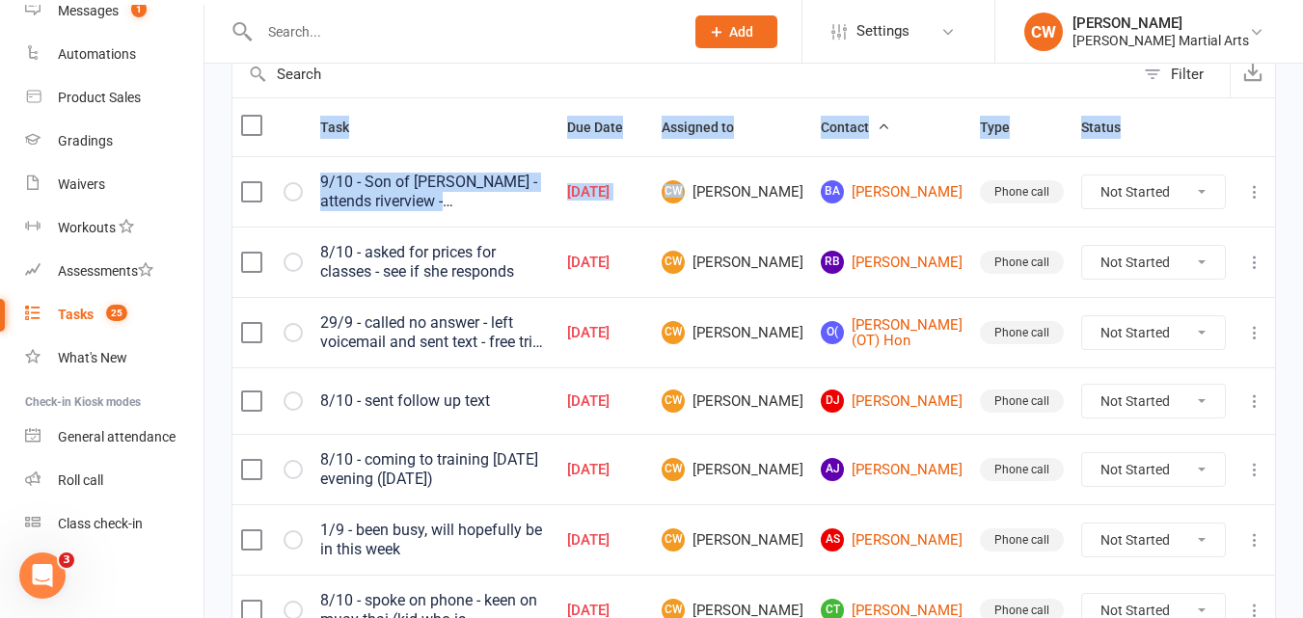
drag, startPoint x: 305, startPoint y: 125, endPoint x: 822, endPoint y: 167, distance: 518.7
click at [822, 167] on table "Task Due Date Assigned to Contact Type Status 9/10 - Son of Chris - attends riv…" at bounding box center [754, 477] width 1045 height 760
click at [1120, 111] on th "Status" at bounding box center [1154, 127] width 162 height 58
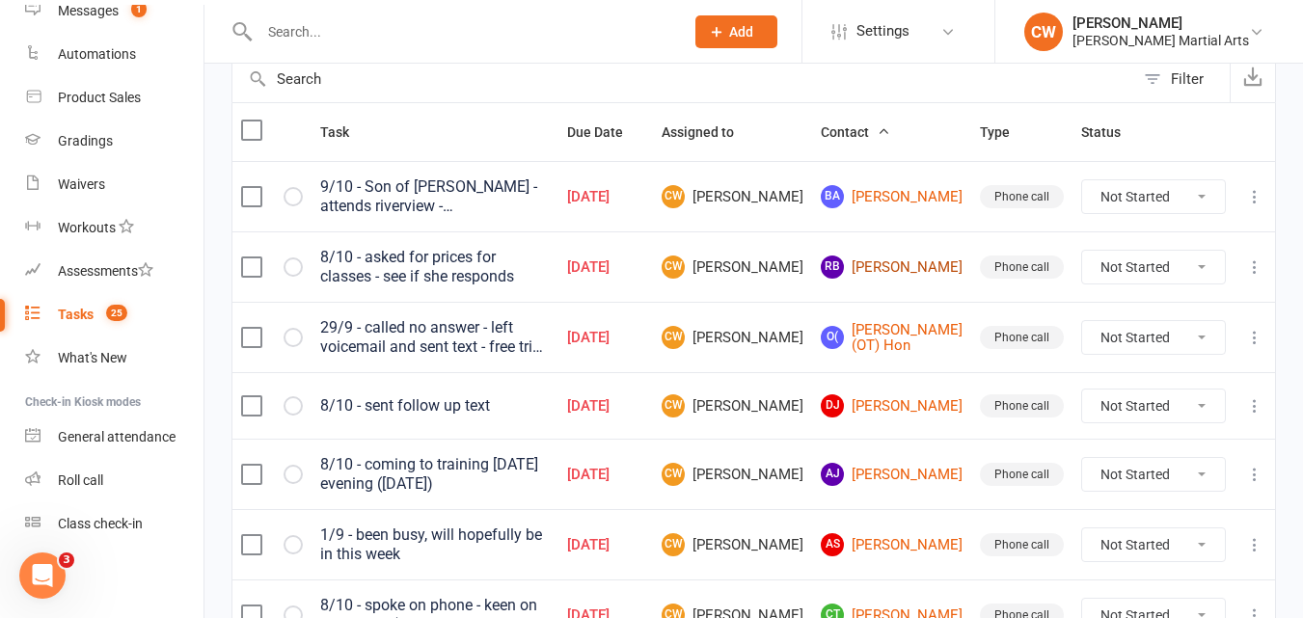
scroll to position [185, 0]
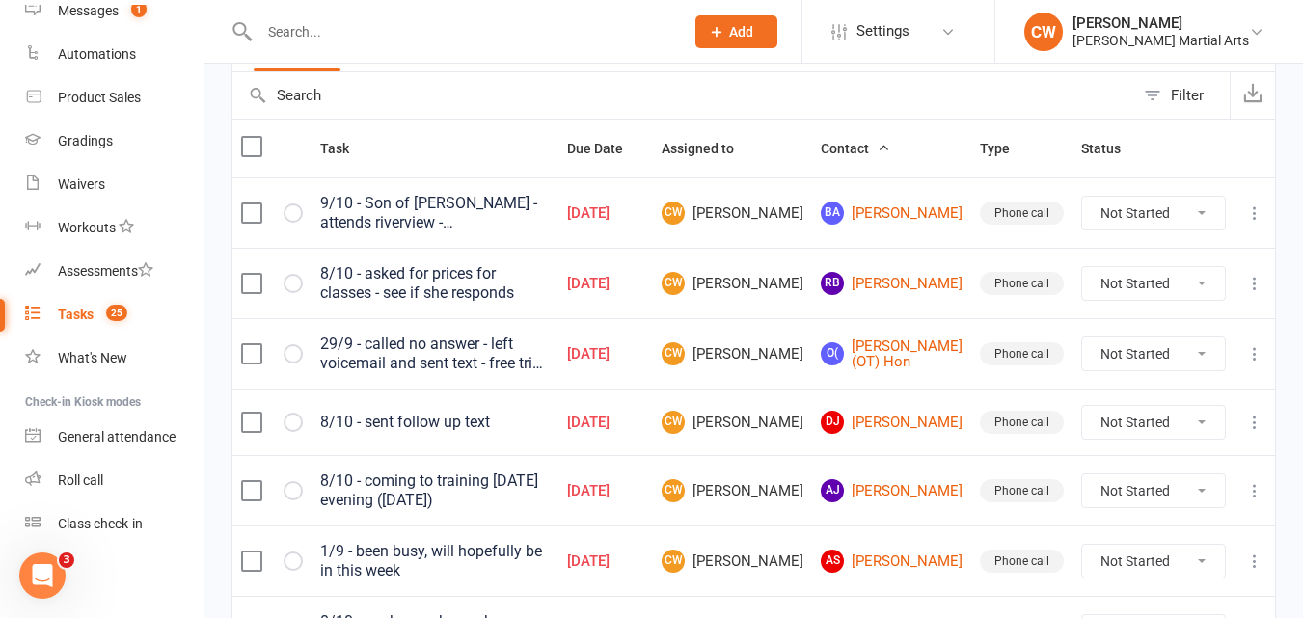
click at [373, 271] on div "8/10 - asked for prices for classes - see if she responds" at bounding box center [435, 283] width 230 height 39
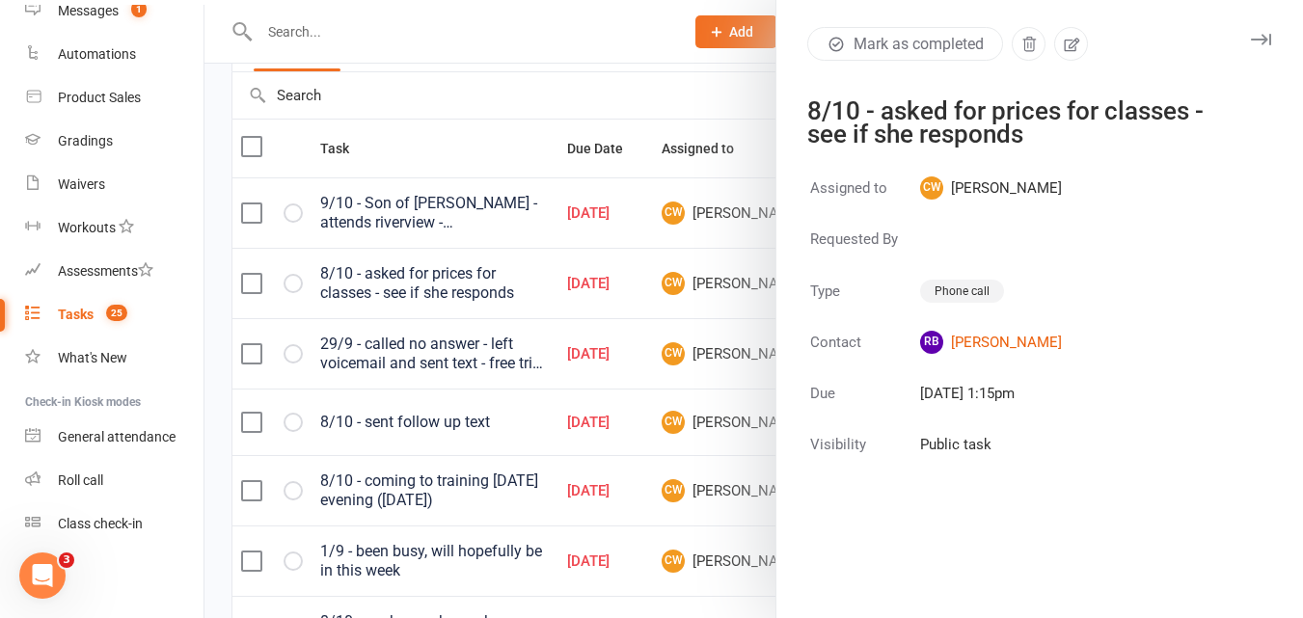
click at [1054, 63] on div "Mark as completed 8/10 - asked for prices for classes - see if she responds" at bounding box center [1040, 86] width 527 height 119
click at [1063, 41] on icon "button" at bounding box center [1071, 44] width 17 height 17
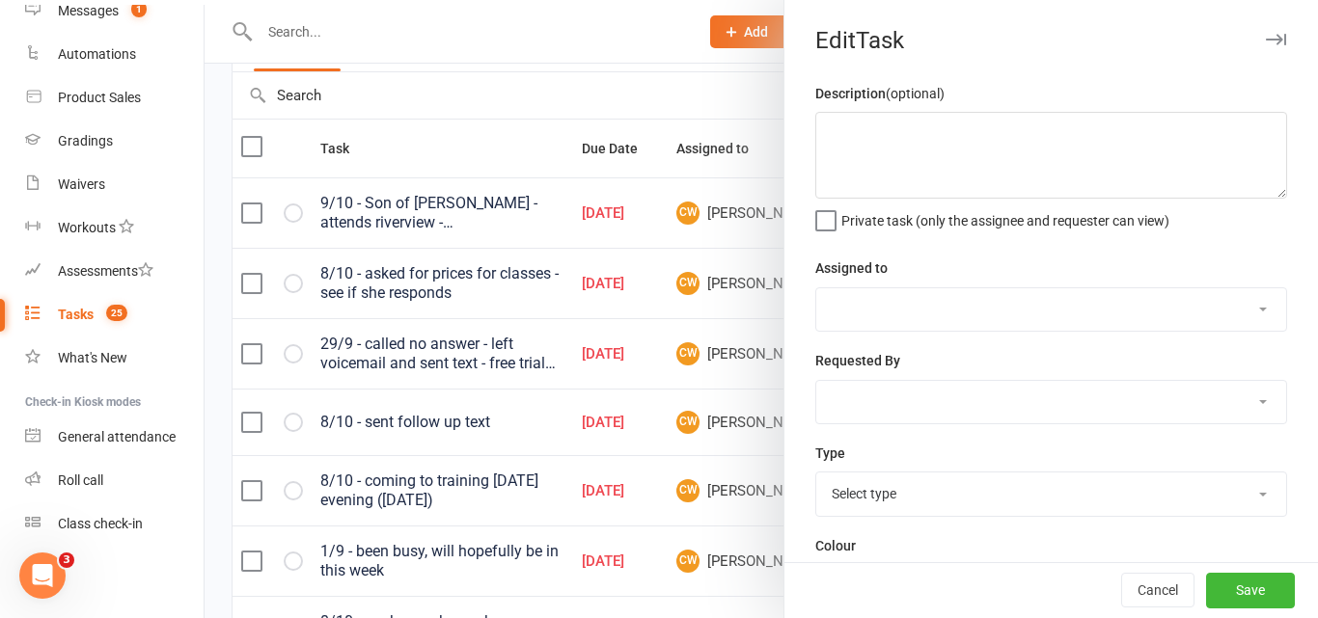
type textarea "8/10 - asked for prices for classes - see if she responds"
select select "46356"
type input "22 Sep 2025"
type input "1:15pm"
select select "23291"
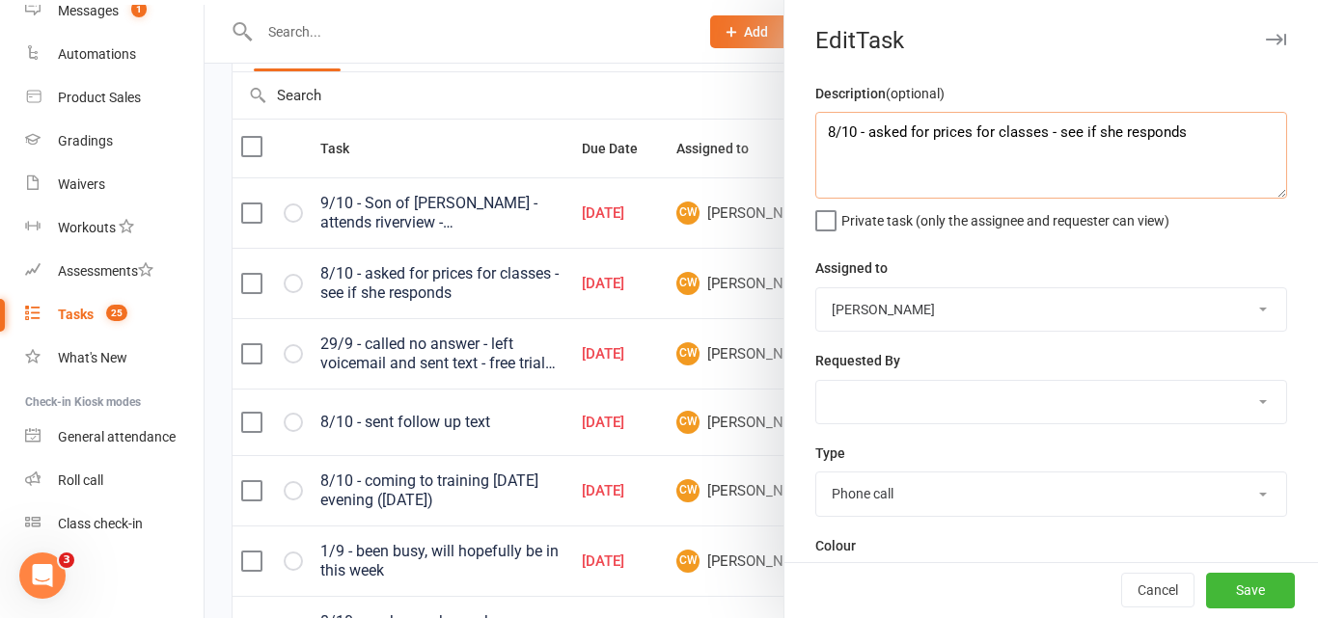
drag, startPoint x: 1209, startPoint y: 151, endPoint x: 0, endPoint y: 260, distance: 1213.6
click at [0, 260] on body "Prospect Member Non-attending contact Class / event Appointment Grading event T…" at bounding box center [659, 376] width 1318 height 1113
paste textarea "13/10 - sent text reaching out"
type textarea "13/10 - sent text reaching out"
click at [1222, 585] on button "Save" at bounding box center [1250, 591] width 89 height 35
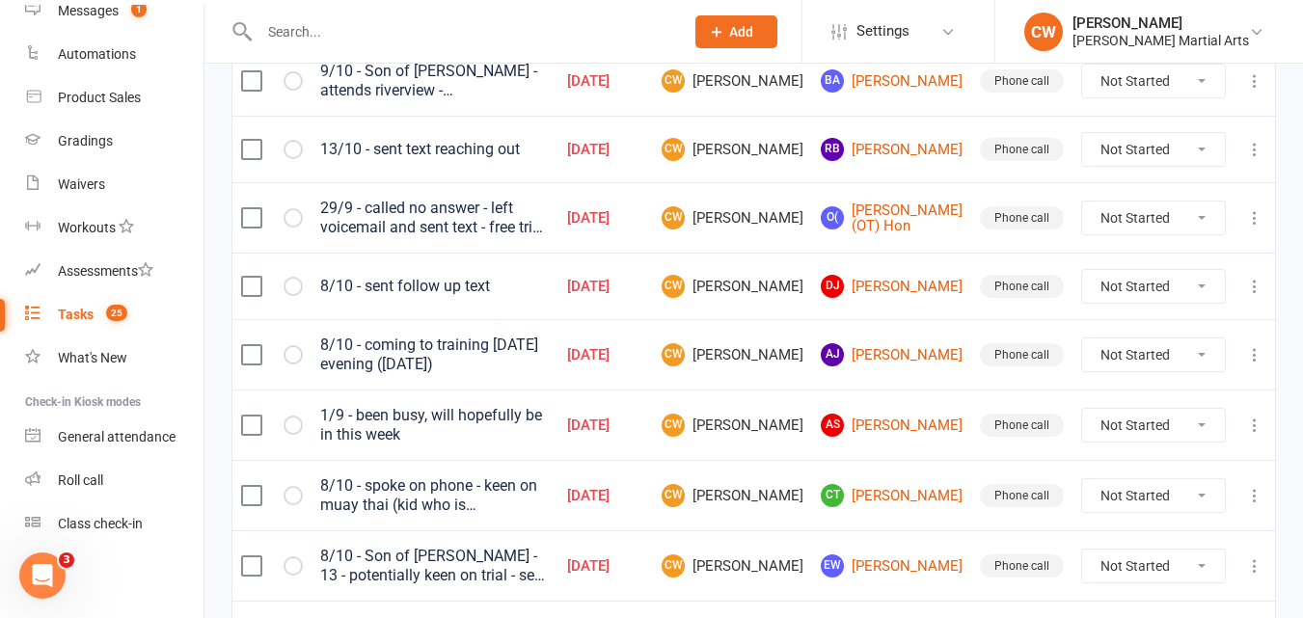
scroll to position [330, 0]
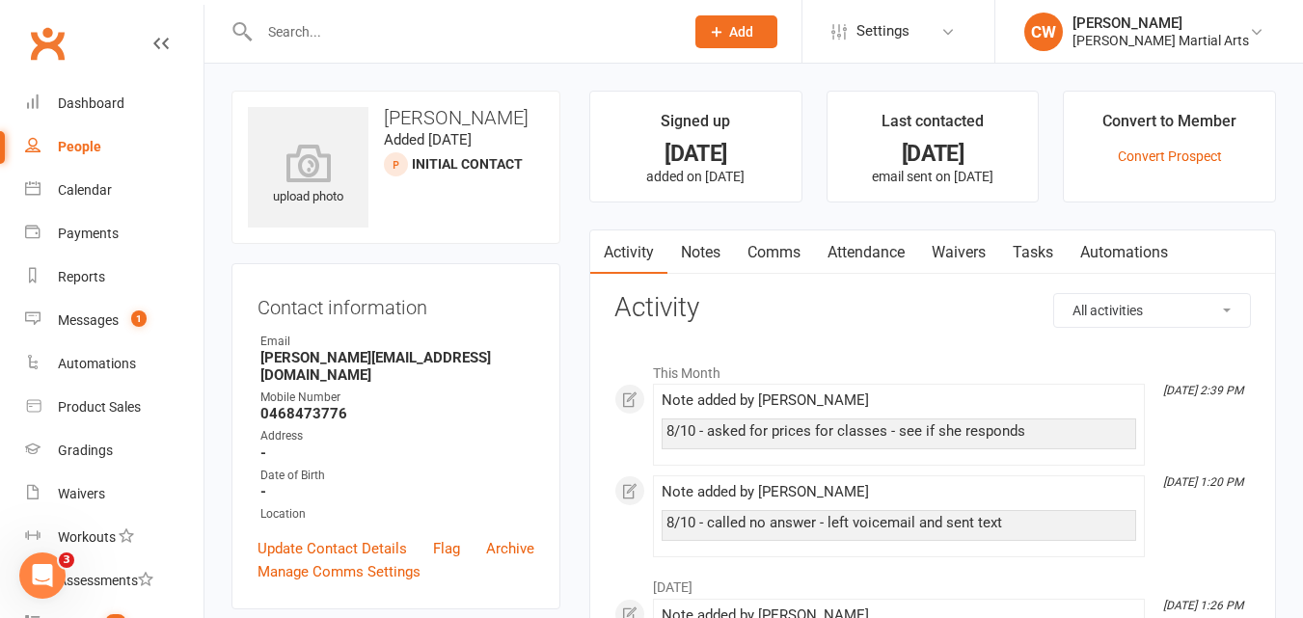
click at [693, 262] on link "Notes" at bounding box center [701, 253] width 67 height 44
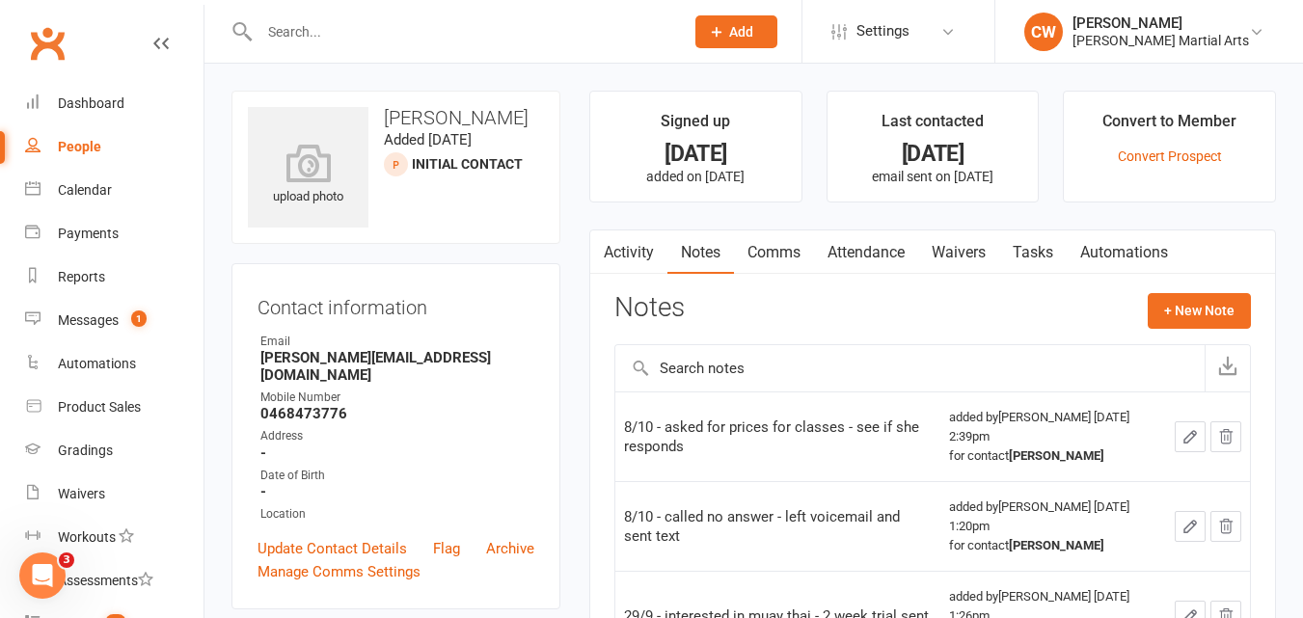
click at [1187, 336] on div "Notes + New Note" at bounding box center [932, 318] width 637 height 50
click at [1183, 291] on div "Activity Notes Comms Attendance Waivers Tasks Automations Notes + New Note 8/10…" at bounding box center [932, 474] width 687 height 489
click at [1177, 308] on button "+ New Note" at bounding box center [1199, 310] width 103 height 35
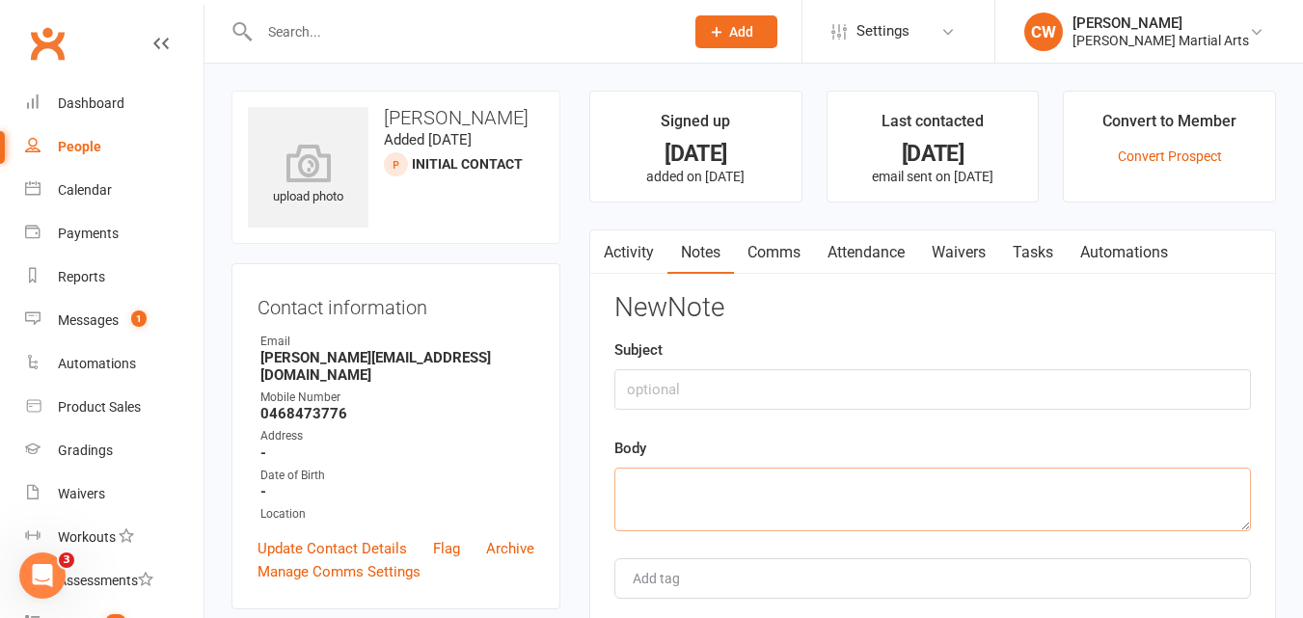
click at [669, 493] on textarea at bounding box center [932, 500] width 637 height 64
drag, startPoint x: 846, startPoint y: 481, endPoint x: 0, endPoint y: 244, distance: 878.7
type textarea "13/10 - sent text reaching out"
click at [873, 439] on div "Body 13/10 - sent text reaching out" at bounding box center [932, 484] width 637 height 95
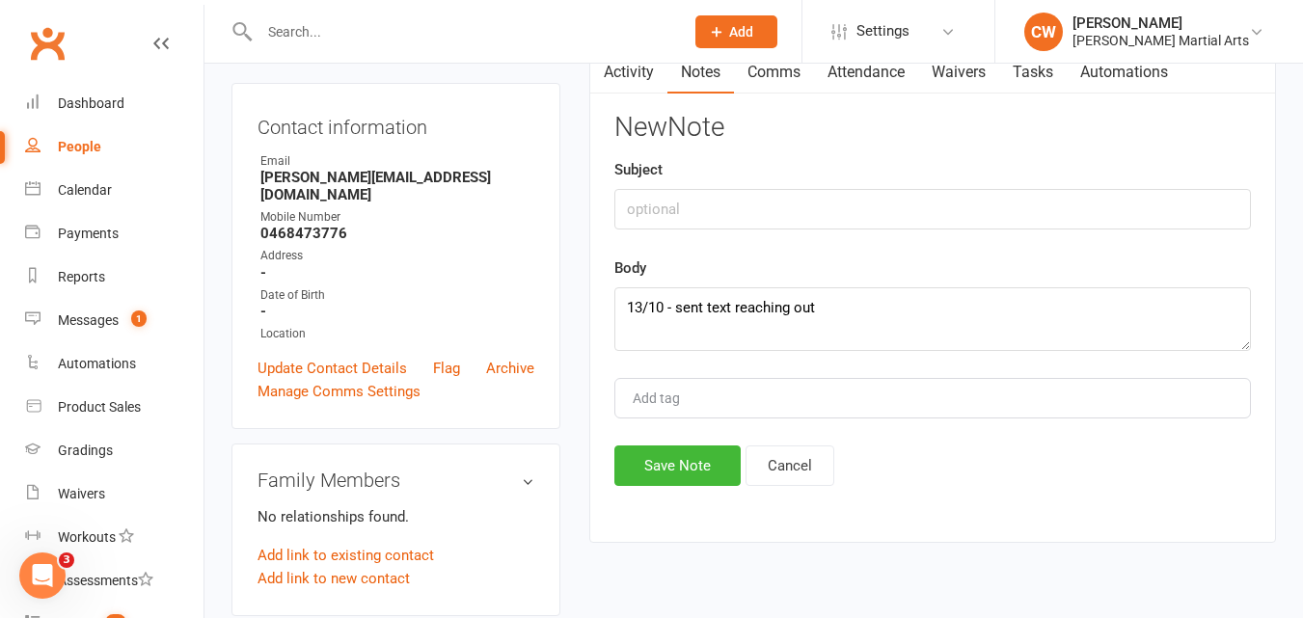
scroll to position [205, 0]
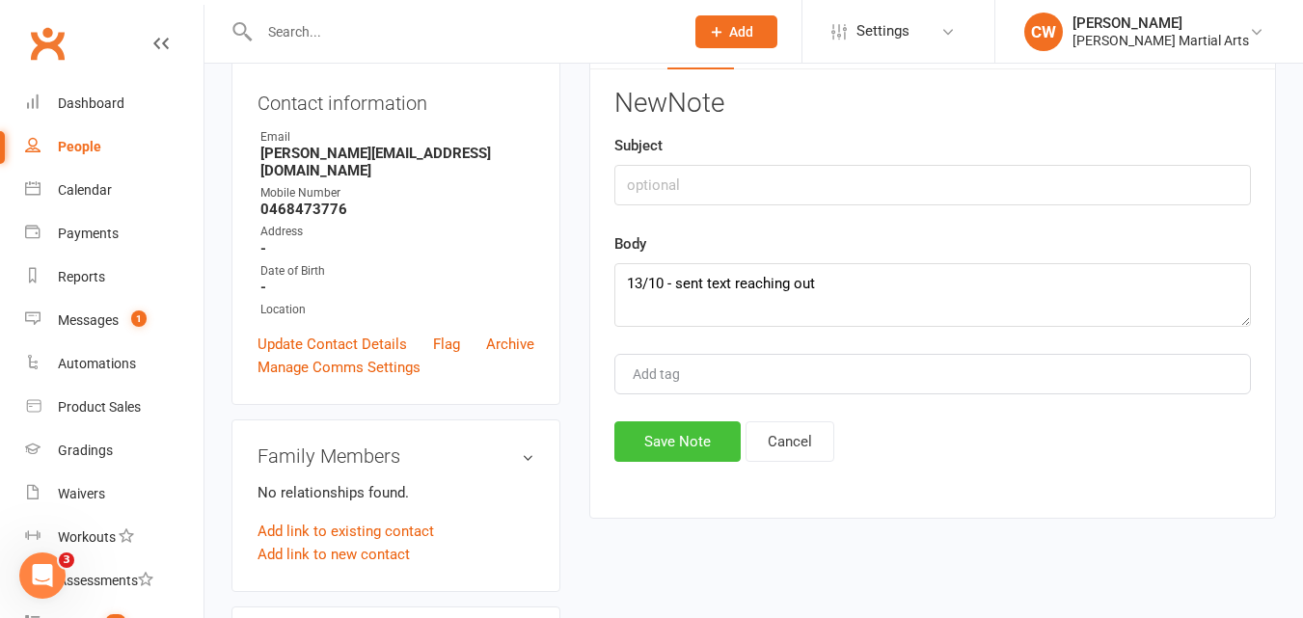
click at [738, 437] on button "Save Note" at bounding box center [677, 442] width 126 height 41
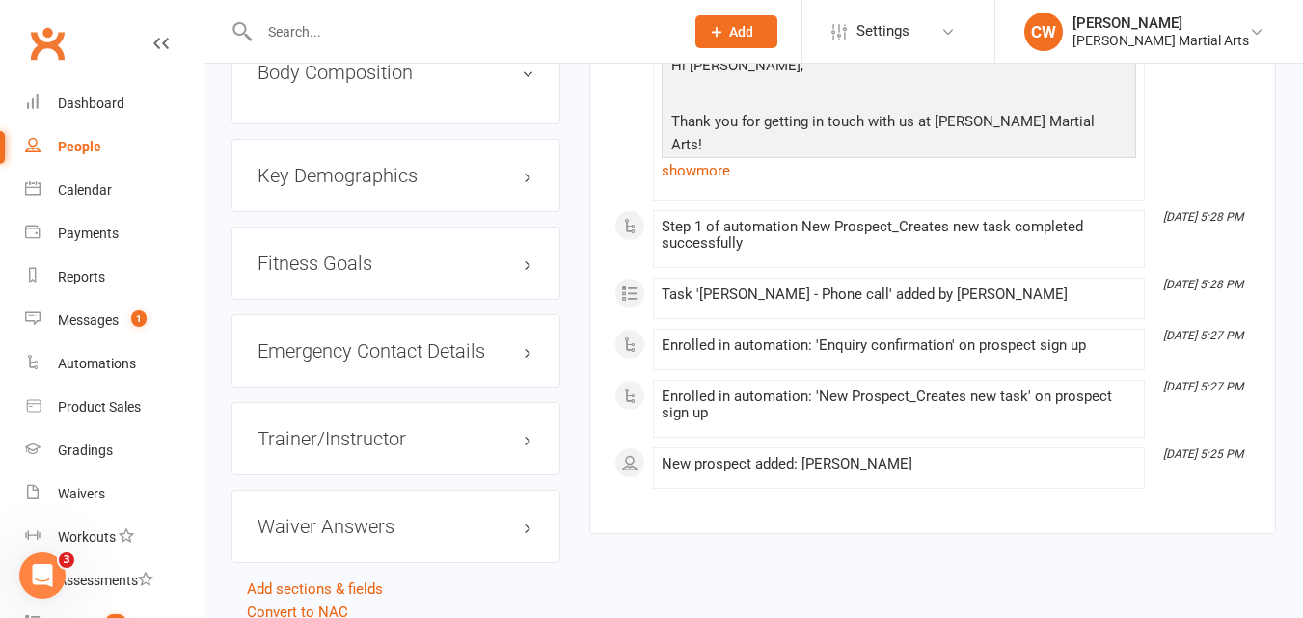
scroll to position [962, 0]
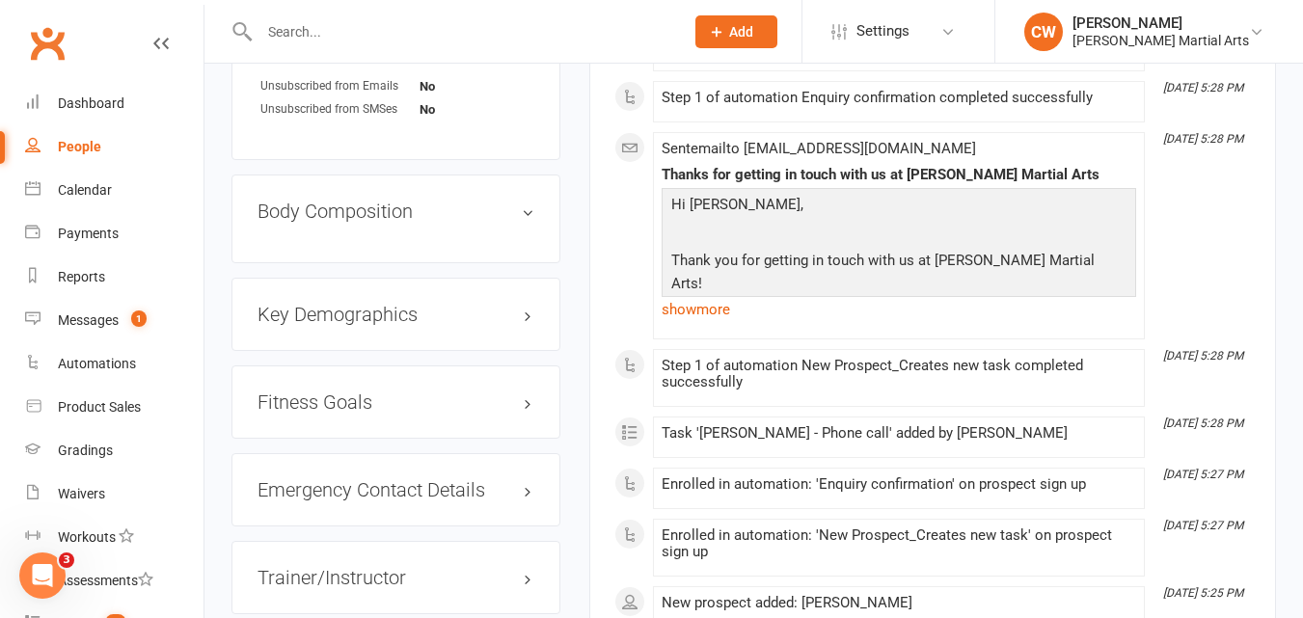
click at [728, 305] on link "show more" at bounding box center [899, 309] width 475 height 27
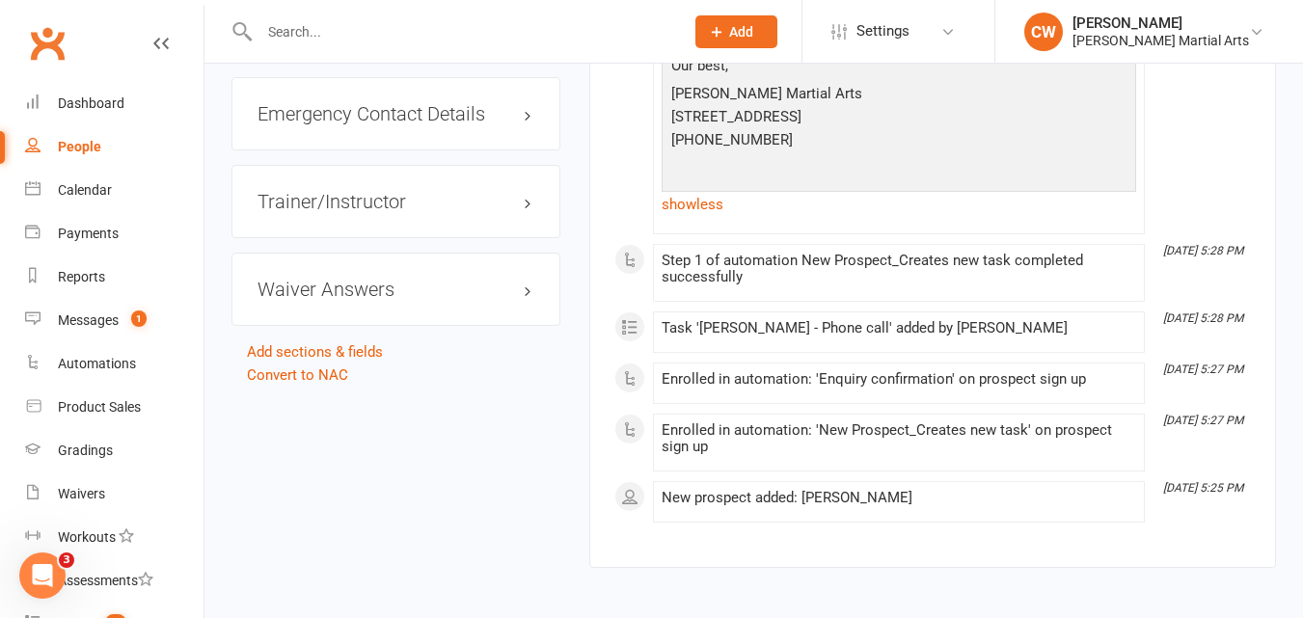
scroll to position [1387, 0]
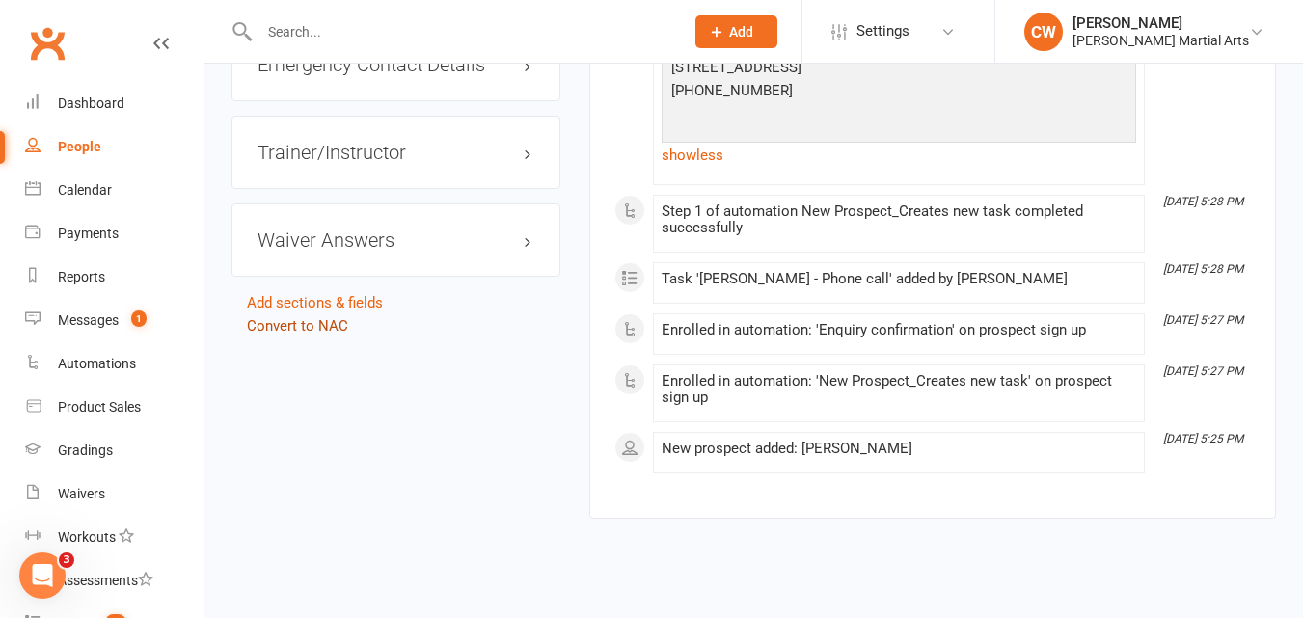
click at [303, 334] on link "Convert to NAC" at bounding box center [297, 325] width 101 height 17
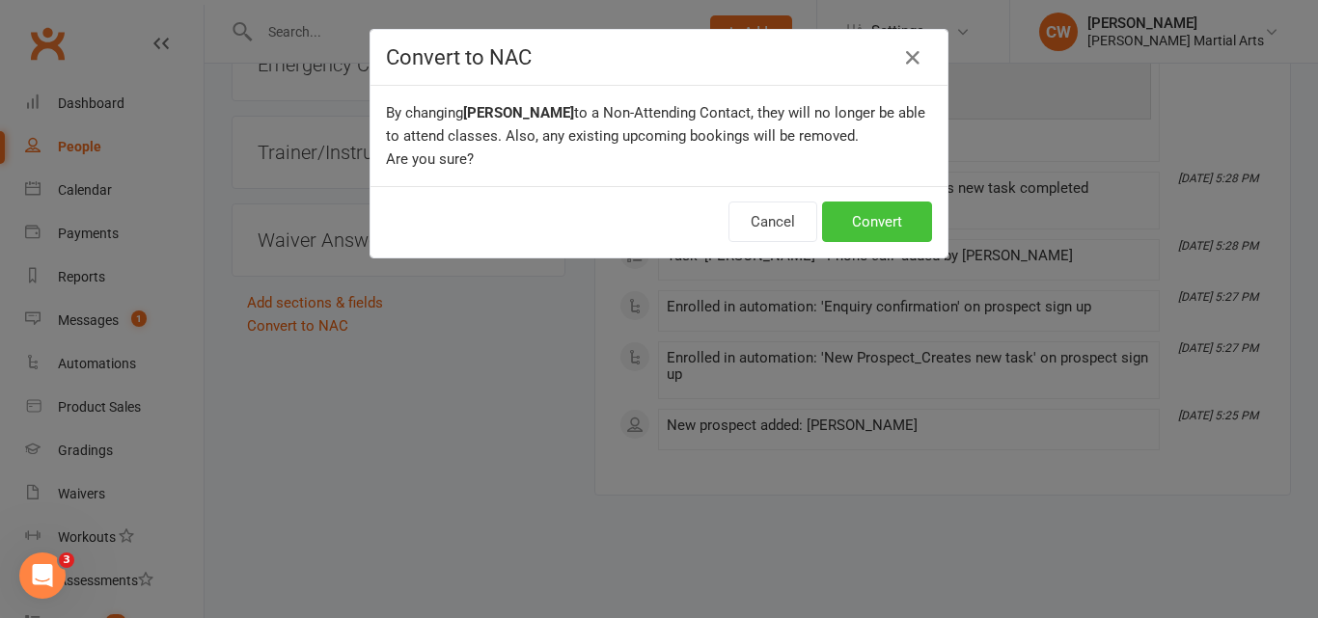
click at [886, 231] on button "Convert" at bounding box center [877, 222] width 110 height 41
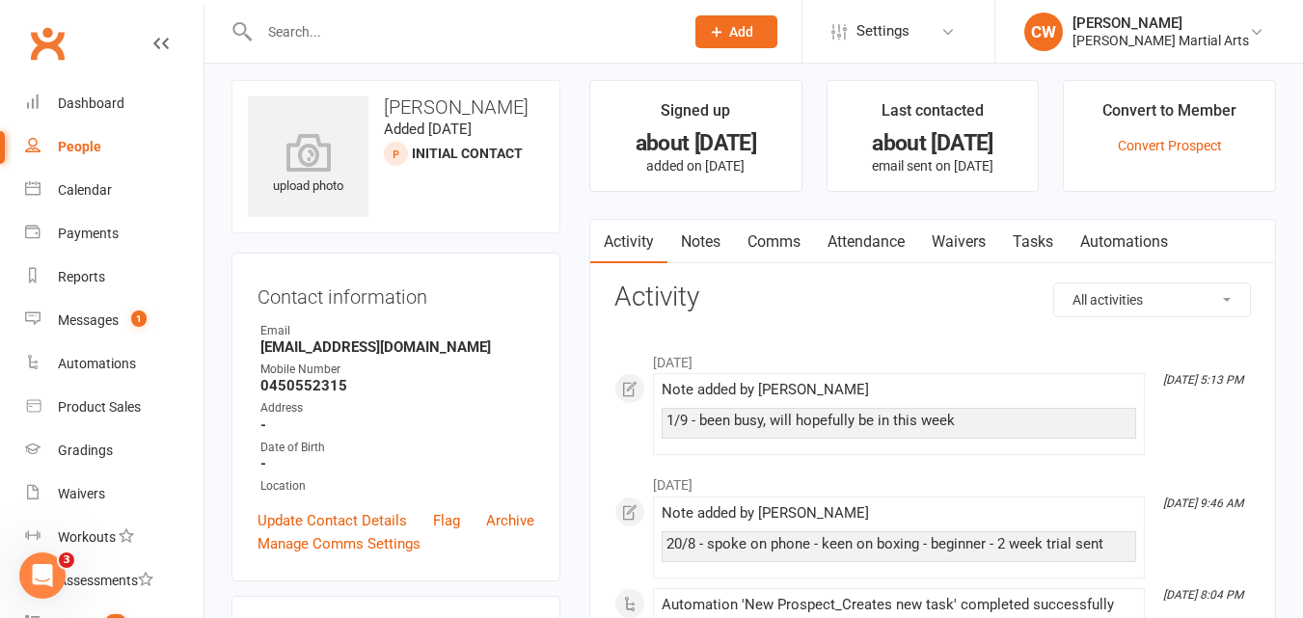
scroll to position [10, 0]
drag, startPoint x: 1195, startPoint y: 238, endPoint x: 694, endPoint y: 141, distance: 511.0
drag, startPoint x: 778, startPoint y: 168, endPoint x: 539, endPoint y: 115, distance: 245.0
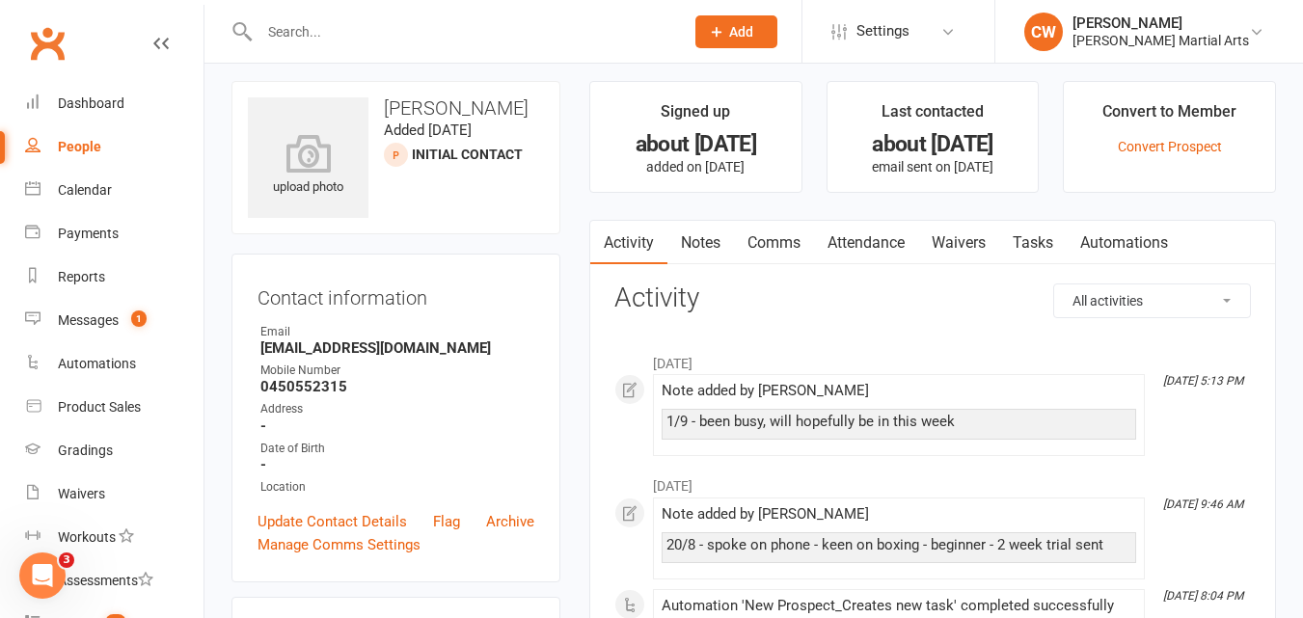
click at [396, 95] on div "upload photo [PERSON_NAME] Added [DATE] Initial Contact prospect" at bounding box center [396, 157] width 329 height 153
drag, startPoint x: 534, startPoint y: 122, endPoint x: 456, endPoint y: 107, distance: 79.5
click at [456, 107] on div "upload photo [PERSON_NAME] Added [DATE] Initial Contact prospect" at bounding box center [396, 157] width 329 height 153
drag, startPoint x: 787, startPoint y: 174, endPoint x: 1075, endPoint y: 127, distance: 291.2
click at [1075, 127] on ul "Signed up about [DATE] added on [DATE] Last contacted about [DATE] email sent o…" at bounding box center [932, 137] width 687 height 112
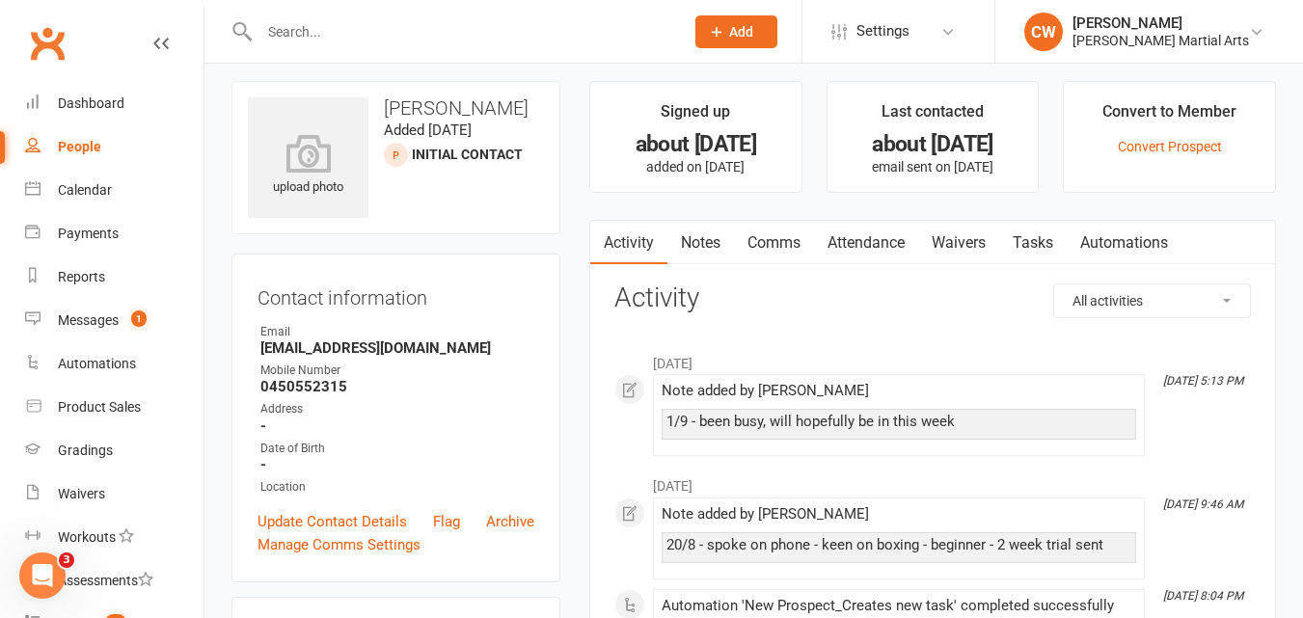
click at [1020, 181] on li "Last contacted about [DATE] email sent on [DATE]" at bounding box center [933, 137] width 213 height 112
drag, startPoint x: 1020, startPoint y: 181, endPoint x: 699, endPoint y: 109, distance: 328.3
click at [699, 109] on ul "Signed up about [DATE] added on [DATE] Last contacted about [DATE] email sent o…" at bounding box center [932, 137] width 687 height 112
click at [545, 144] on div "upload photo [PERSON_NAME] Added [DATE] Initial Contact prospect" at bounding box center [396, 157] width 329 height 153
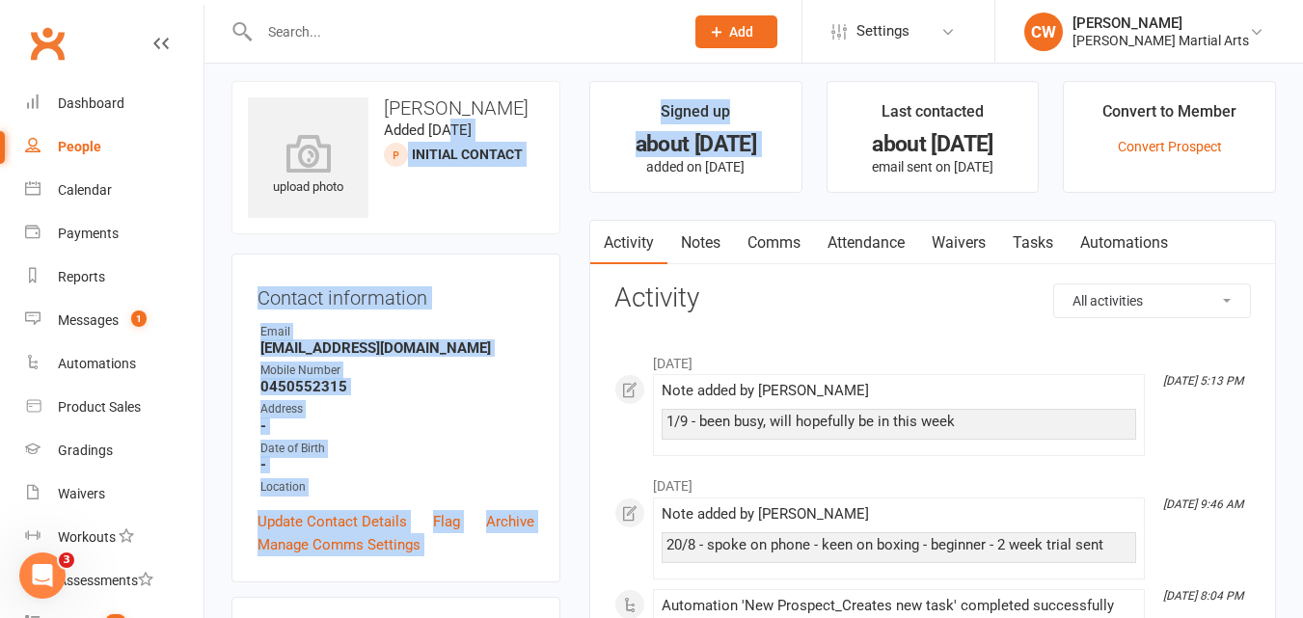
drag, startPoint x: 452, startPoint y: 135, endPoint x: 609, endPoint y: 181, distance: 163.0
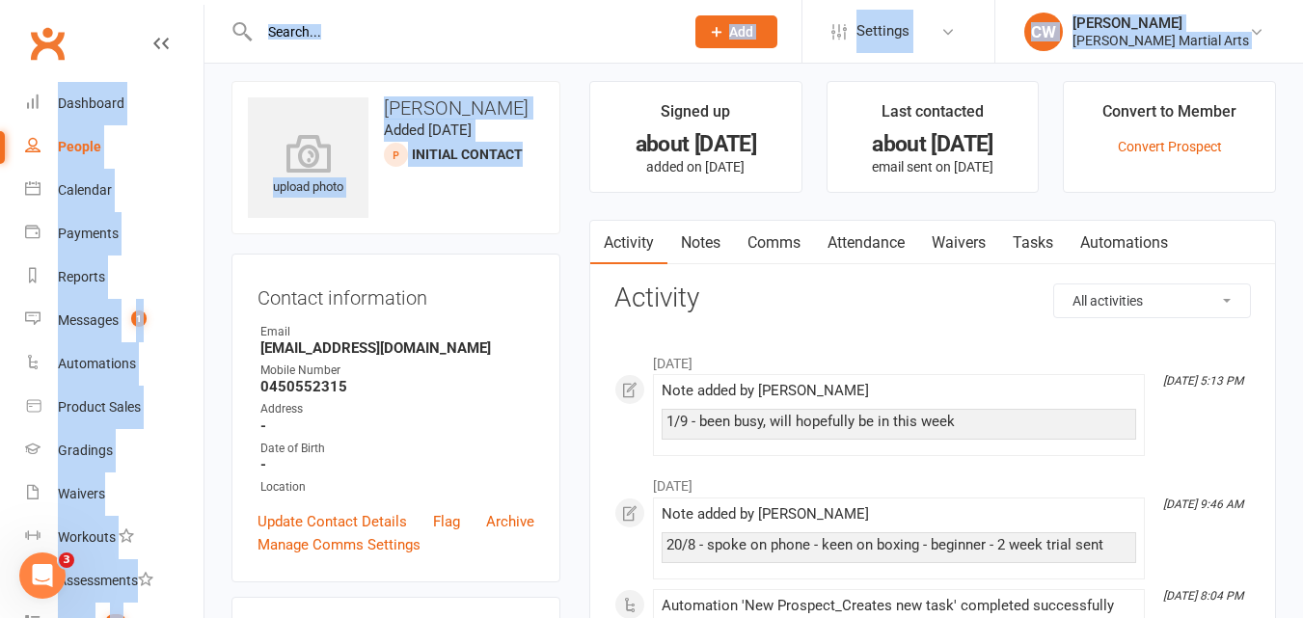
scroll to position [0, 0]
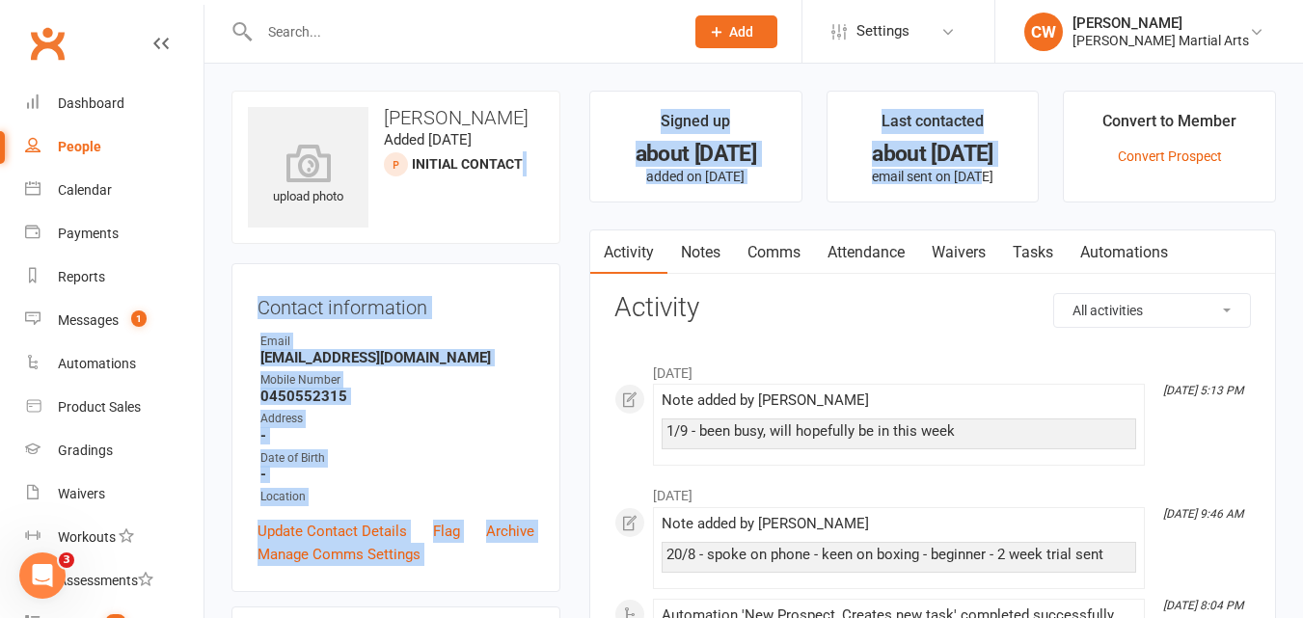
drag, startPoint x: 563, startPoint y: 160, endPoint x: 967, endPoint y: 171, distance: 403.4
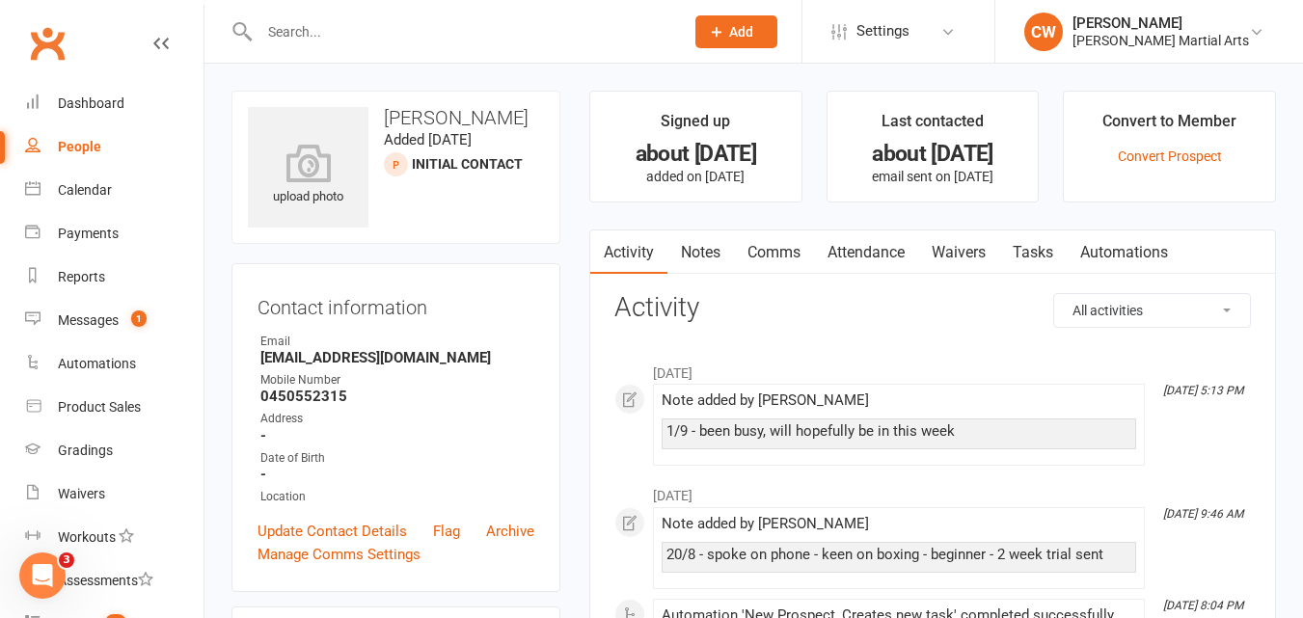
drag, startPoint x: 1074, startPoint y: 170, endPoint x: 1118, endPoint y: 174, distance: 44.5
click at [1118, 174] on li "Convert to Member Convert Prospect" at bounding box center [1169, 147] width 213 height 112
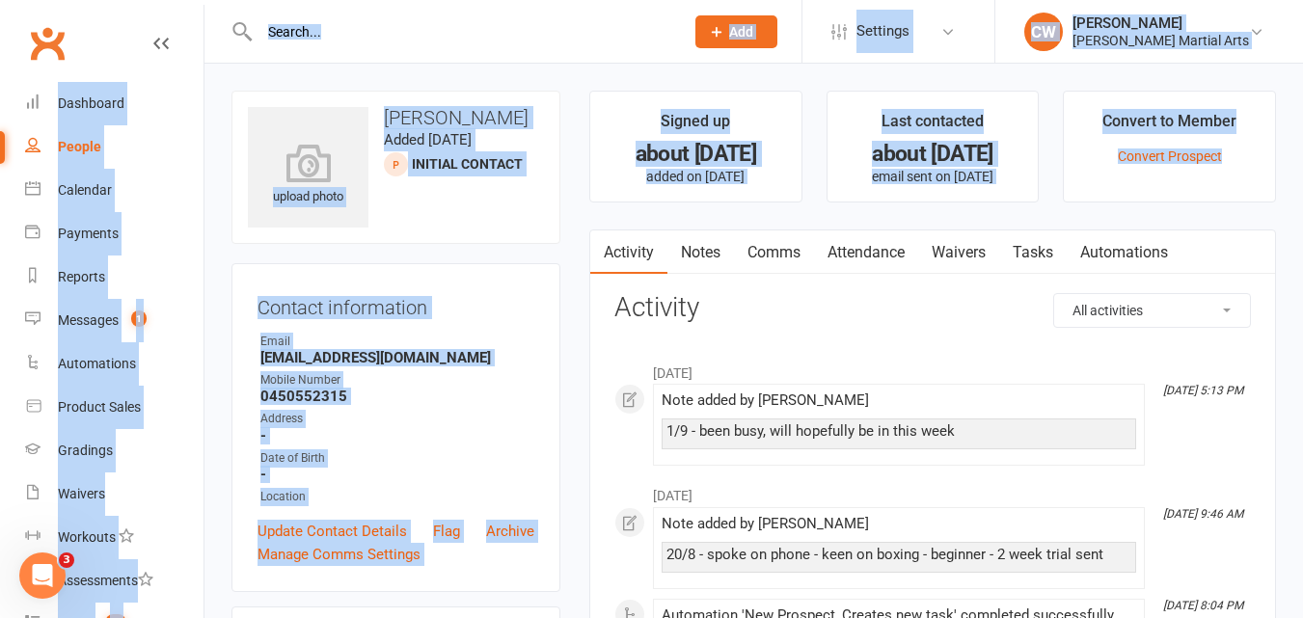
drag, startPoint x: 1203, startPoint y: 186, endPoint x: 687, endPoint y: 60, distance: 531.3
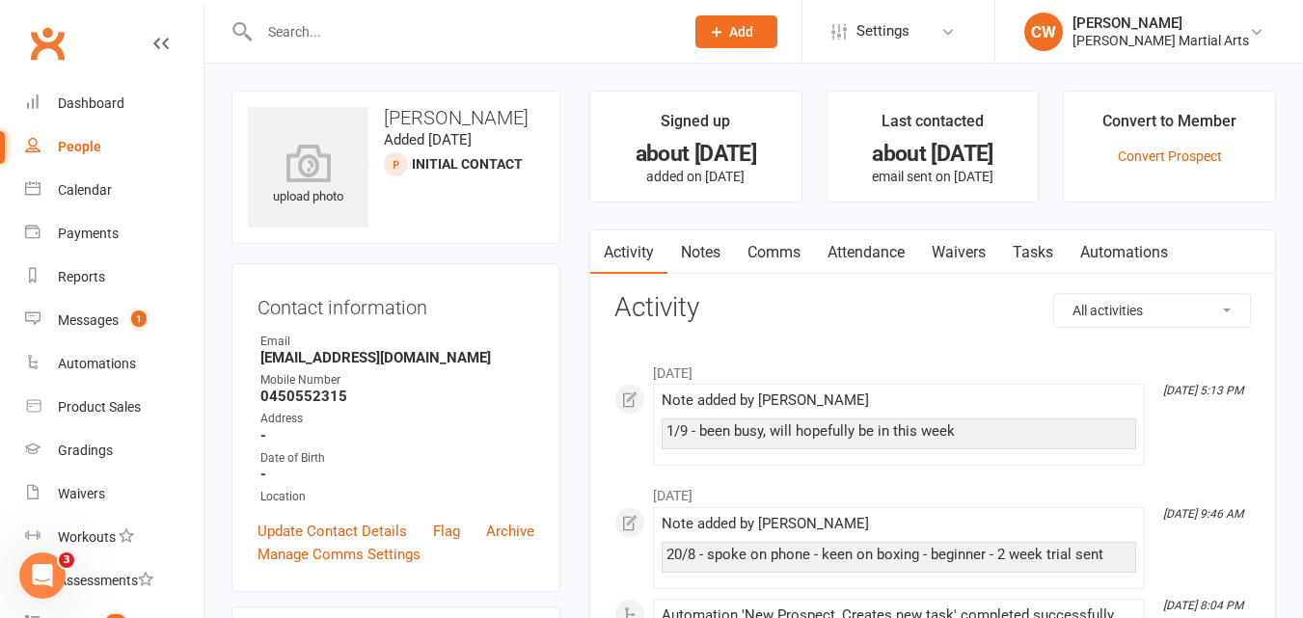
click at [703, 240] on link "Notes" at bounding box center [701, 253] width 67 height 44
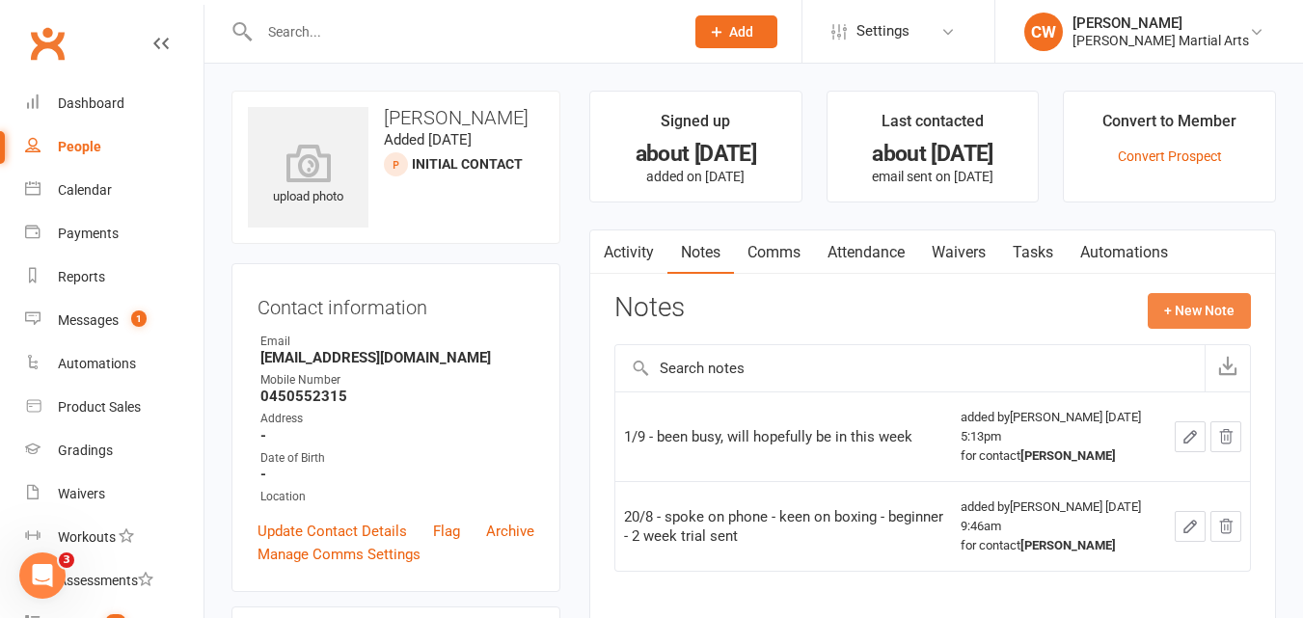
click at [1241, 308] on button "+ New Note" at bounding box center [1199, 310] width 103 height 35
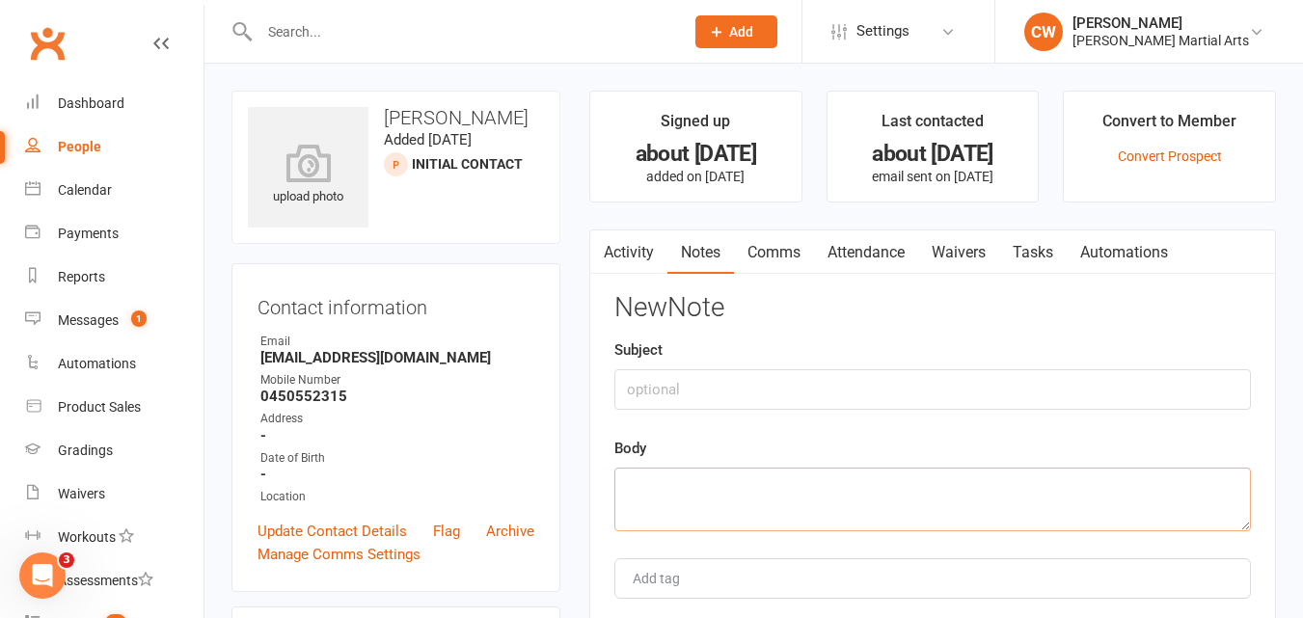
click at [670, 514] on textarea at bounding box center [932, 500] width 637 height 64
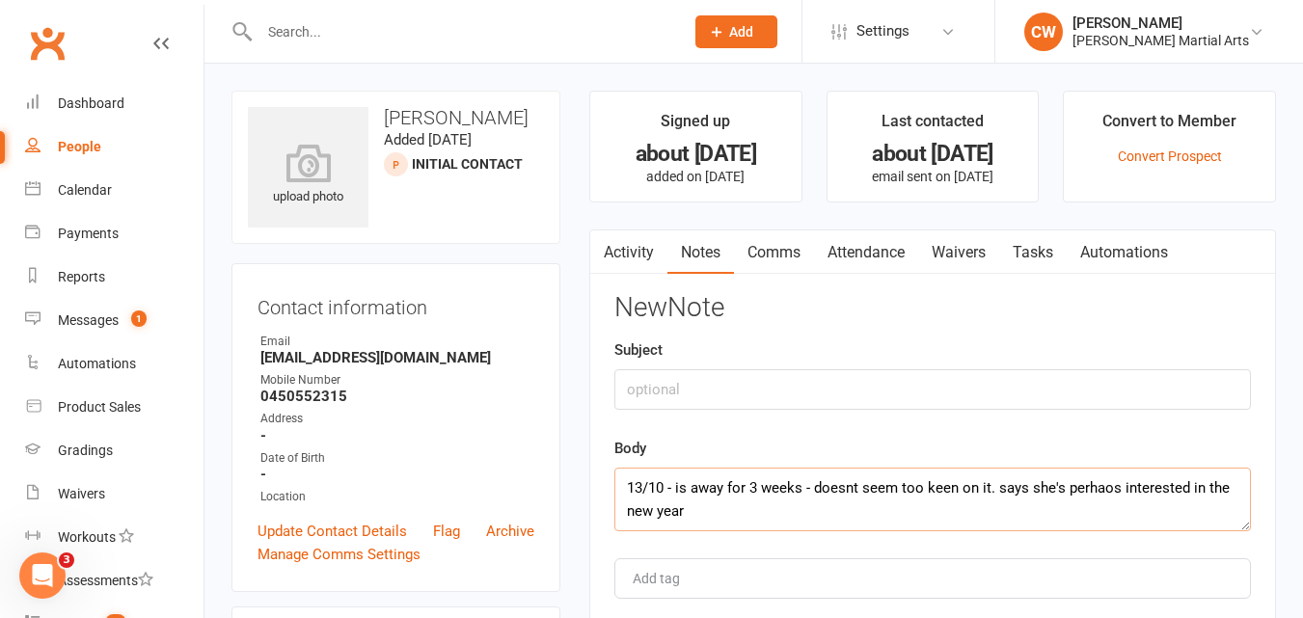
drag, startPoint x: 699, startPoint y: 517, endPoint x: 362, endPoint y: 310, distance: 396.2
type textarea "13/10 - is away for 3 weeks - doesnt seem too keen on it. says she's perhaos in…"
click at [865, 404] on input "text" at bounding box center [932, 389] width 637 height 41
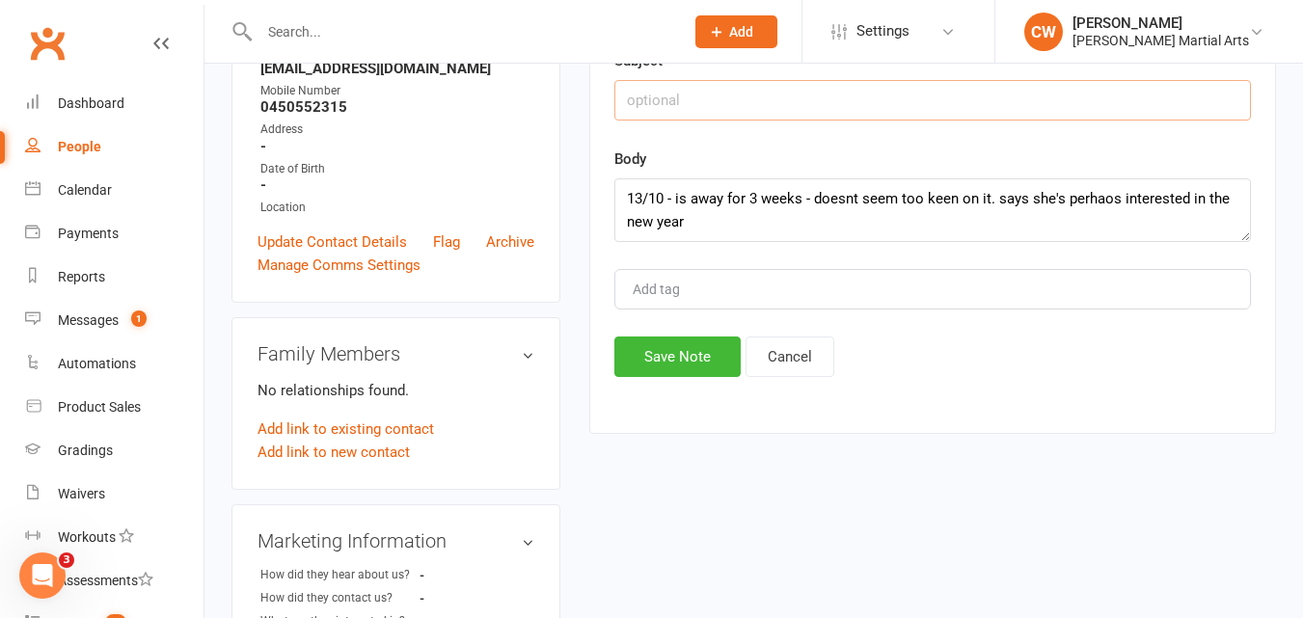
scroll to position [299, 0]
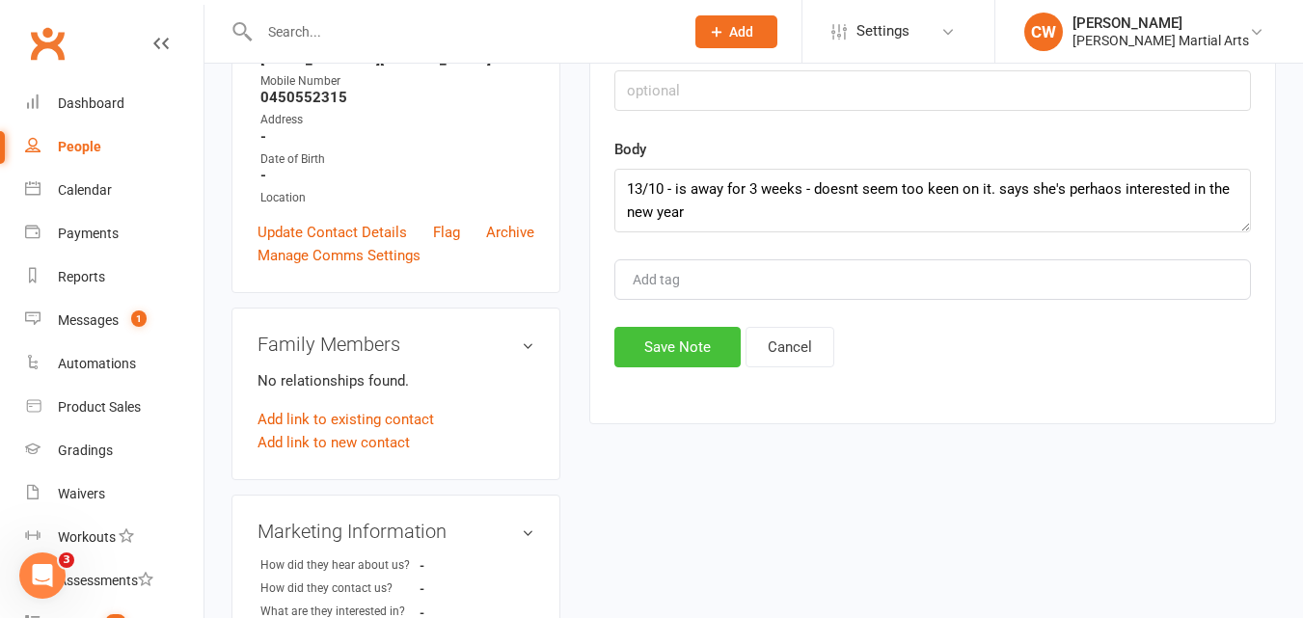
click at [650, 362] on button "Save Note" at bounding box center [677, 347] width 126 height 41
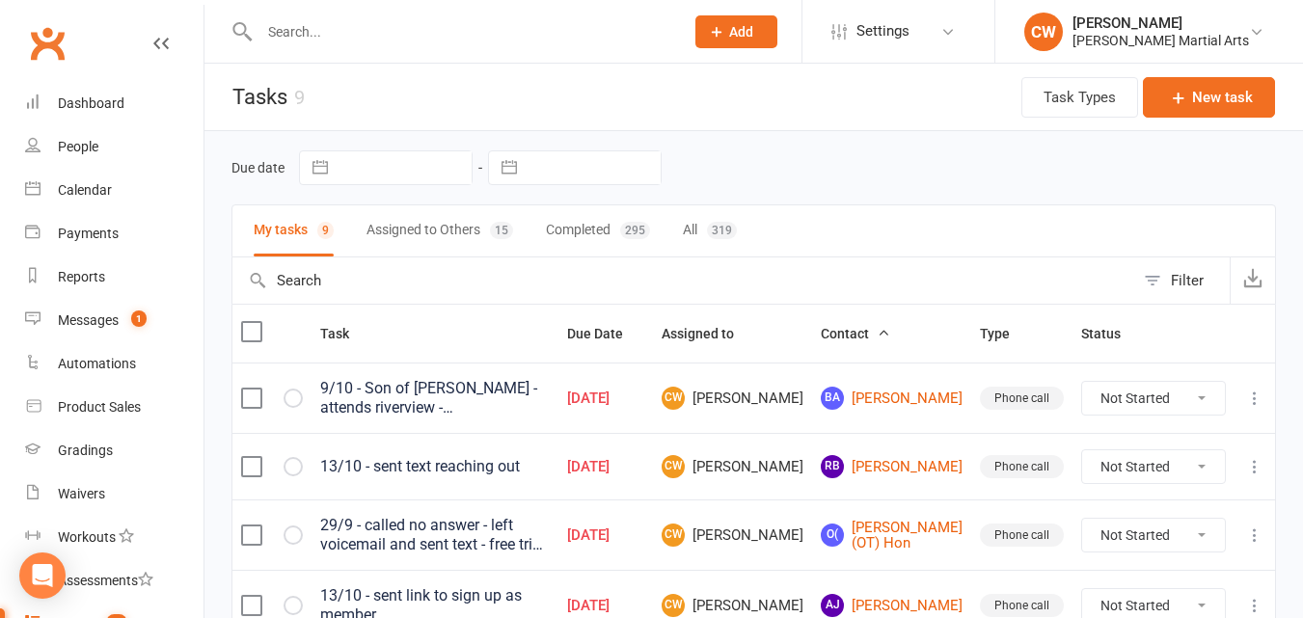
click at [344, 41] on input "text" at bounding box center [462, 31] width 417 height 27
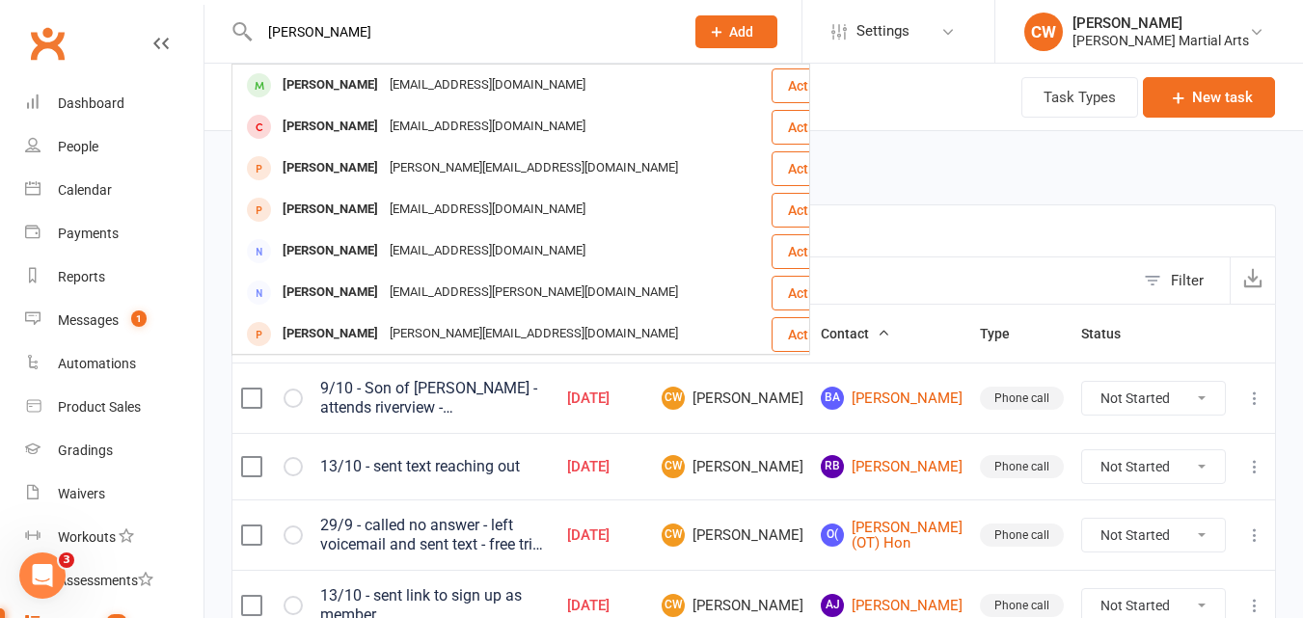
type input "[PERSON_NAME]"
click at [376, 67] on div "[PERSON_NAME] [EMAIL_ADDRESS][DOMAIN_NAME]" at bounding box center [501, 86] width 536 height 40
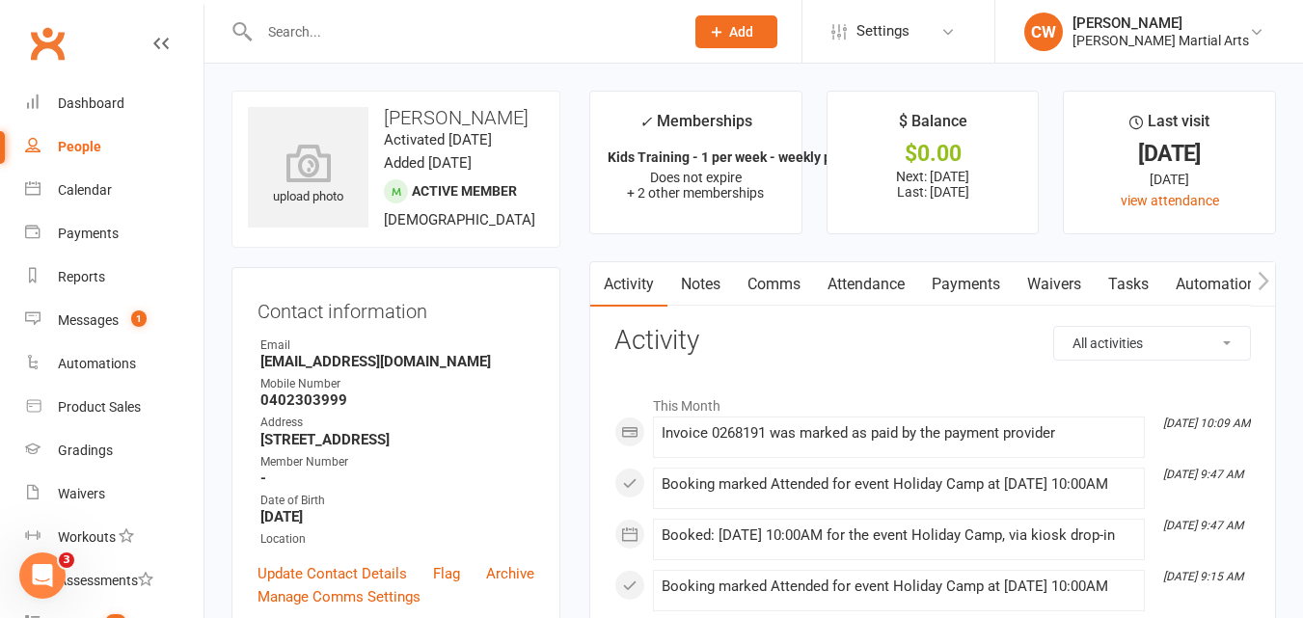
click at [962, 291] on link "Payments" at bounding box center [966, 284] width 96 height 44
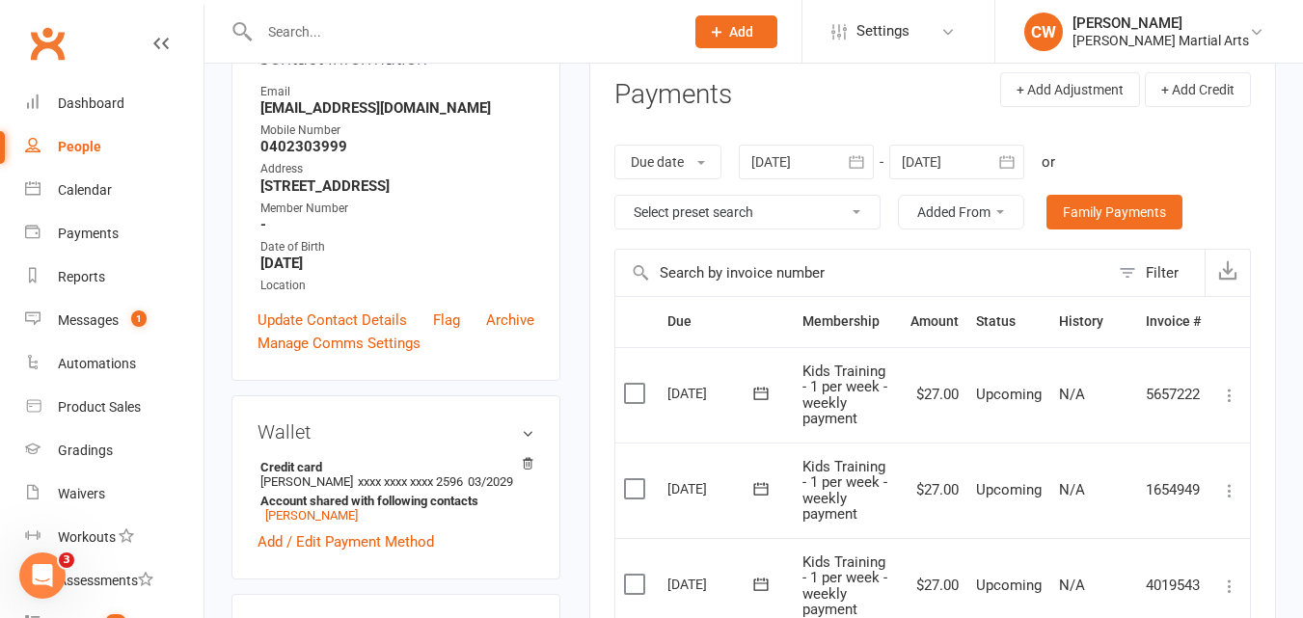
scroll to position [224, 0]
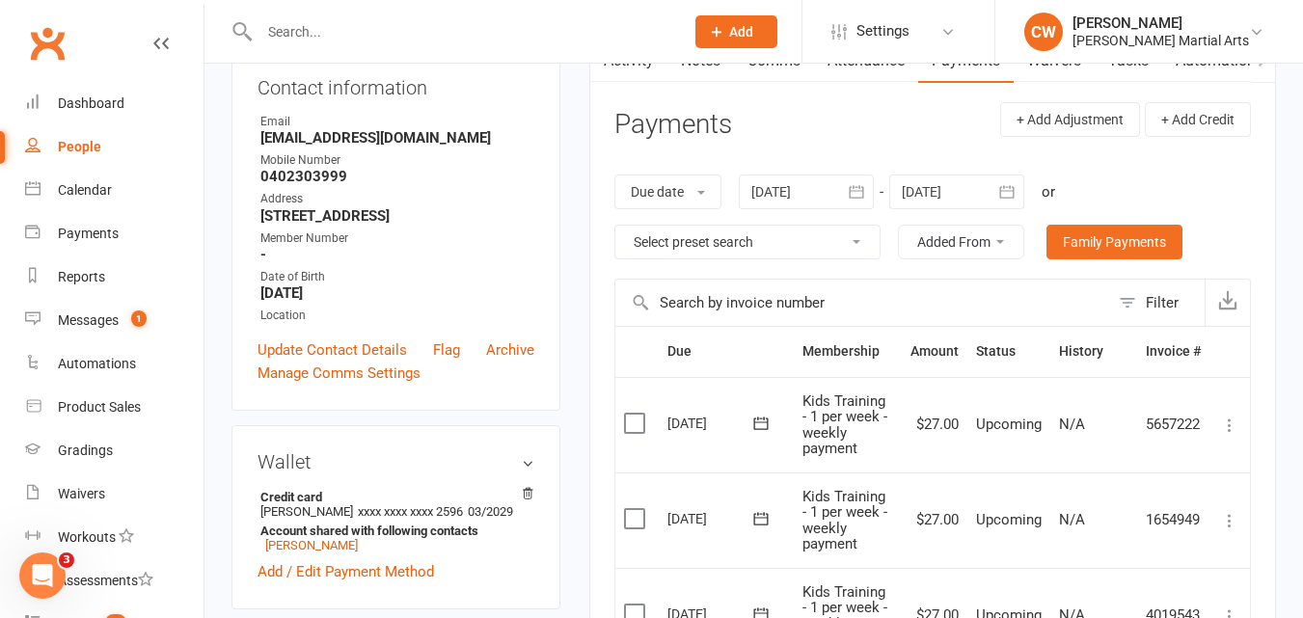
click at [839, 197] on div at bounding box center [806, 192] width 135 height 35
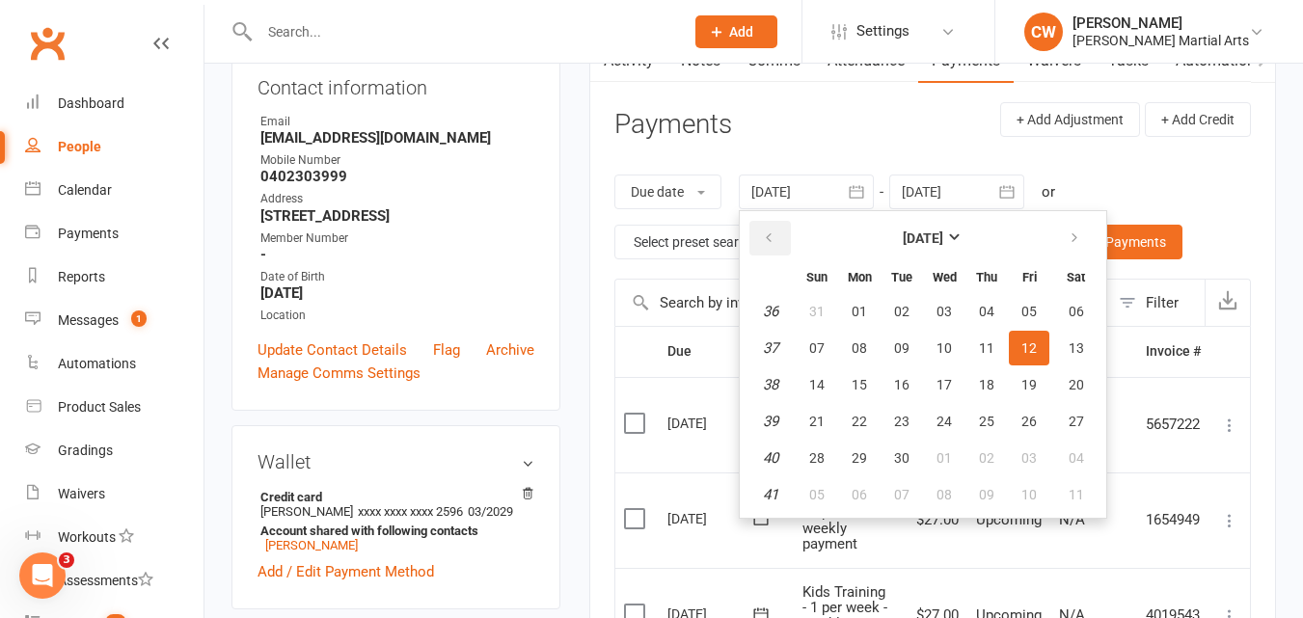
click at [781, 234] on button "button" at bounding box center [770, 238] width 41 height 35
click at [852, 352] on button "05" at bounding box center [859, 348] width 41 height 35
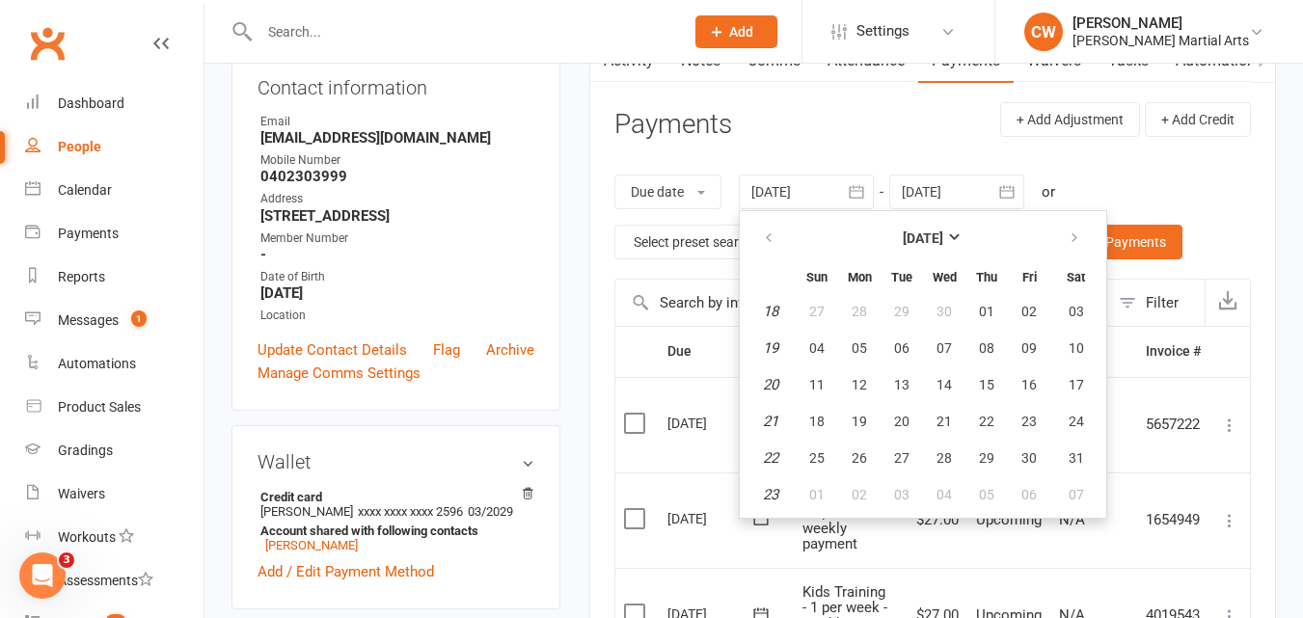
type input "[DATE]"
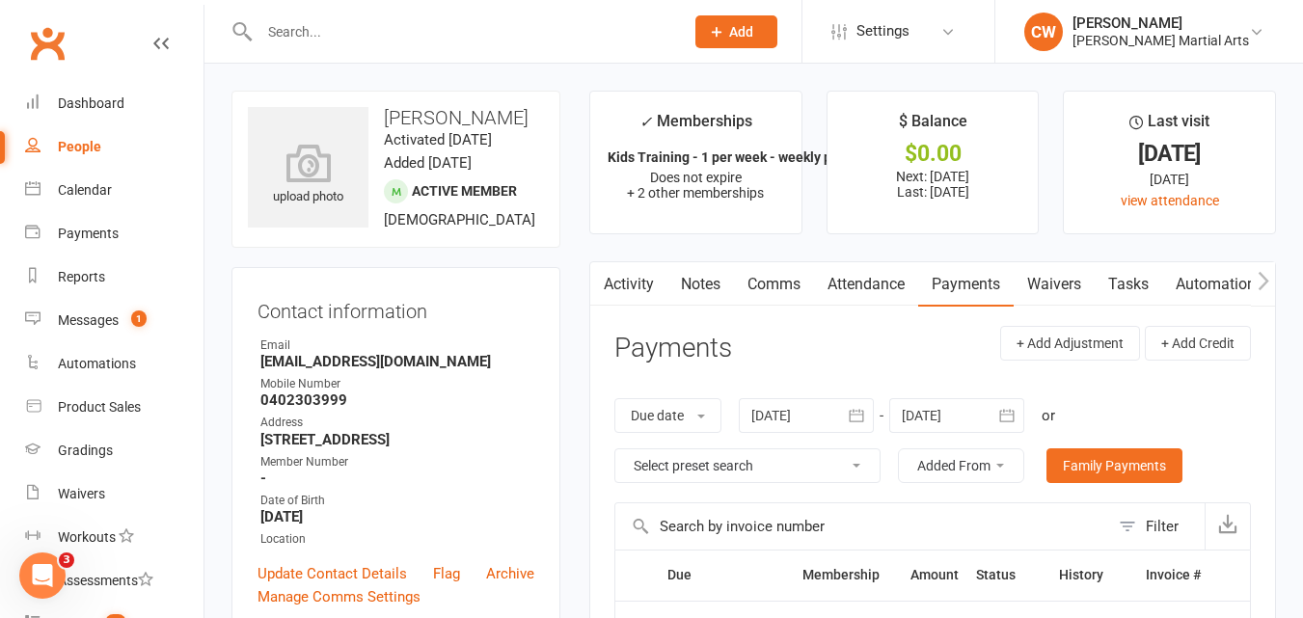
scroll to position [310, 0]
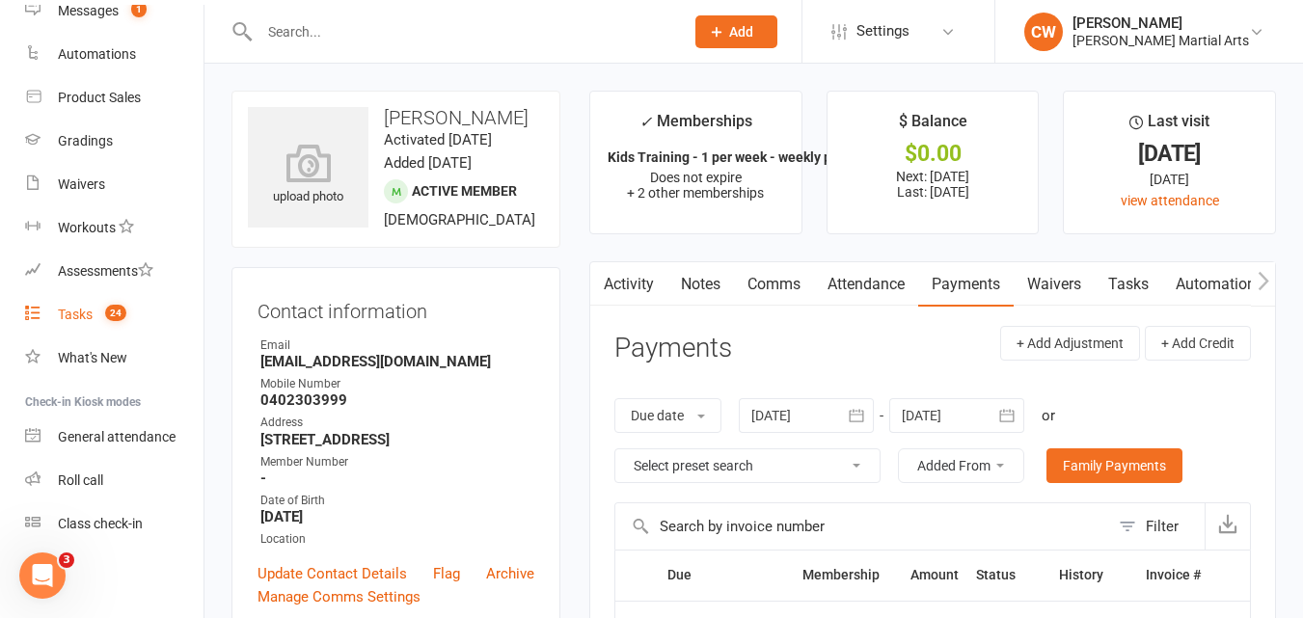
click at [95, 321] on link "Tasks 24" at bounding box center [114, 314] width 178 height 43
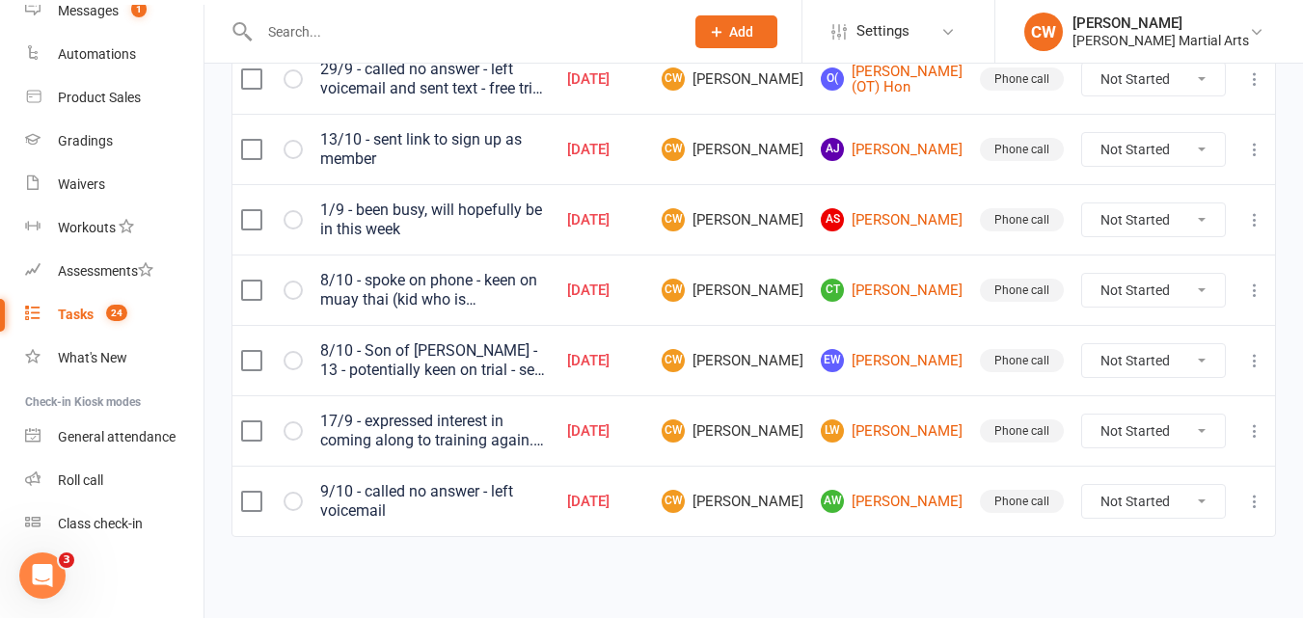
scroll to position [458, 0]
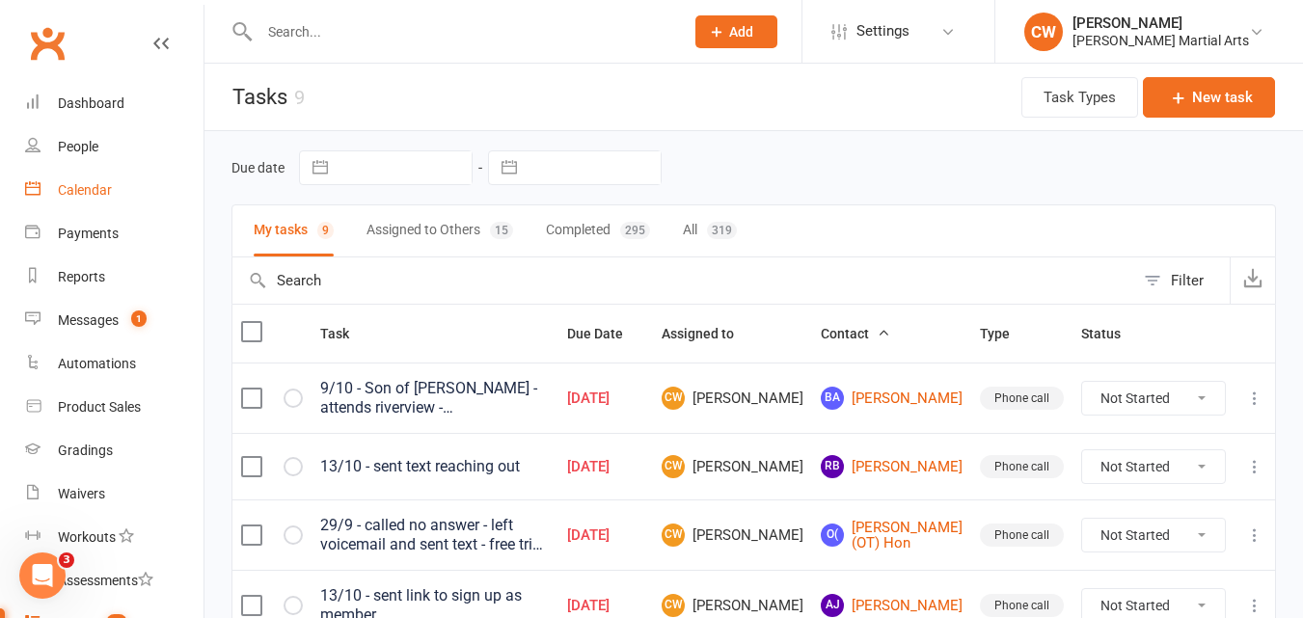
click at [64, 195] on div "Calendar" at bounding box center [85, 189] width 54 height 15
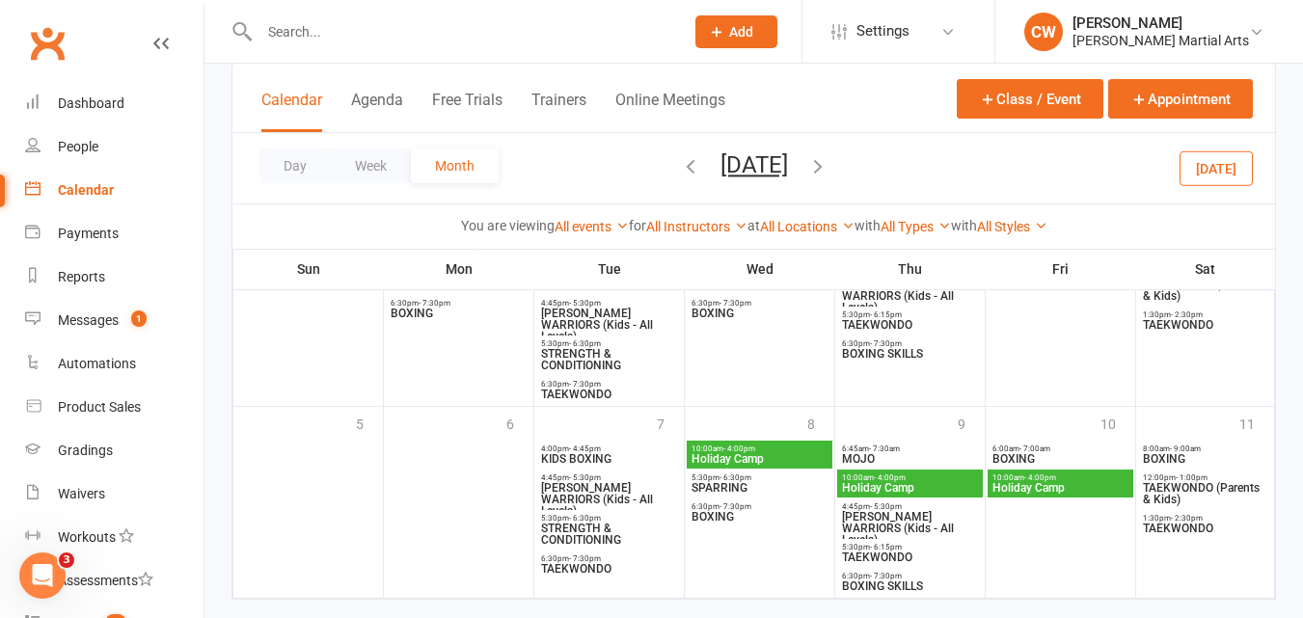
scroll to position [1150, 0]
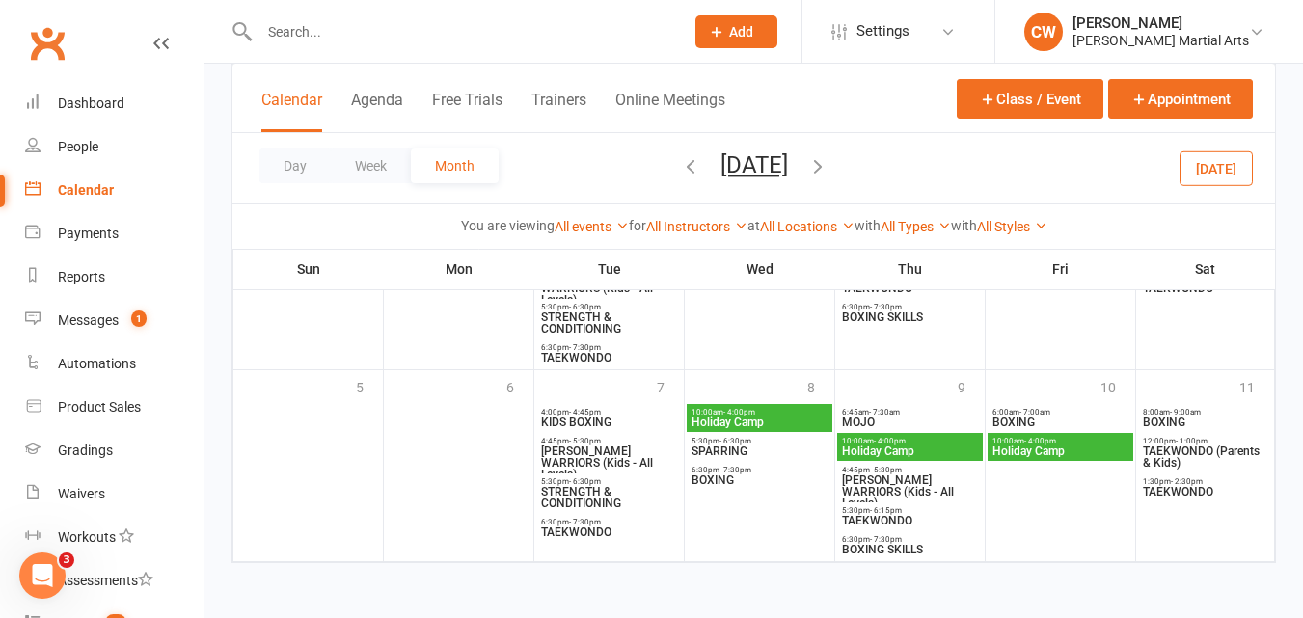
click at [829, 172] on icon "button" at bounding box center [817, 165] width 21 height 21
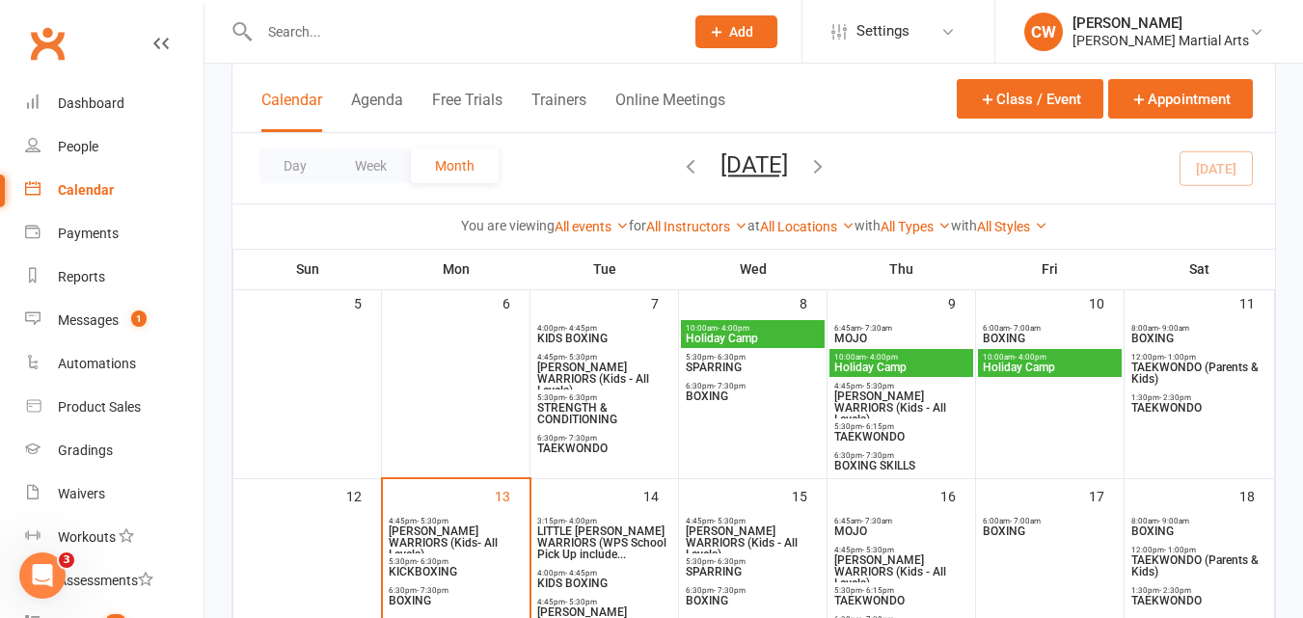
scroll to position [324, 0]
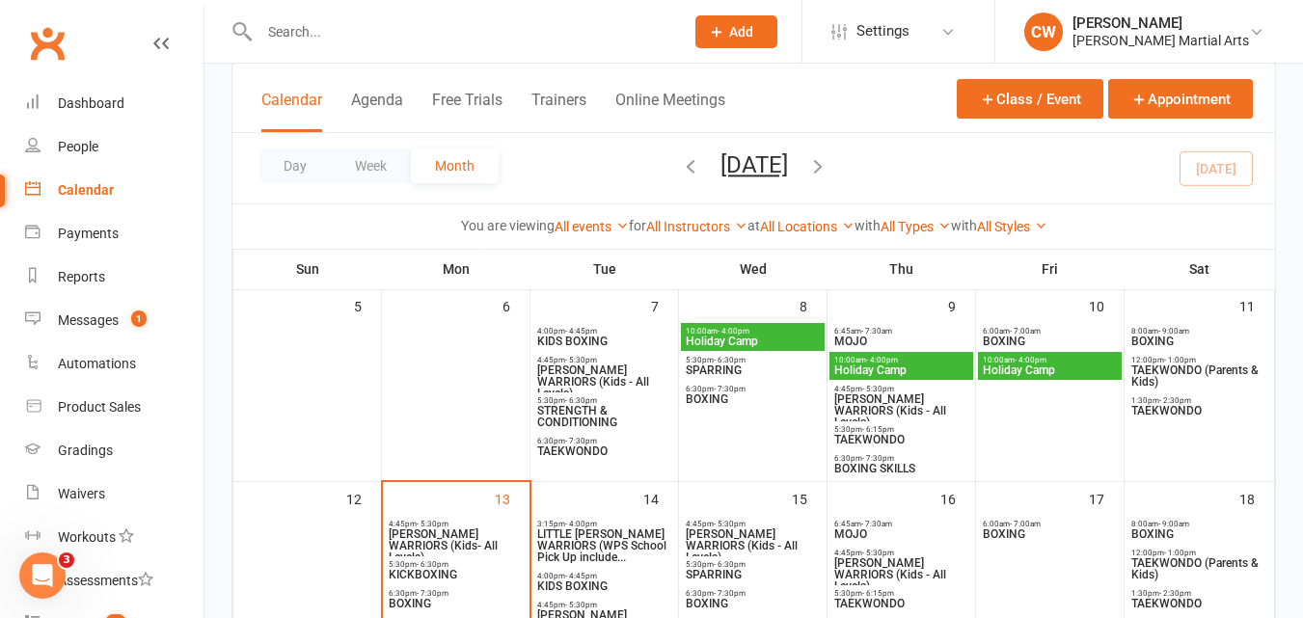
click at [1160, 340] on span "BOXING" at bounding box center [1200, 342] width 138 height 12
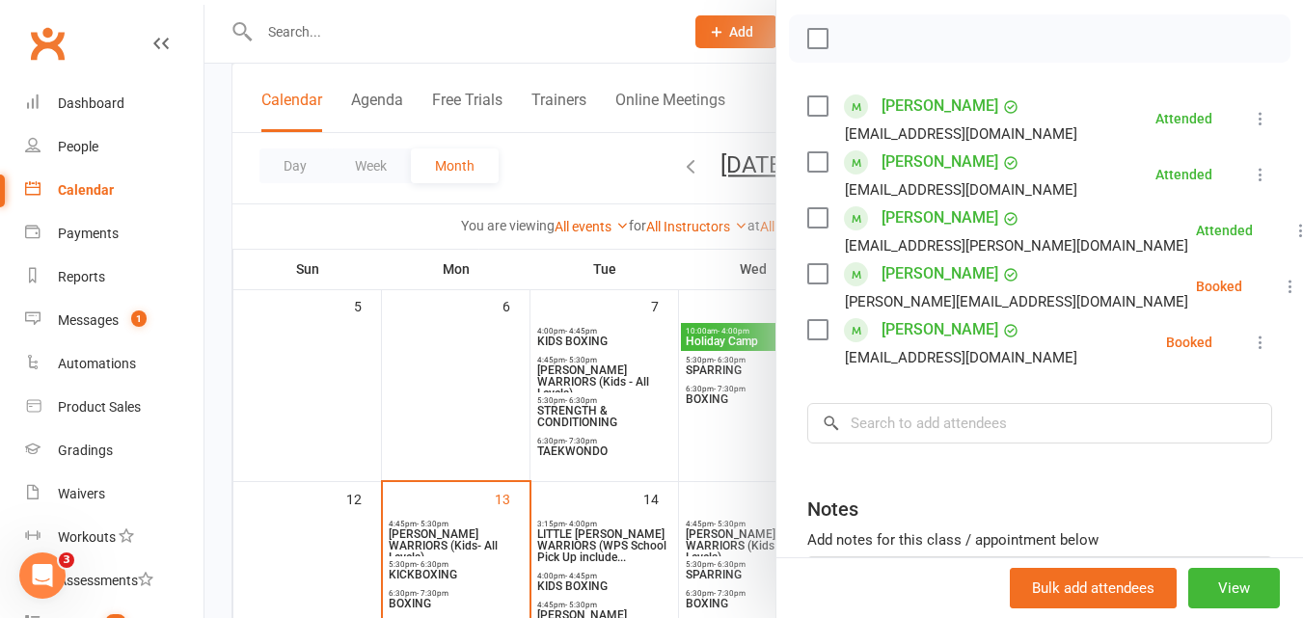
scroll to position [218, 0]
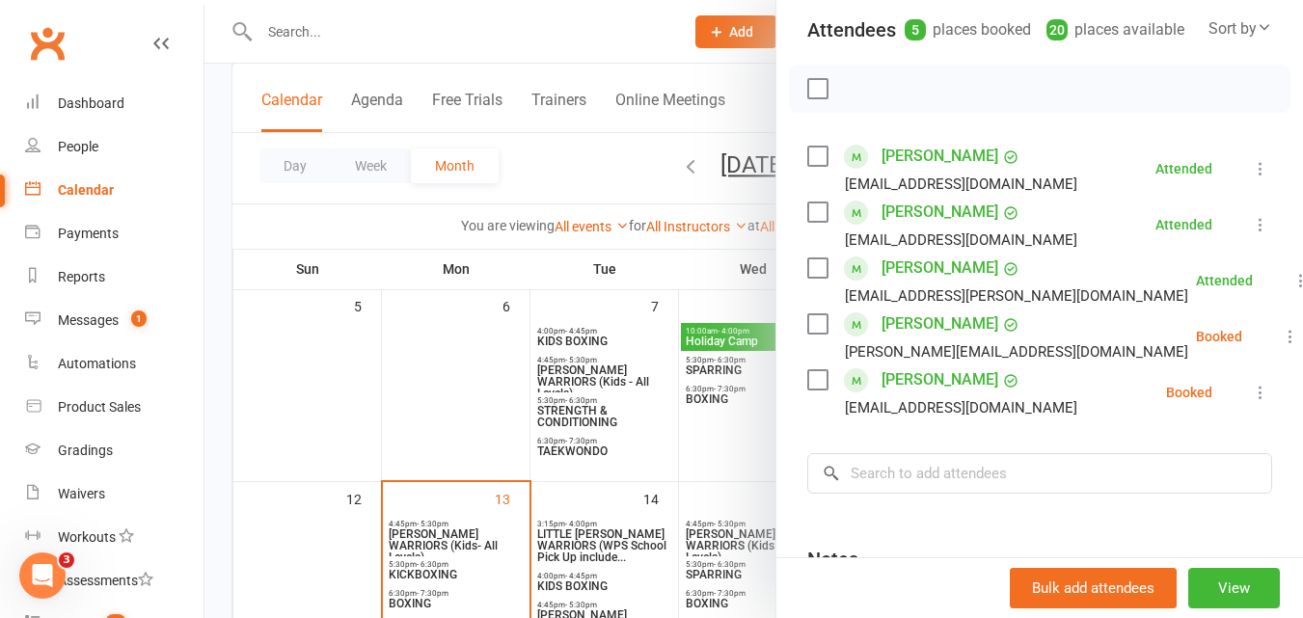
click at [660, 81] on div at bounding box center [754, 309] width 1099 height 618
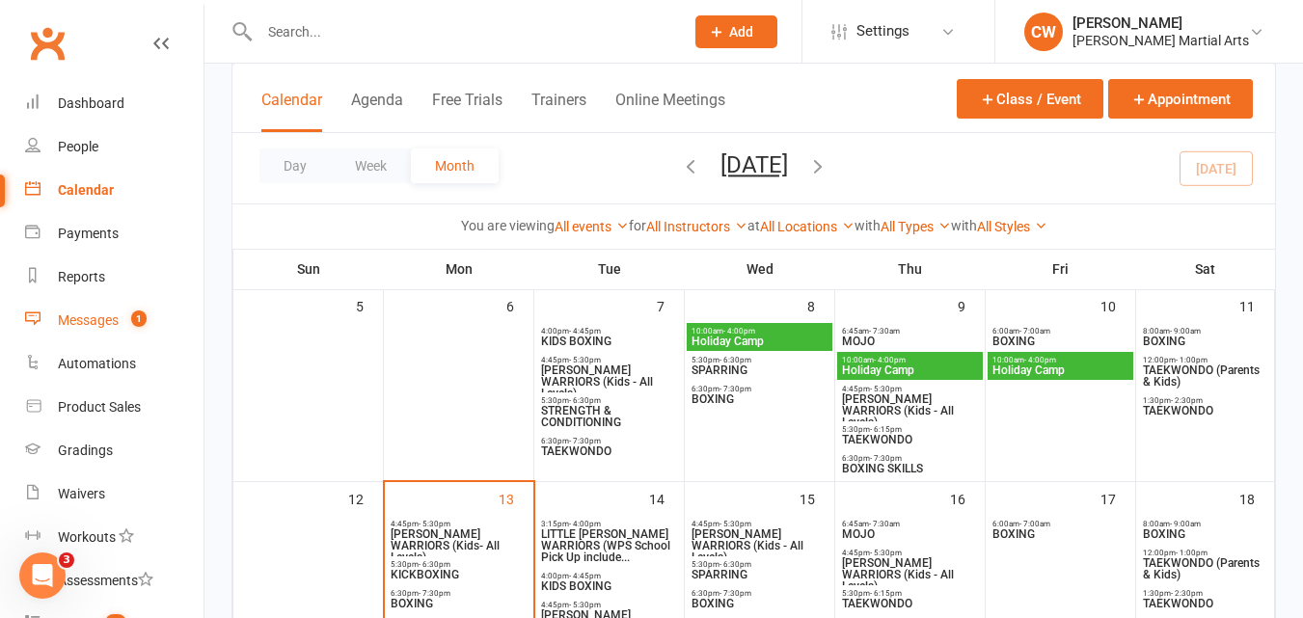
click at [115, 307] on link "Messages 1" at bounding box center [114, 320] width 178 height 43
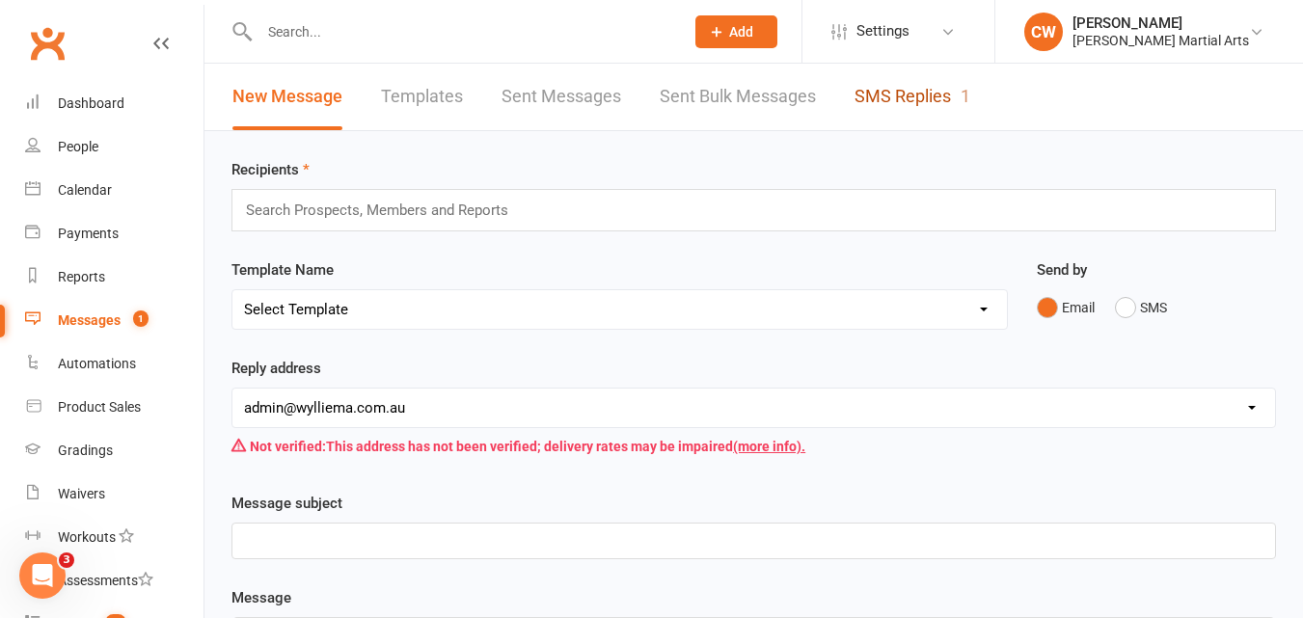
click at [865, 85] on link "SMS Replies 1" at bounding box center [913, 97] width 116 height 67
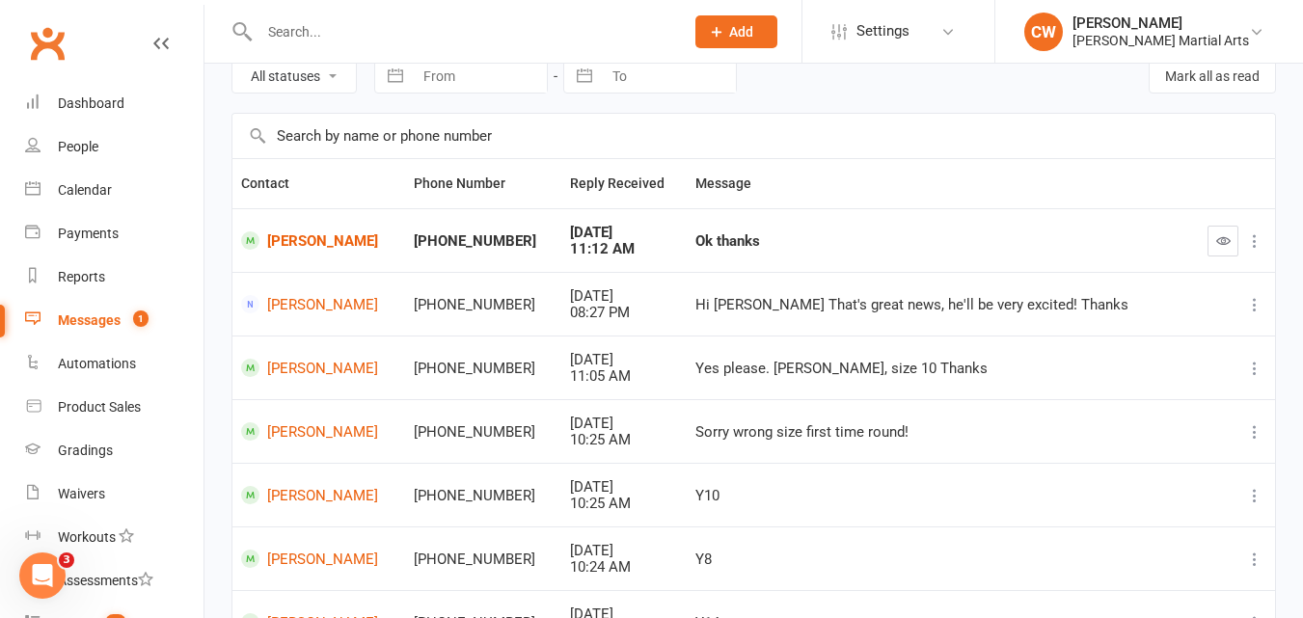
scroll to position [128, 0]
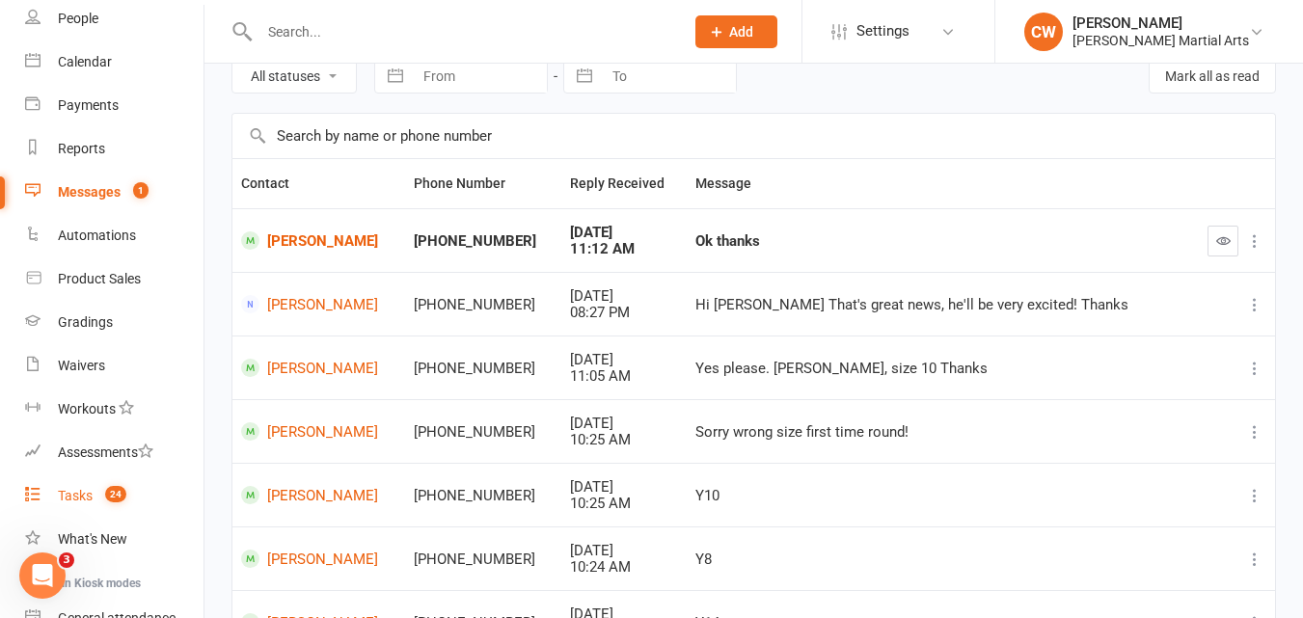
click at [130, 506] on link "Tasks 24" at bounding box center [114, 496] width 178 height 43
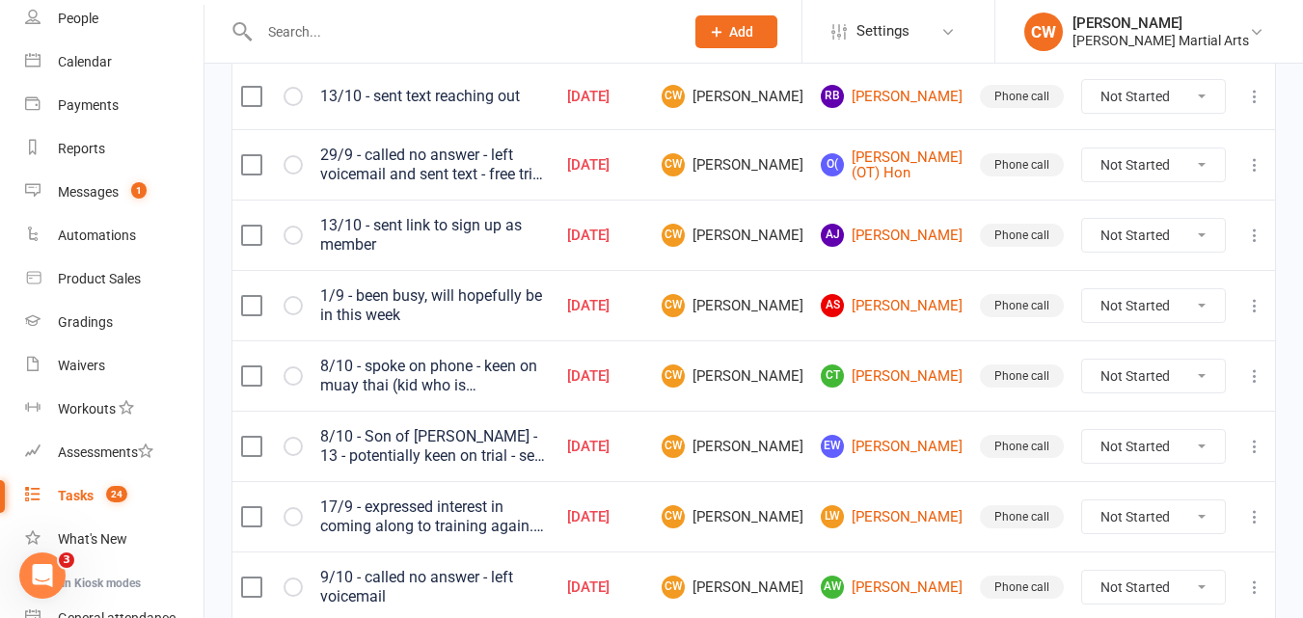
scroll to position [458, 0]
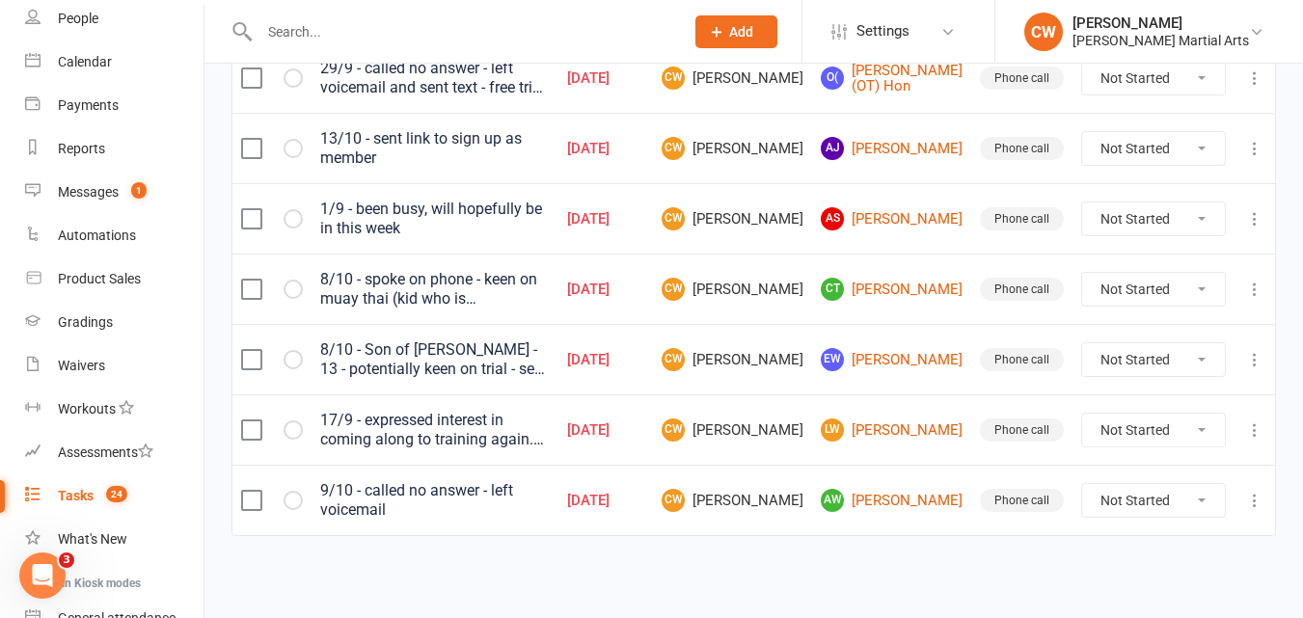
click at [361, 38] on input "text" at bounding box center [462, 31] width 417 height 27
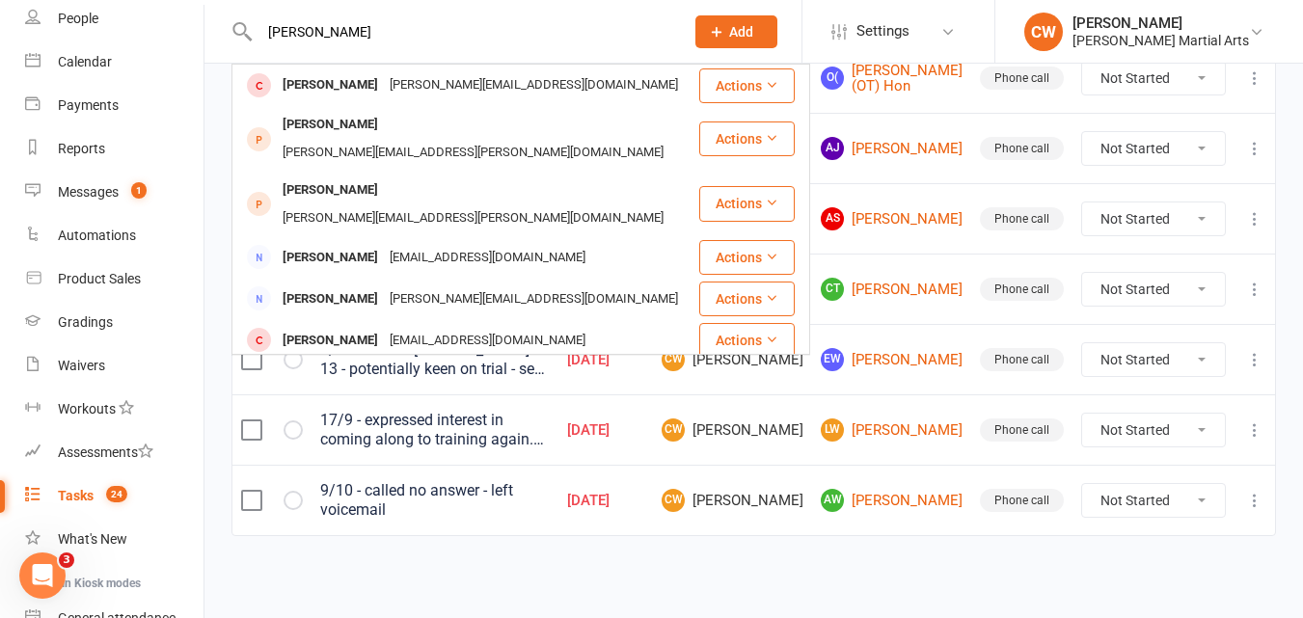
type input "peter nguy"
click at [384, 80] on div "peter_nguy@hotmail.com" at bounding box center [534, 85] width 300 height 28
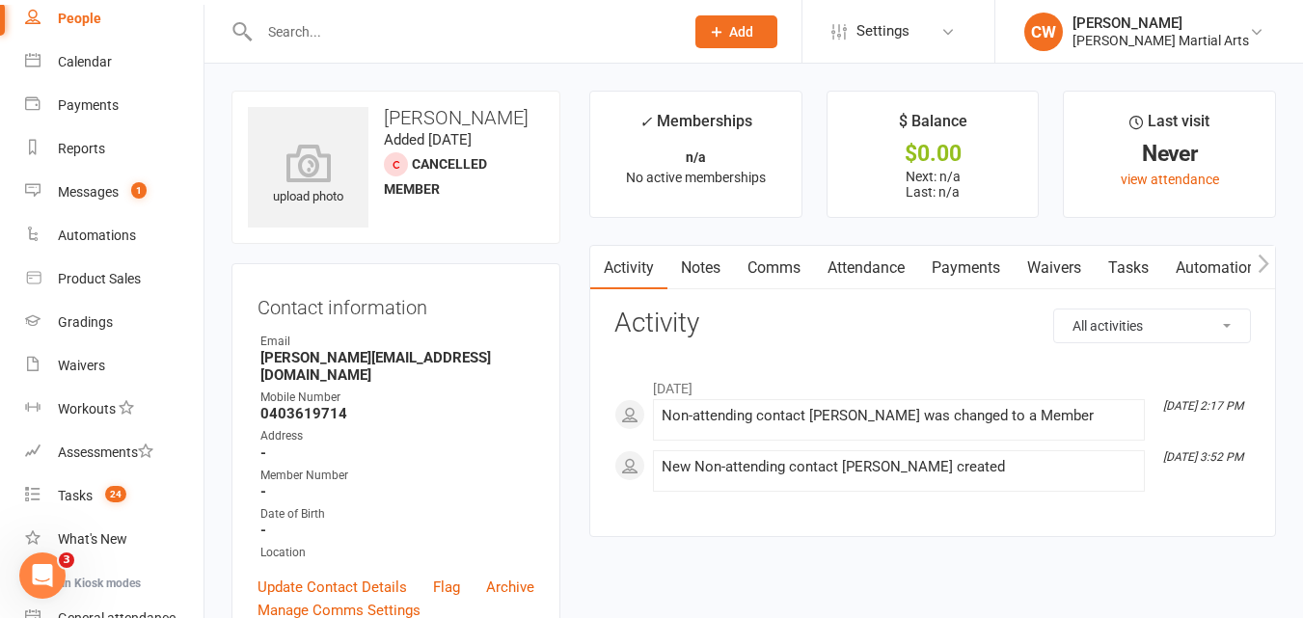
click at [343, 21] on input "text" at bounding box center [462, 31] width 417 height 27
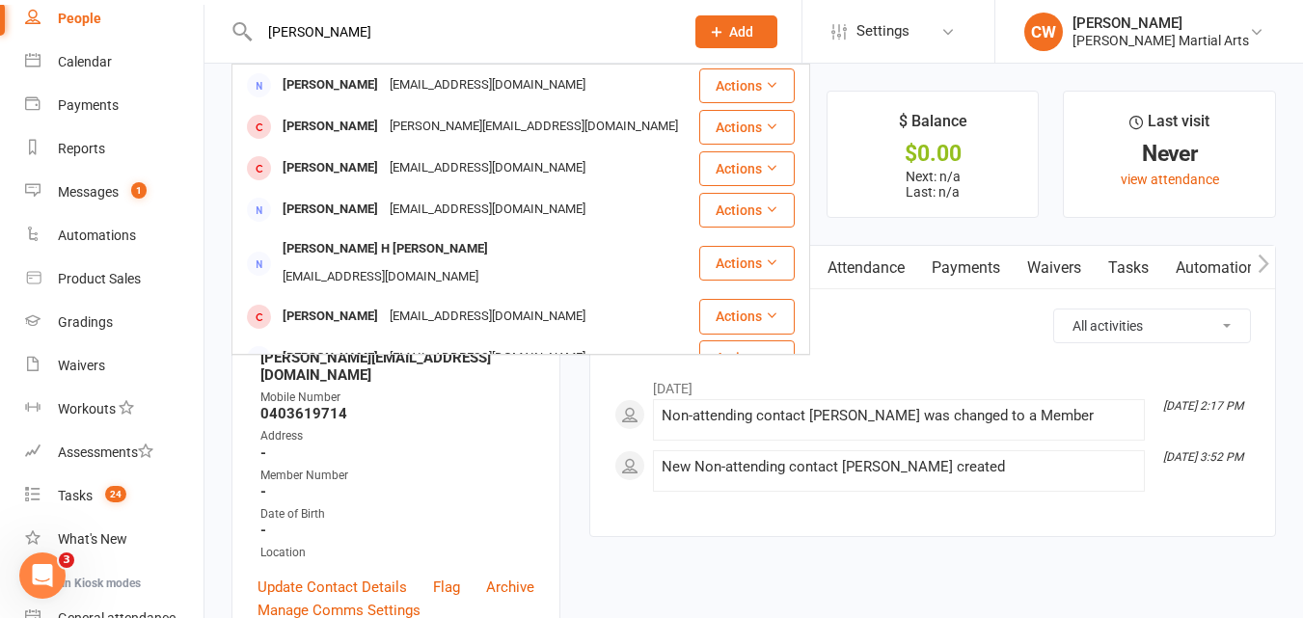
type input "elizabeth"
click at [373, 171] on div "Elizabeth Beveridge" at bounding box center [330, 168] width 107 height 28
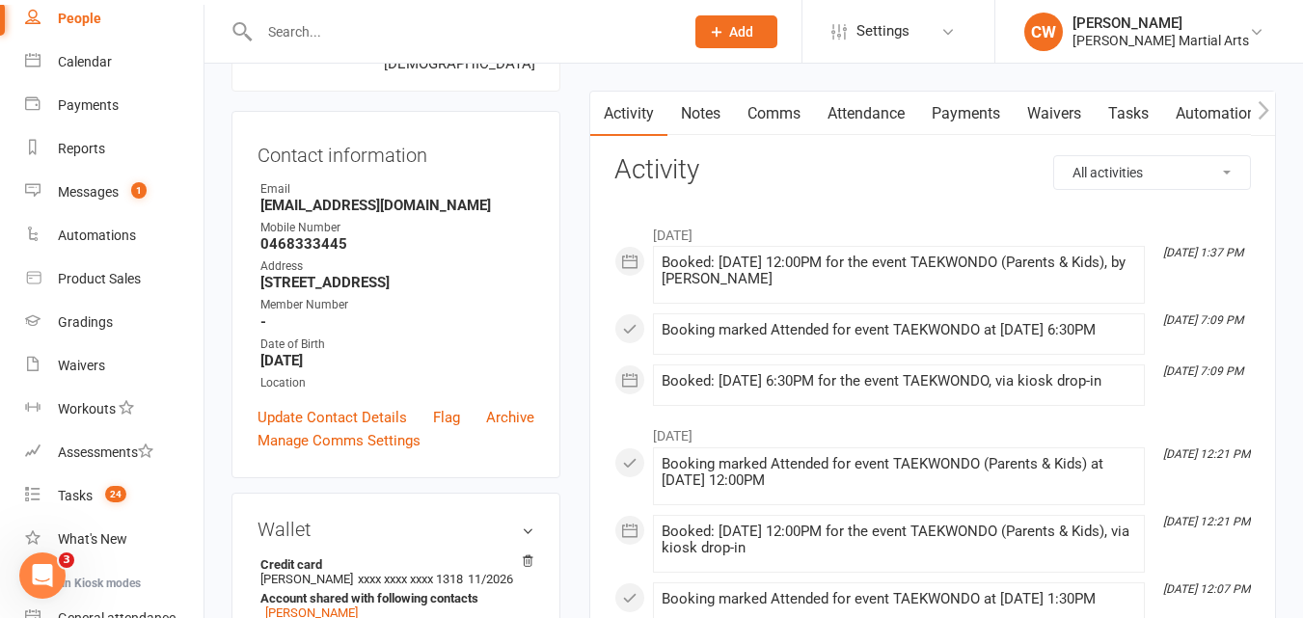
scroll to position [170, 0]
click at [102, 495] on count-badge "24" at bounding box center [111, 495] width 31 height 15
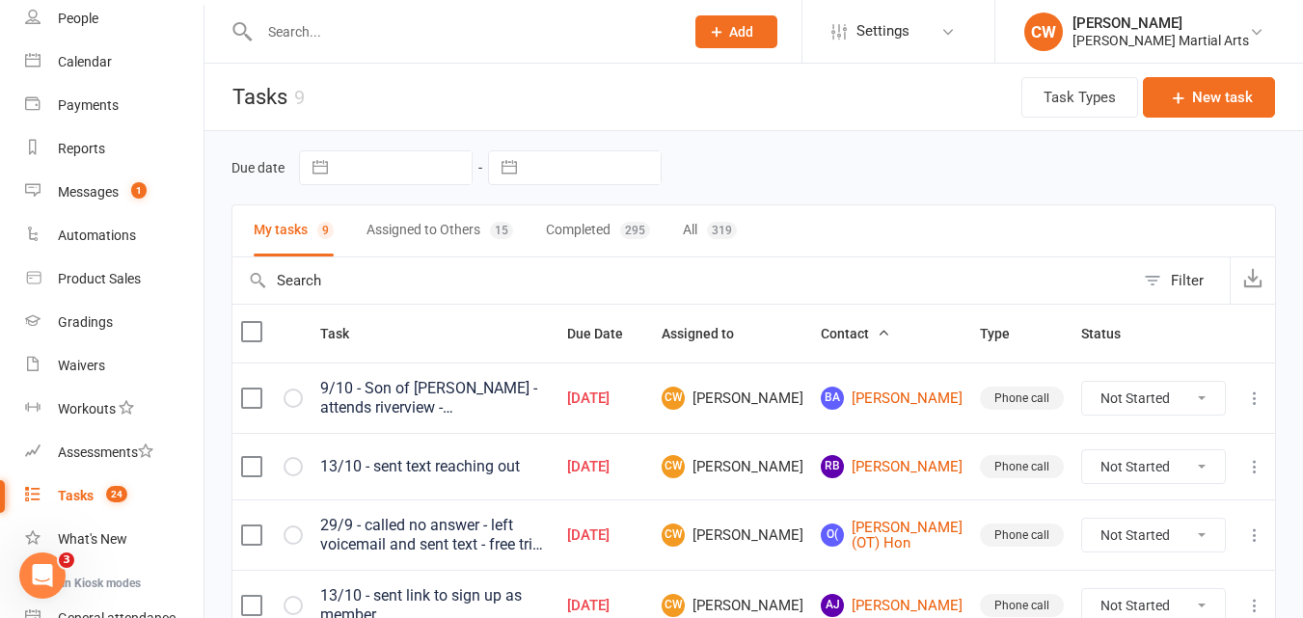
click at [1077, 150] on div "Due date Navigate forward to interact with the calendar and select a date. Pres…" at bounding box center [754, 167] width 1045 height 35
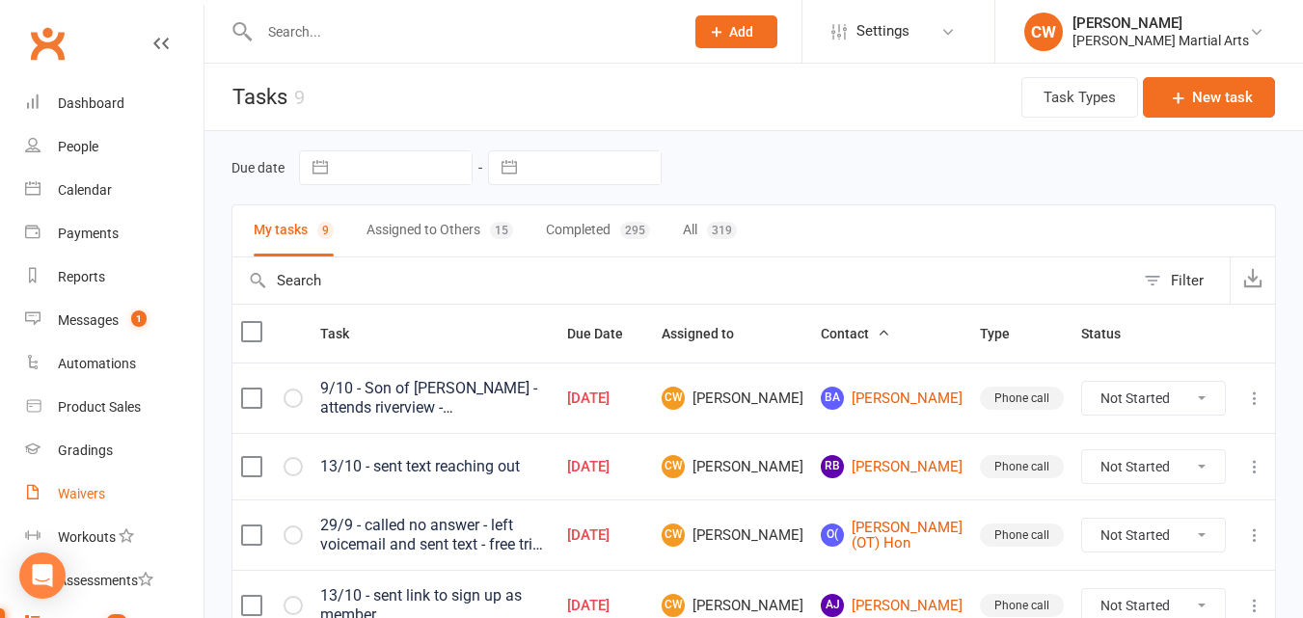
click at [84, 486] on div "Waivers" at bounding box center [81, 493] width 47 height 15
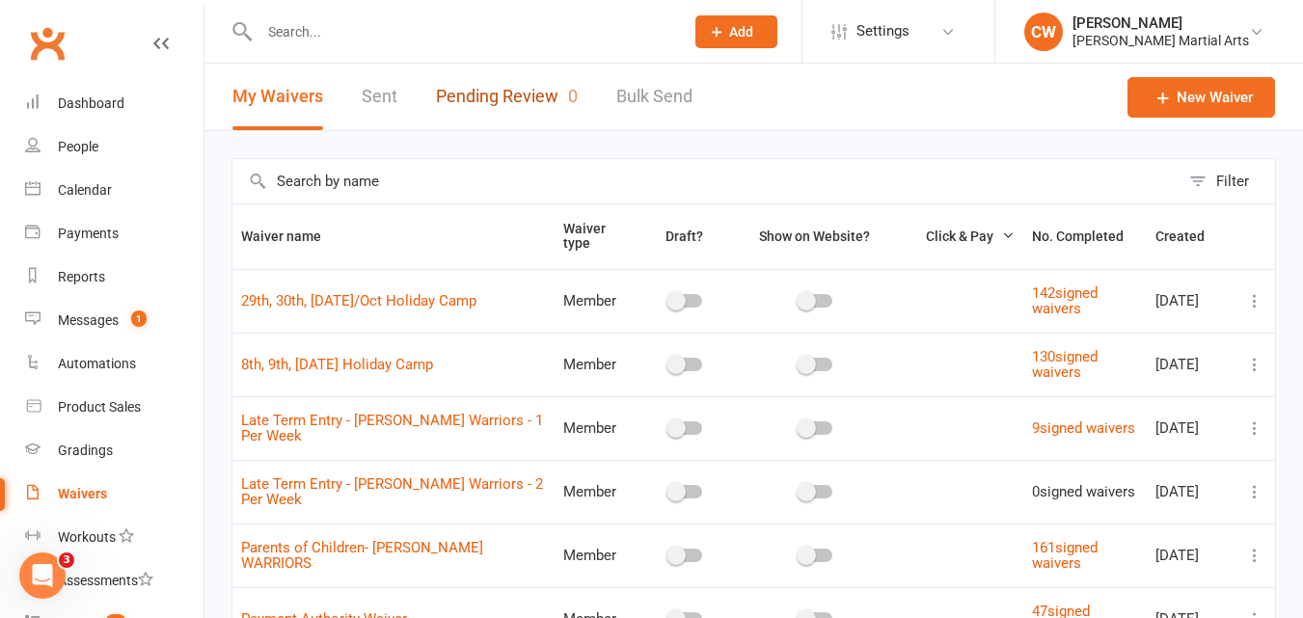
click at [502, 110] on link "Pending Review 0" at bounding box center [507, 97] width 142 height 67
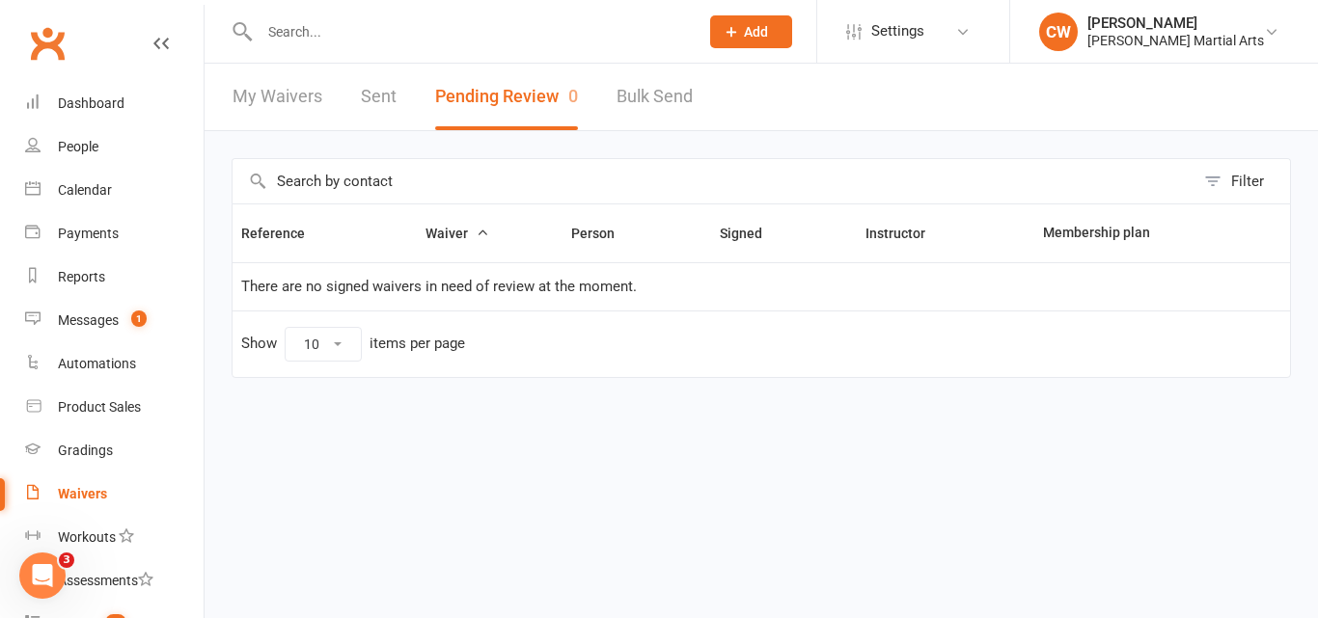
scroll to position [310, 0]
